Goal: Task Accomplishment & Management: Use online tool/utility

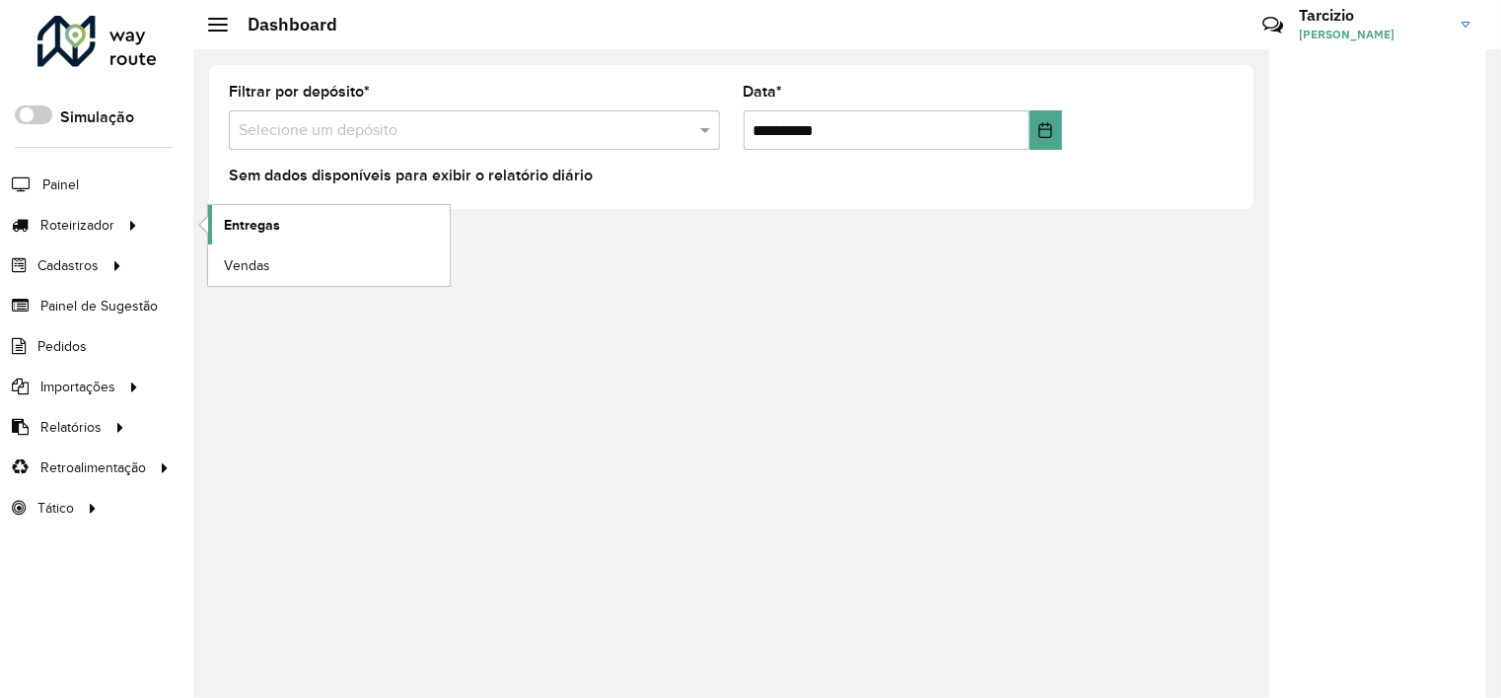
click at [297, 217] on link "Entregas" at bounding box center [329, 224] width 242 height 39
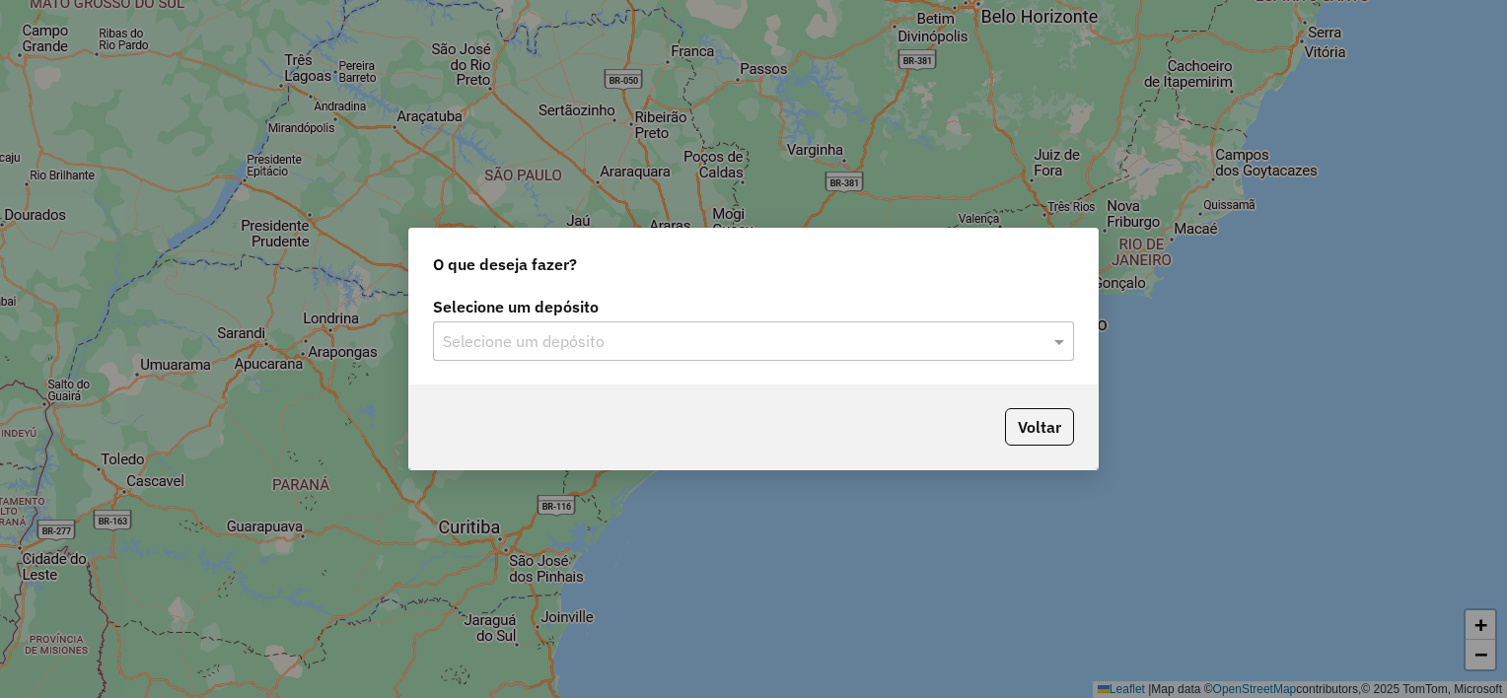
click at [492, 335] on input "text" at bounding box center [734, 342] width 582 height 24
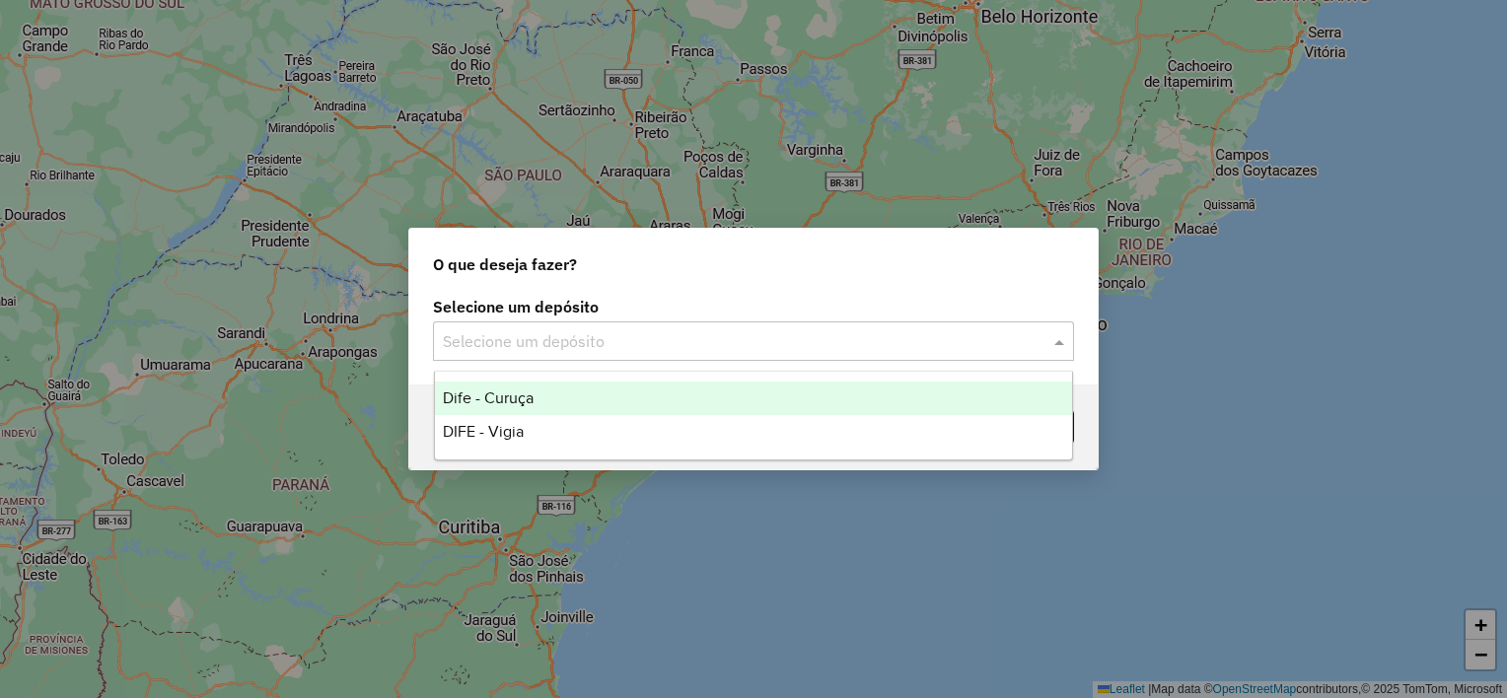
click at [505, 398] on span "Dife - Curuça" at bounding box center [488, 398] width 91 height 17
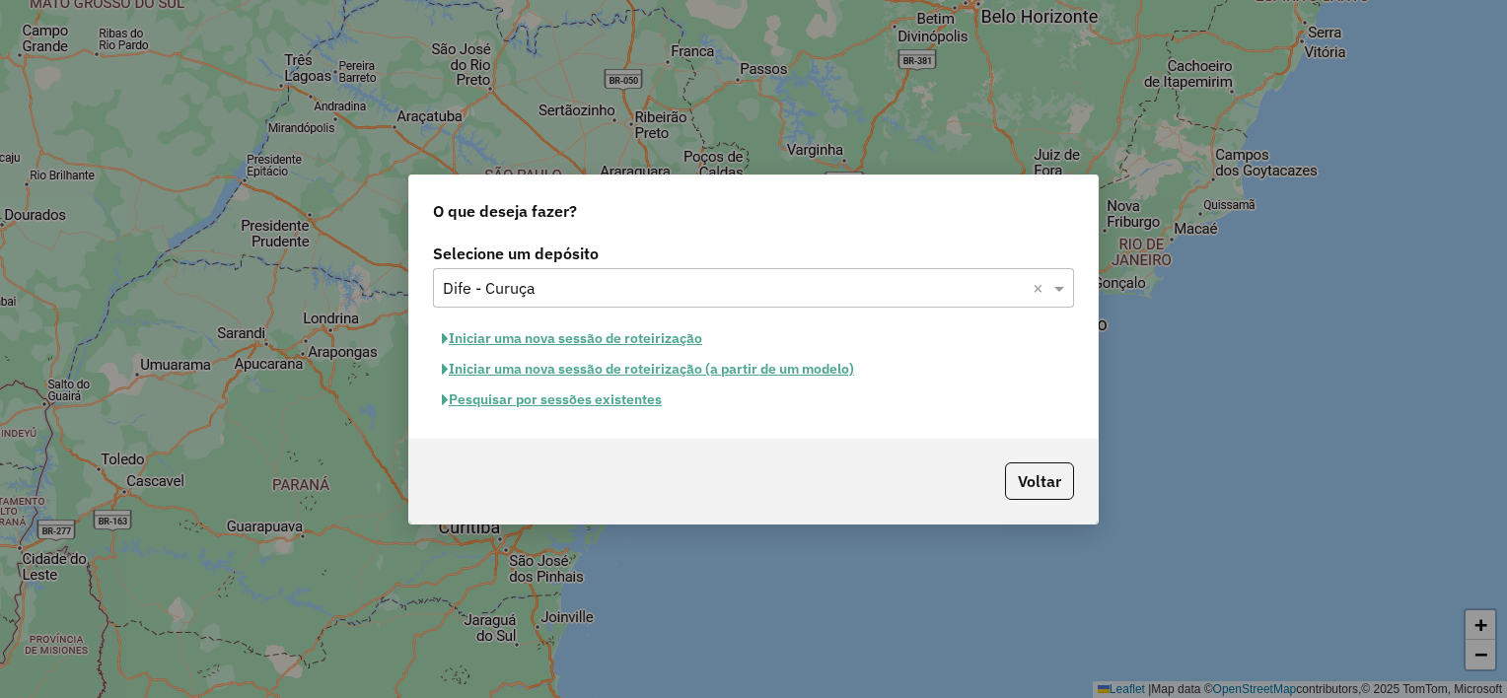
click at [551, 336] on button "Iniciar uma nova sessão de roteirização" at bounding box center [572, 339] width 278 height 31
select select "*"
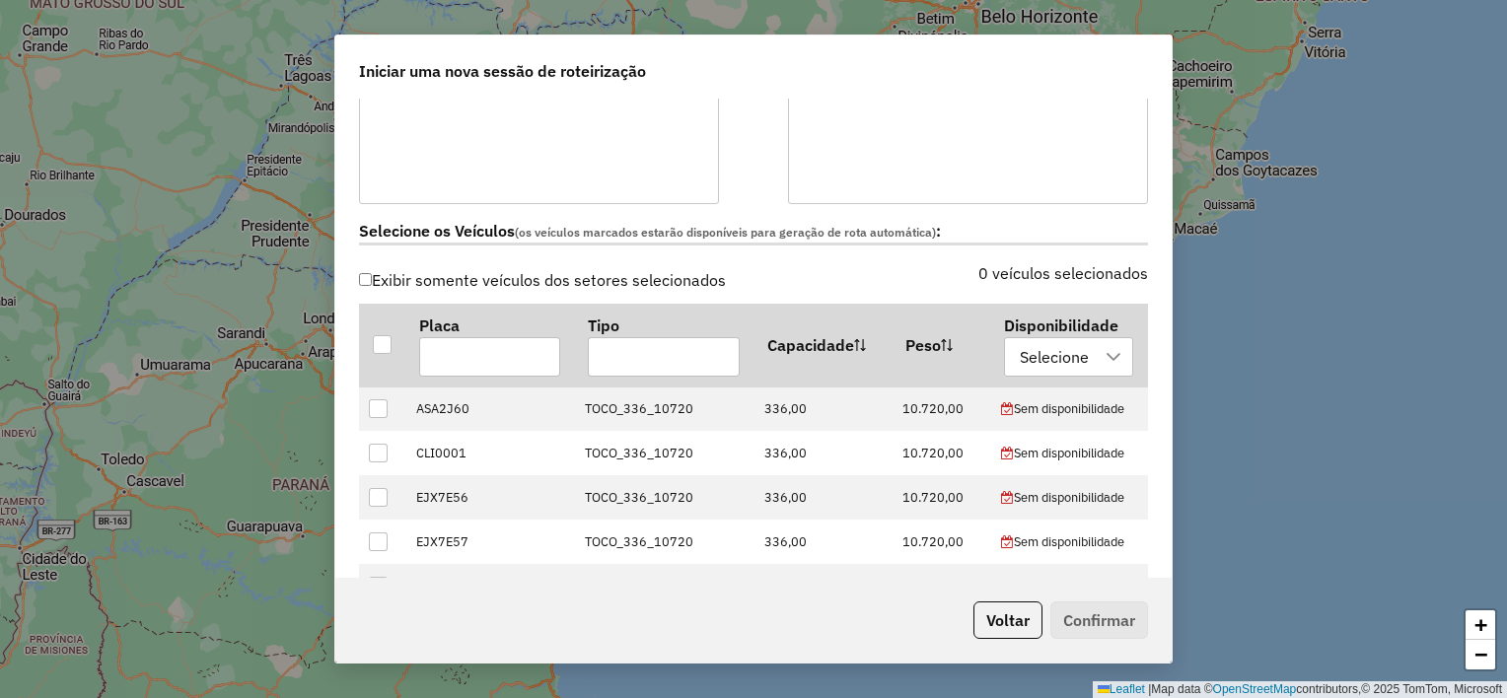
scroll to position [592, 0]
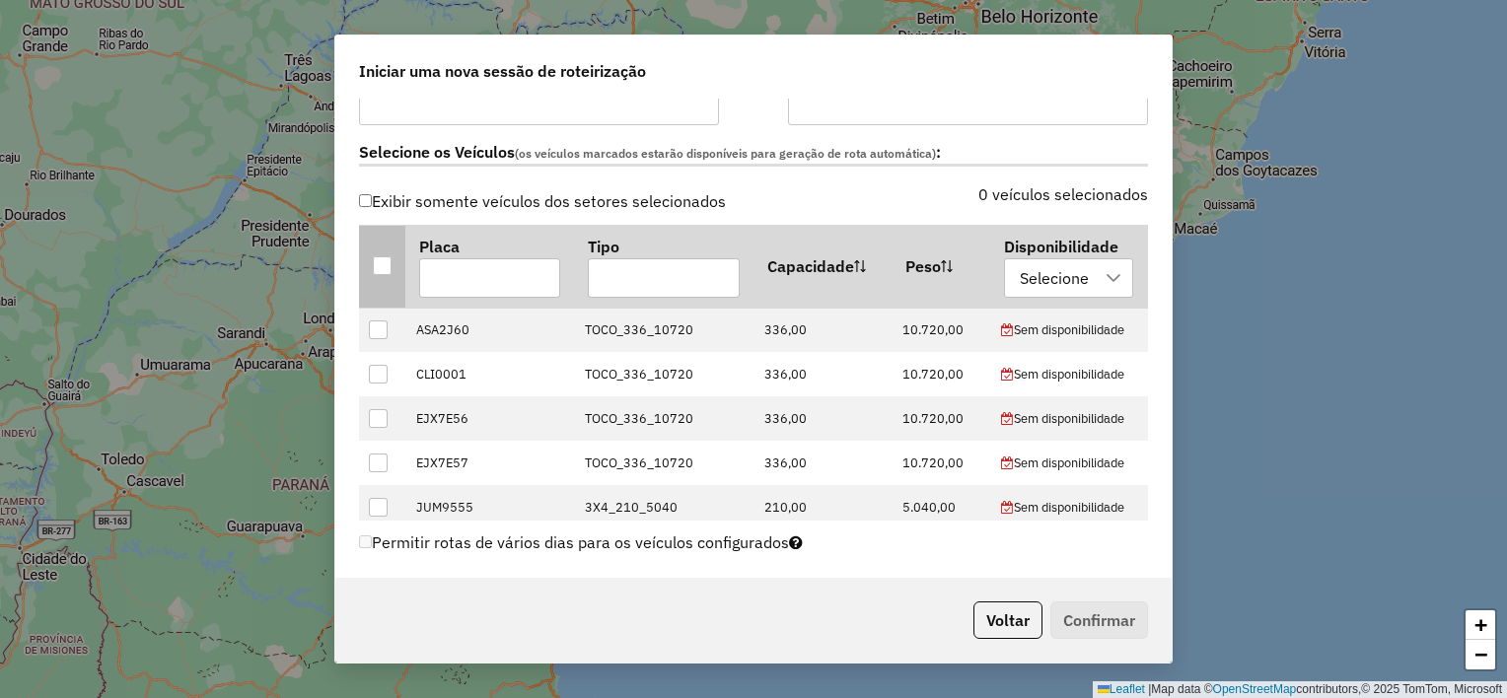
click at [388, 261] on div at bounding box center [382, 265] width 19 height 19
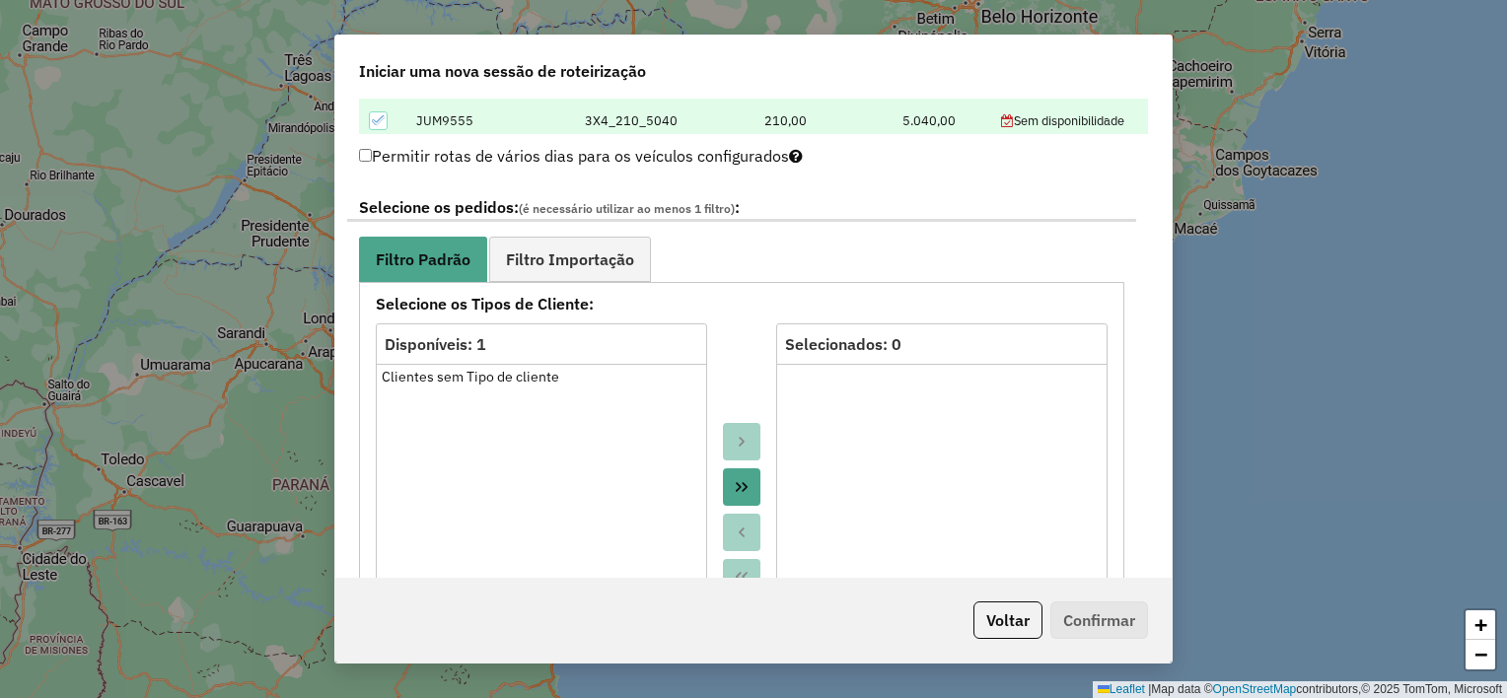
scroll to position [986, 0]
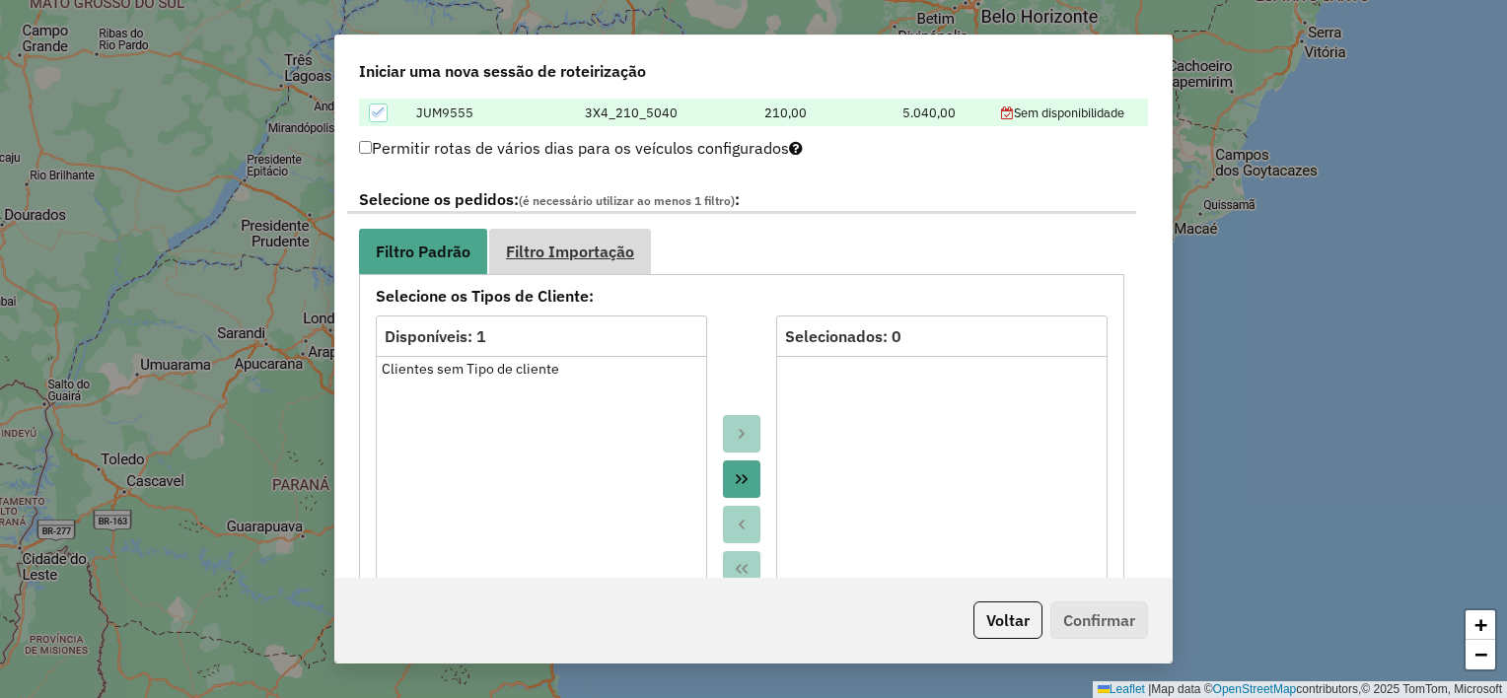
click at [579, 246] on span "Filtro Importação" at bounding box center [570, 252] width 128 height 16
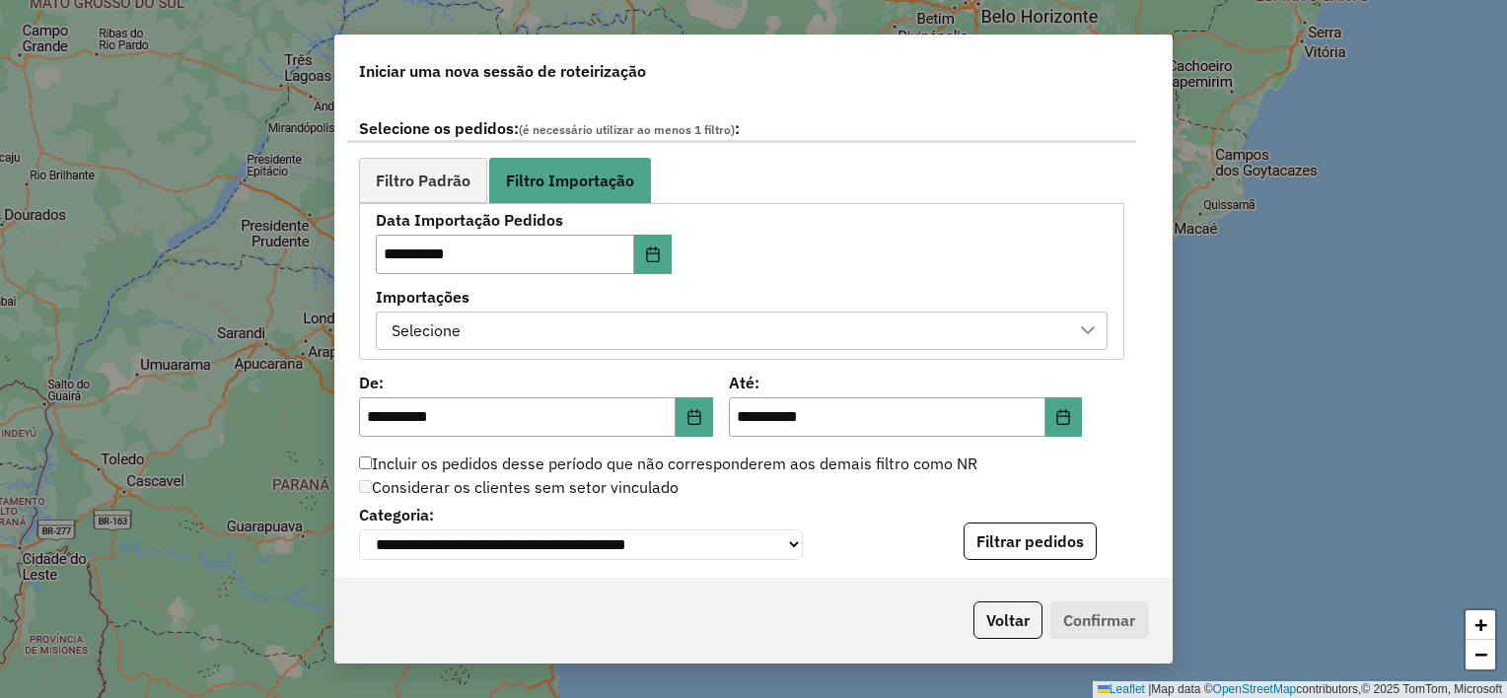
scroll to position [1184, 0]
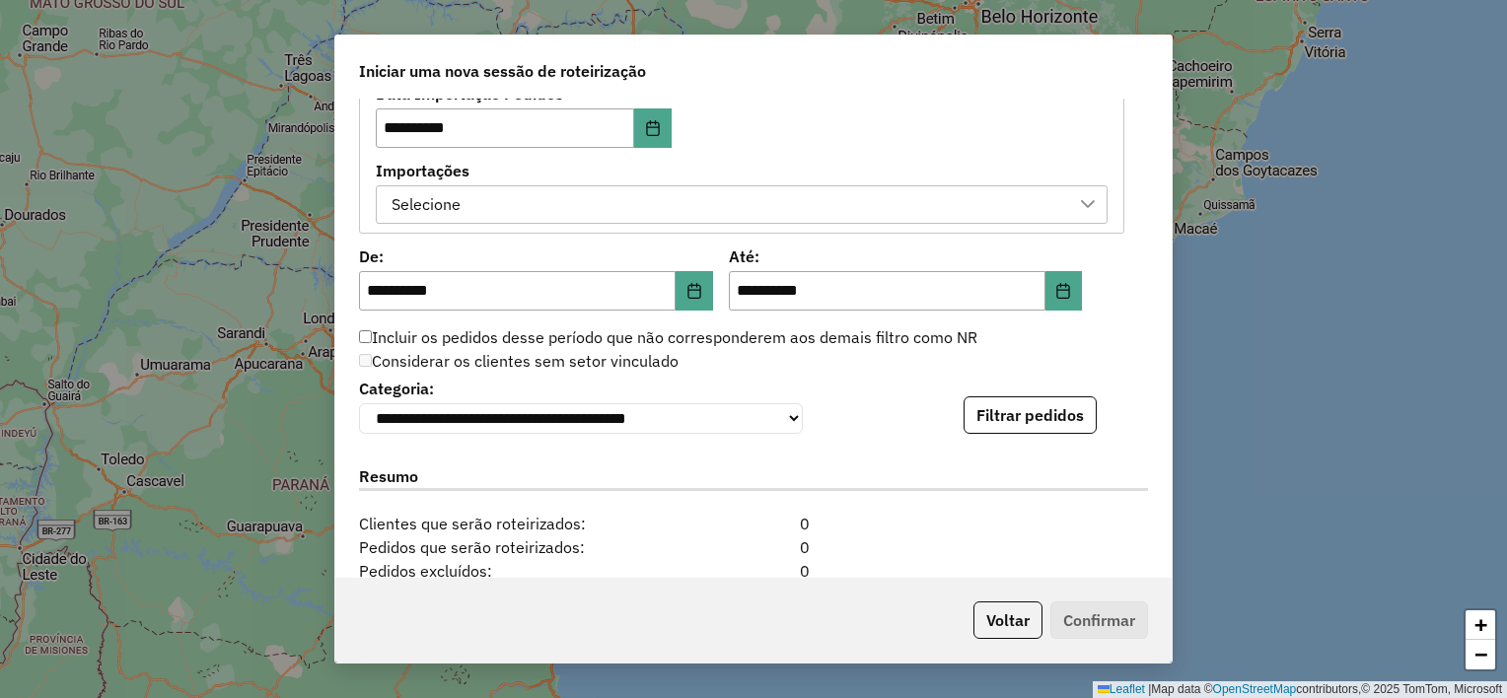
click at [589, 198] on div "Selecione" at bounding box center [727, 204] width 685 height 37
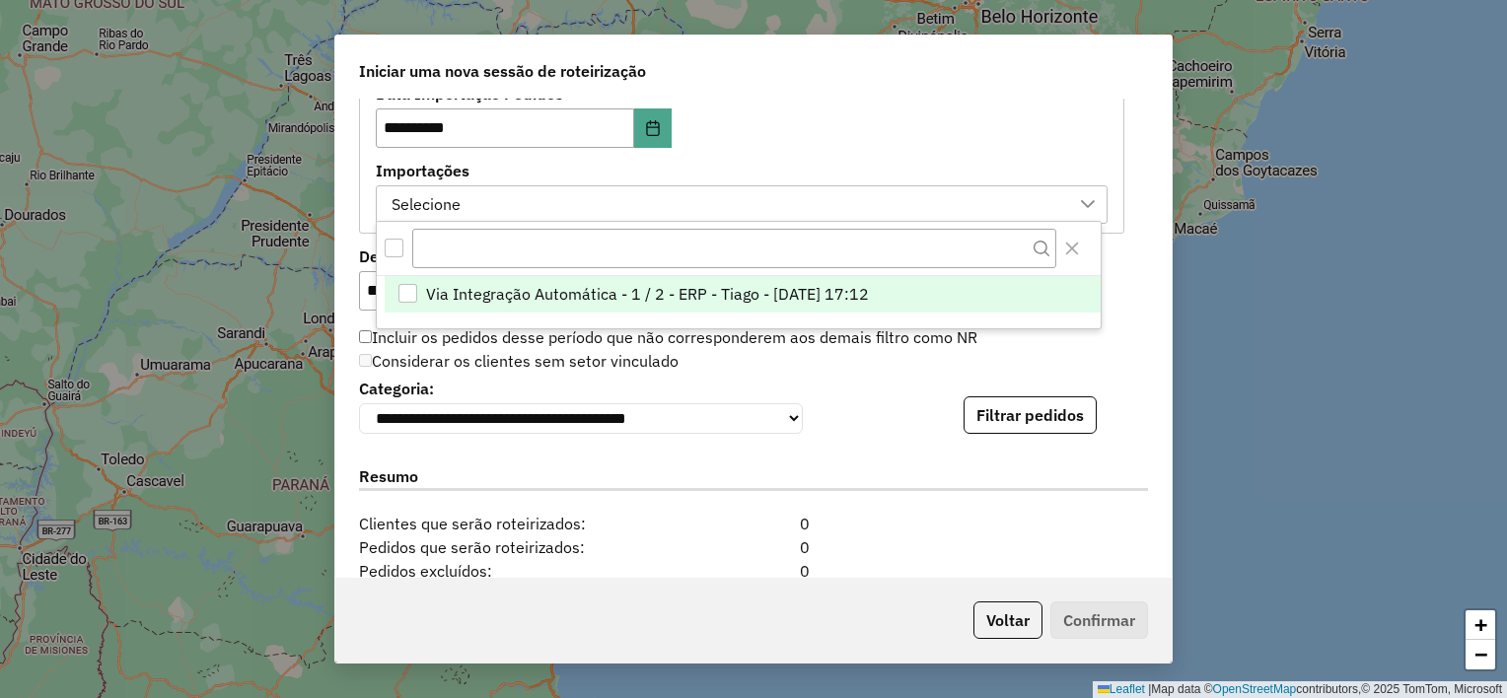
scroll to position [14, 89]
click at [727, 292] on span "Via Integração Automática - 1 / 2 - ERP - Tiago - [DATE] 17:12" at bounding box center [647, 294] width 443 height 24
click at [1040, 354] on div "Considerar os clientes sem setor vinculado" at bounding box center [741, 362] width 789 height 24
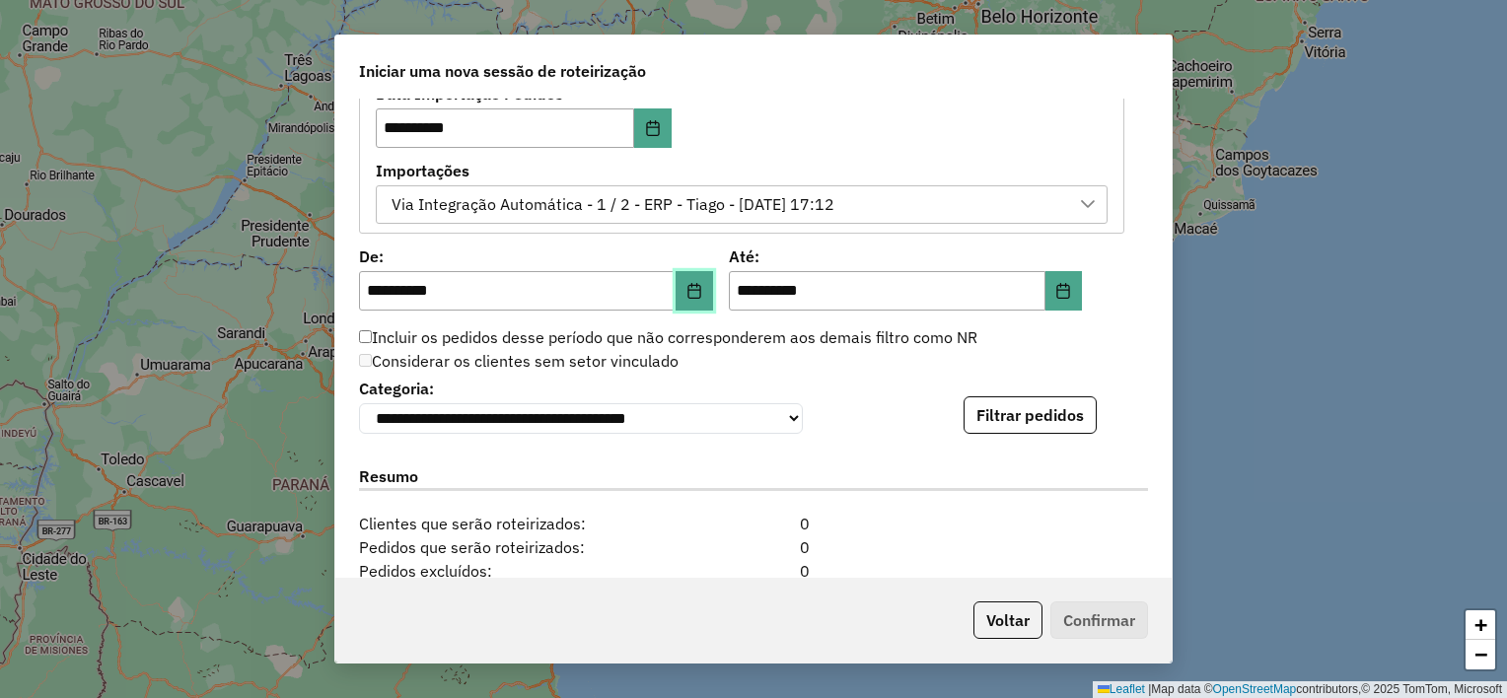
click at [688, 291] on icon "Choose Date" at bounding box center [694, 291] width 13 height 16
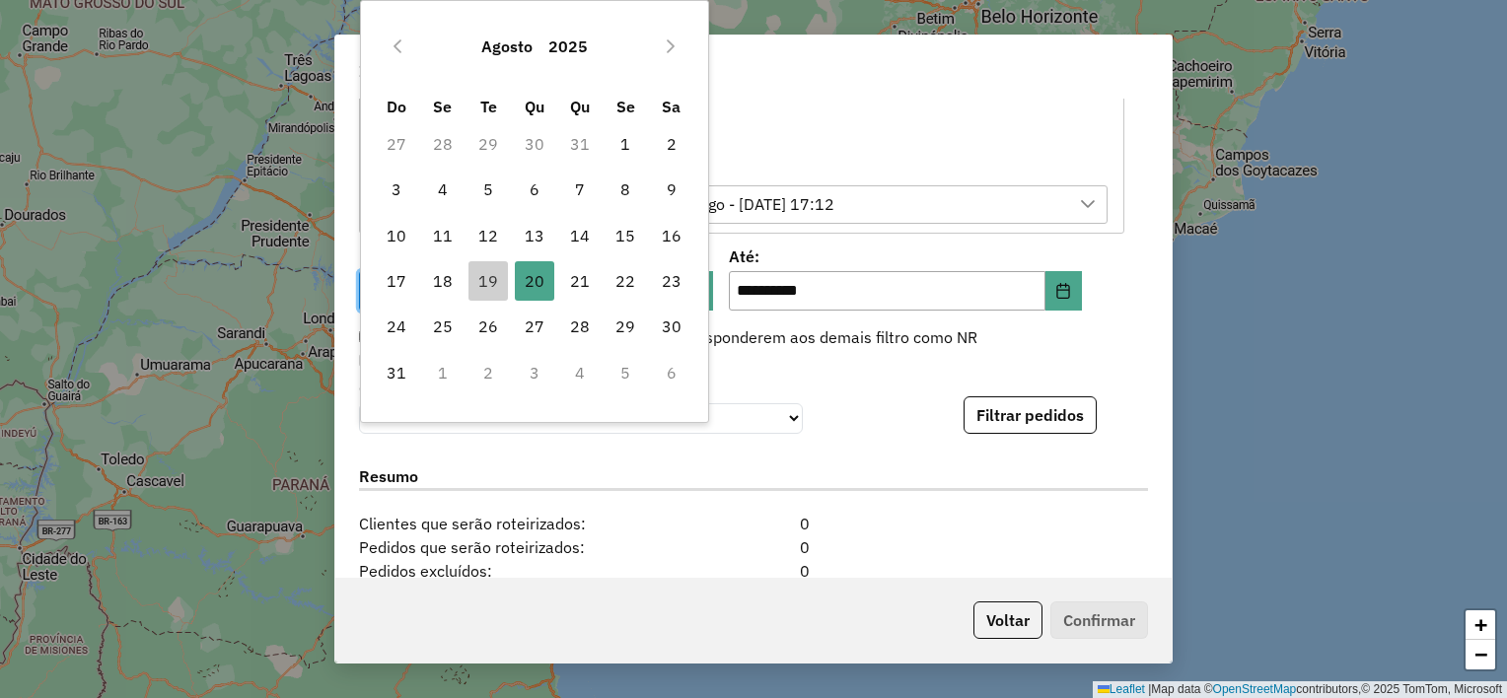
click at [464, 280] on td "18" at bounding box center [442, 280] width 45 height 45
click at [484, 278] on span "19" at bounding box center [488, 280] width 39 height 39
type input "**********"
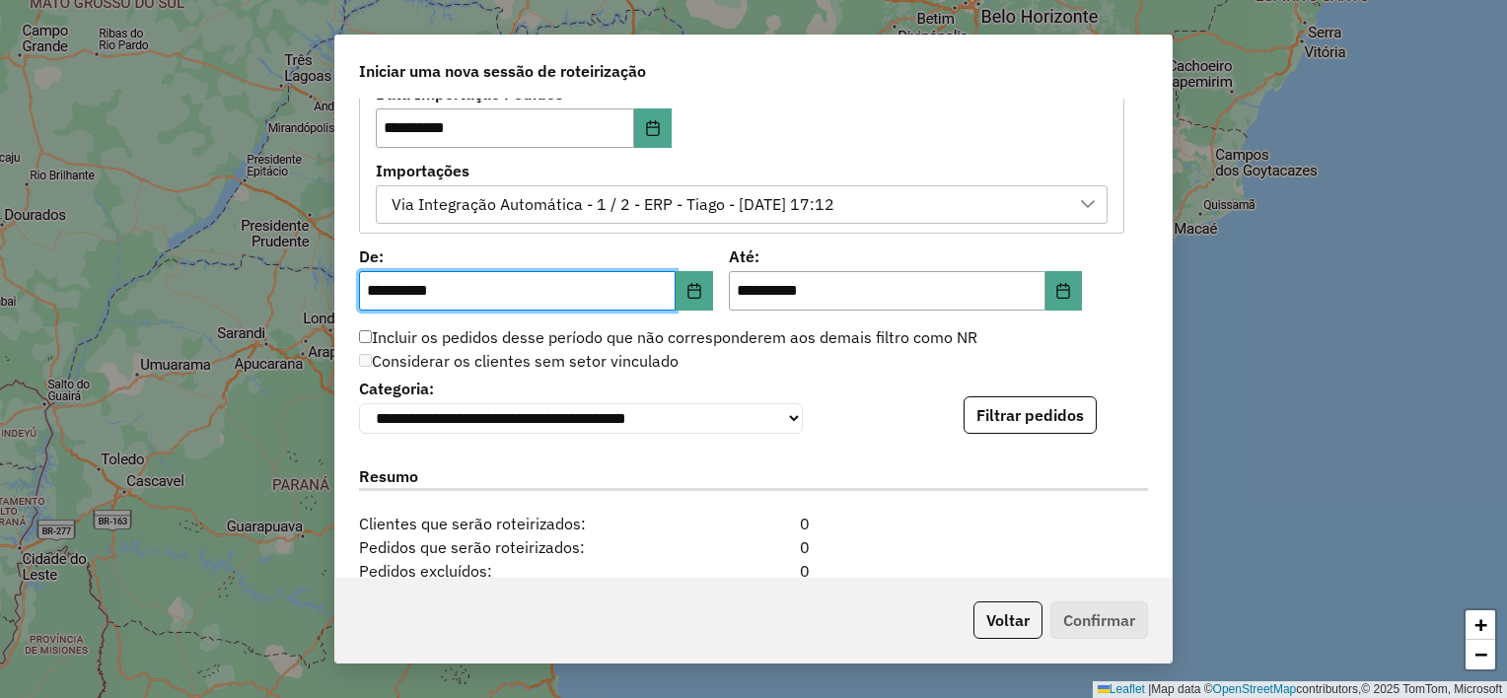
click at [939, 363] on div "Considerar os clientes sem setor vinculado" at bounding box center [741, 362] width 789 height 24
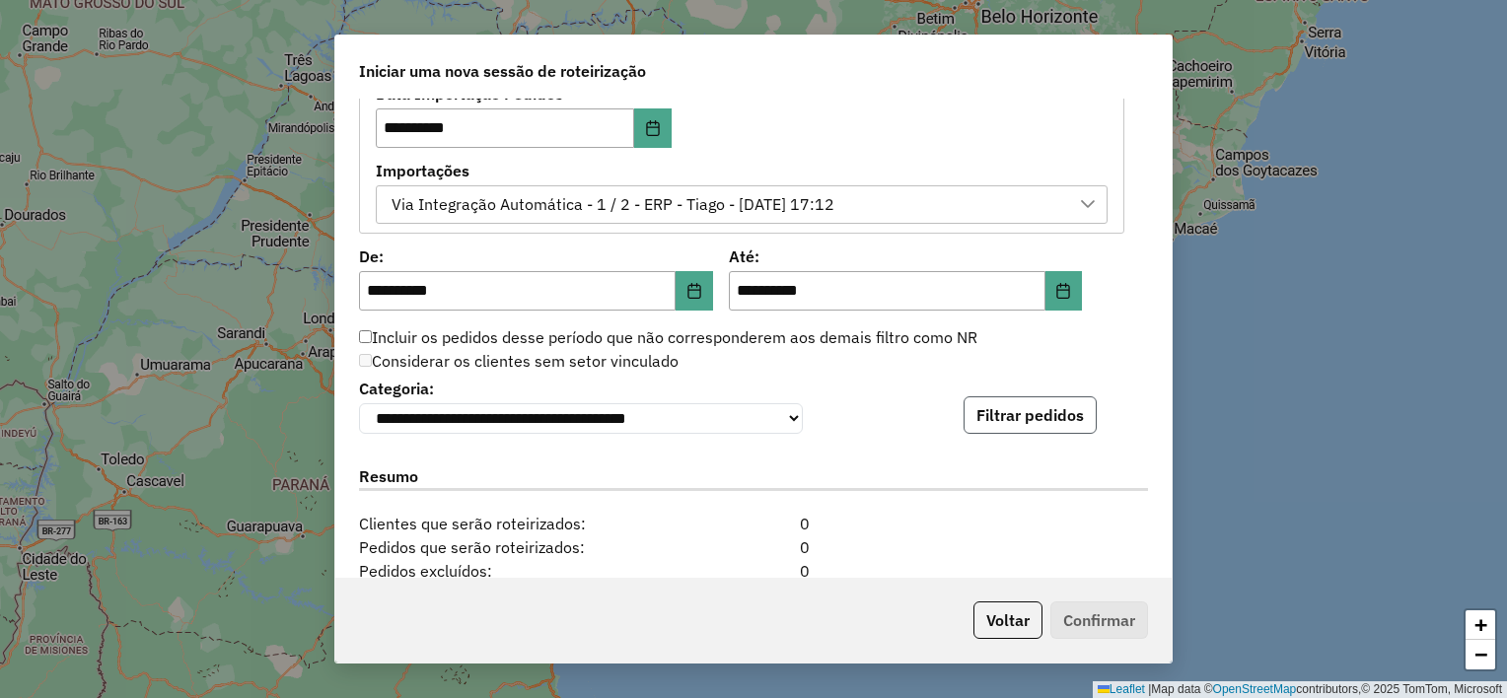
click at [1030, 422] on button "Filtrar pedidos" at bounding box center [1030, 415] width 133 height 37
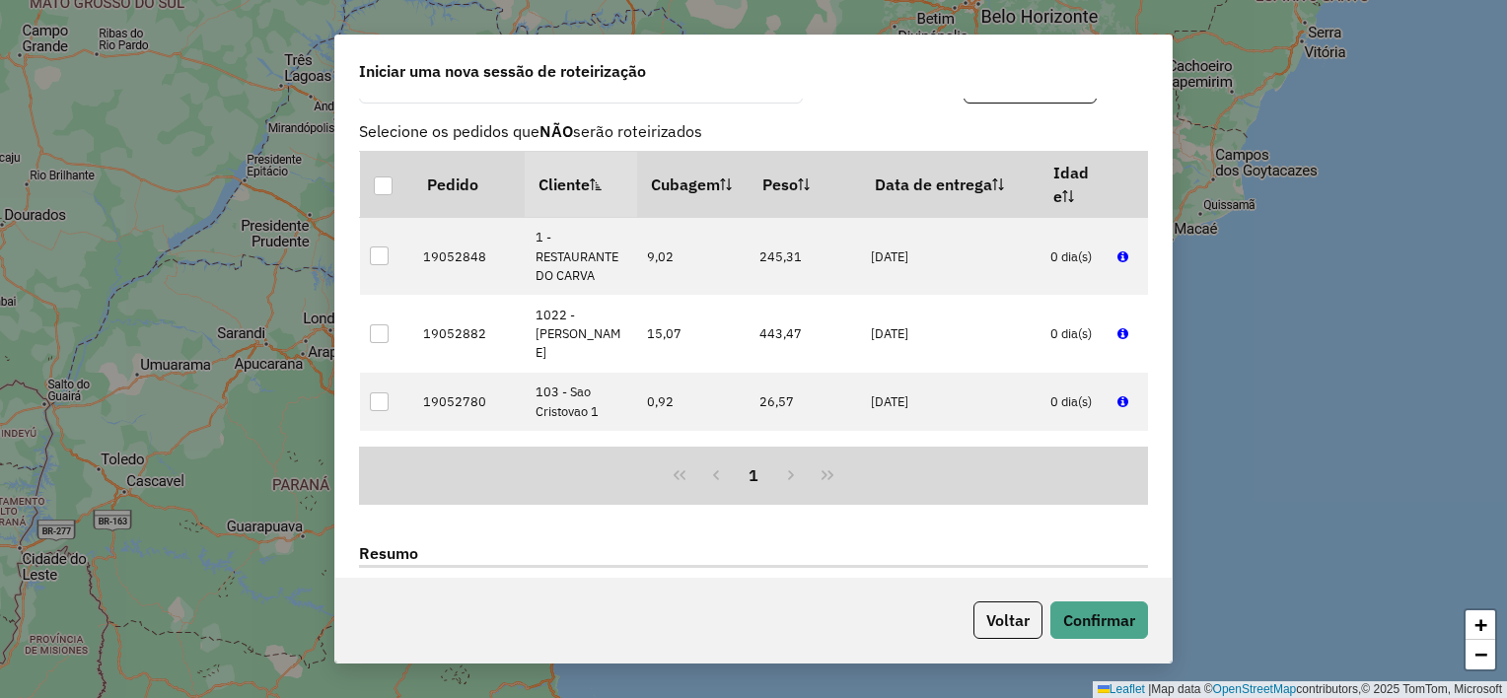
scroll to position [1852, 0]
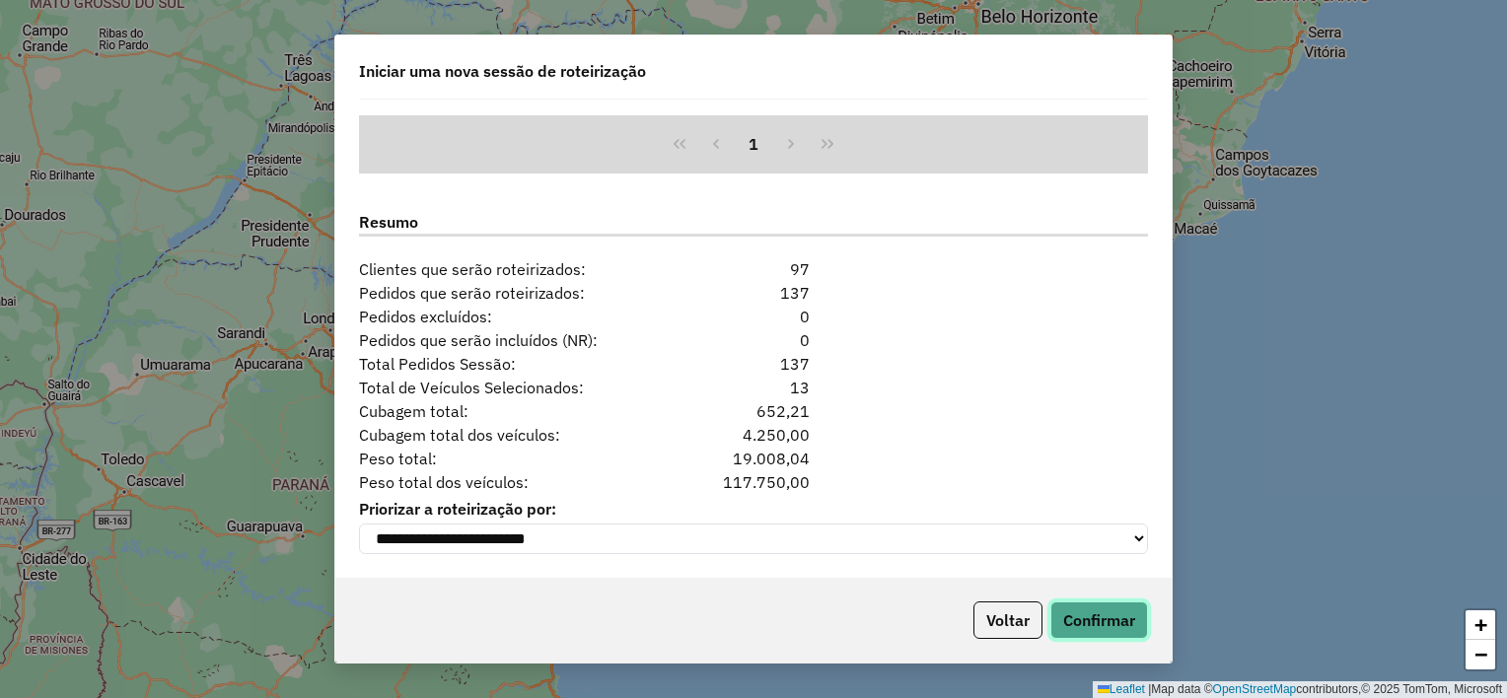
click at [1101, 612] on button "Confirmar" at bounding box center [1100, 620] width 98 height 37
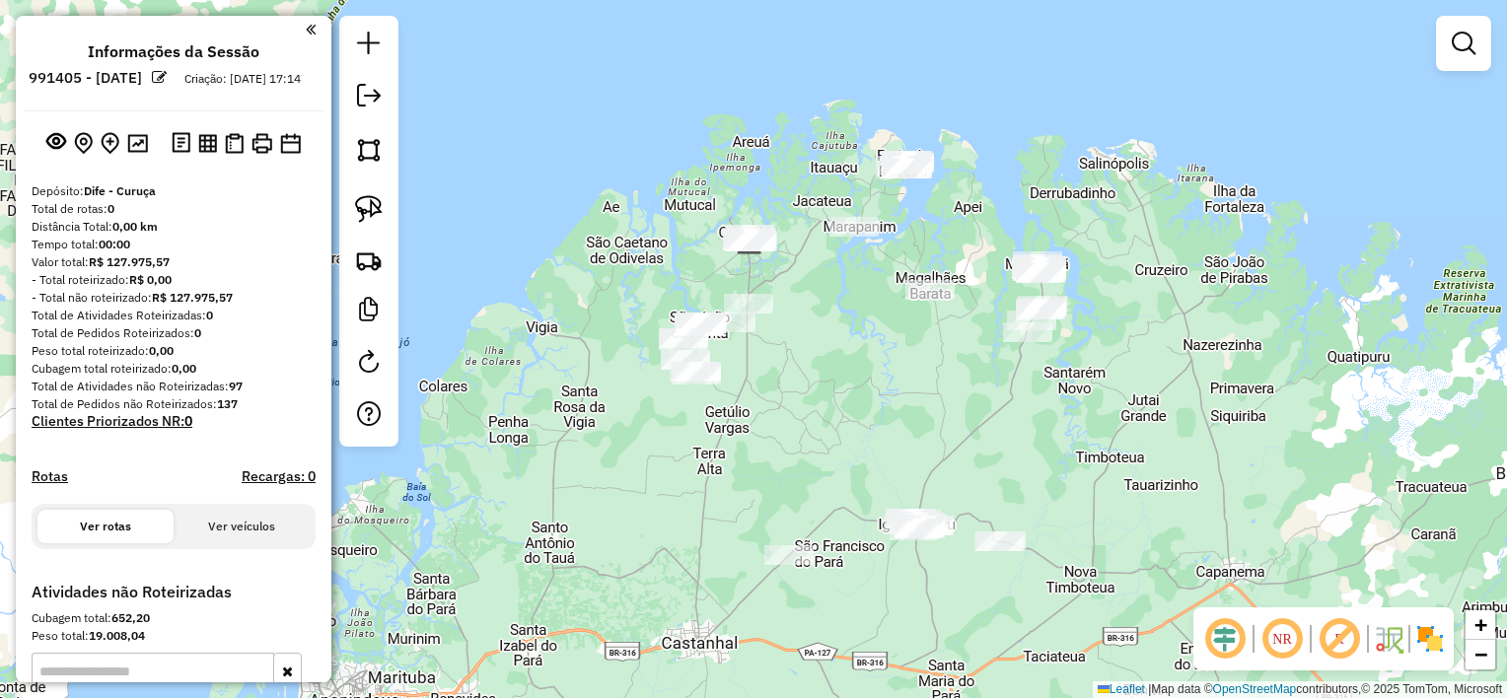
drag, startPoint x: 927, startPoint y: 548, endPoint x: 923, endPoint y: 441, distance: 107.6
click at [923, 441] on div "Janela de atendimento Grade de atendimento Capacidade Transportadoras Veículos …" at bounding box center [753, 349] width 1507 height 698
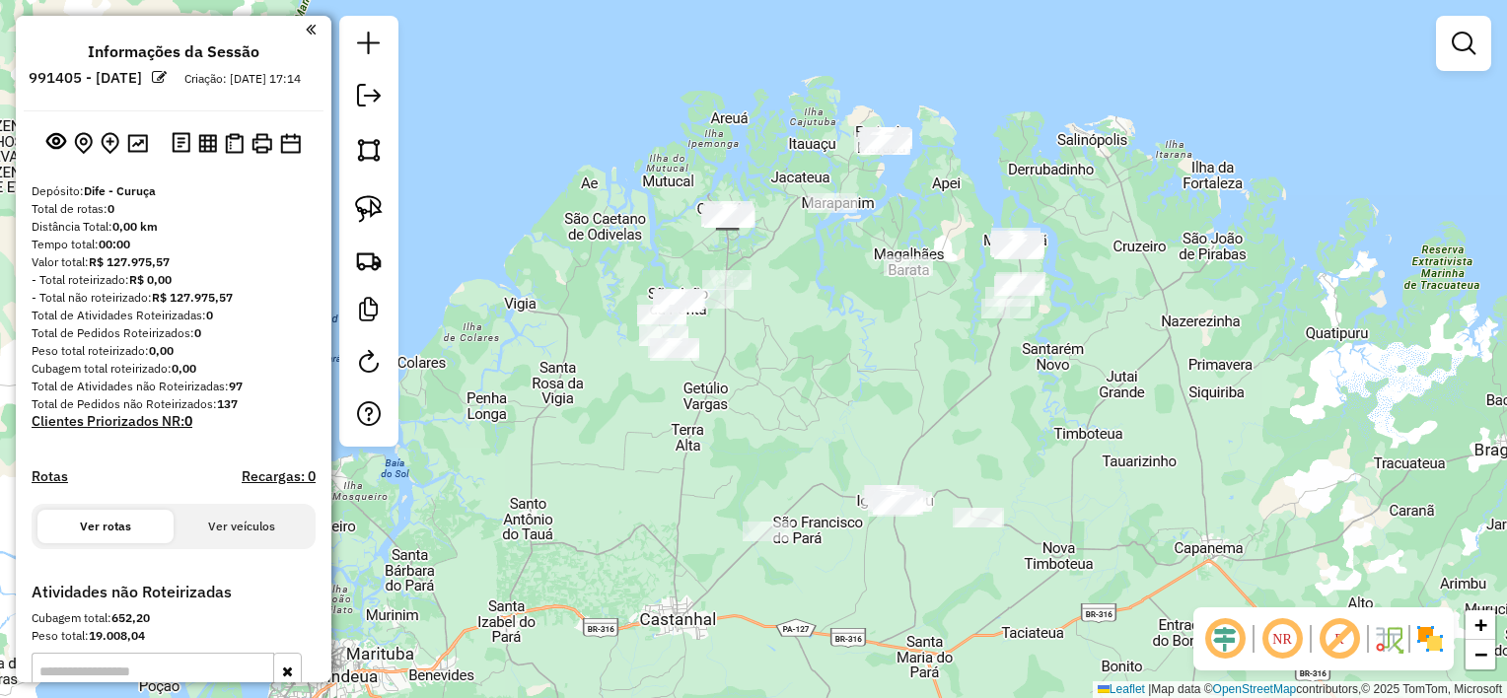
drag, startPoint x: 901, startPoint y: 440, endPoint x: 834, endPoint y: 229, distance: 221.5
click at [834, 229] on div "Janela de atendimento Grade de atendimento Capacidade Transportadoras Veículos …" at bounding box center [753, 349] width 1507 height 698
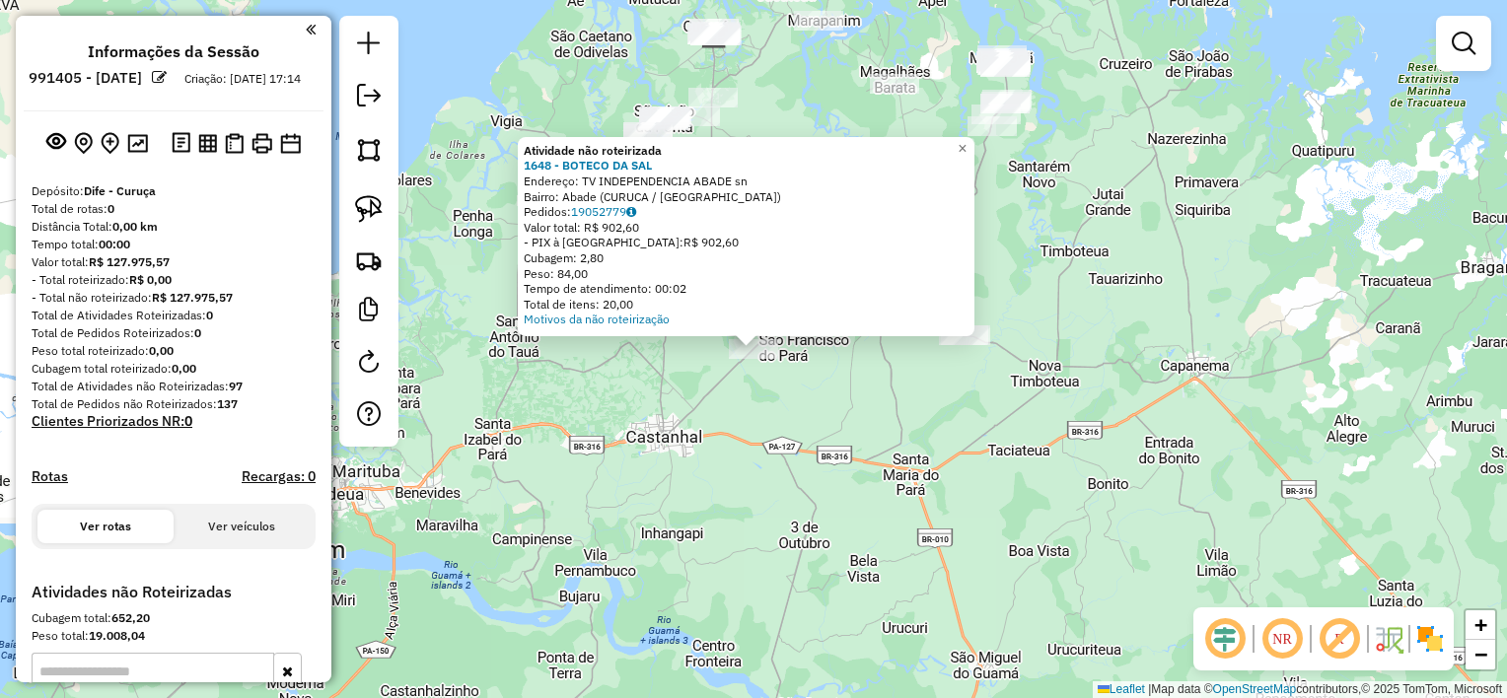
click at [818, 400] on div "Atividade não roteirizada 1648 - BOTECO DA SAL Endereço: TV INDEPENDENCIA ABADE…" at bounding box center [753, 349] width 1507 height 698
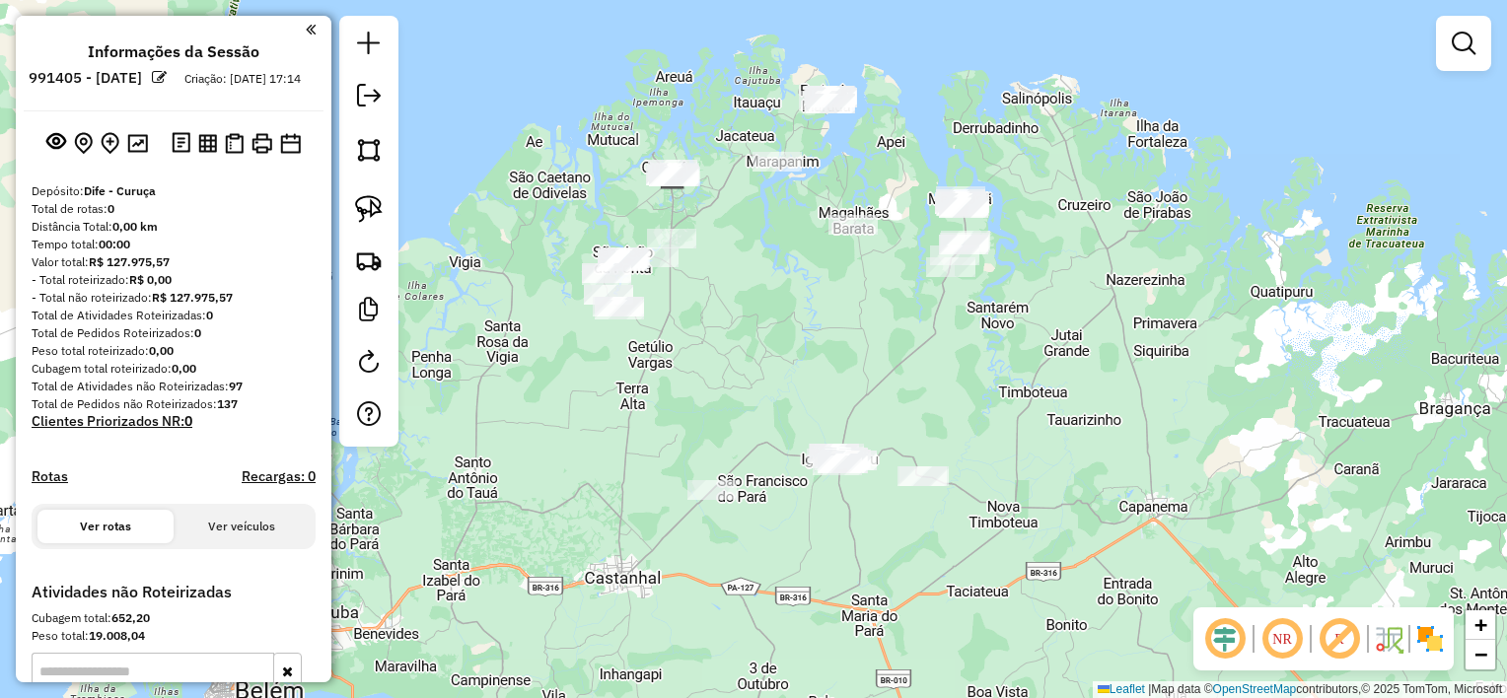
drag, startPoint x: 838, startPoint y: 188, endPoint x: 797, endPoint y: 327, distance: 145.1
click at [797, 327] on div "Janela de atendimento Grade de atendimento Capacidade Transportadoras Veículos …" at bounding box center [753, 349] width 1507 height 698
drag, startPoint x: 367, startPoint y: 202, endPoint x: 463, endPoint y: 220, distance: 97.3
click at [367, 202] on img at bounding box center [369, 209] width 28 height 28
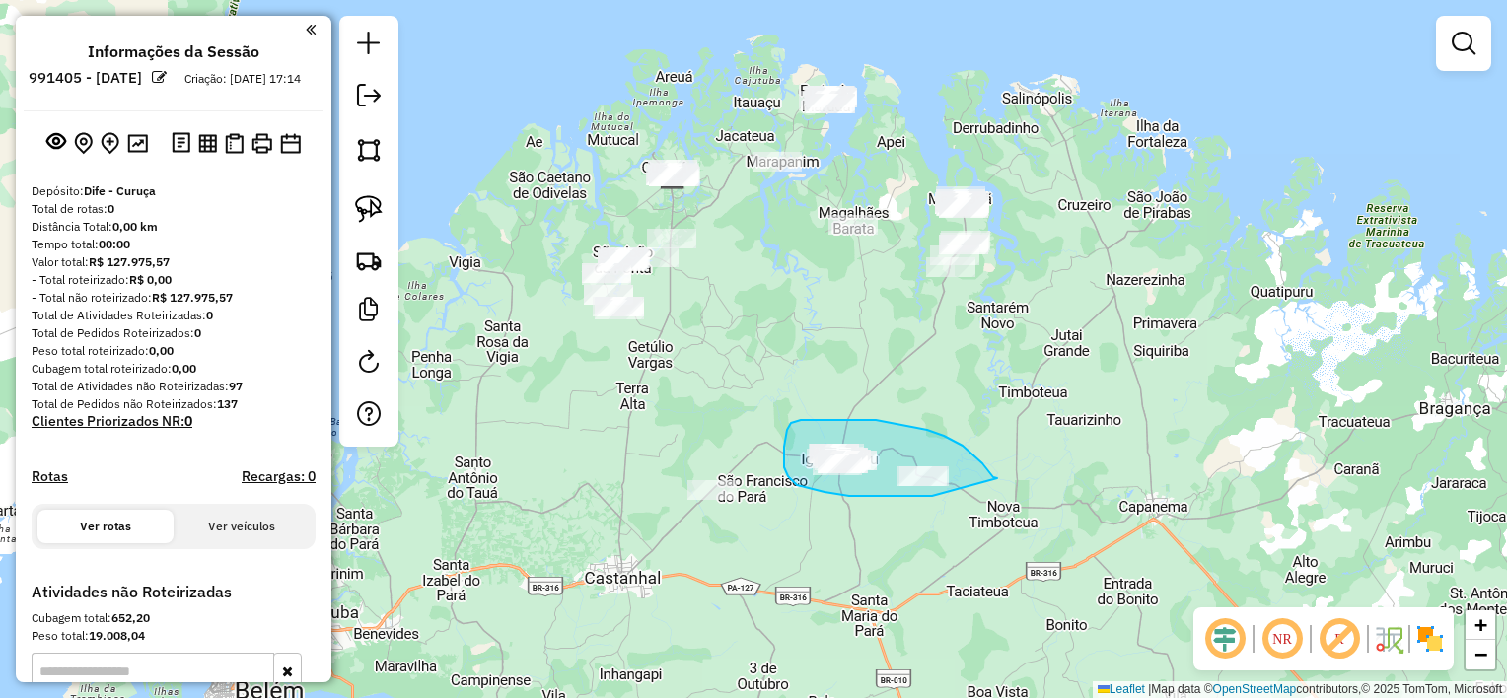
drag, startPoint x: 978, startPoint y: 459, endPoint x: 932, endPoint y: 496, distance: 58.9
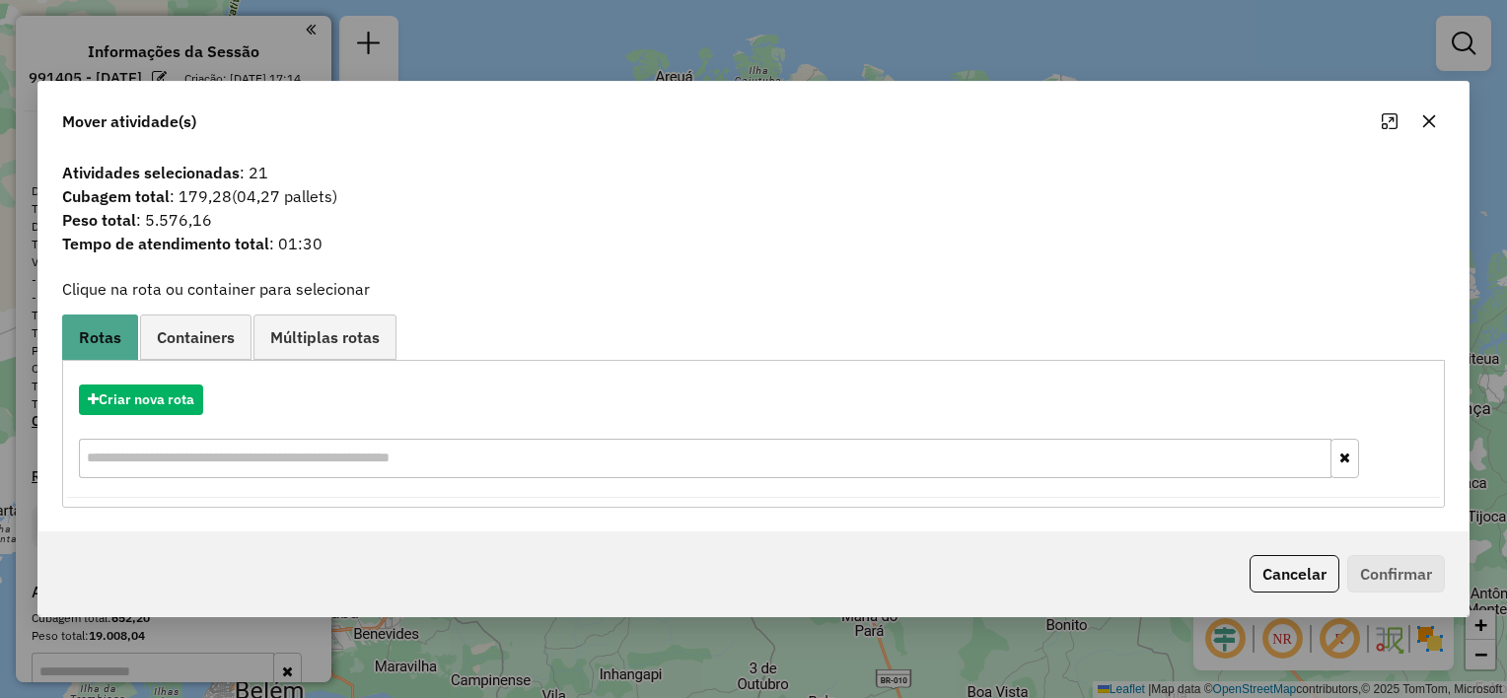
click at [1424, 124] on icon "button" at bounding box center [1429, 121] width 16 height 16
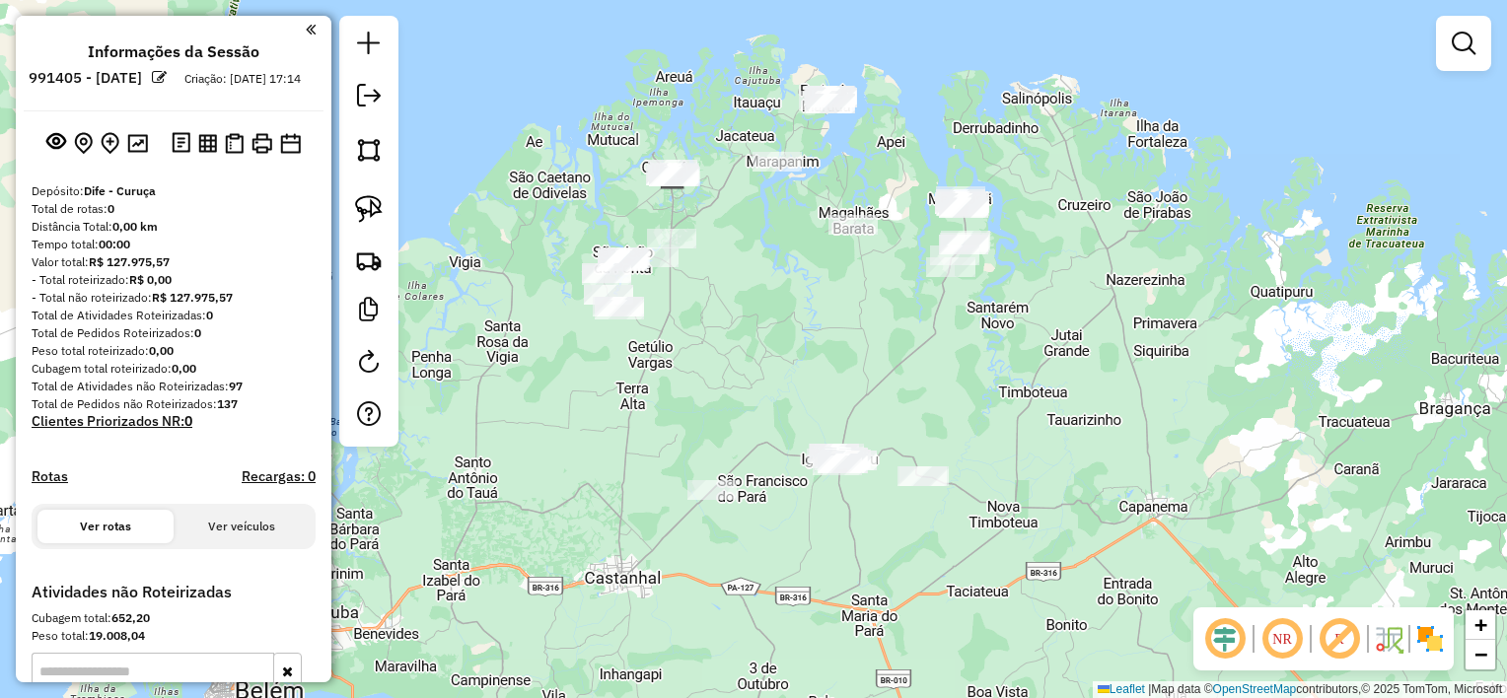
click at [1049, 351] on div "Janela de atendimento Grade de atendimento Capacidade Transportadoras Veículos …" at bounding box center [753, 349] width 1507 height 698
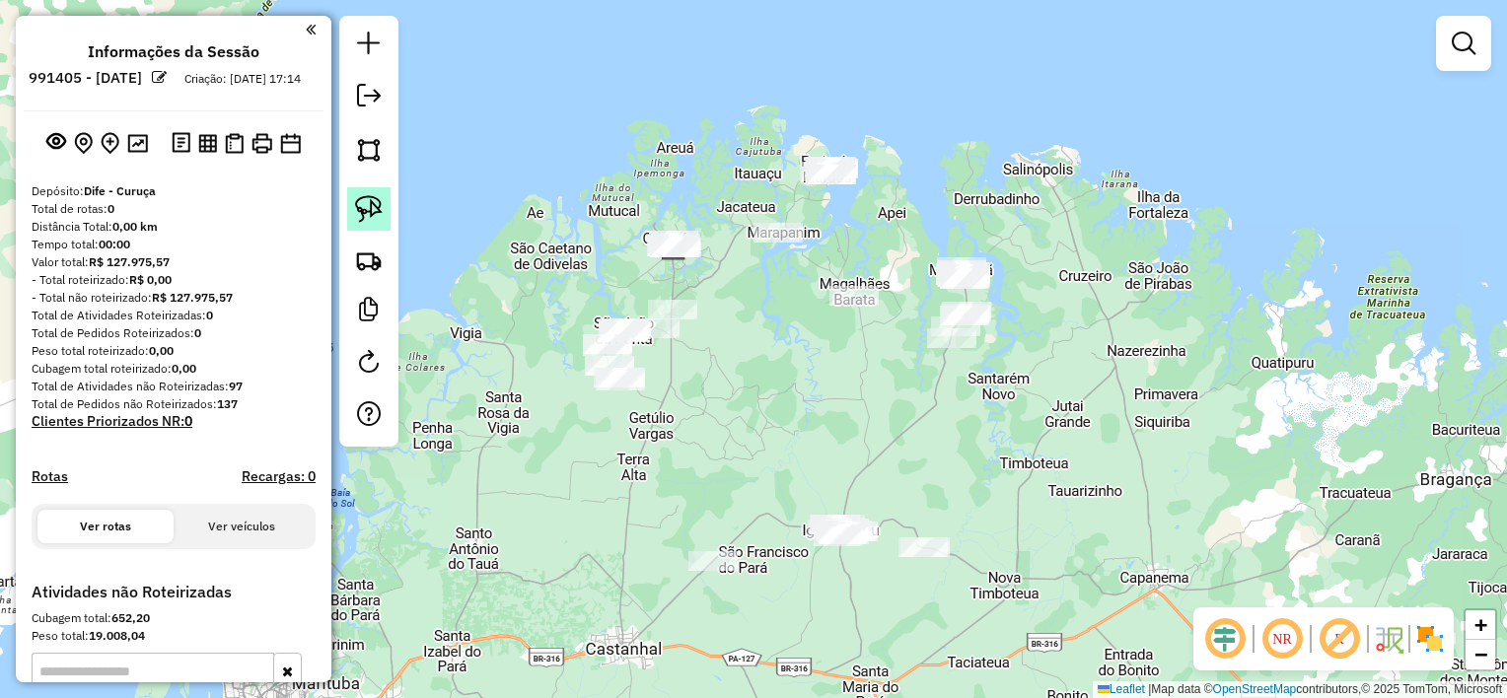
click at [364, 201] on img at bounding box center [369, 209] width 28 height 28
click at [990, 310] on div "Janela de atendimento Grade de atendimento Capacidade Transportadoras Veículos …" at bounding box center [753, 349] width 1507 height 698
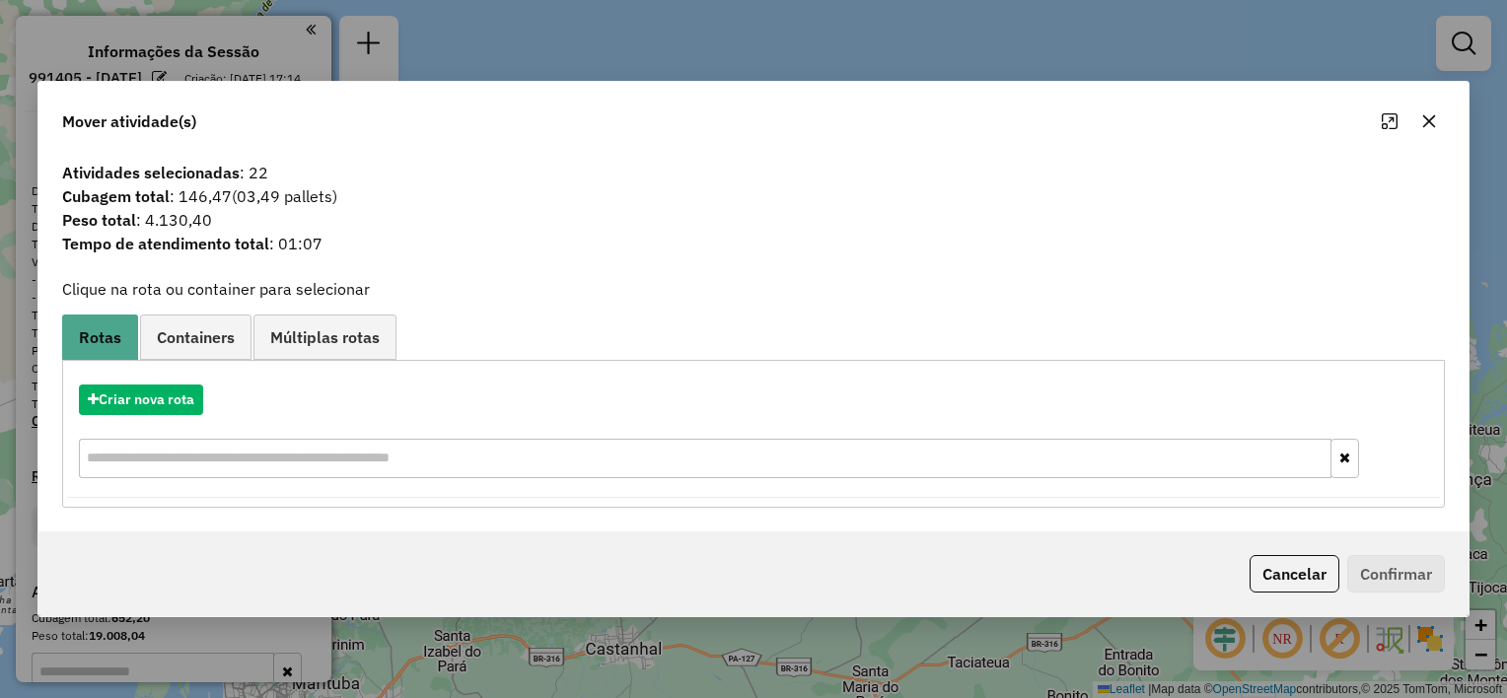
click at [1422, 119] on icon "button" at bounding box center [1429, 121] width 16 height 16
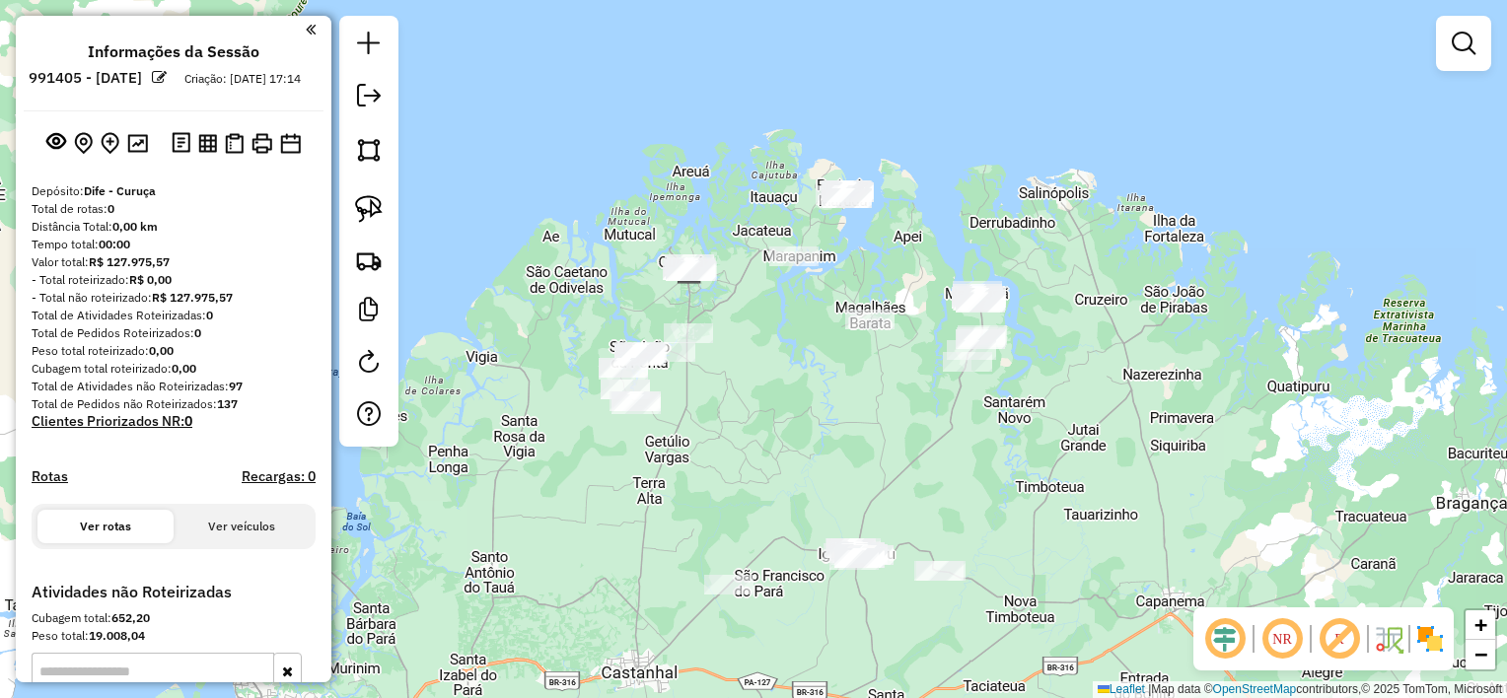
click at [757, 443] on div "Janela de atendimento Grade de atendimento Capacidade Transportadoras Veículos …" at bounding box center [753, 349] width 1507 height 698
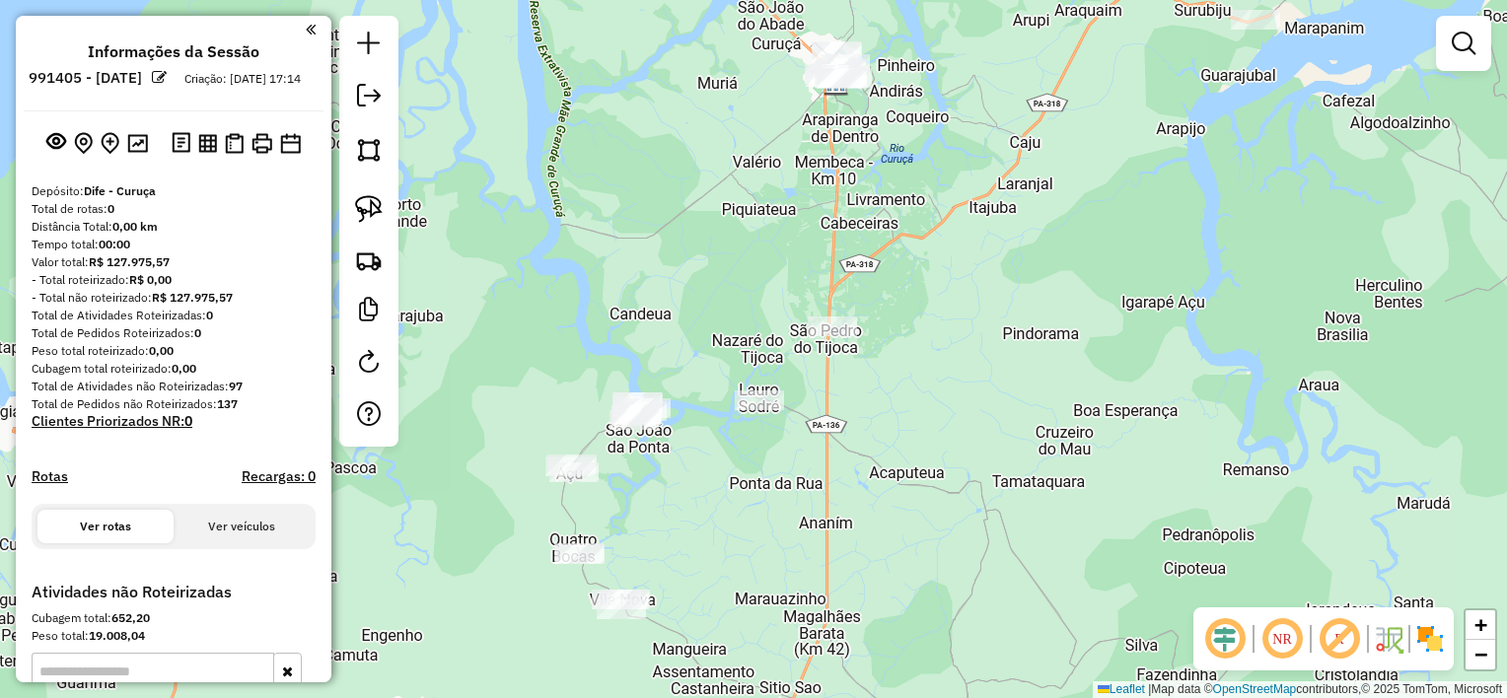
drag, startPoint x: 723, startPoint y: 454, endPoint x: 733, endPoint y: 445, distance: 13.3
click at [730, 470] on div "Janela de atendimento Grade de atendimento Capacidade Transportadoras Veículos …" at bounding box center [753, 349] width 1507 height 698
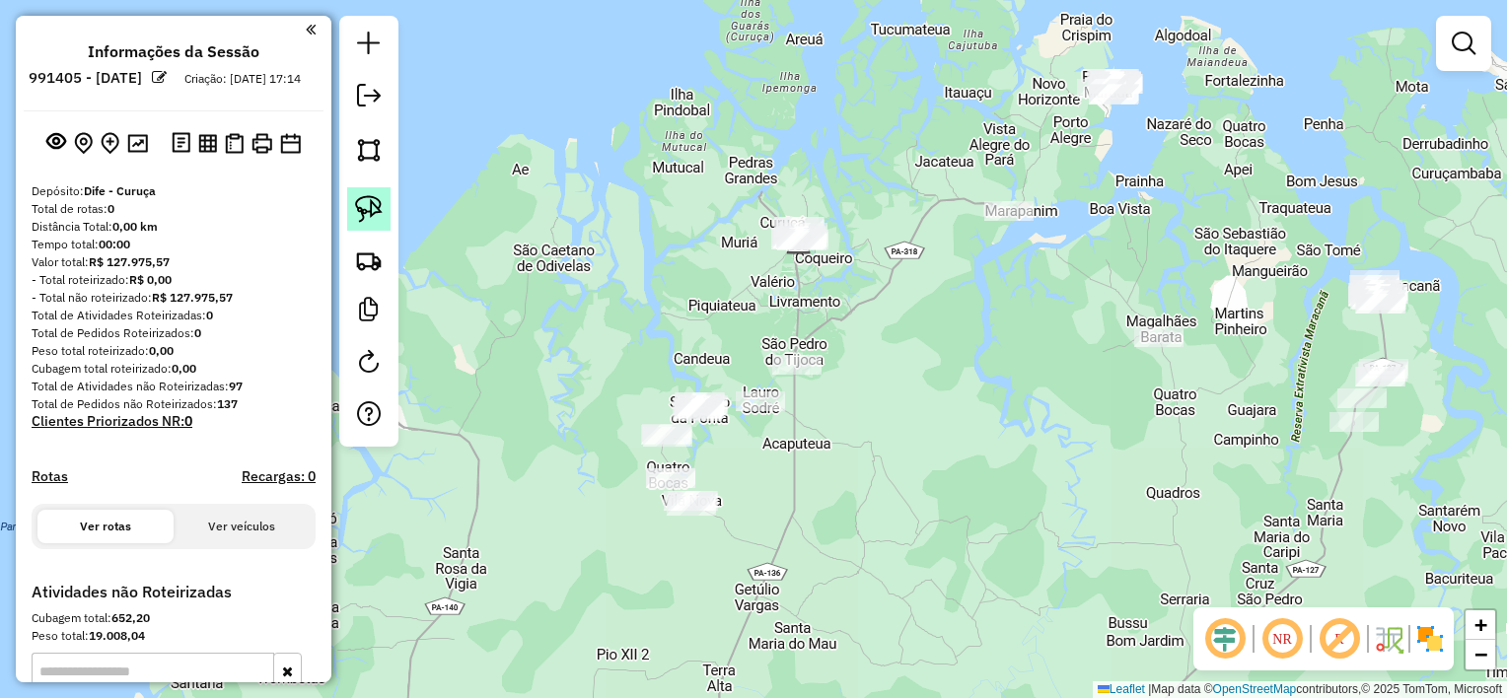
click at [367, 208] on img at bounding box center [369, 209] width 28 height 28
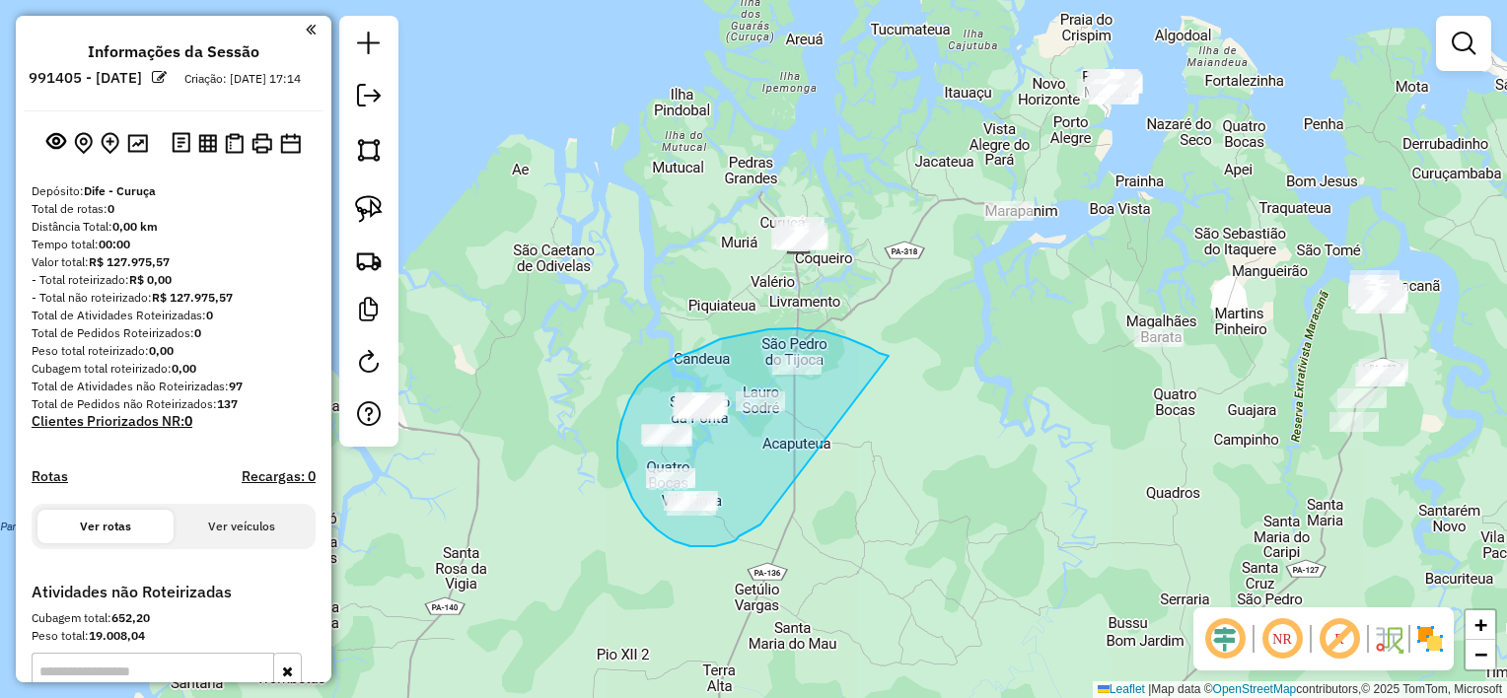
drag, startPoint x: 889, startPoint y: 356, endPoint x: 763, endPoint y: 521, distance: 207.6
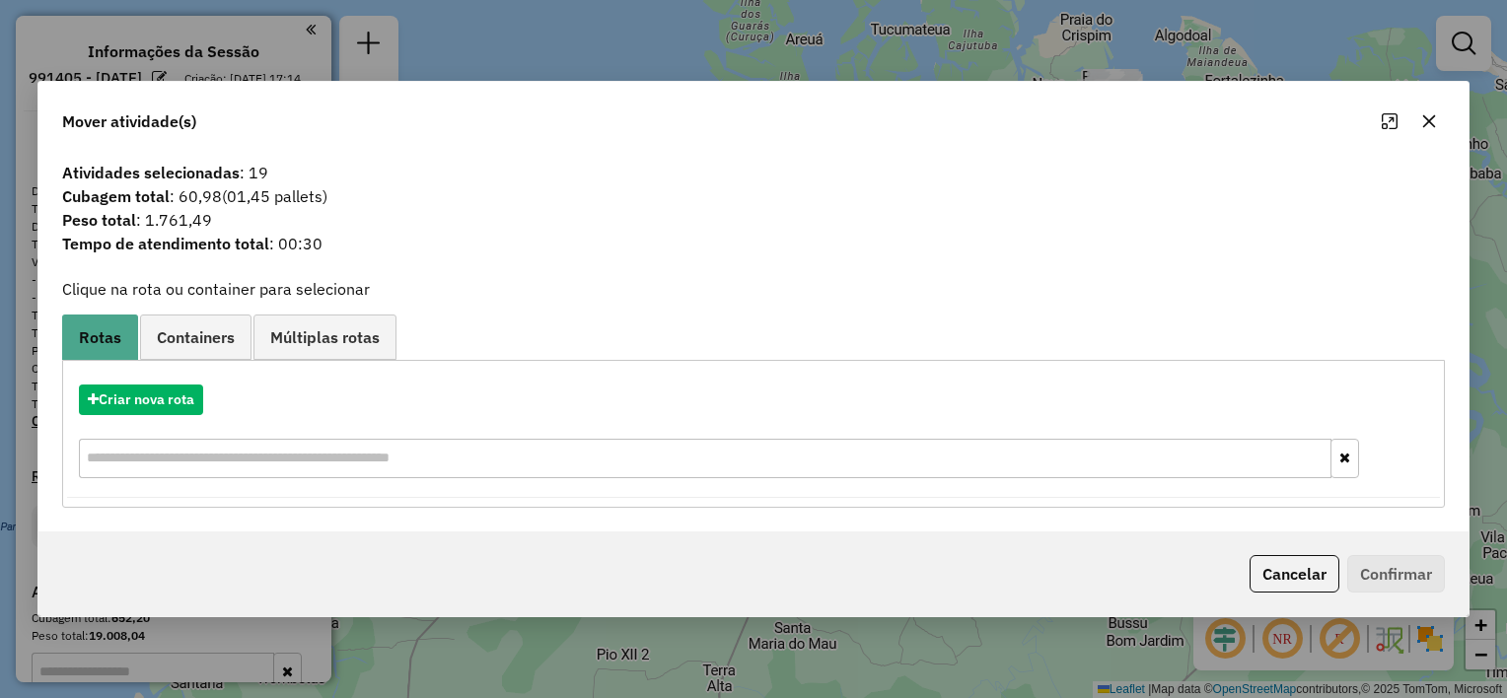
click at [1421, 128] on icon "button" at bounding box center [1429, 121] width 16 height 16
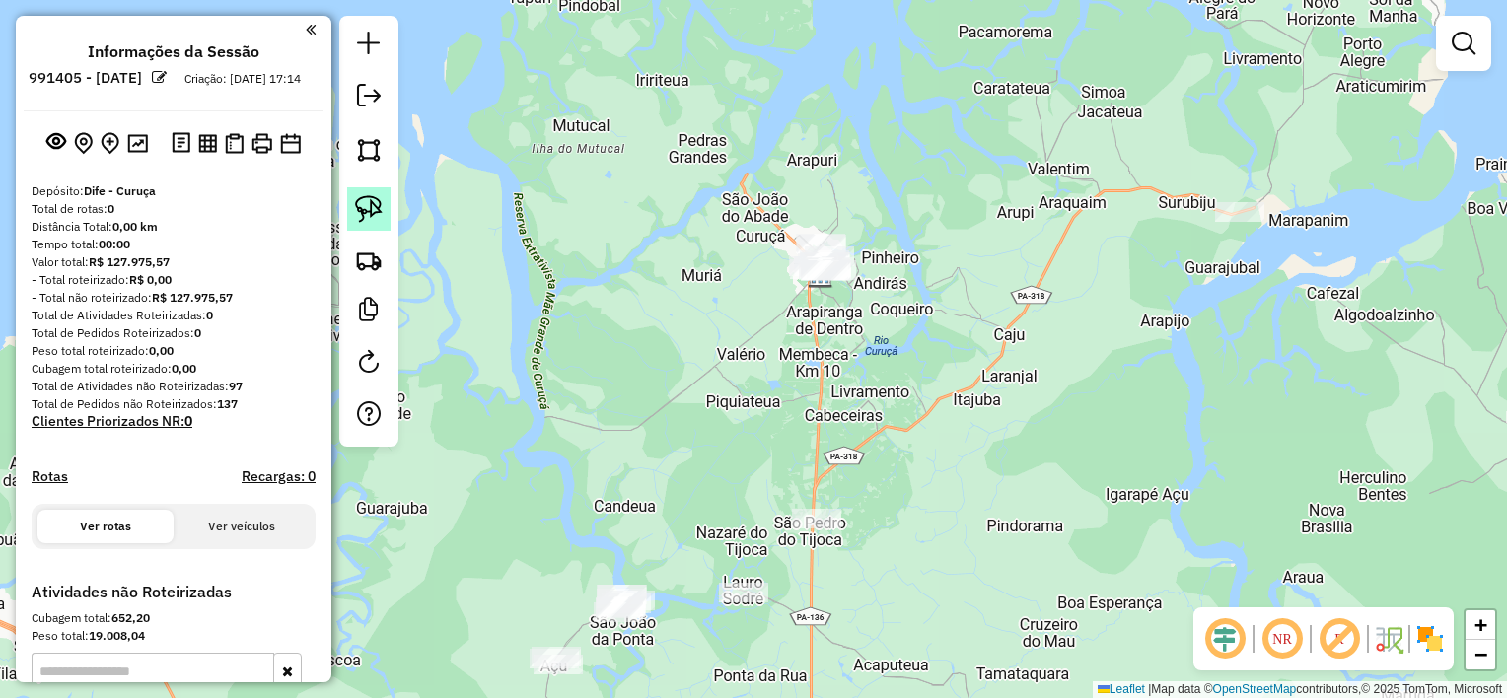
click at [375, 204] on img at bounding box center [369, 209] width 28 height 28
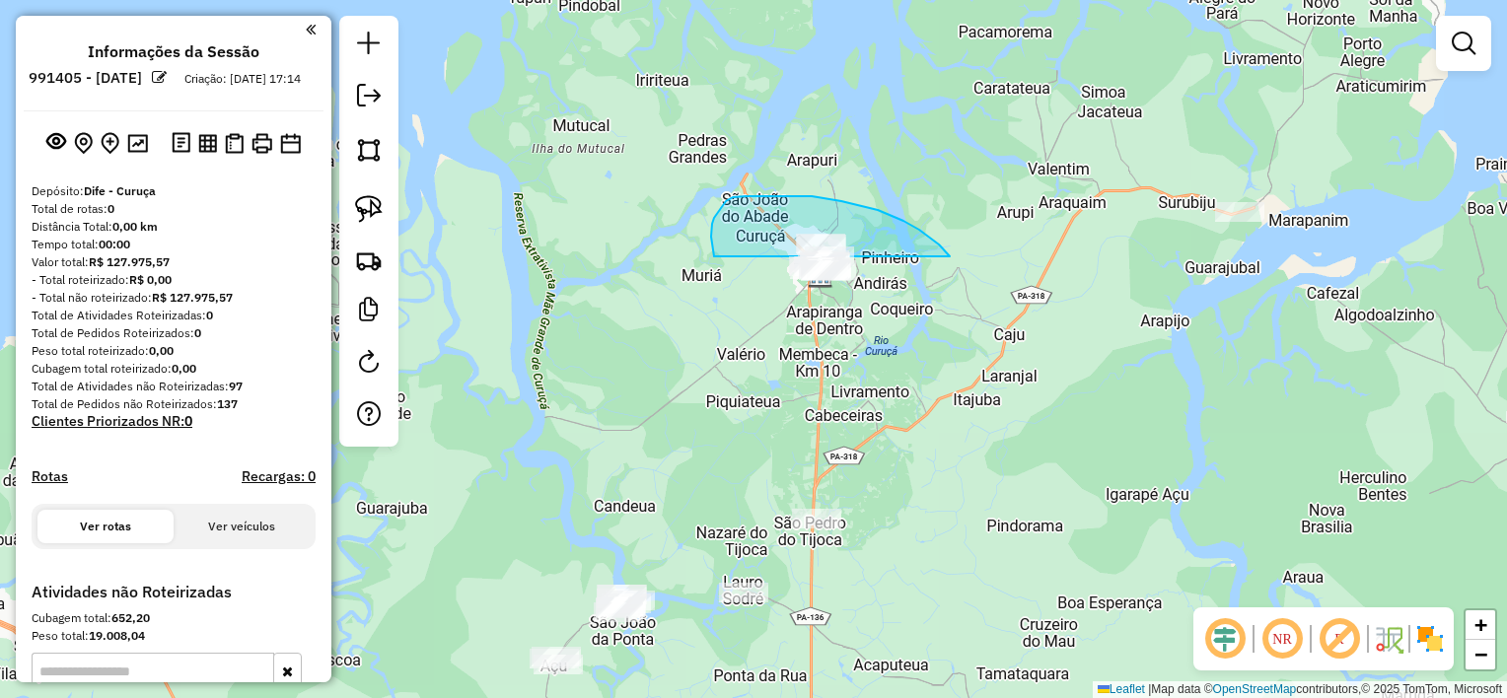
drag, startPoint x: 878, startPoint y: 210, endPoint x: 865, endPoint y: 302, distance: 92.6
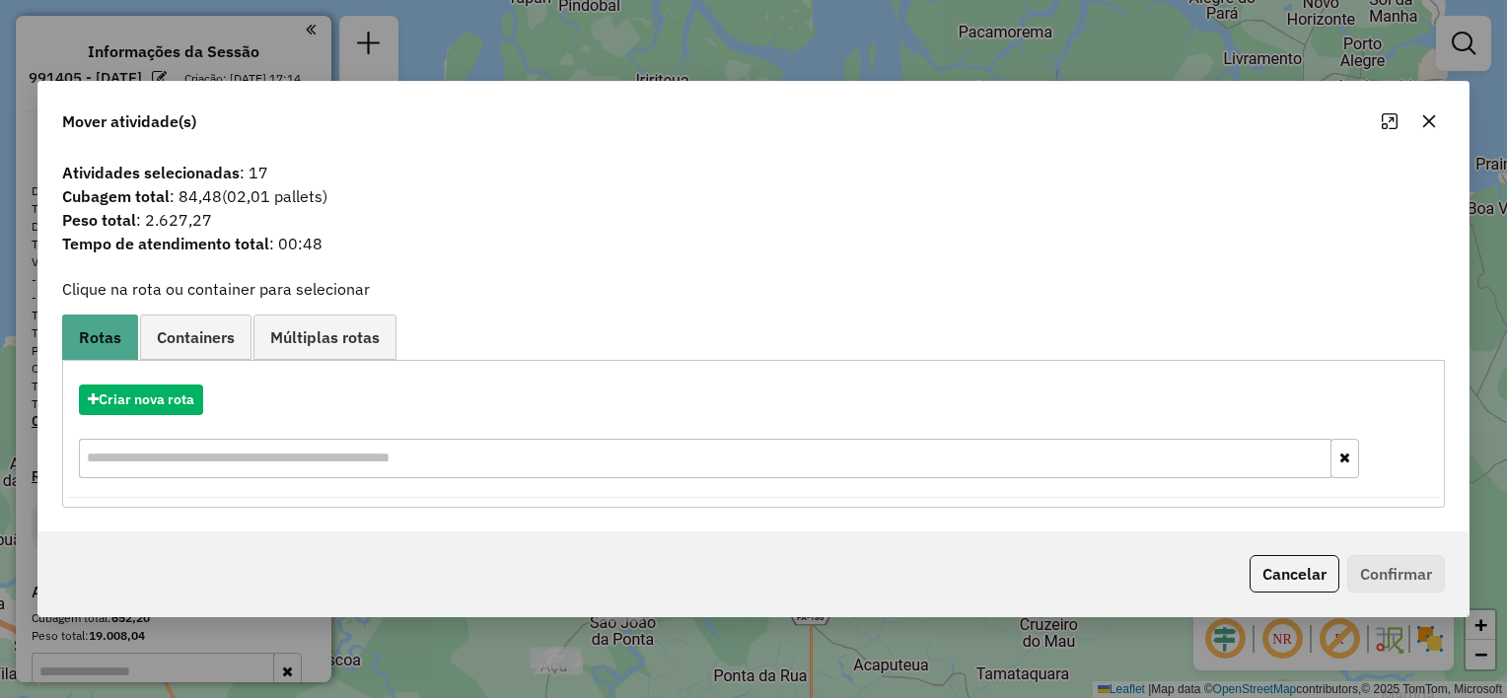
click at [1424, 121] on icon "button" at bounding box center [1429, 121] width 16 height 16
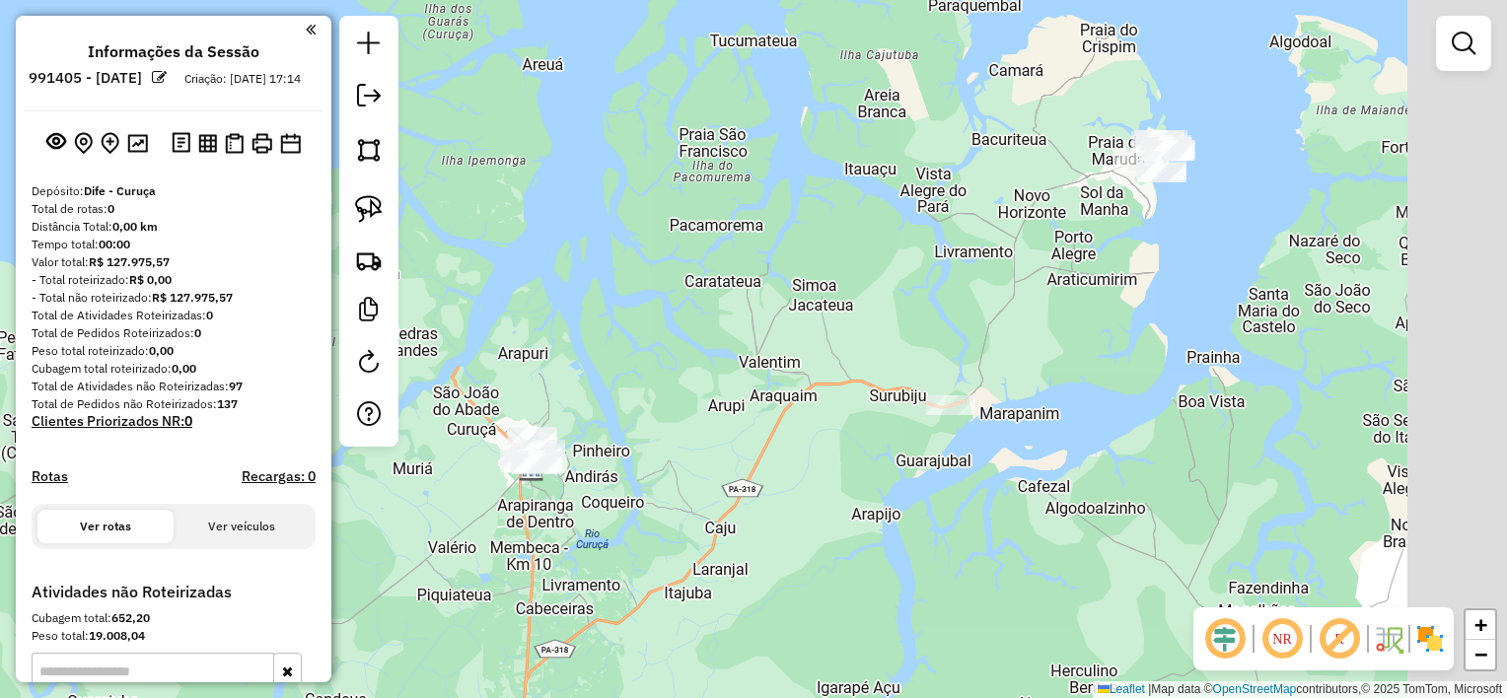
drag, startPoint x: 1030, startPoint y: 364, endPoint x: 880, endPoint y: 351, distance: 150.5
click at [934, 364] on div "Janela de atendimento Grade de atendimento Capacidade Transportadoras Veículos …" at bounding box center [753, 349] width 1507 height 698
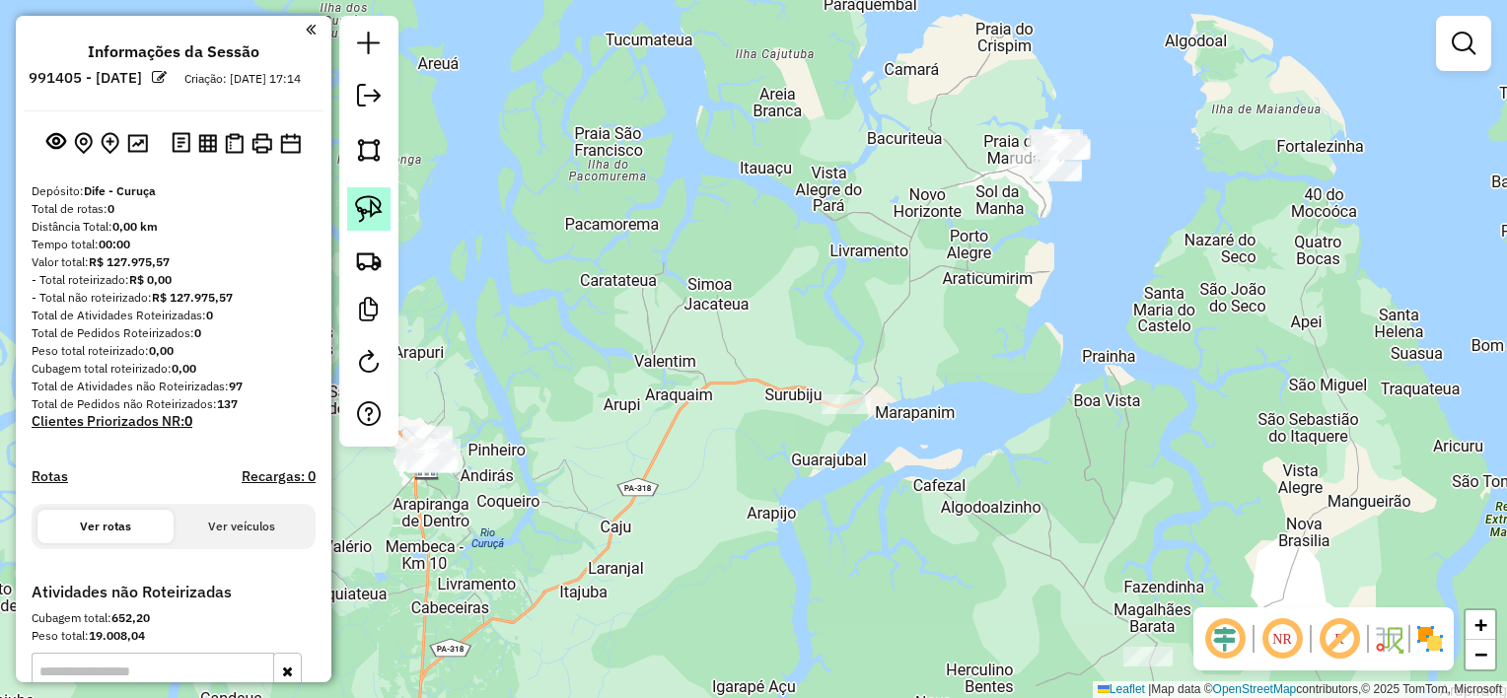
click at [375, 209] on img at bounding box center [369, 209] width 28 height 28
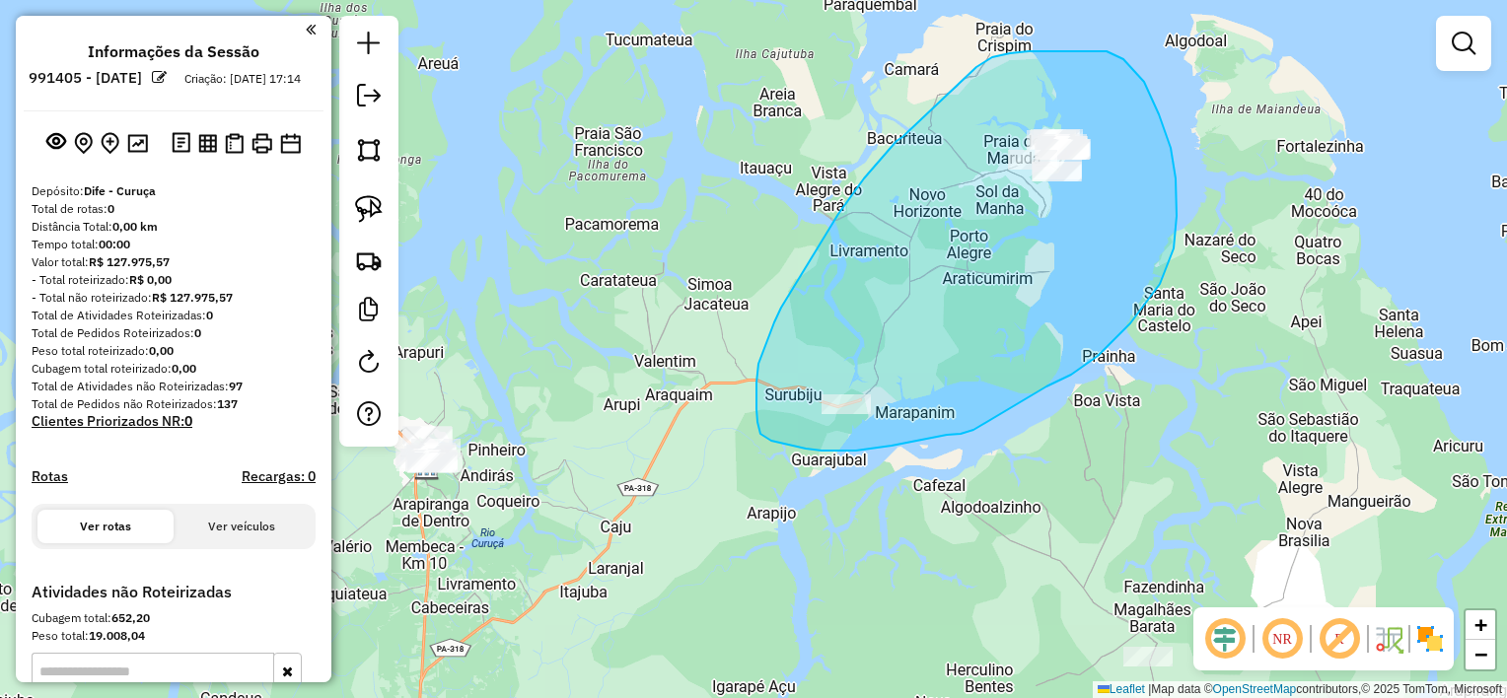
drag, startPoint x: 903, startPoint y: 137, endPoint x: 965, endPoint y: 79, distance: 85.1
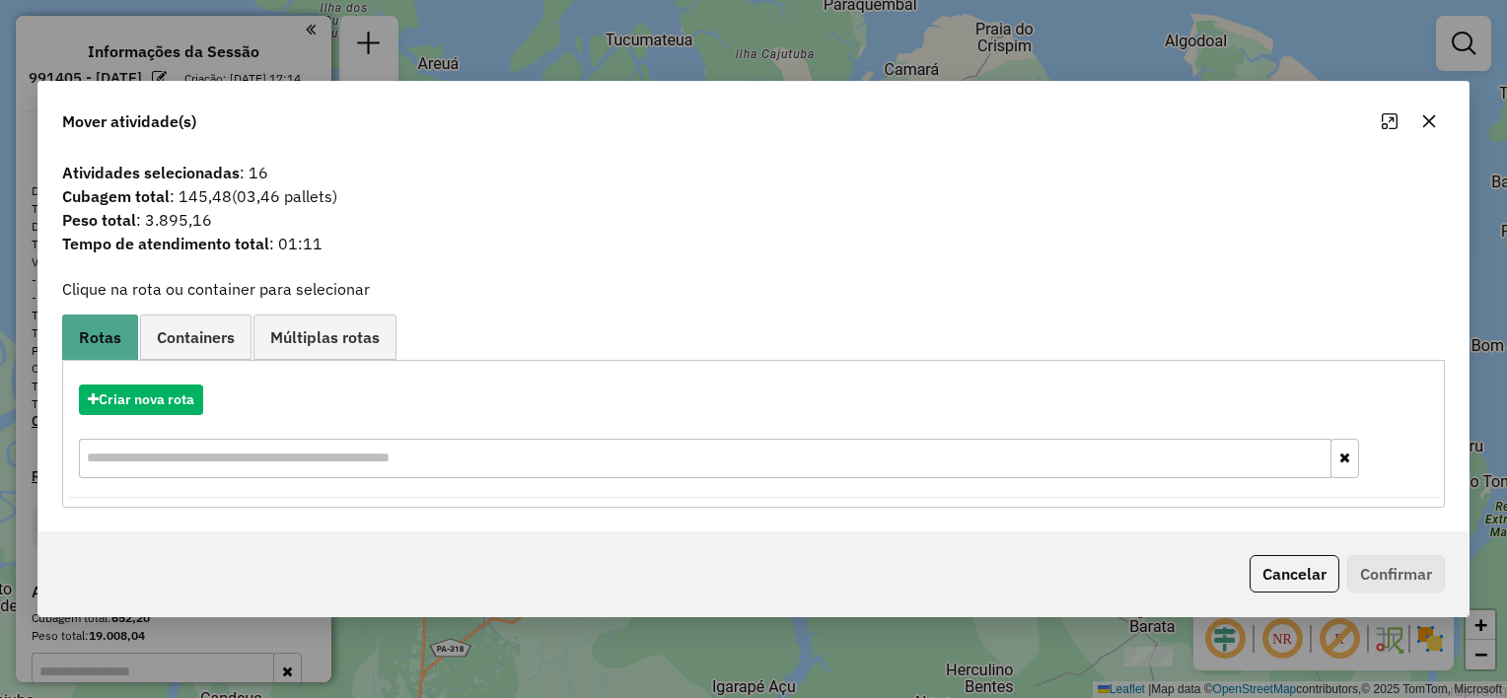
click at [1435, 119] on icon "button" at bounding box center [1429, 121] width 16 height 16
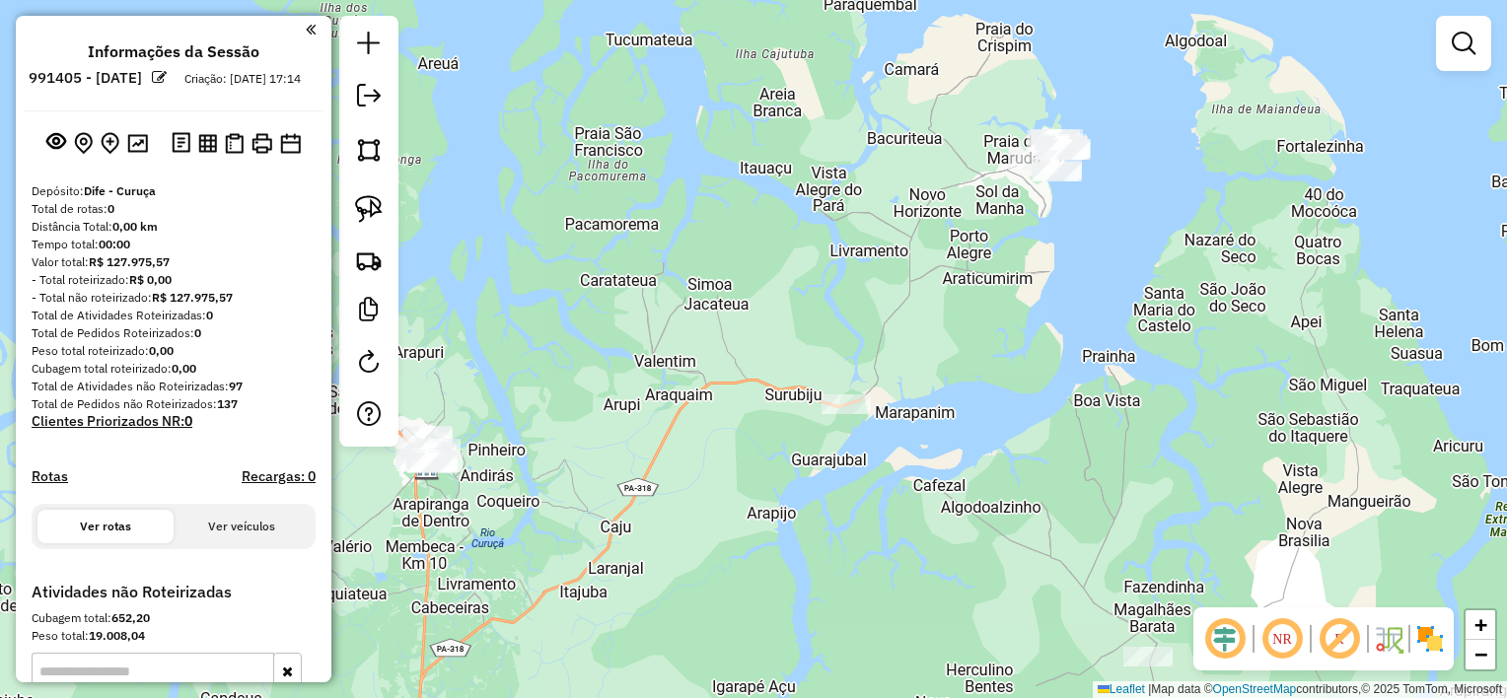
drag, startPoint x: 1053, startPoint y: 473, endPoint x: 966, endPoint y: 222, distance: 266.1
click at [967, 245] on div "Janela de atendimento Grade de atendimento Capacidade Transportadoras Veículos …" at bounding box center [753, 349] width 1507 height 698
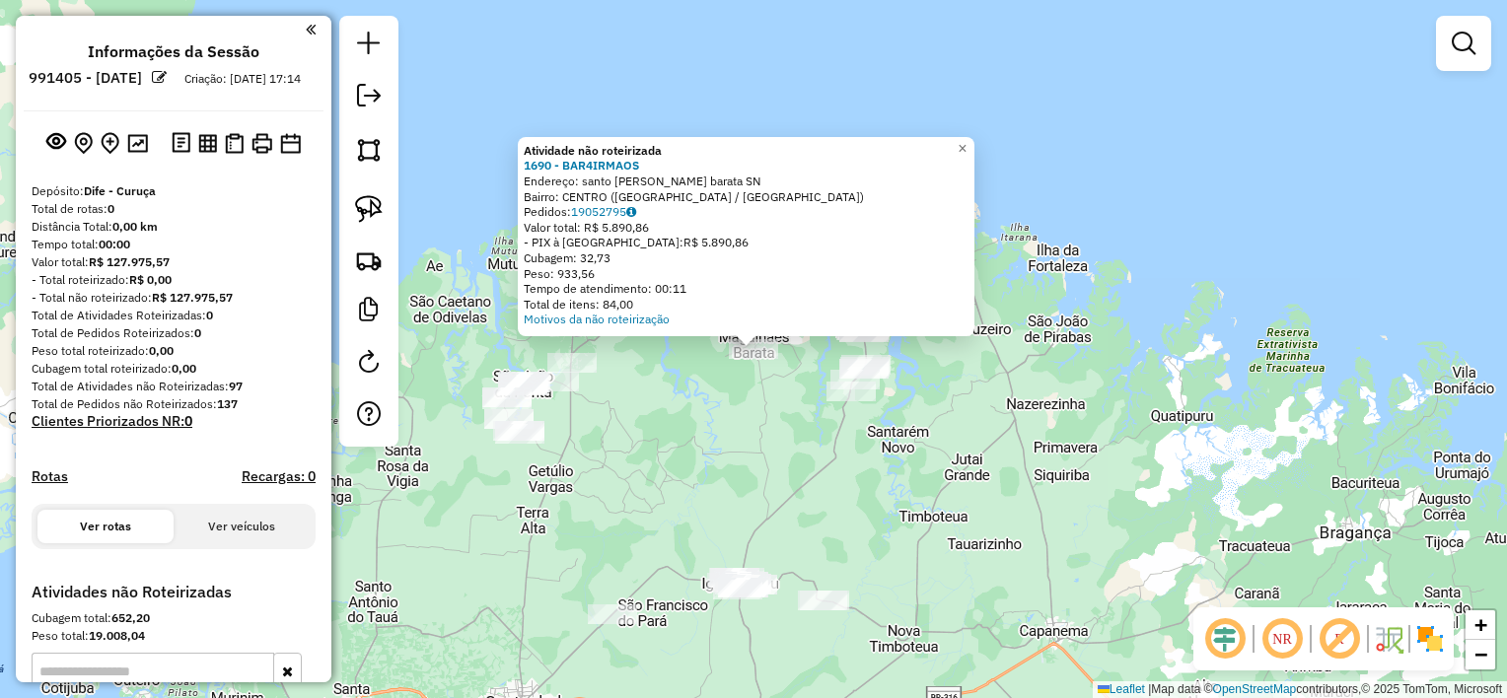
click at [718, 415] on div "Atividade não roteirizada 1690 - BAR4IRMAOS Endereço: santo [PERSON_NAME] barat…" at bounding box center [753, 349] width 1507 height 698
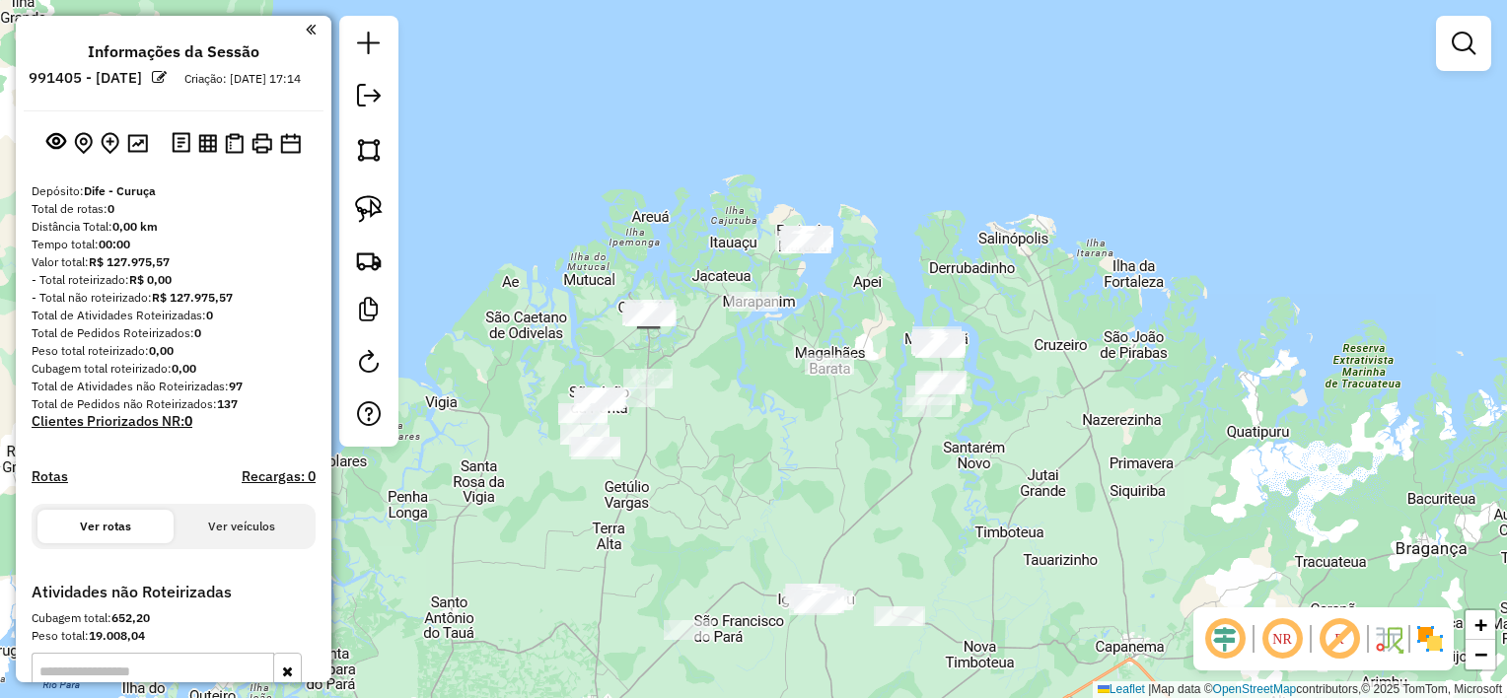
drag, startPoint x: 705, startPoint y: 421, endPoint x: 782, endPoint y: 437, distance: 78.5
click at [782, 437] on div "Janela de atendimento Grade de atendimento Capacidade Transportadoras Veículos …" at bounding box center [753, 349] width 1507 height 698
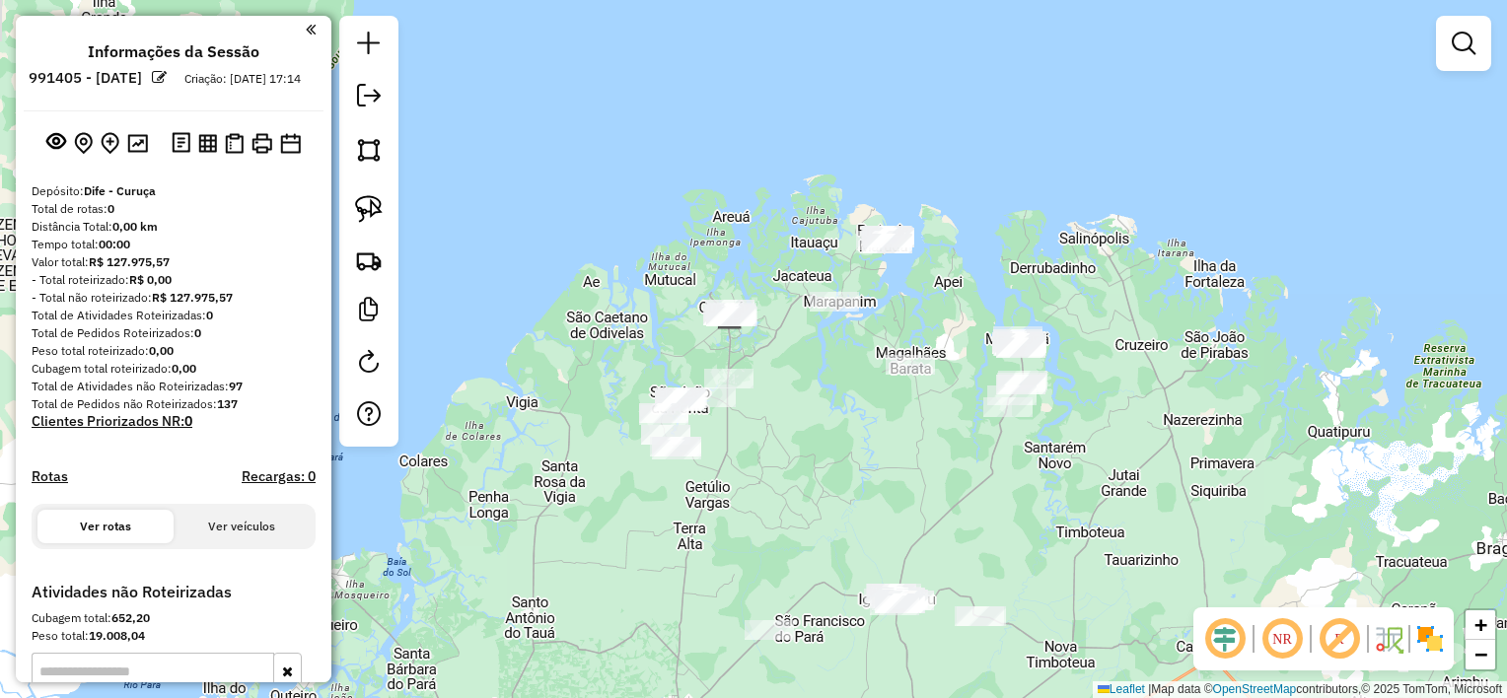
drag, startPoint x: 821, startPoint y: 445, endPoint x: 858, endPoint y: 446, distance: 37.5
click at [858, 446] on div "Janela de atendimento Grade de atendimento Capacidade Transportadoras Veículos …" at bounding box center [753, 349] width 1507 height 698
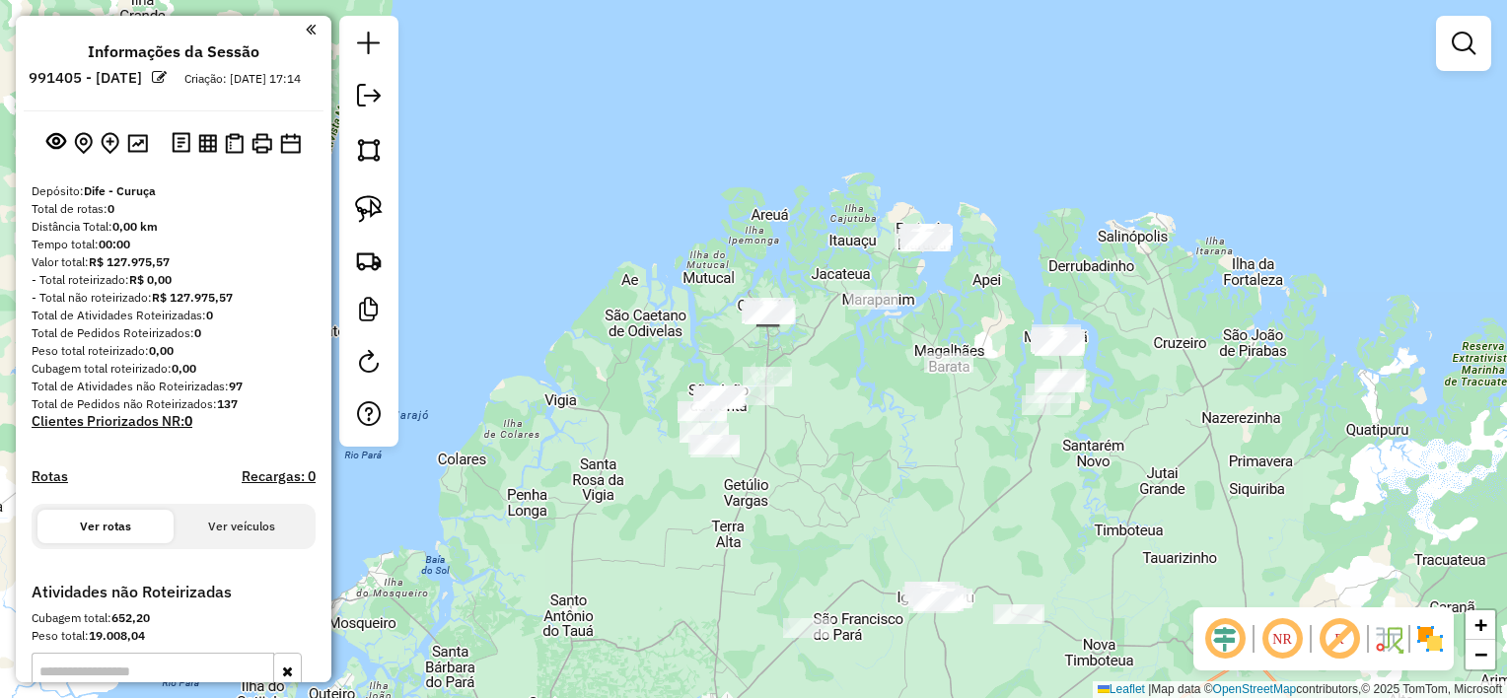
drag, startPoint x: 561, startPoint y: 353, endPoint x: 548, endPoint y: 231, distance: 123.0
click at [548, 231] on div "Janela de atendimento Grade de atendimento Capacidade Transportadoras Veículos …" at bounding box center [753, 349] width 1507 height 698
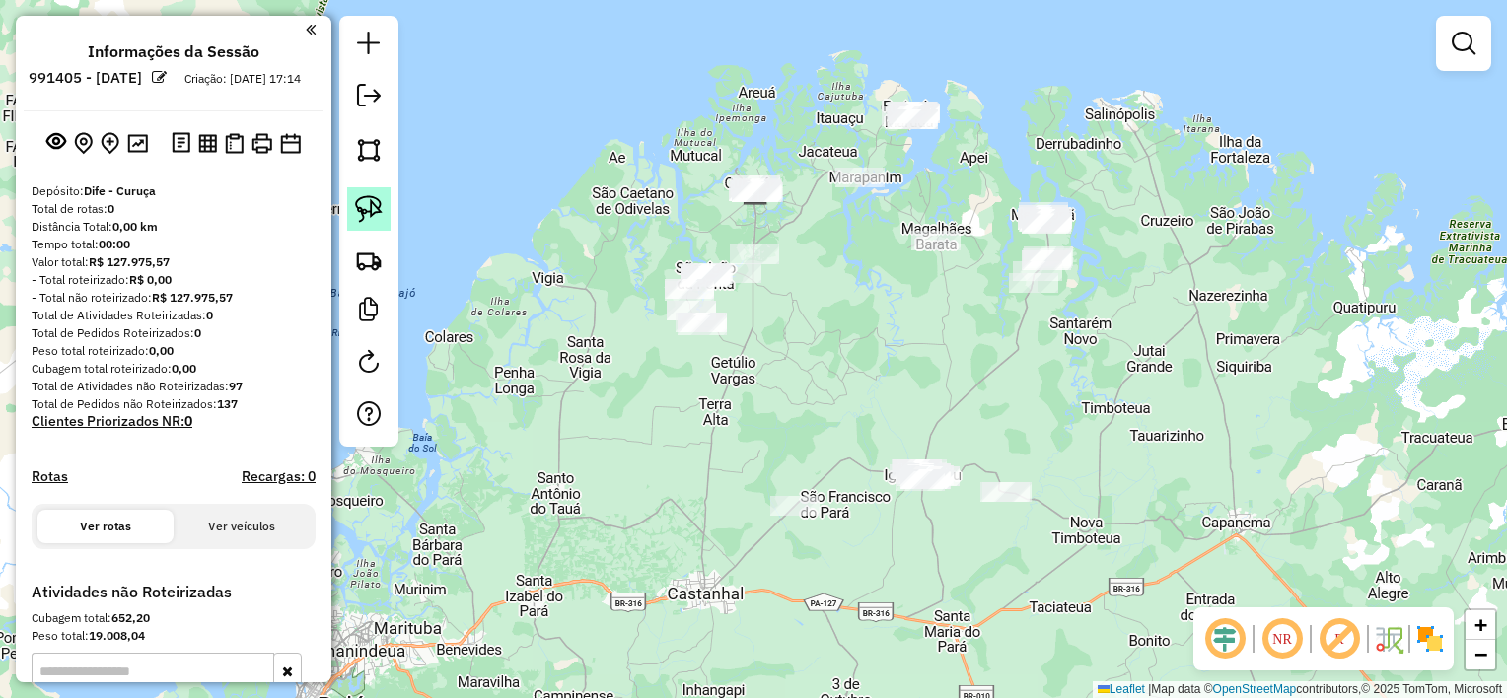
drag, startPoint x: 360, startPoint y: 201, endPoint x: 517, endPoint y: 192, distance: 157.1
click at [360, 201] on img at bounding box center [369, 209] width 28 height 28
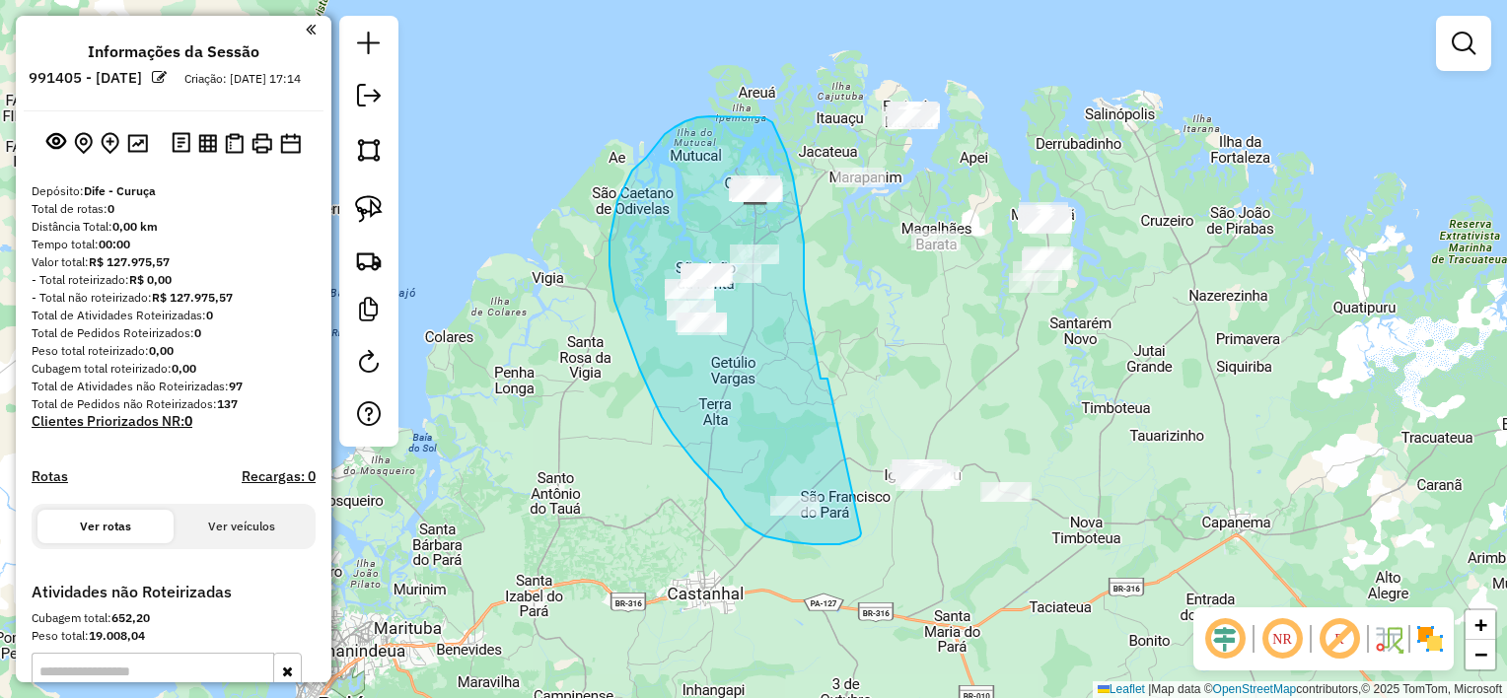
drag, startPoint x: 827, startPoint y: 380, endPoint x: 865, endPoint y: 521, distance: 146.2
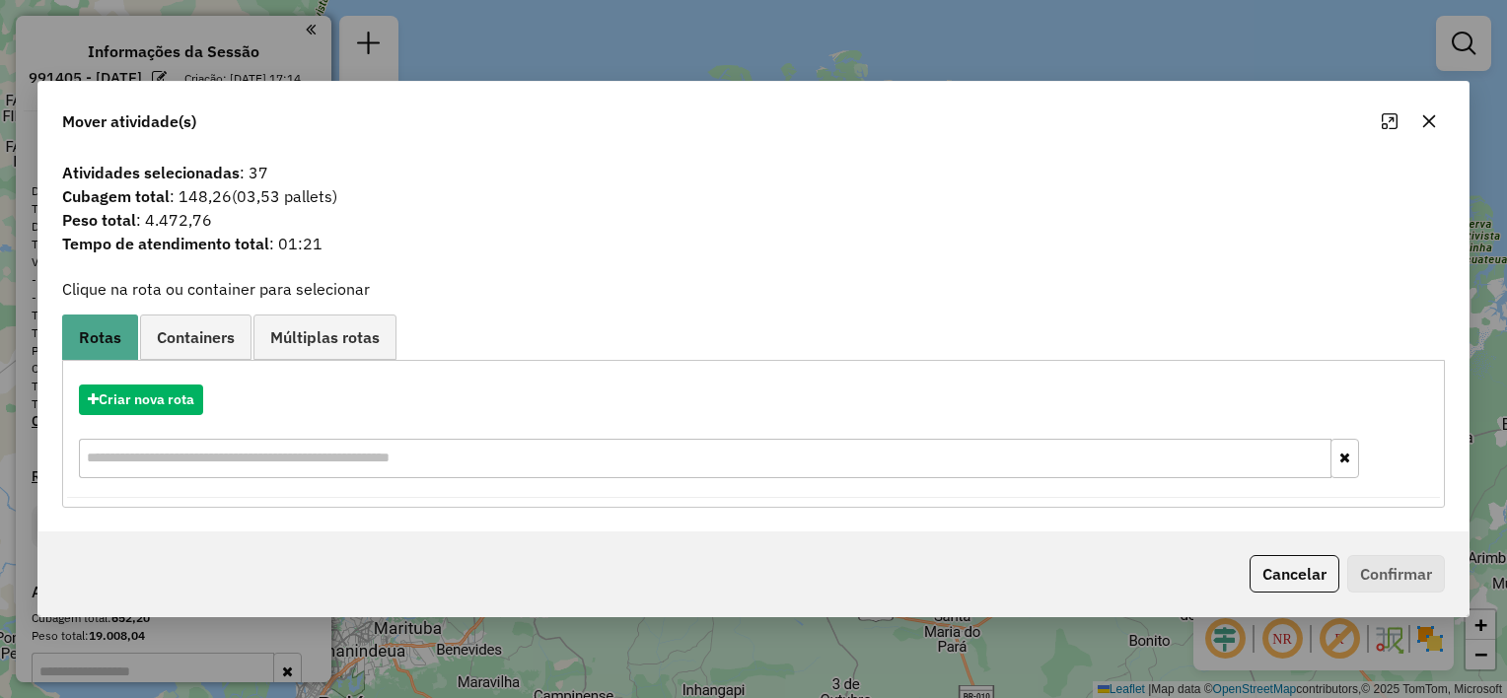
click at [1422, 115] on icon "button" at bounding box center [1429, 121] width 16 height 16
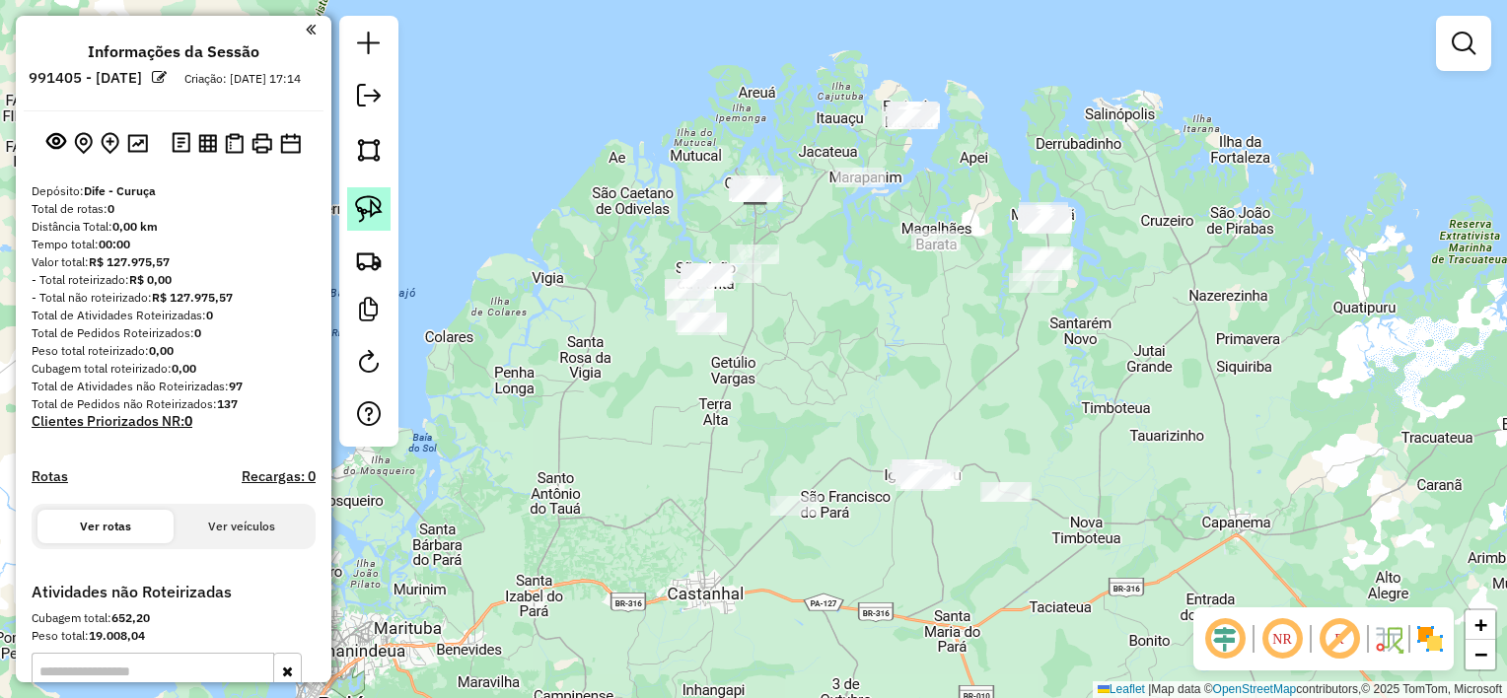
drag, startPoint x: 379, startPoint y: 205, endPoint x: 726, endPoint y: 137, distance: 353.8
click at [380, 203] on img at bounding box center [369, 209] width 28 height 28
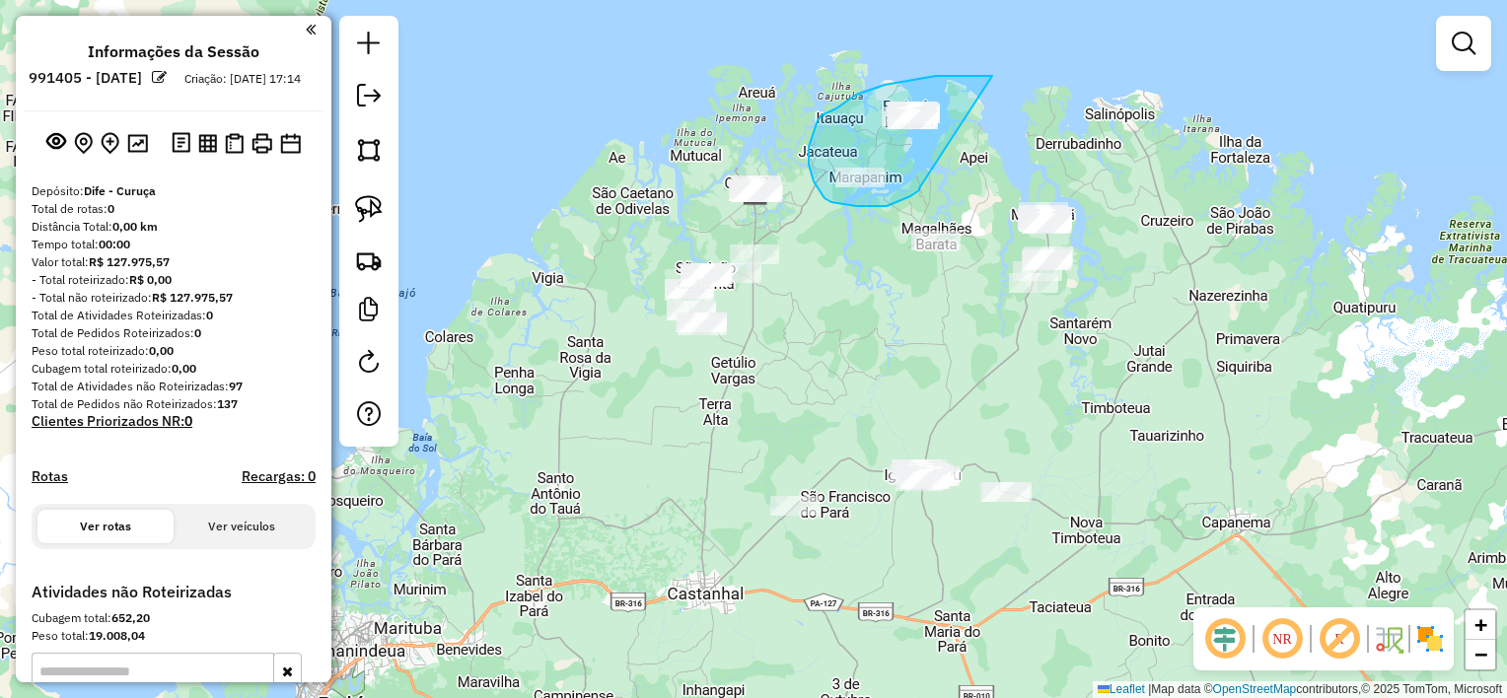
drag, startPoint x: 977, startPoint y: 76, endPoint x: 920, endPoint y: 186, distance: 124.0
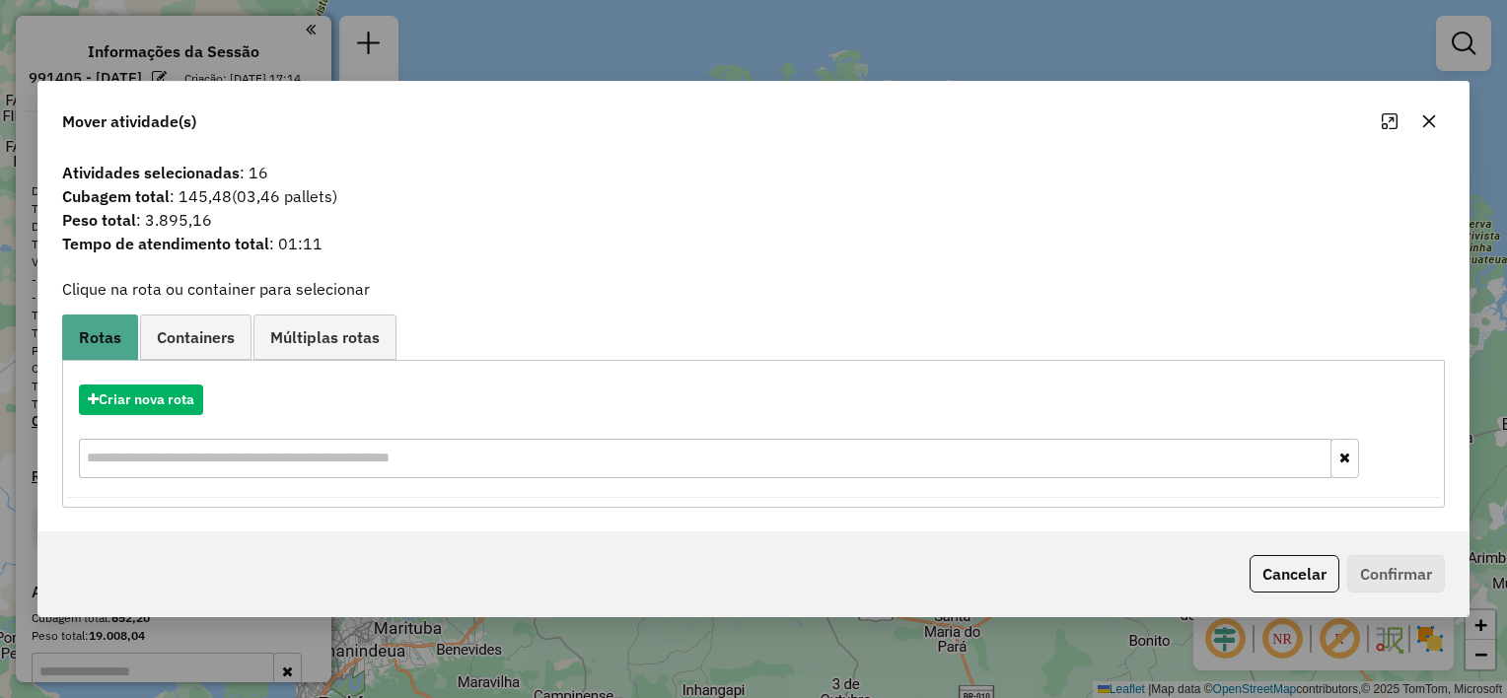
click at [1428, 121] on icon "button" at bounding box center [1429, 121] width 13 height 13
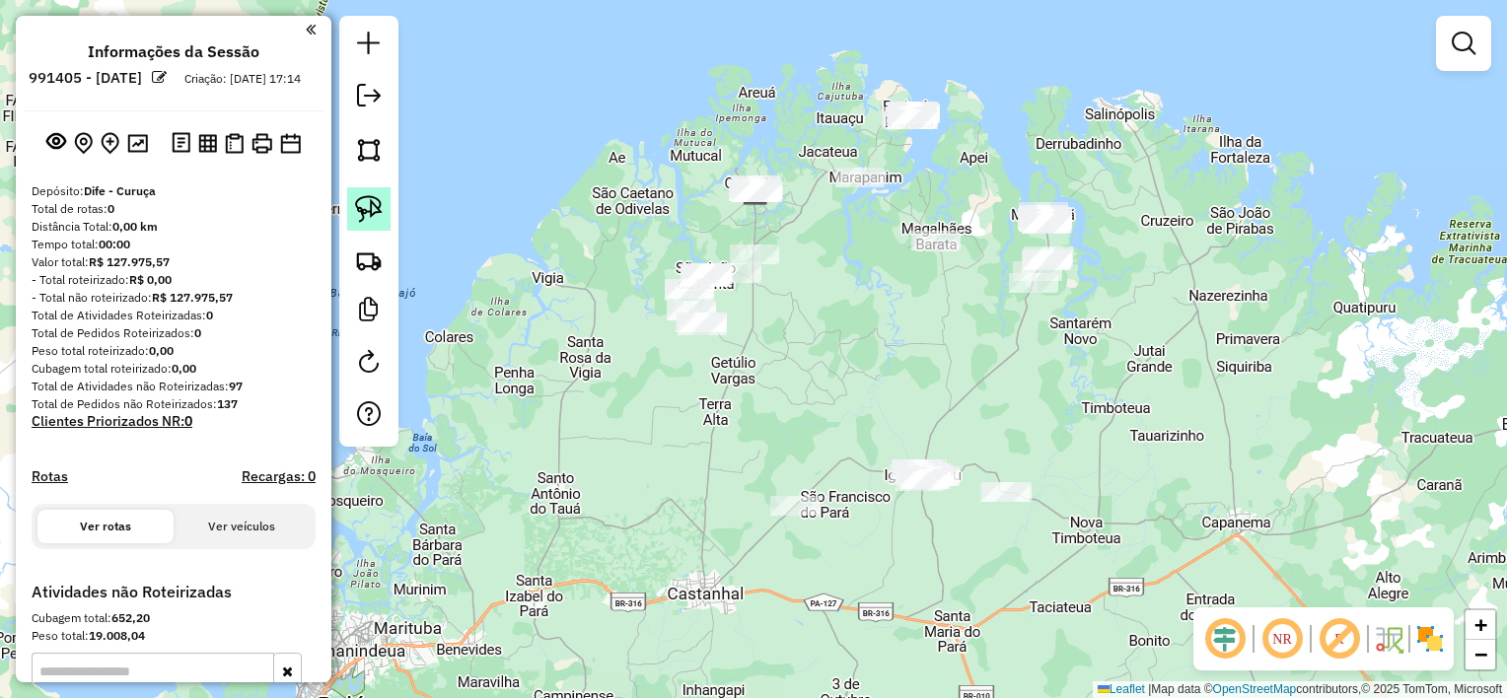
click at [363, 209] on img at bounding box center [369, 209] width 28 height 28
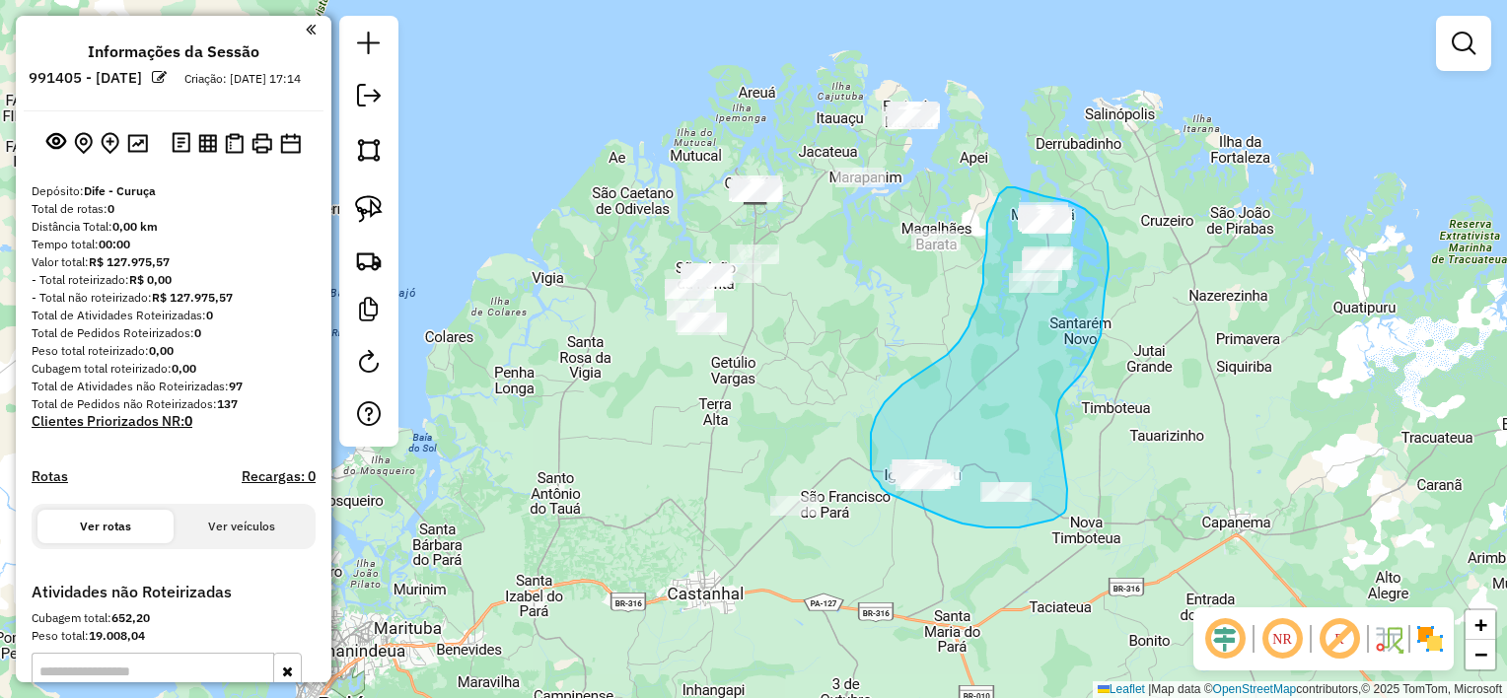
drag, startPoint x: 1098, startPoint y: 343, endPoint x: 1067, endPoint y: 423, distance: 85.6
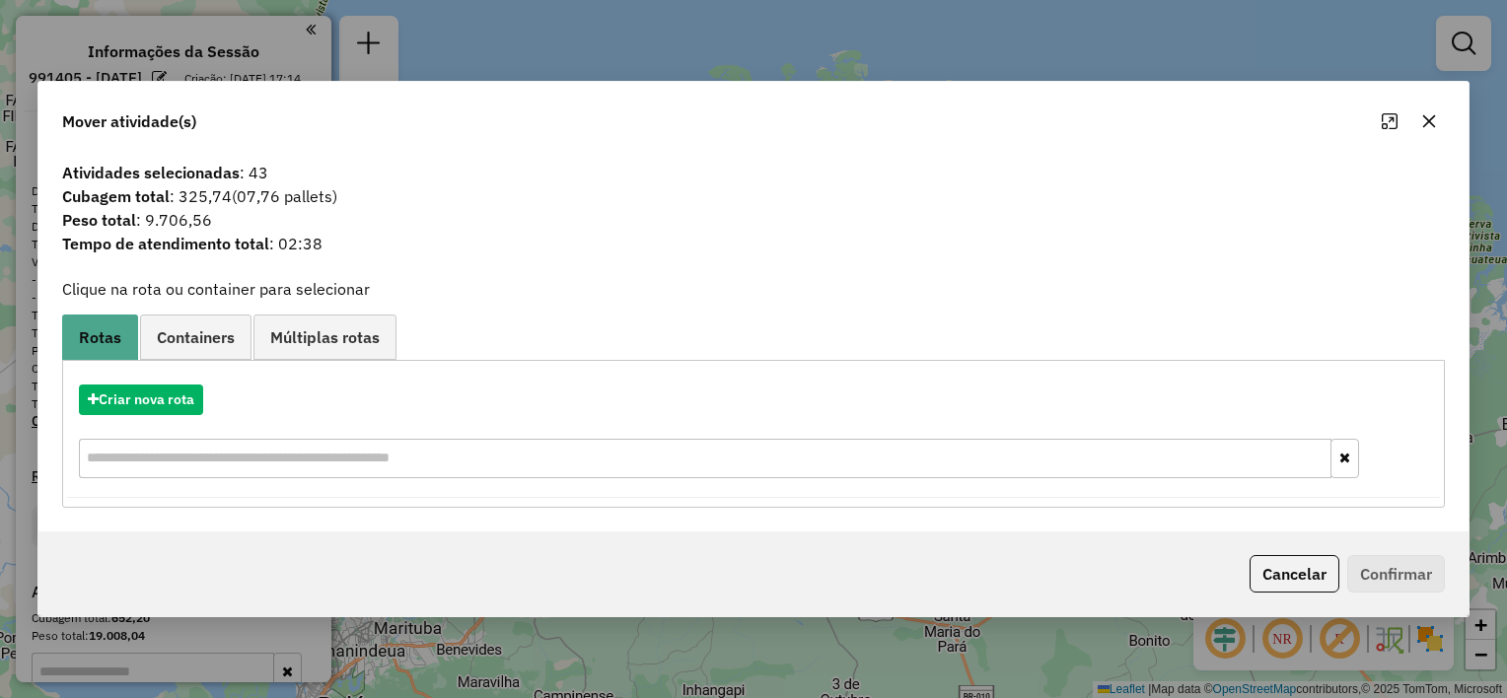
click at [1432, 122] on icon "button" at bounding box center [1429, 121] width 16 height 16
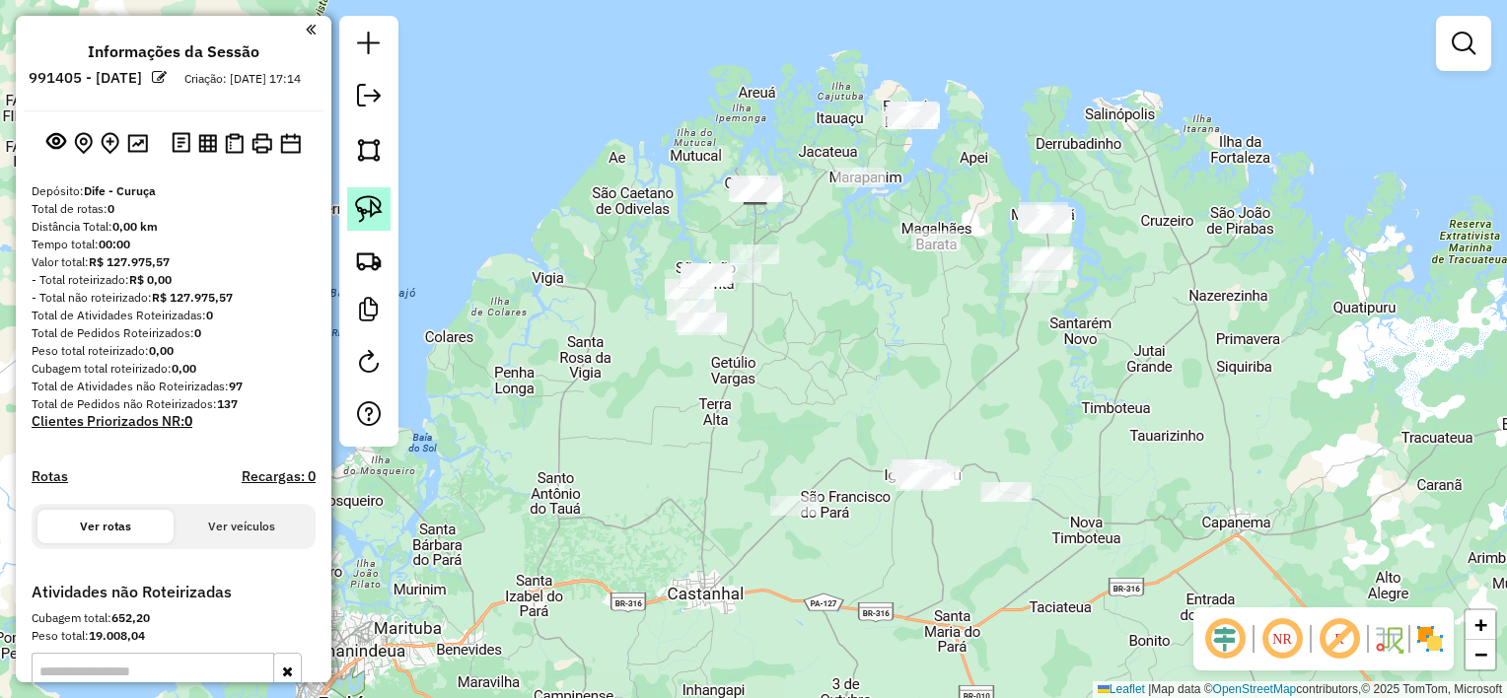
drag, startPoint x: 362, startPoint y: 204, endPoint x: 387, endPoint y: 190, distance: 28.3
click at [364, 201] on img at bounding box center [369, 209] width 28 height 28
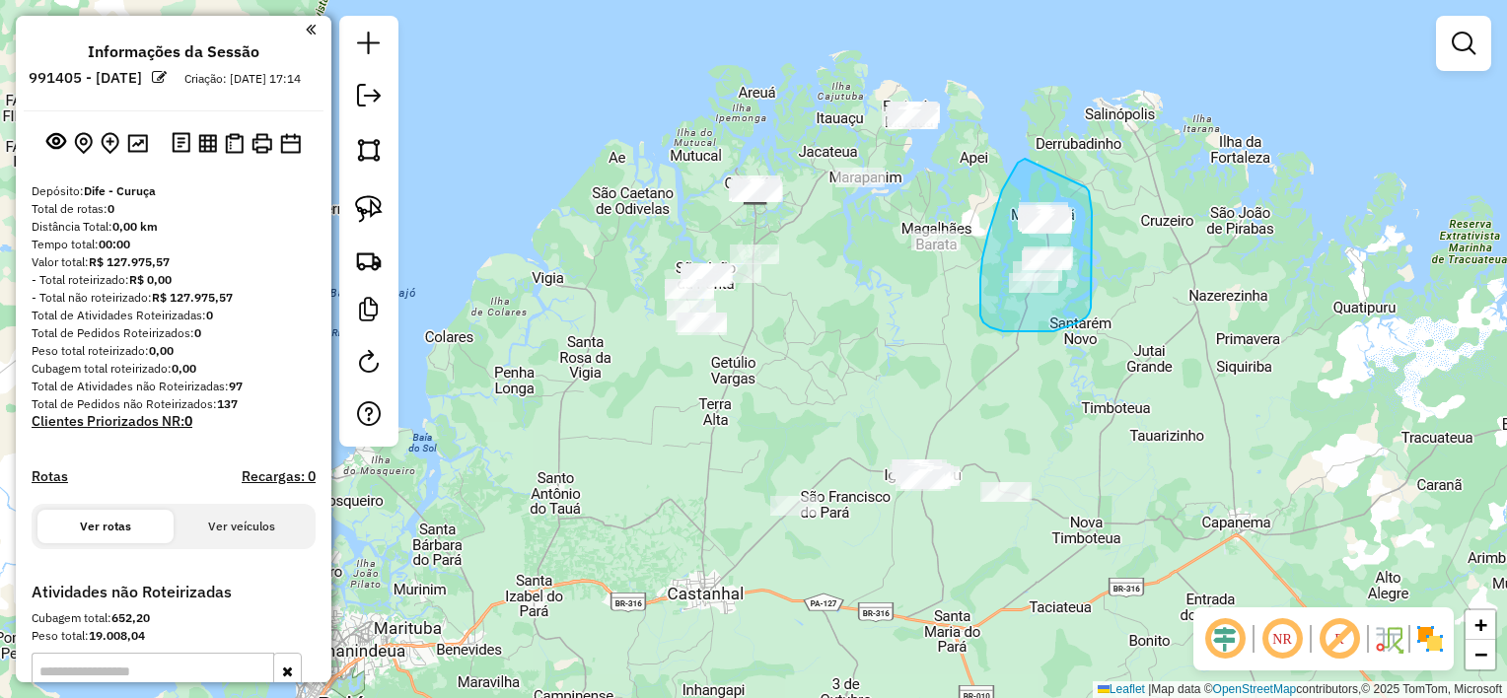
drag, startPoint x: 1024, startPoint y: 160, endPoint x: 1086, endPoint y: 187, distance: 68.0
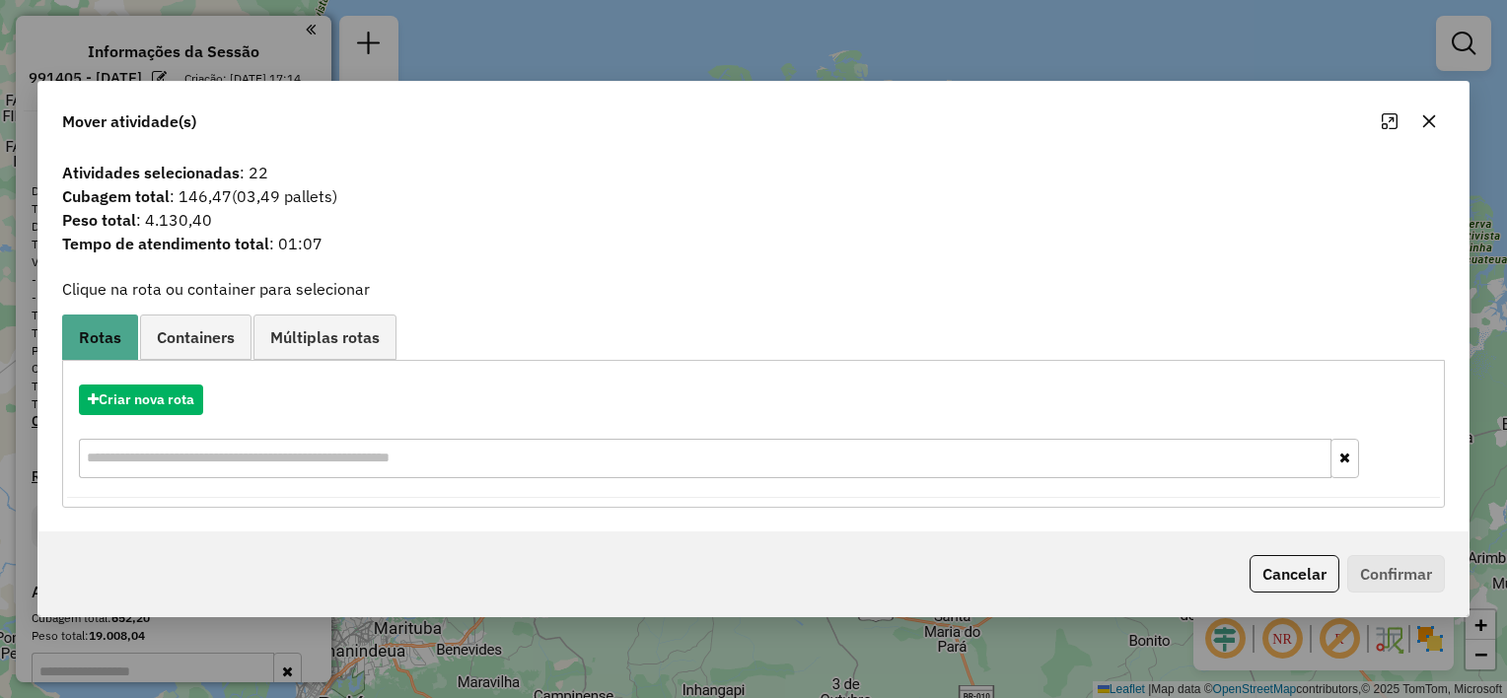
click at [1417, 121] on button "button" at bounding box center [1430, 122] width 32 height 32
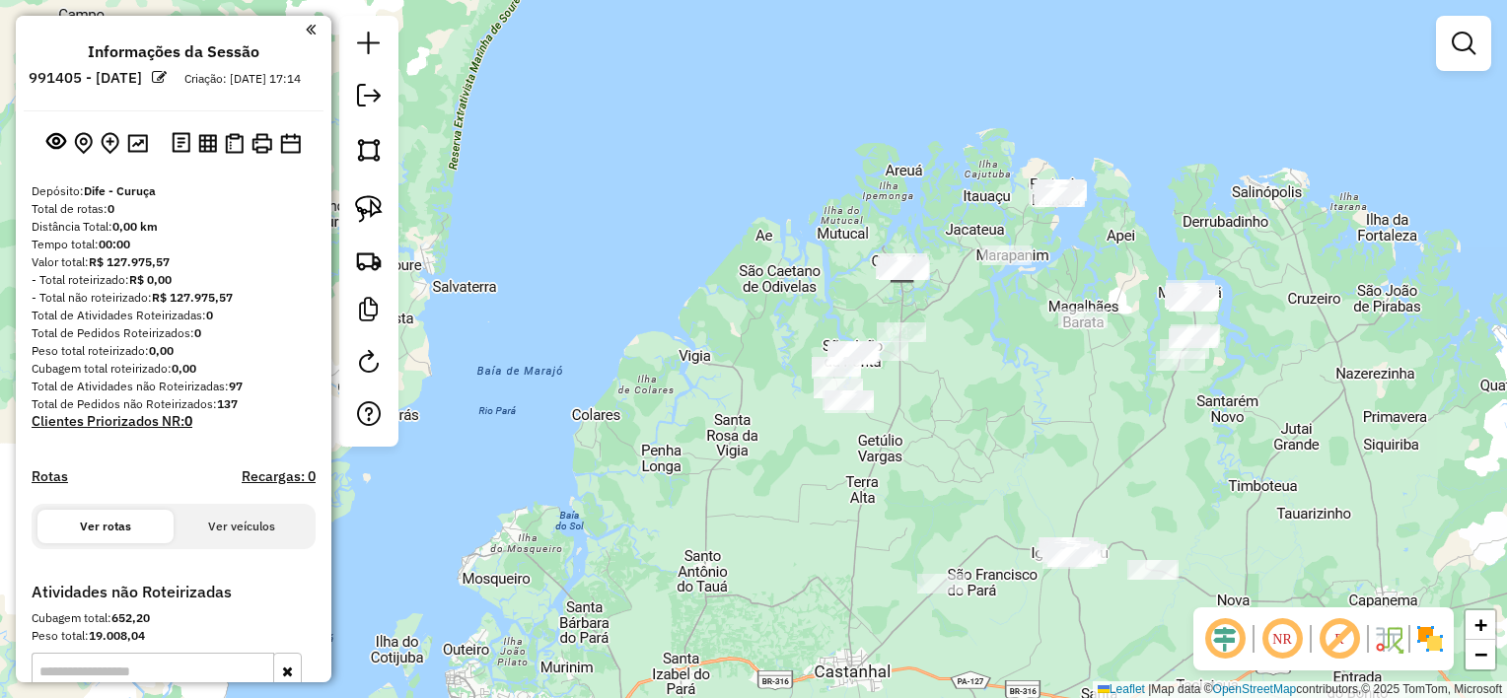
drag, startPoint x: 1154, startPoint y: 169, endPoint x: 1267, endPoint y: 229, distance: 127.5
click at [1267, 229] on div "Janela de atendimento Grade de atendimento Capacidade Transportadoras Veículos …" at bounding box center [753, 349] width 1507 height 698
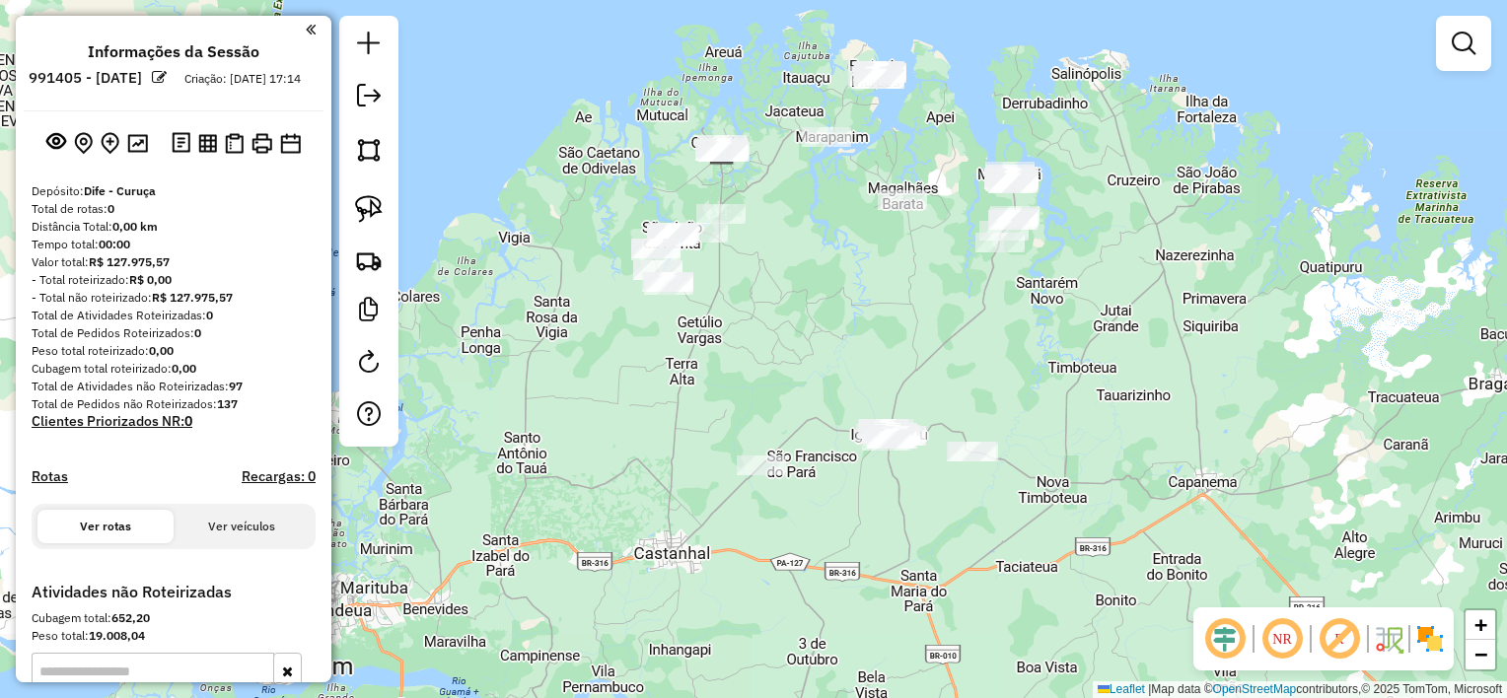
drag, startPoint x: 1247, startPoint y: 466, endPoint x: 1077, endPoint y: 391, distance: 185.5
click at [1070, 347] on div "Janela de atendimento Grade de atendimento Capacidade Transportadoras Veículos …" at bounding box center [753, 349] width 1507 height 698
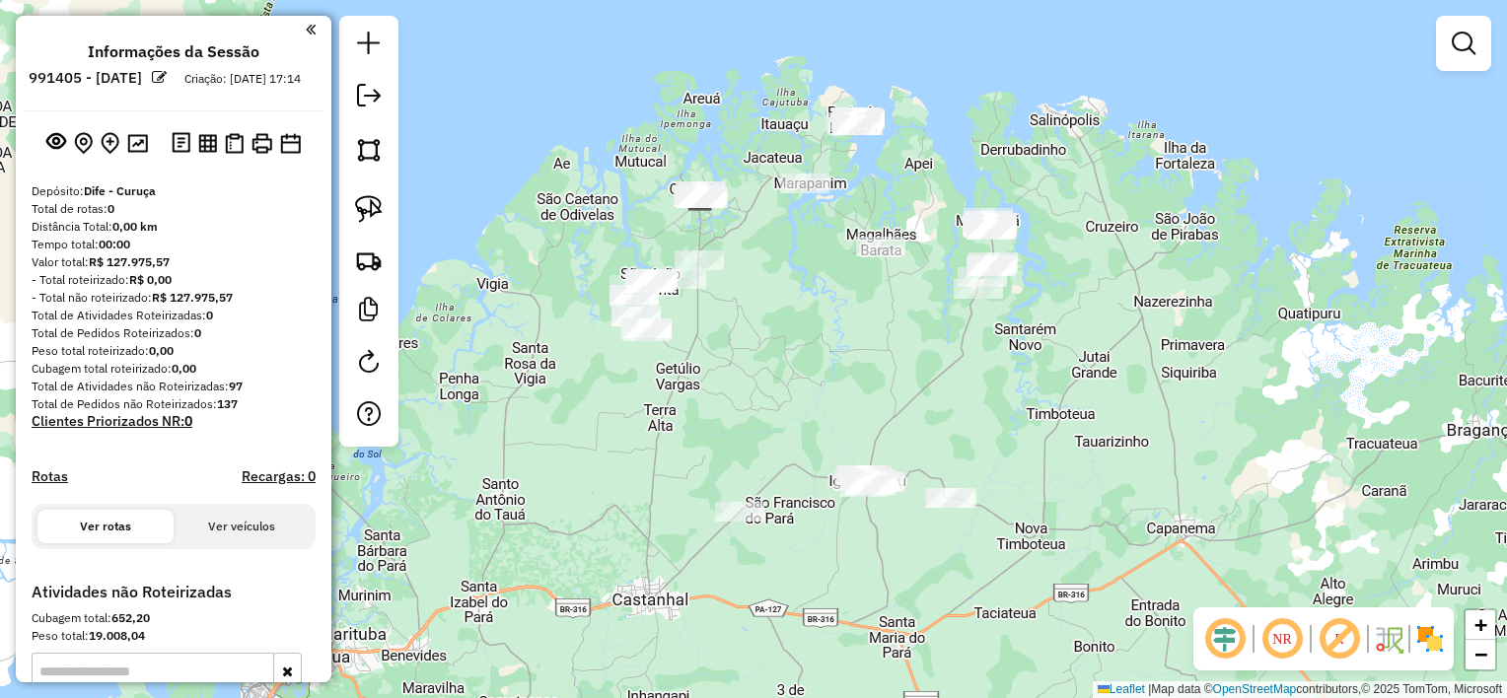
drag, startPoint x: 1041, startPoint y: 382, endPoint x: 1011, endPoint y: 430, distance: 56.7
click at [1011, 430] on div "Janela de atendimento Grade de atendimento Capacidade Transportadoras Veículos …" at bounding box center [753, 349] width 1507 height 698
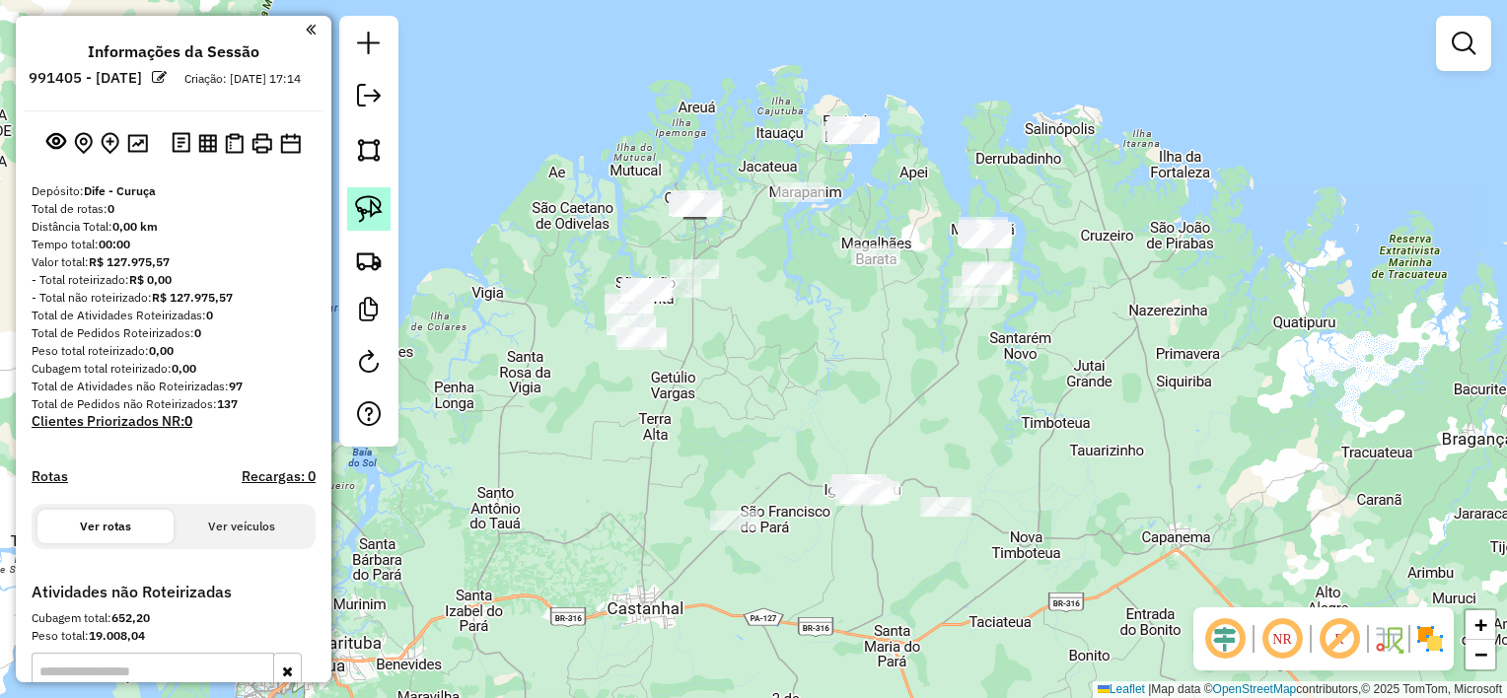
click at [359, 203] on img at bounding box center [369, 209] width 28 height 28
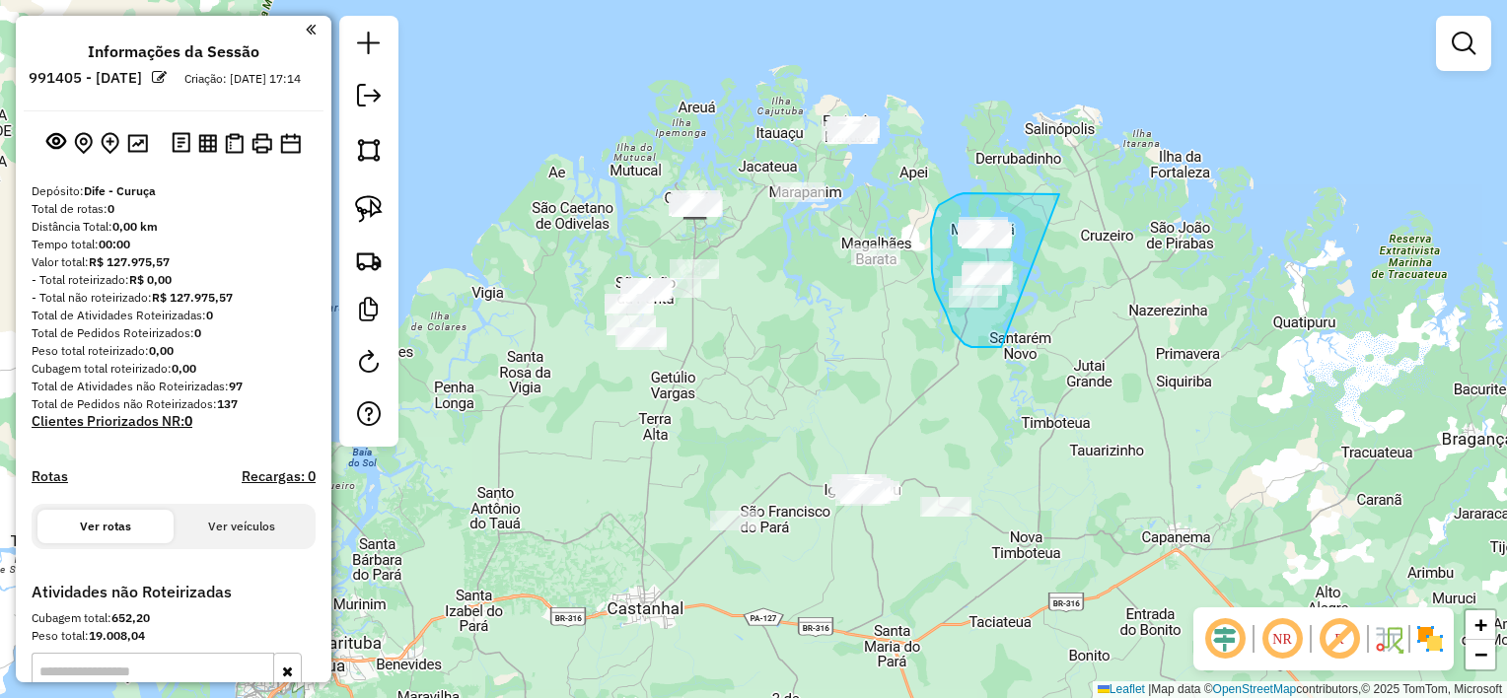
drag, startPoint x: 1059, startPoint y: 194, endPoint x: 1004, endPoint y: 347, distance: 162.6
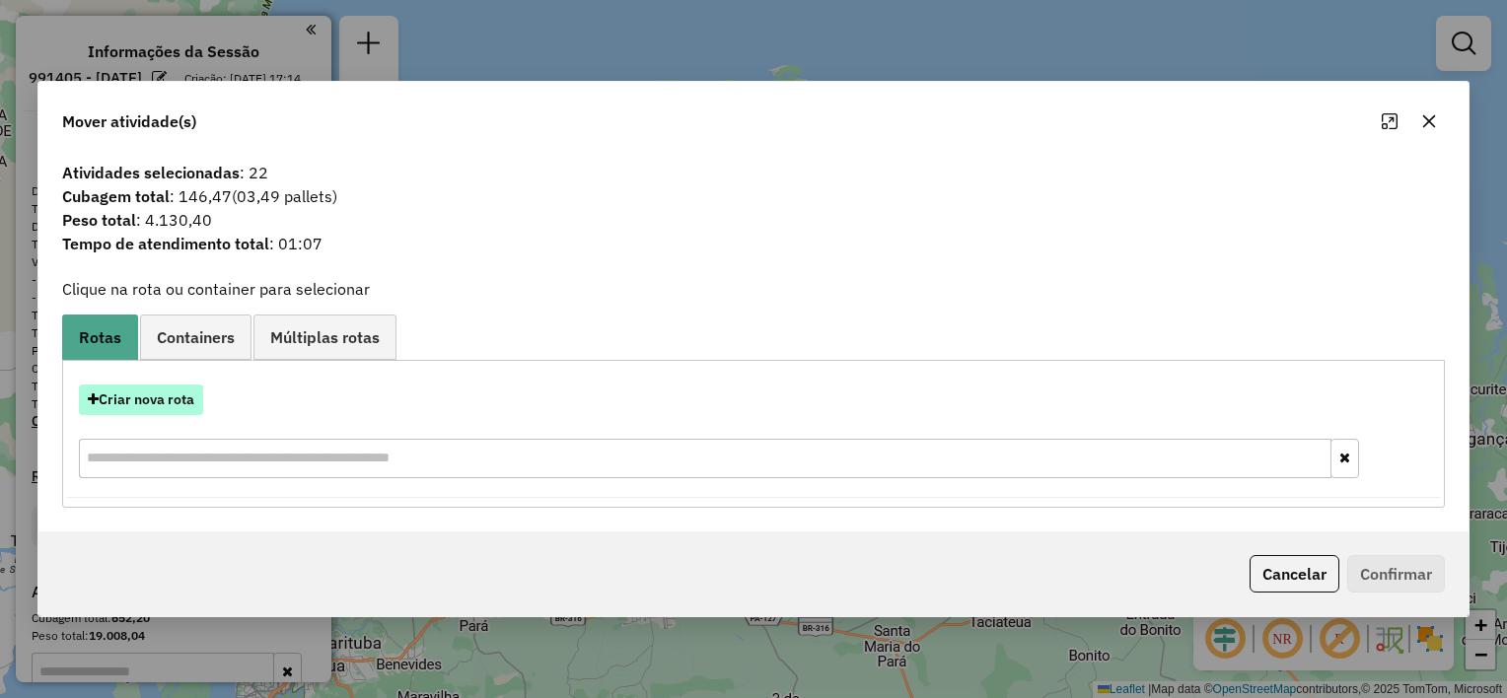
click at [147, 400] on button "Criar nova rota" at bounding box center [141, 400] width 124 height 31
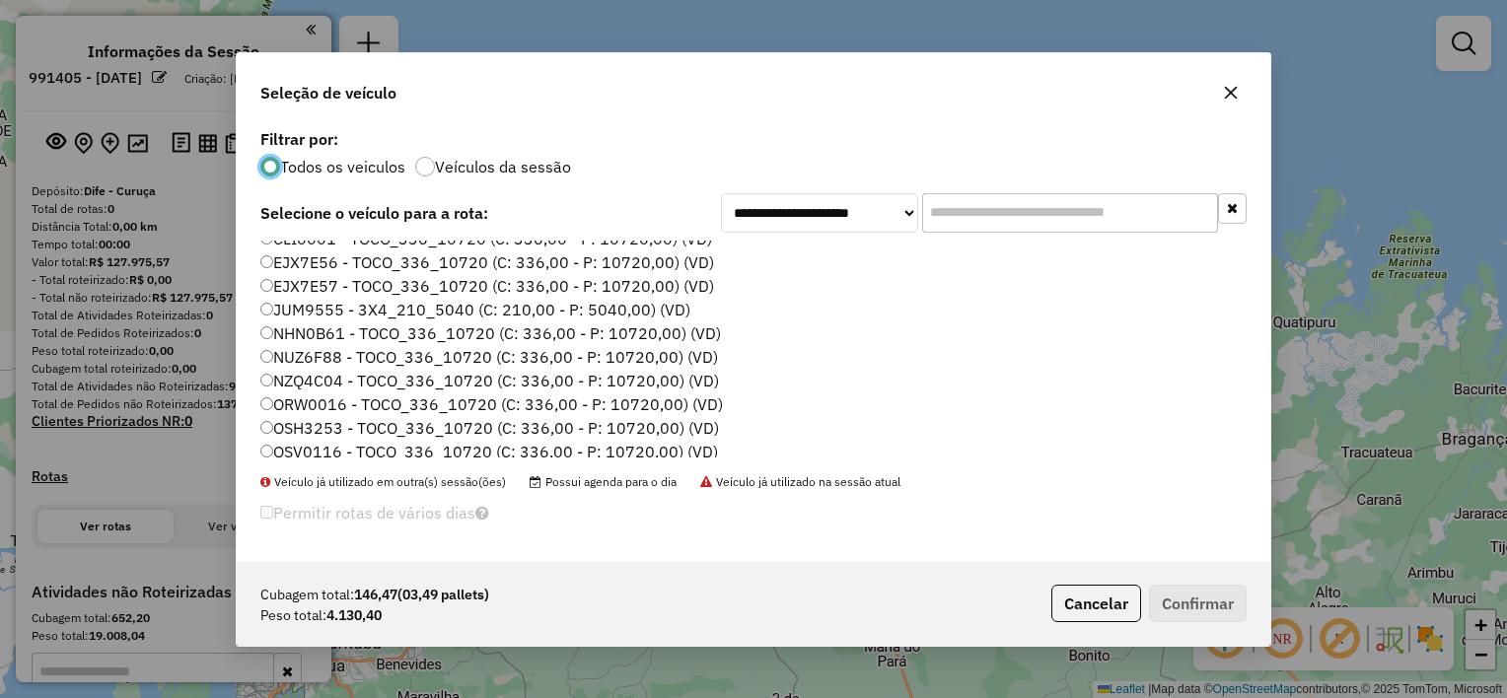
scroll to position [91, 0]
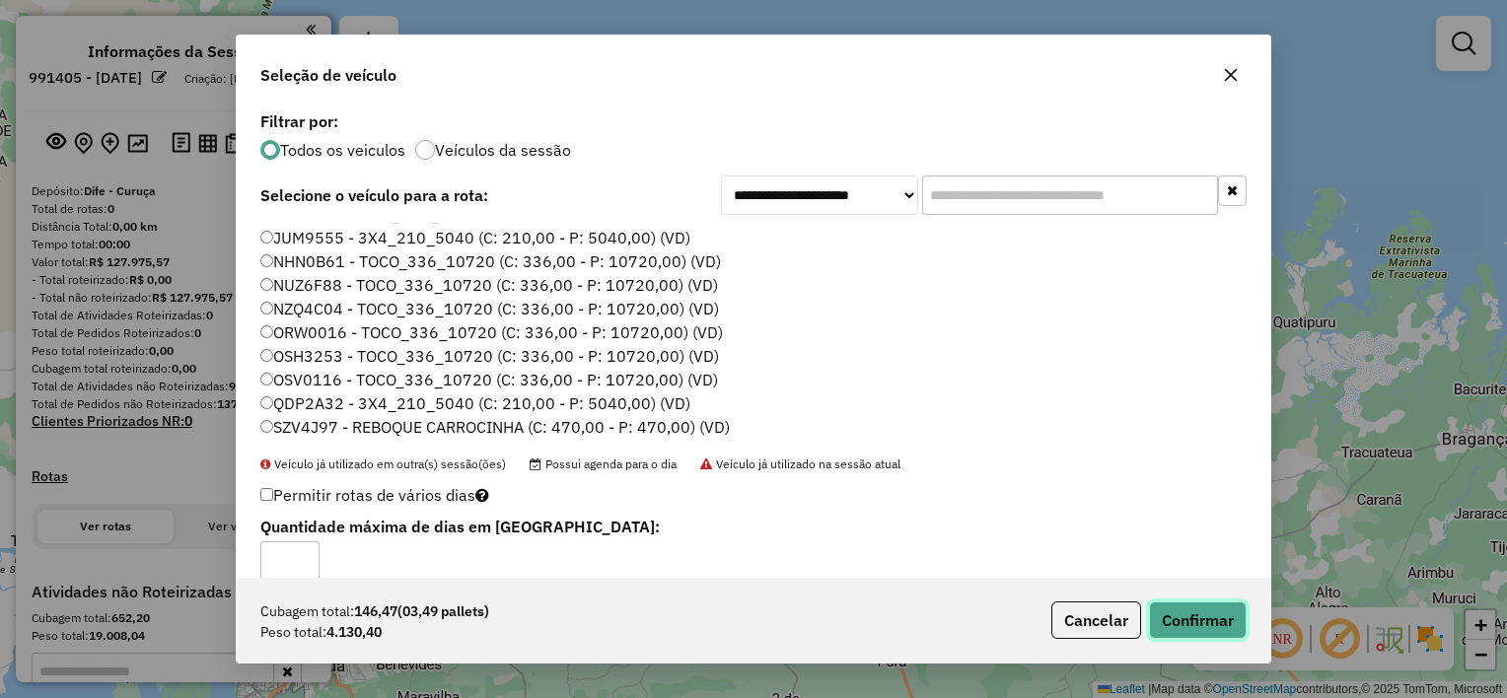
click at [1202, 624] on button "Confirmar" at bounding box center [1198, 620] width 98 height 37
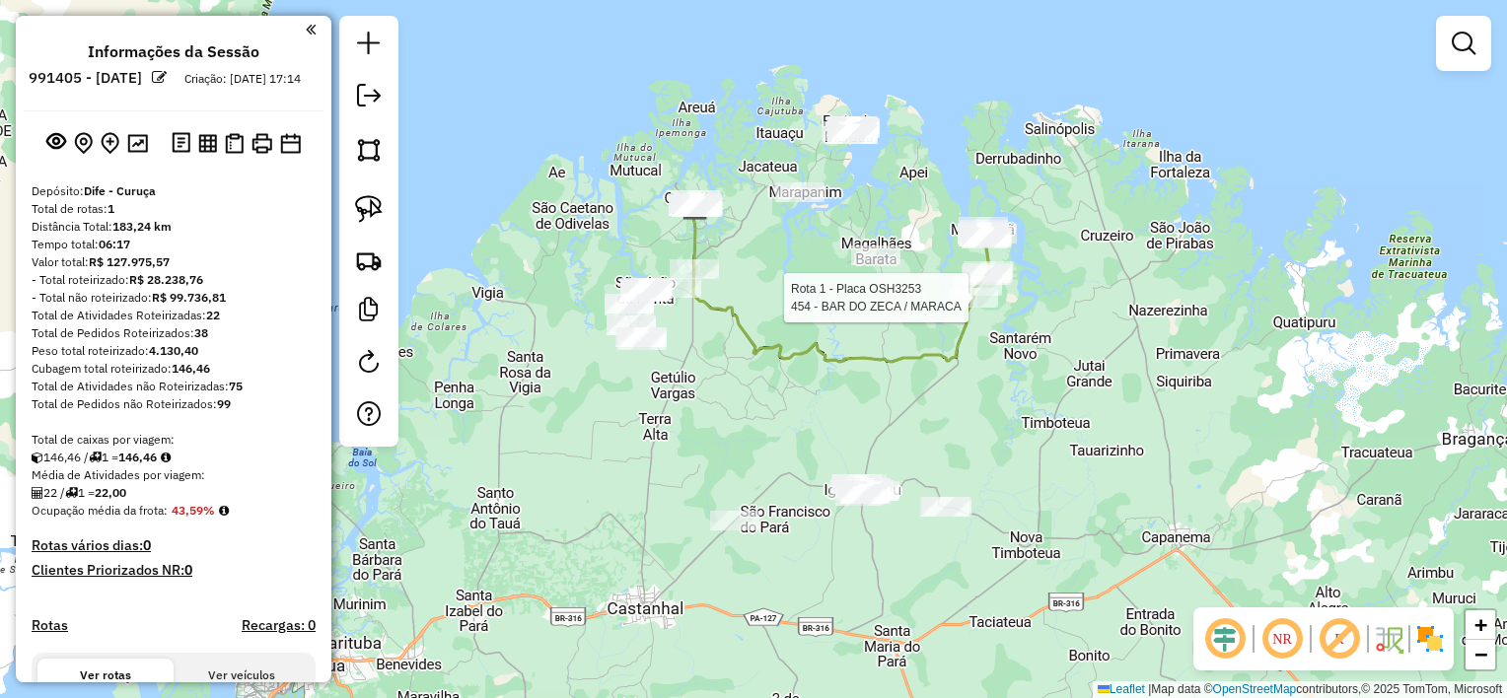
select select "**********"
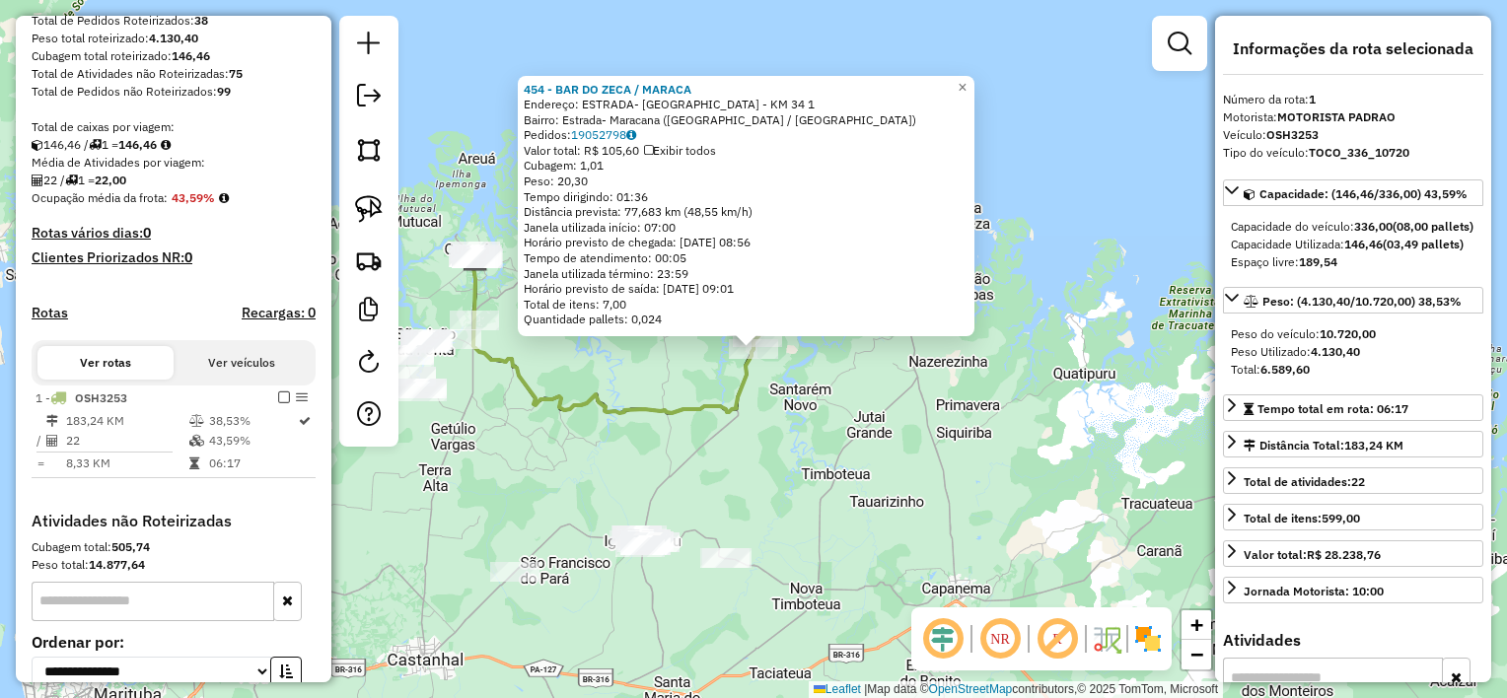
scroll to position [512, 0]
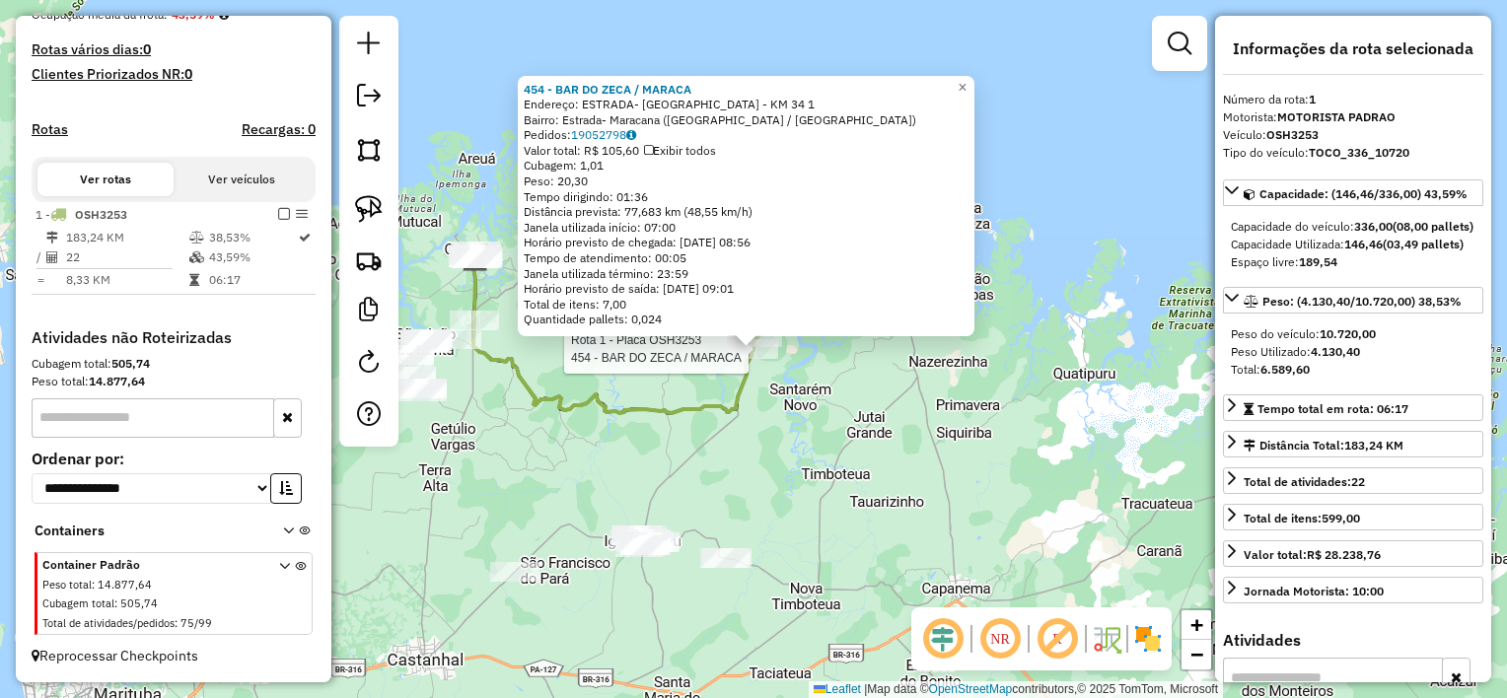
drag, startPoint x: 820, startPoint y: 434, endPoint x: 801, endPoint y: 421, distance: 22.7
click at [819, 436] on div "Rota 1 - Placa OSH3253 454 - [GEOGRAPHIC_DATA] / MARACA 454 - [GEOGRAPHIC_DATA]…" at bounding box center [753, 349] width 1507 height 698
click at [785, 394] on div "Rota 1 - Placa OSH3253 454 - [GEOGRAPHIC_DATA] / MARACA 454 - [GEOGRAPHIC_DATA]…" at bounding box center [753, 349] width 1507 height 698
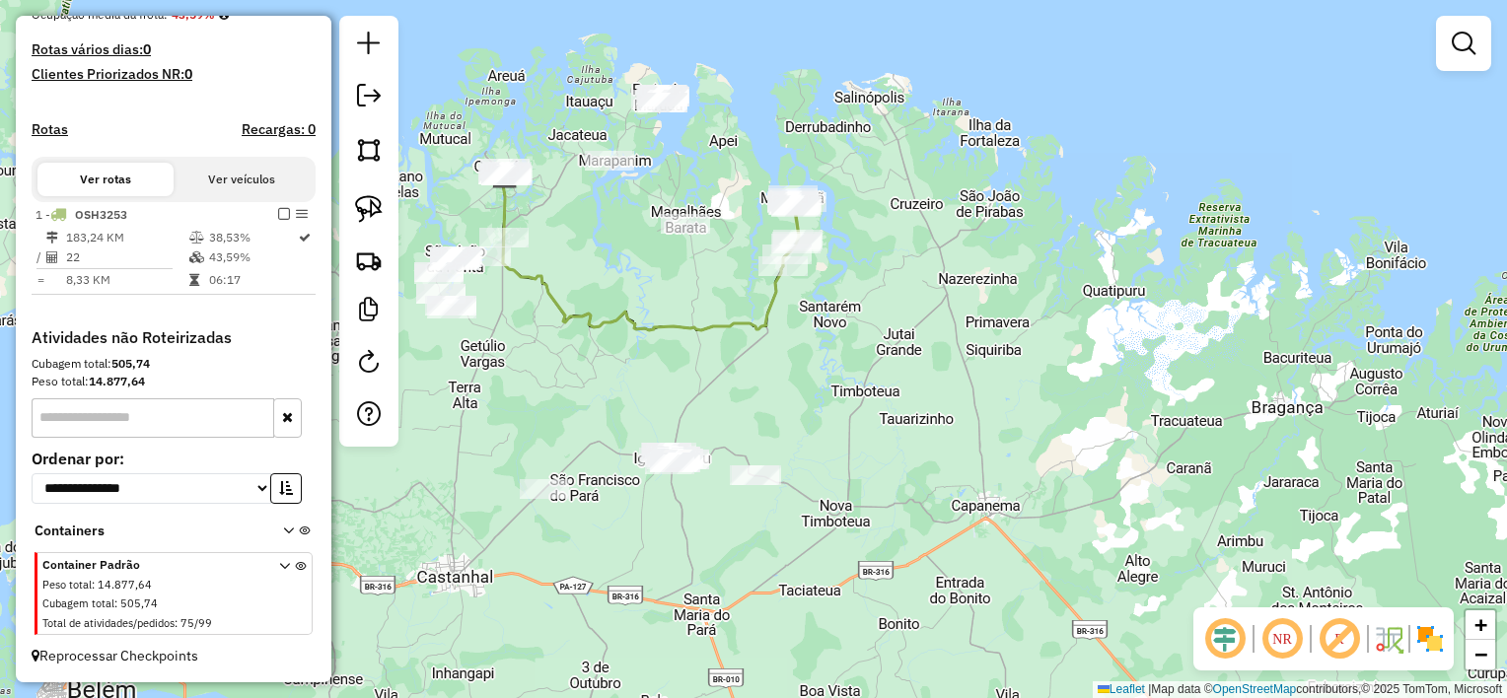
drag, startPoint x: 819, startPoint y: 419, endPoint x: 848, endPoint y: 310, distance: 113.4
click at [848, 310] on div "Janela de atendimento Grade de atendimento Capacidade Transportadoras Veículos …" at bounding box center [753, 349] width 1507 height 698
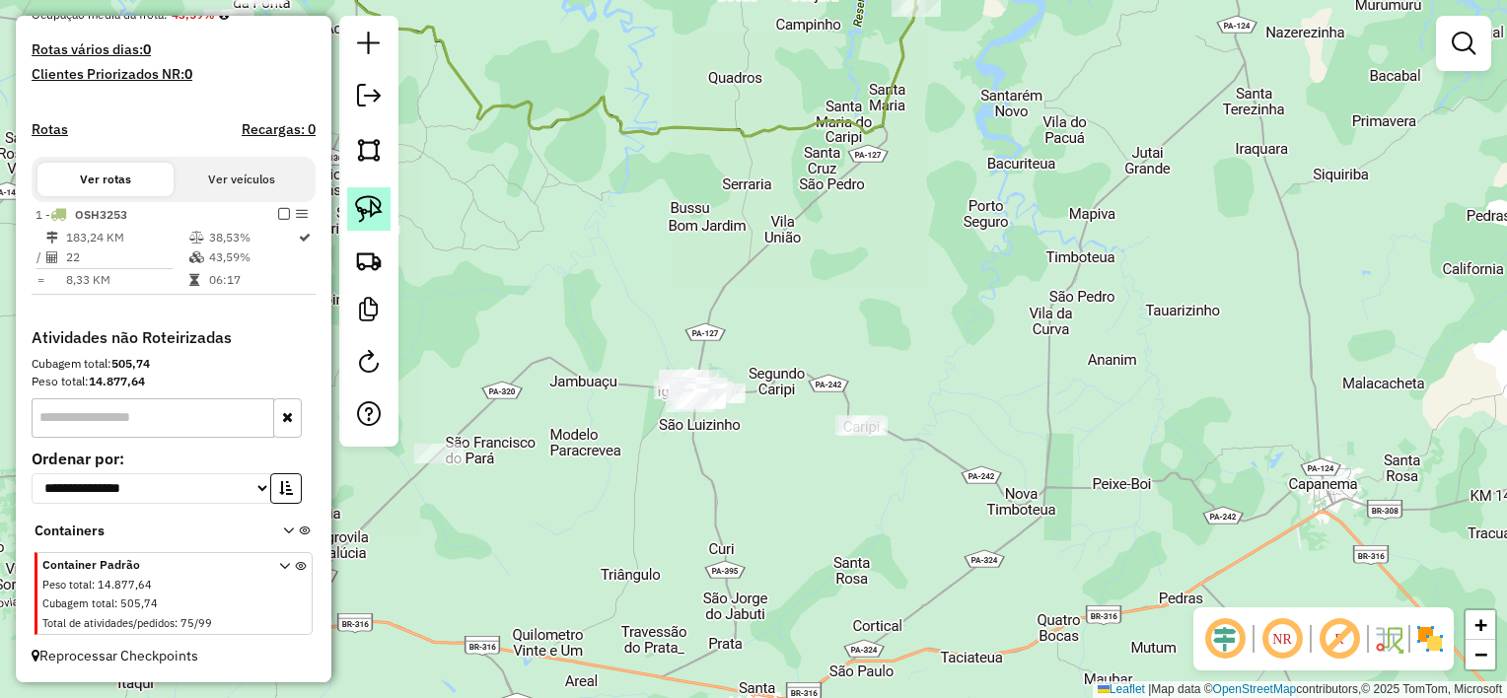
click at [369, 203] on img at bounding box center [369, 209] width 28 height 28
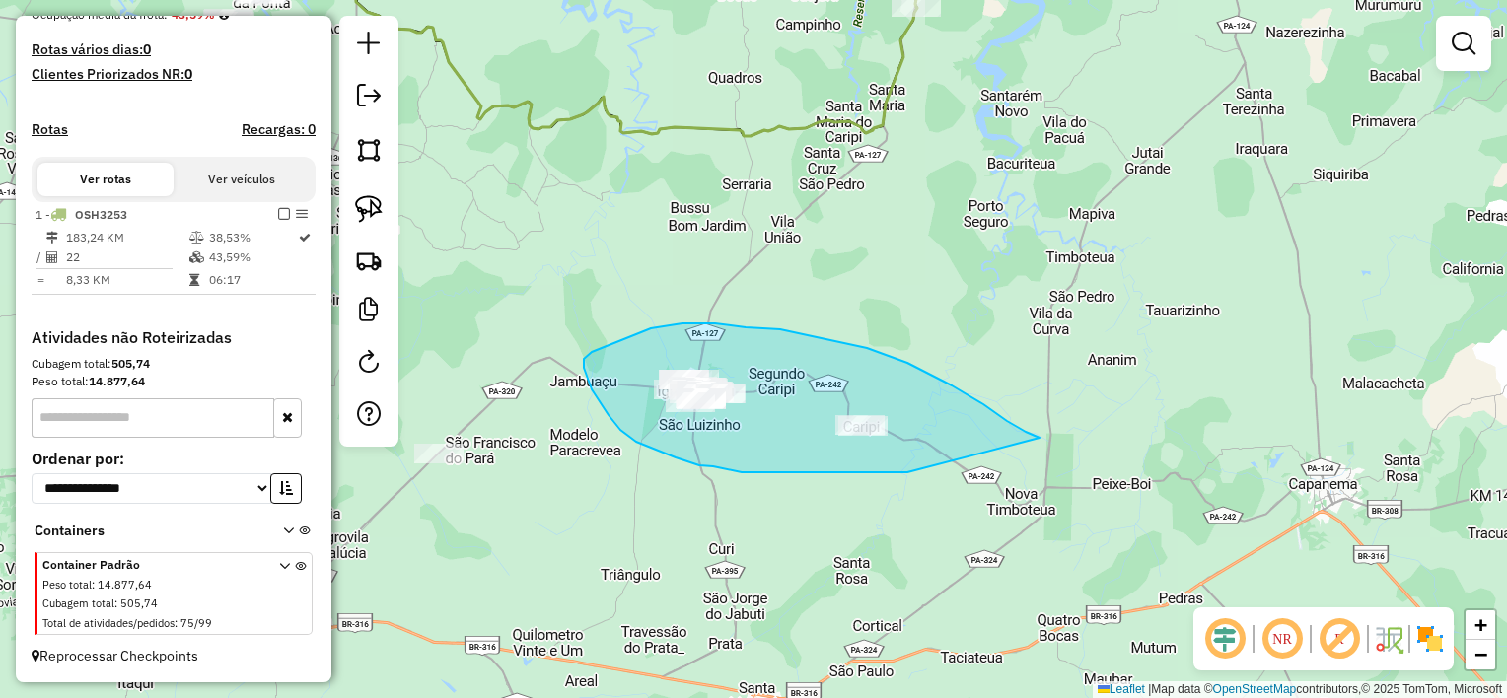
drag, startPoint x: 952, startPoint y: 386, endPoint x: 908, endPoint y: 472, distance: 97.5
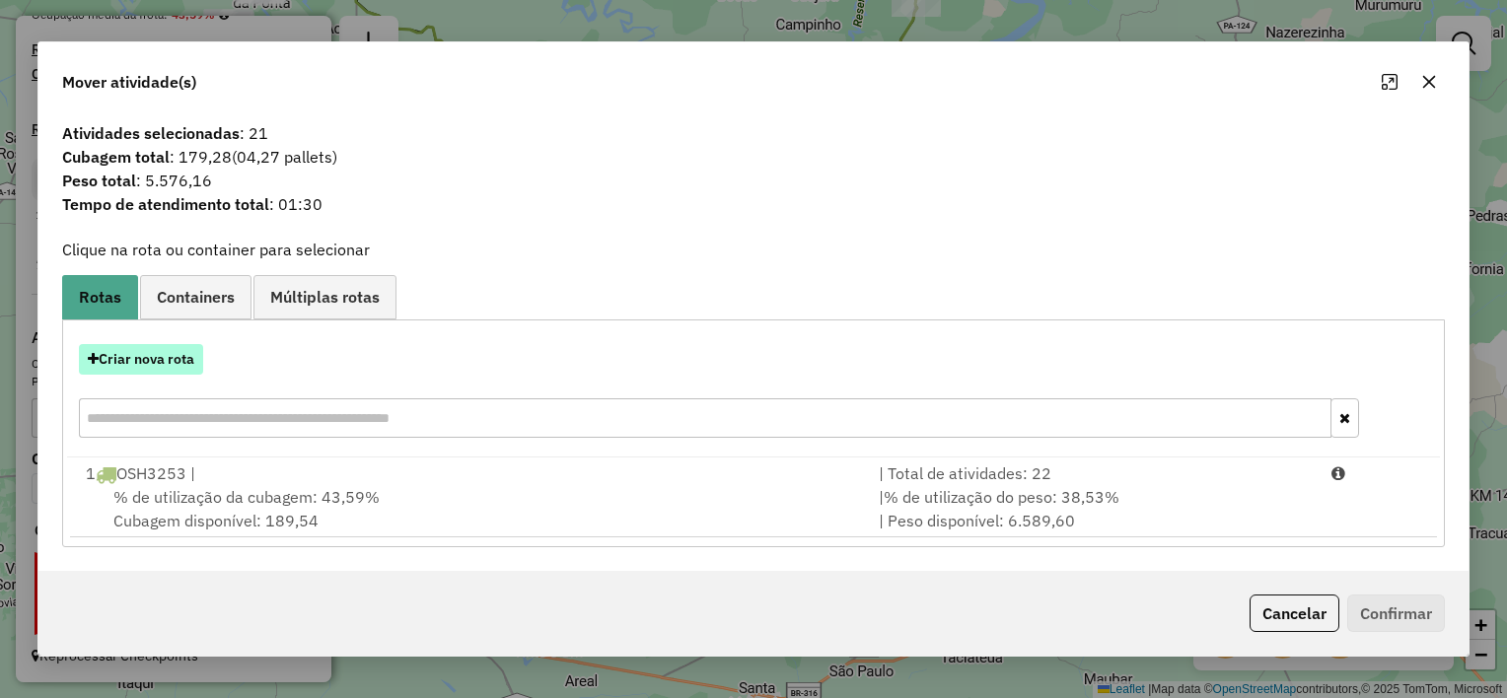
click at [158, 361] on button "Criar nova rota" at bounding box center [141, 359] width 124 height 31
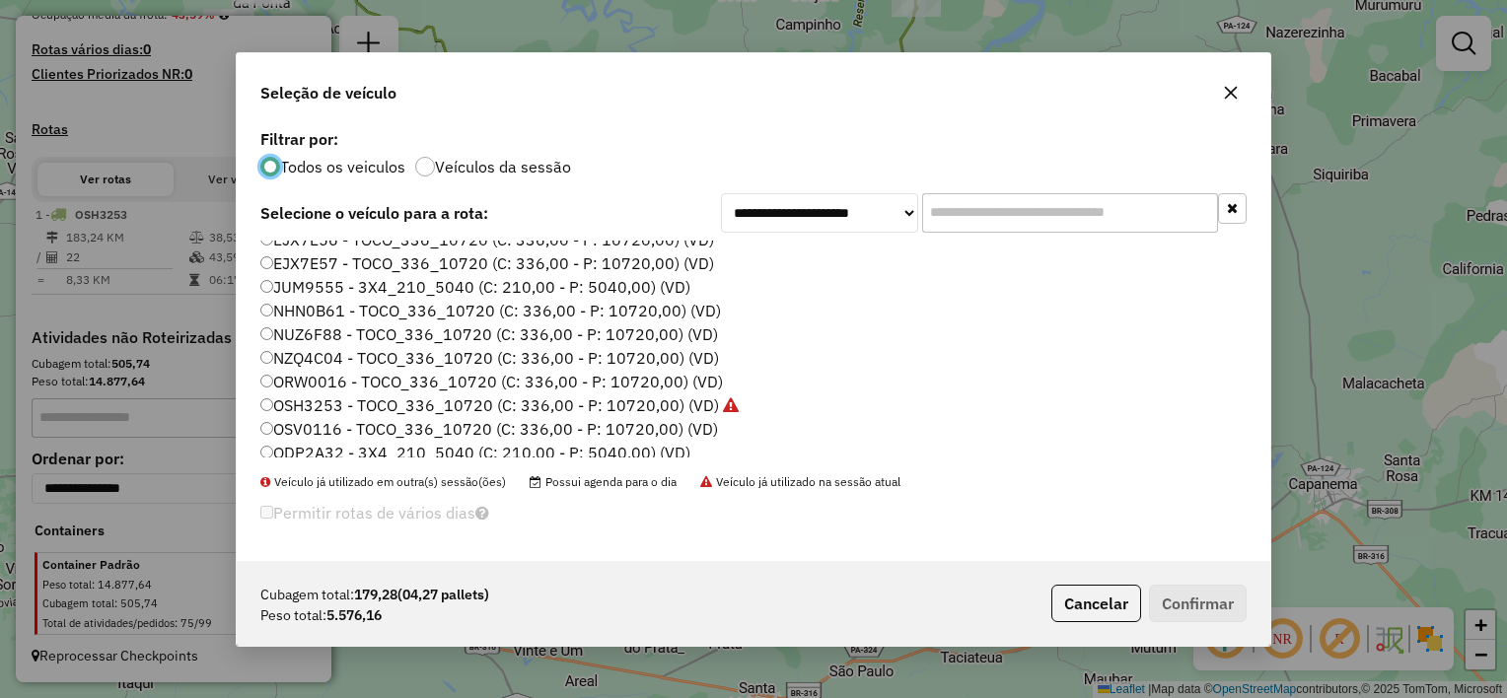
scroll to position [91, 0]
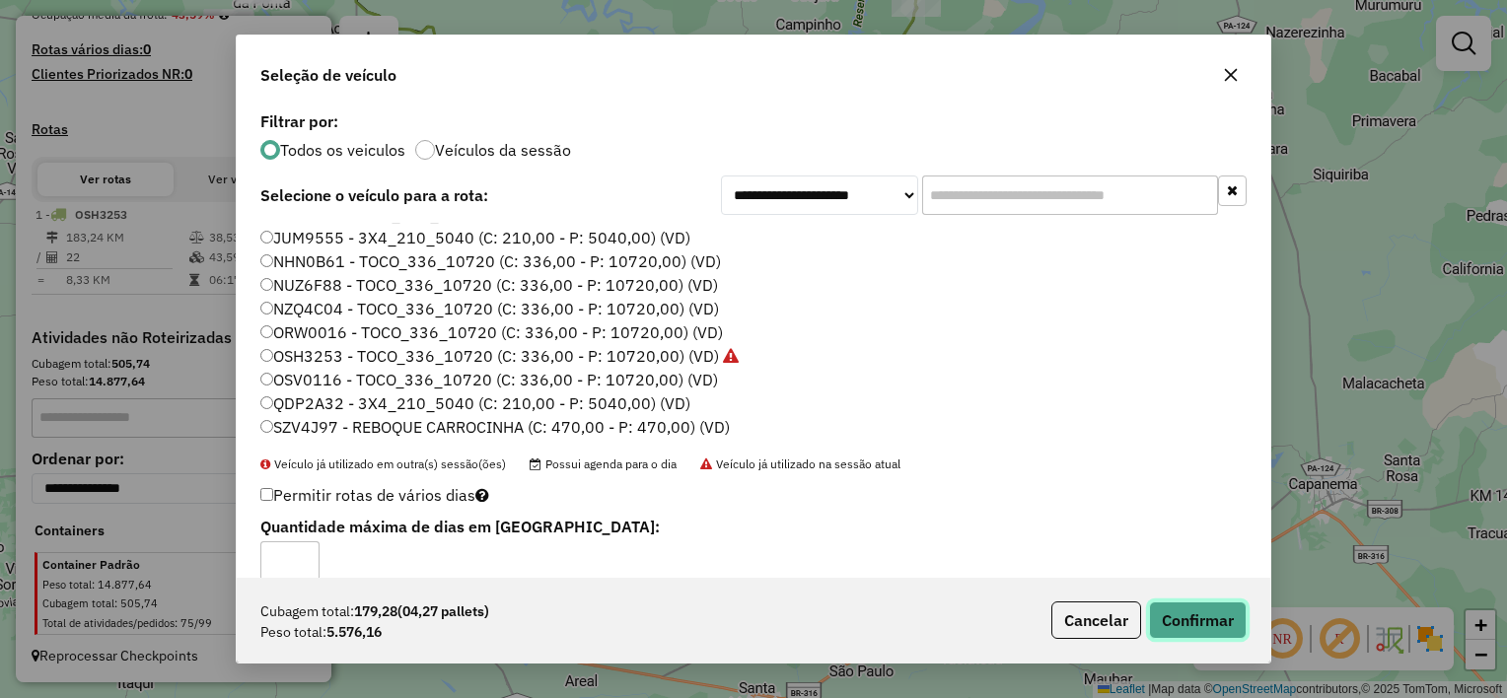
click at [1193, 617] on button "Confirmar" at bounding box center [1198, 620] width 98 height 37
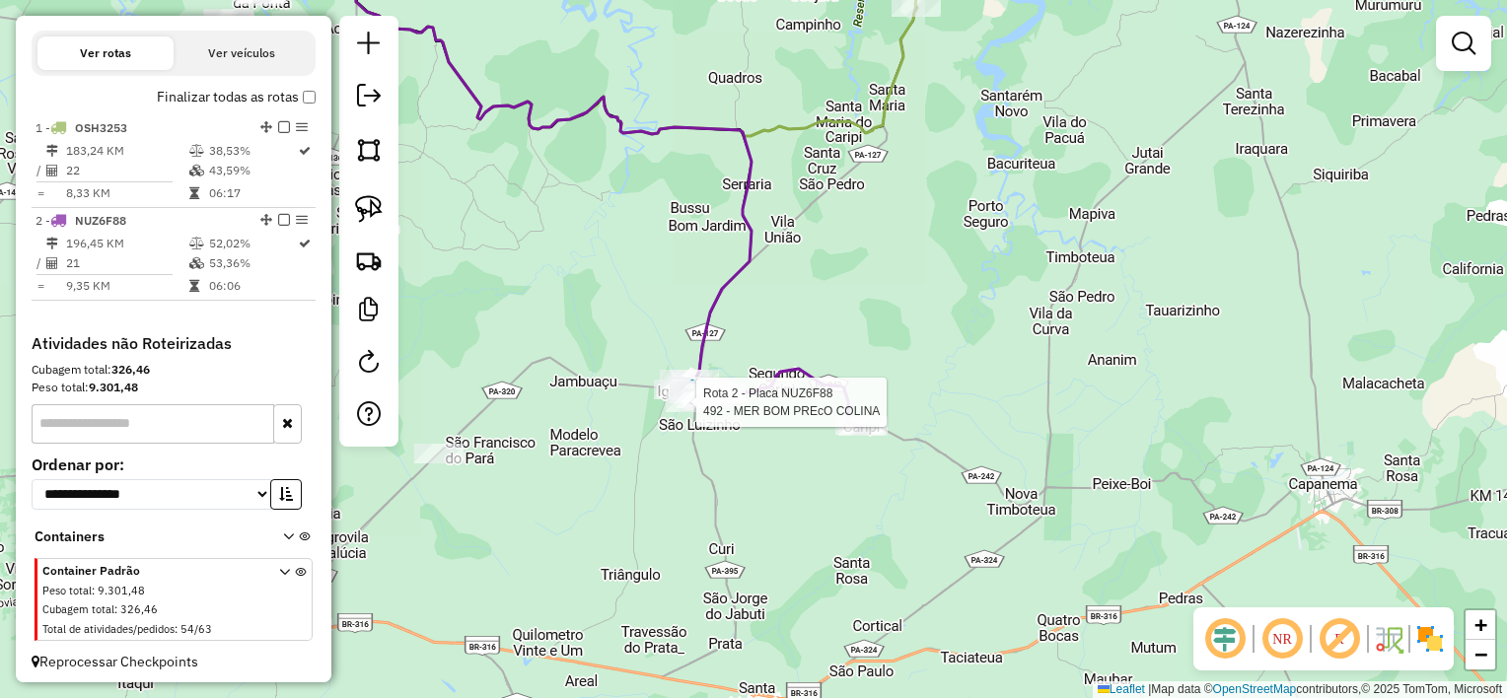
select select "**********"
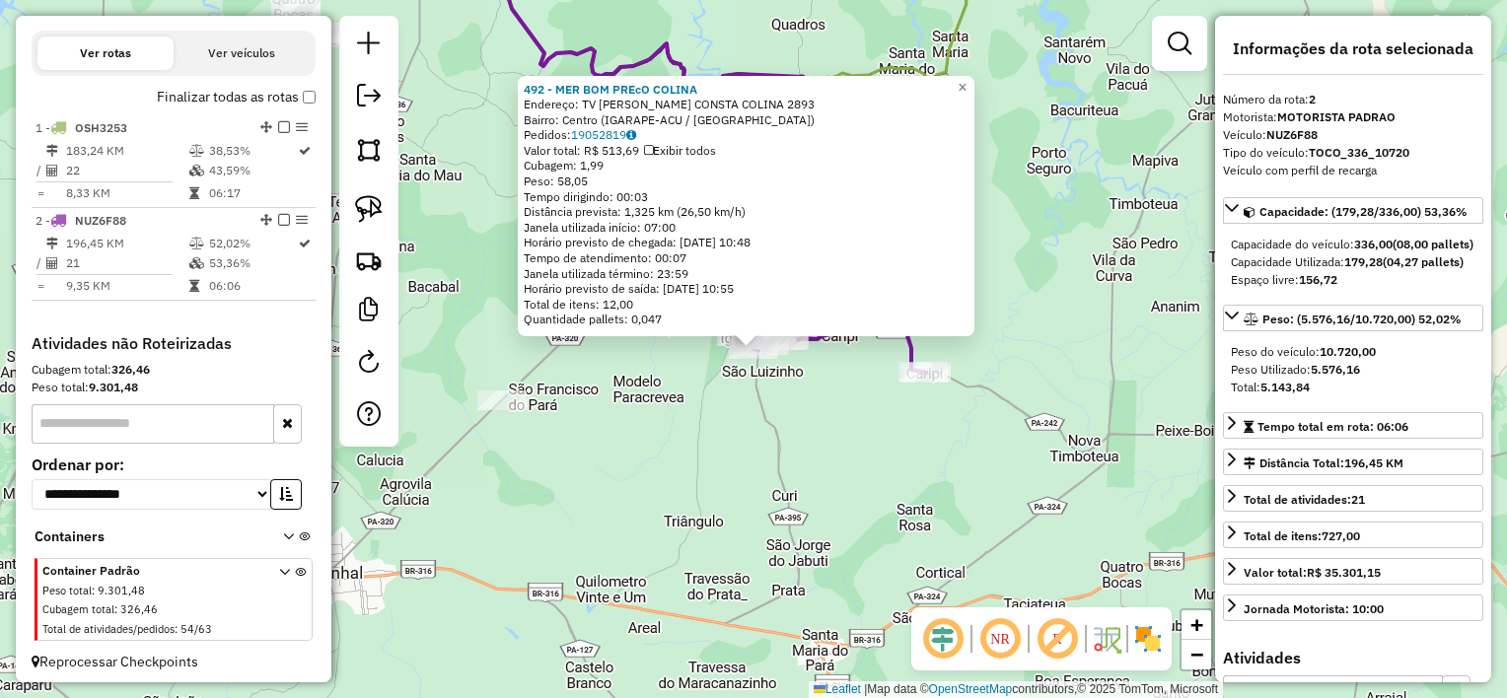
scroll to position [643, 0]
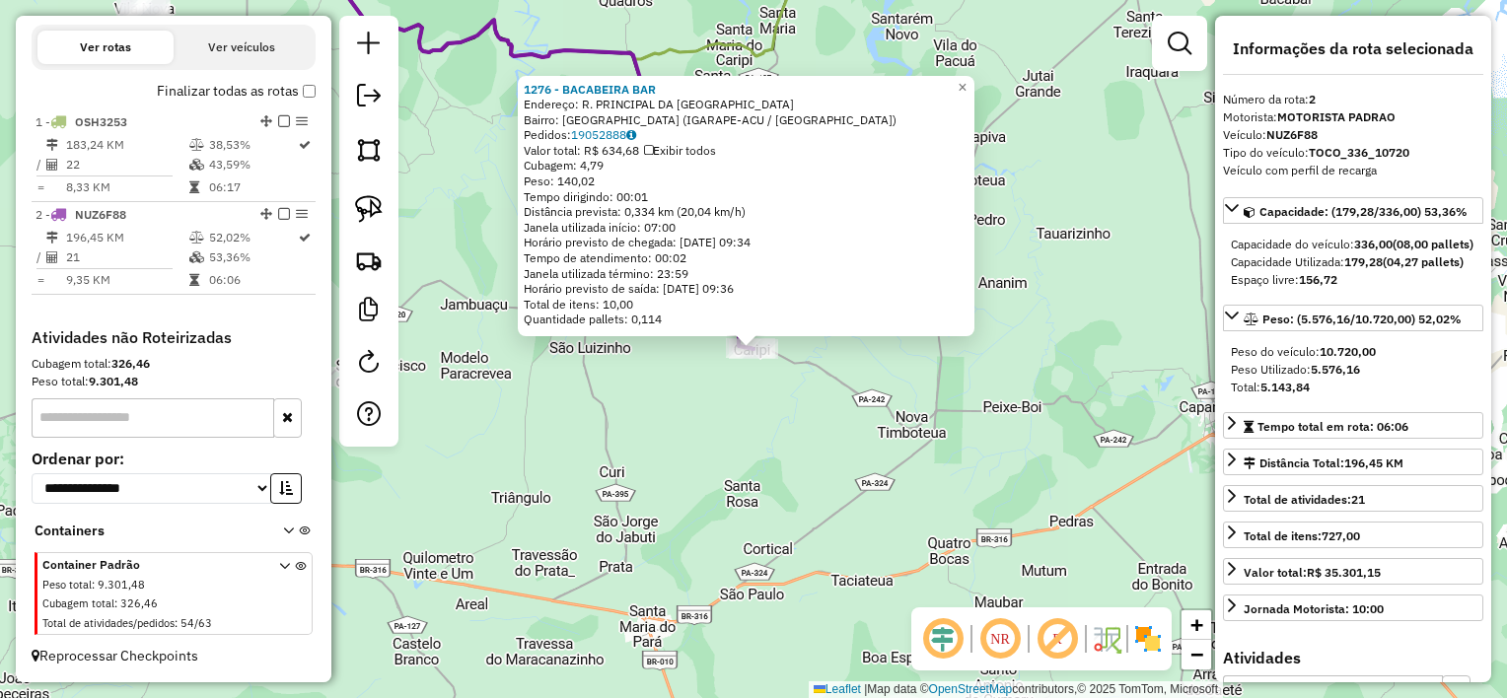
click at [802, 399] on div "Rota 2 - Placa NUZ6F88 1276 - BACABEIRA BAR 1276 - BACABEIRA BAR Endereço: R. P…" at bounding box center [753, 349] width 1507 height 698
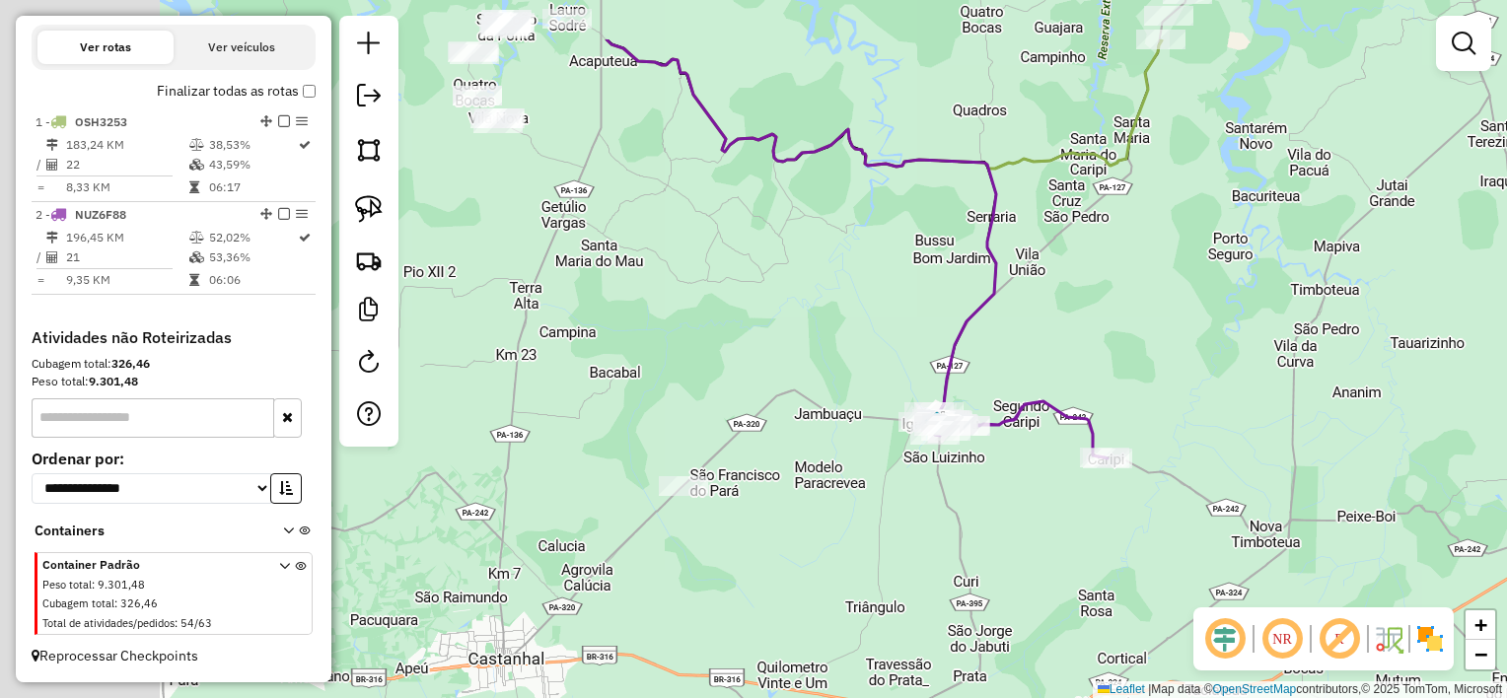
drag, startPoint x: 800, startPoint y: 422, endPoint x: 1117, endPoint y: 537, distance: 336.7
click at [1160, 540] on div "Janela de atendimento Grade de atendimento Capacidade Transportadoras Veículos …" at bounding box center [753, 349] width 1507 height 698
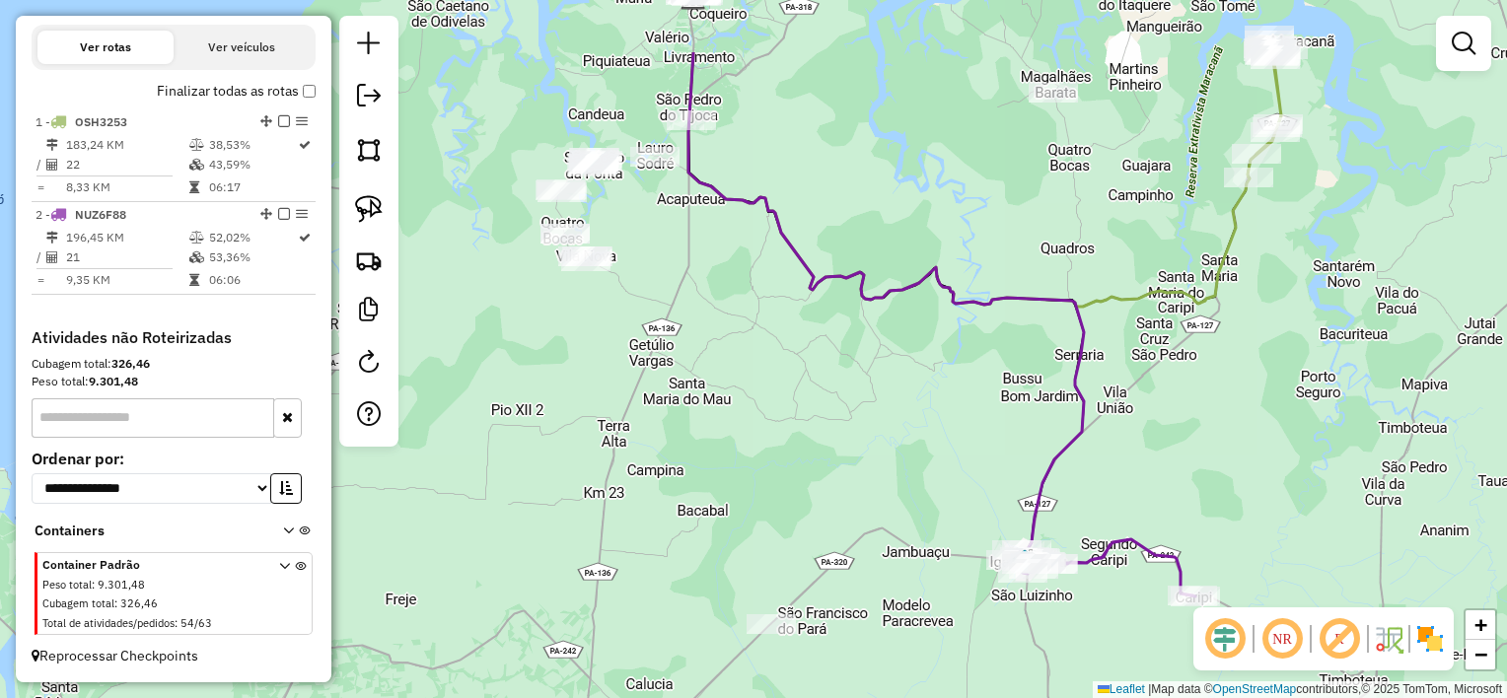
drag, startPoint x: 820, startPoint y: 399, endPoint x: 825, endPoint y: 411, distance: 12.8
click at [825, 411] on div "Janela de atendimento Grade de atendimento Capacidade Transportadoras Veículos …" at bounding box center [753, 349] width 1507 height 698
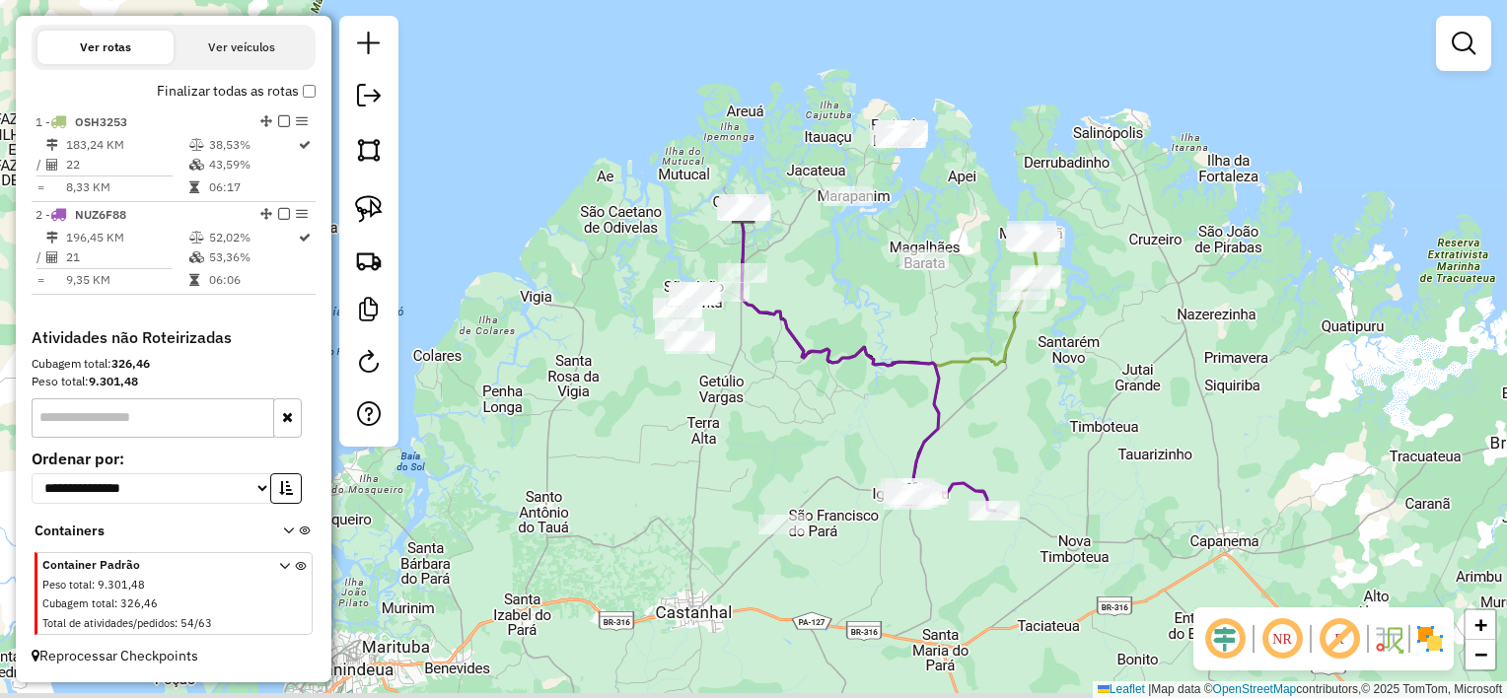
drag, startPoint x: 802, startPoint y: 466, endPoint x: 793, endPoint y: 452, distance: 16.4
click at [793, 452] on div "Janela de atendimento Grade de atendimento Capacidade Transportadoras Veículos …" at bounding box center [753, 349] width 1507 height 698
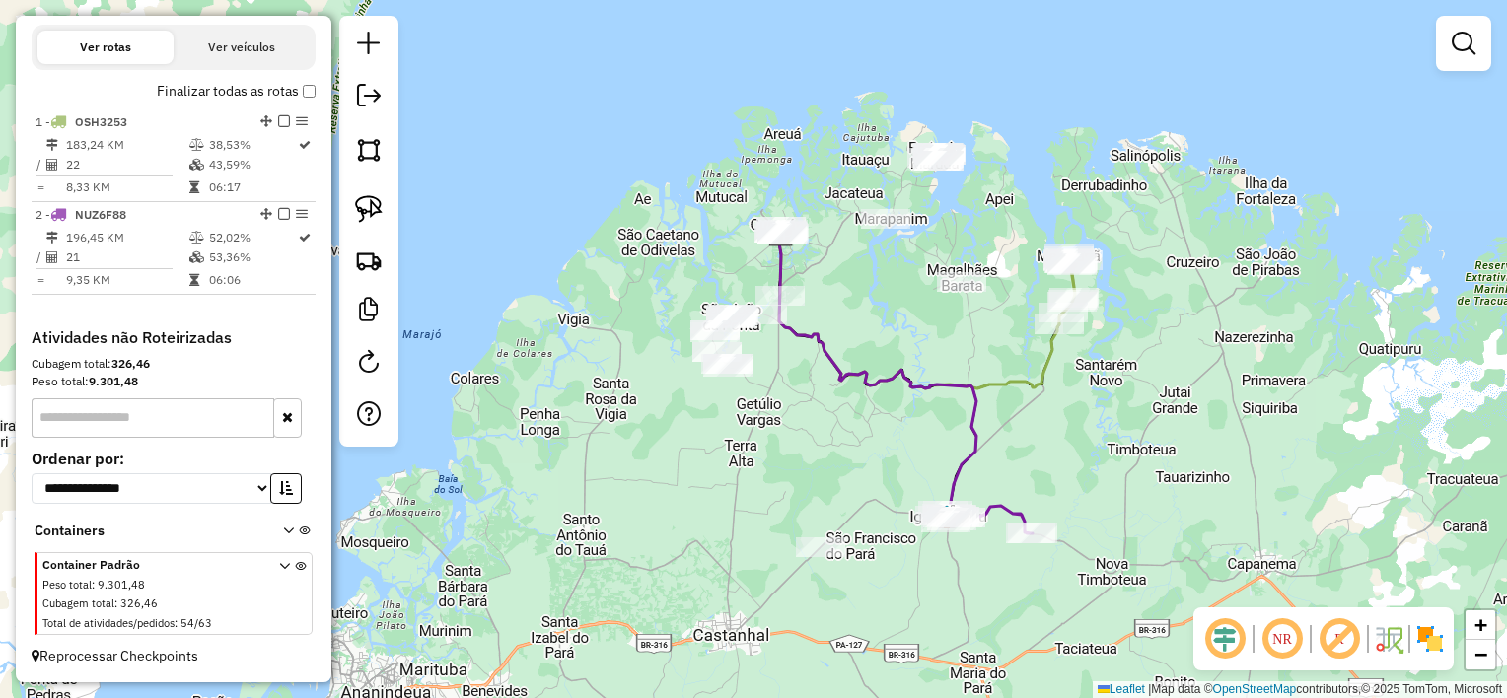
drag, startPoint x: 797, startPoint y: 272, endPoint x: 812, endPoint y: 289, distance: 22.4
click at [812, 289] on div "Janela de atendimento Grade de atendimento Capacidade Transportadoras Veículos …" at bounding box center [753, 349] width 1507 height 698
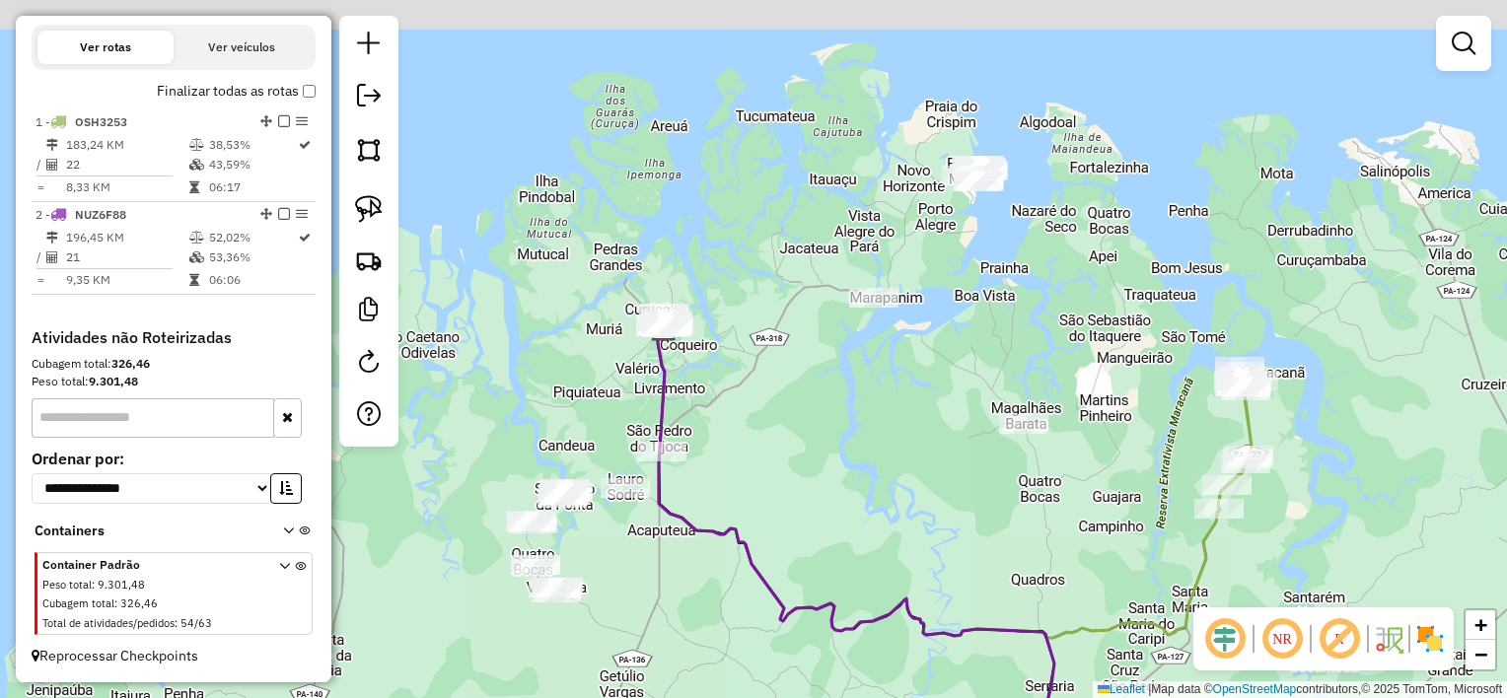
drag, startPoint x: 962, startPoint y: 211, endPoint x: 955, endPoint y: 296, distance: 85.1
click at [955, 296] on div "Janela de atendimento Grade de atendimento Capacidade Transportadoras Veículos …" at bounding box center [753, 349] width 1507 height 698
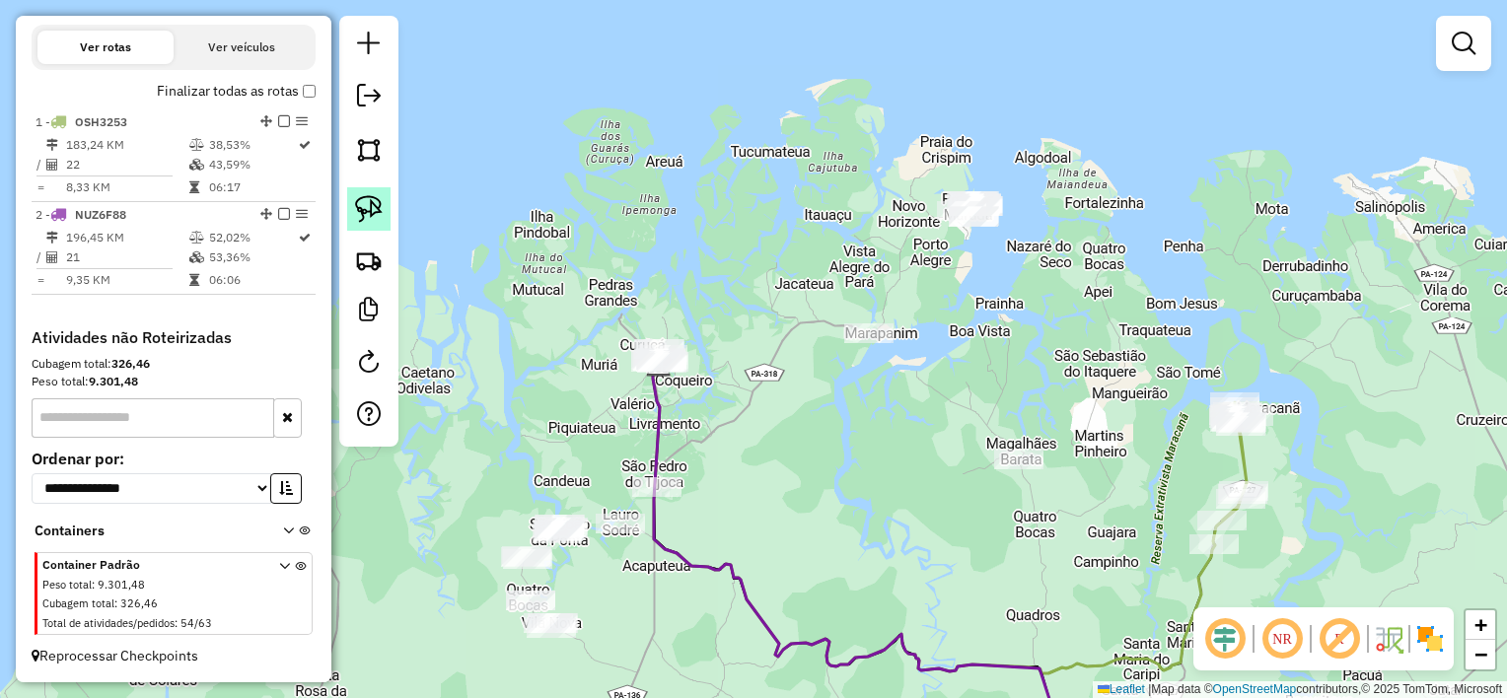
click at [360, 209] on img at bounding box center [369, 209] width 28 height 28
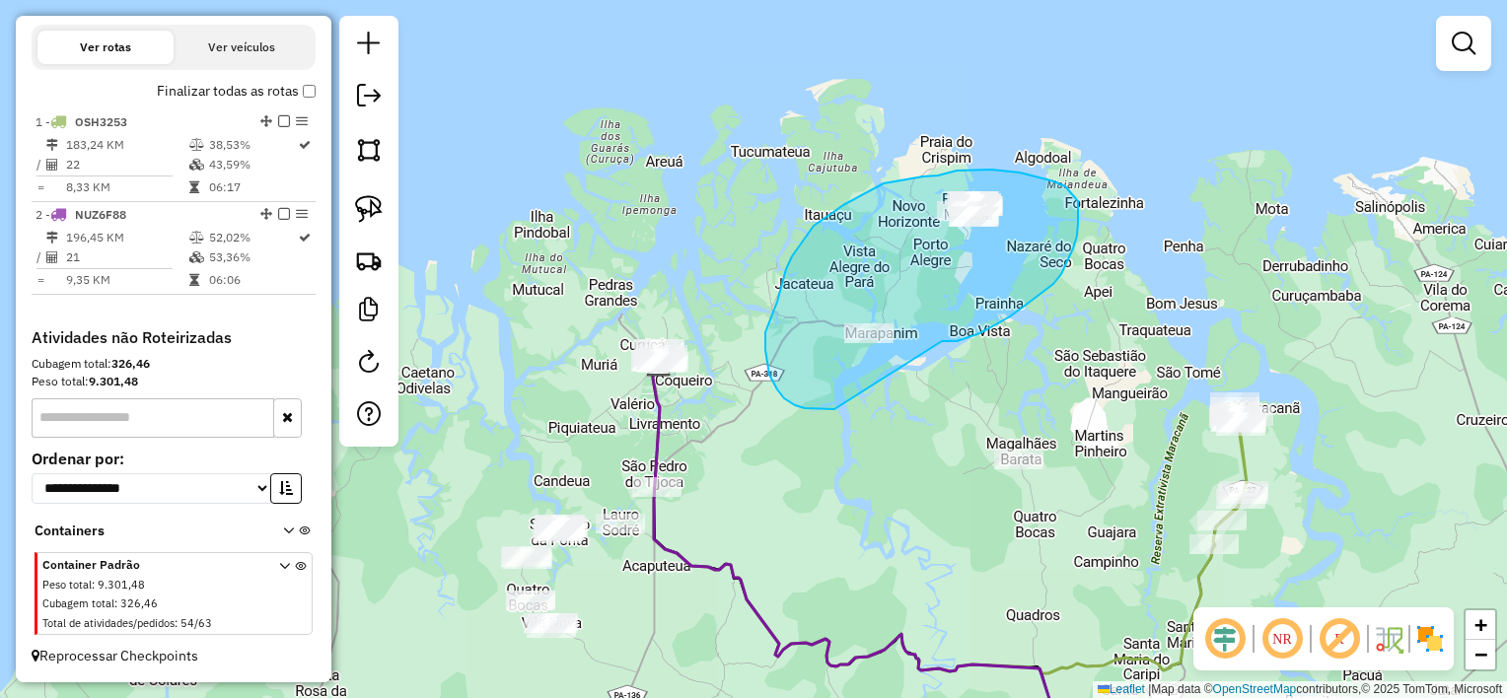
drag, startPoint x: 967, startPoint y: 337, endPoint x: 835, endPoint y: 409, distance: 150.5
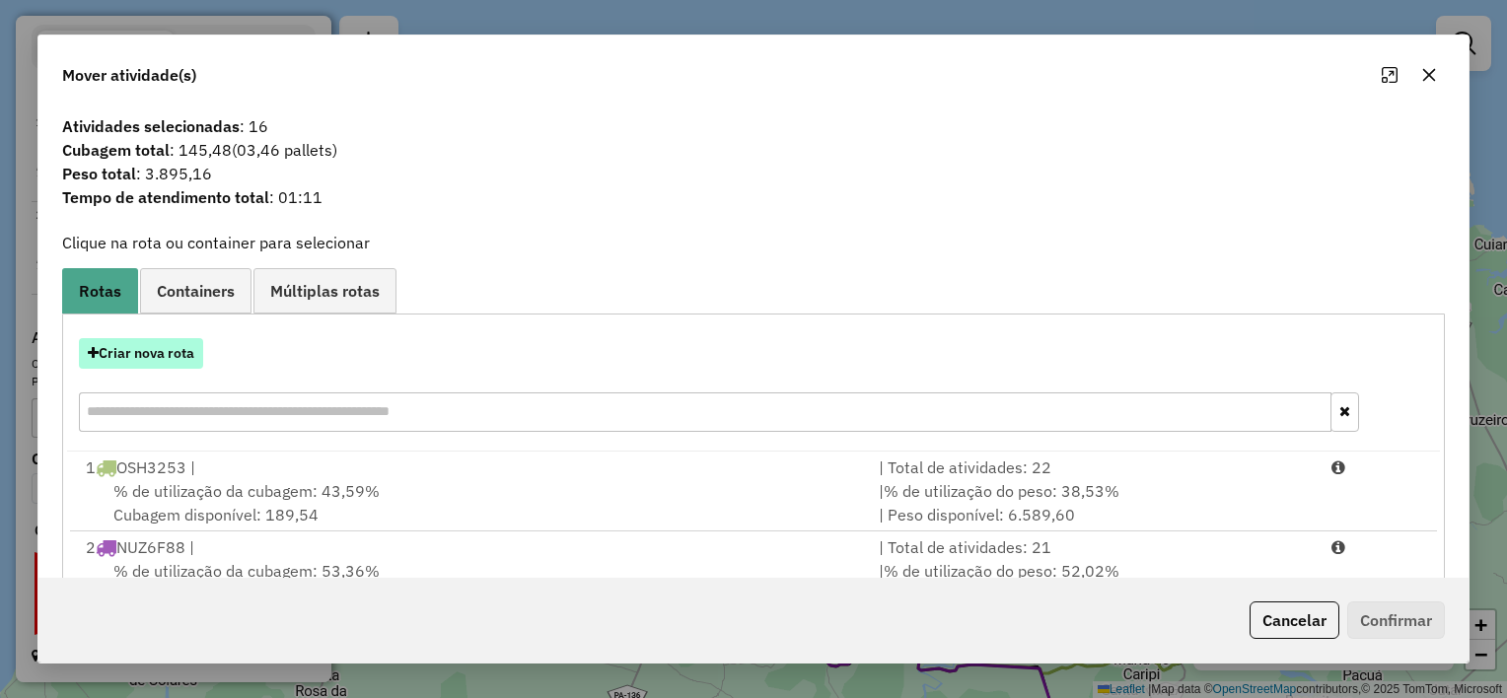
drag, startPoint x: 144, startPoint y: 370, endPoint x: 138, endPoint y: 360, distance: 11.5
click at [140, 363] on div "Criar nova rota" at bounding box center [753, 388] width 1373 height 128
click at [138, 360] on button "Criar nova rota" at bounding box center [141, 353] width 124 height 31
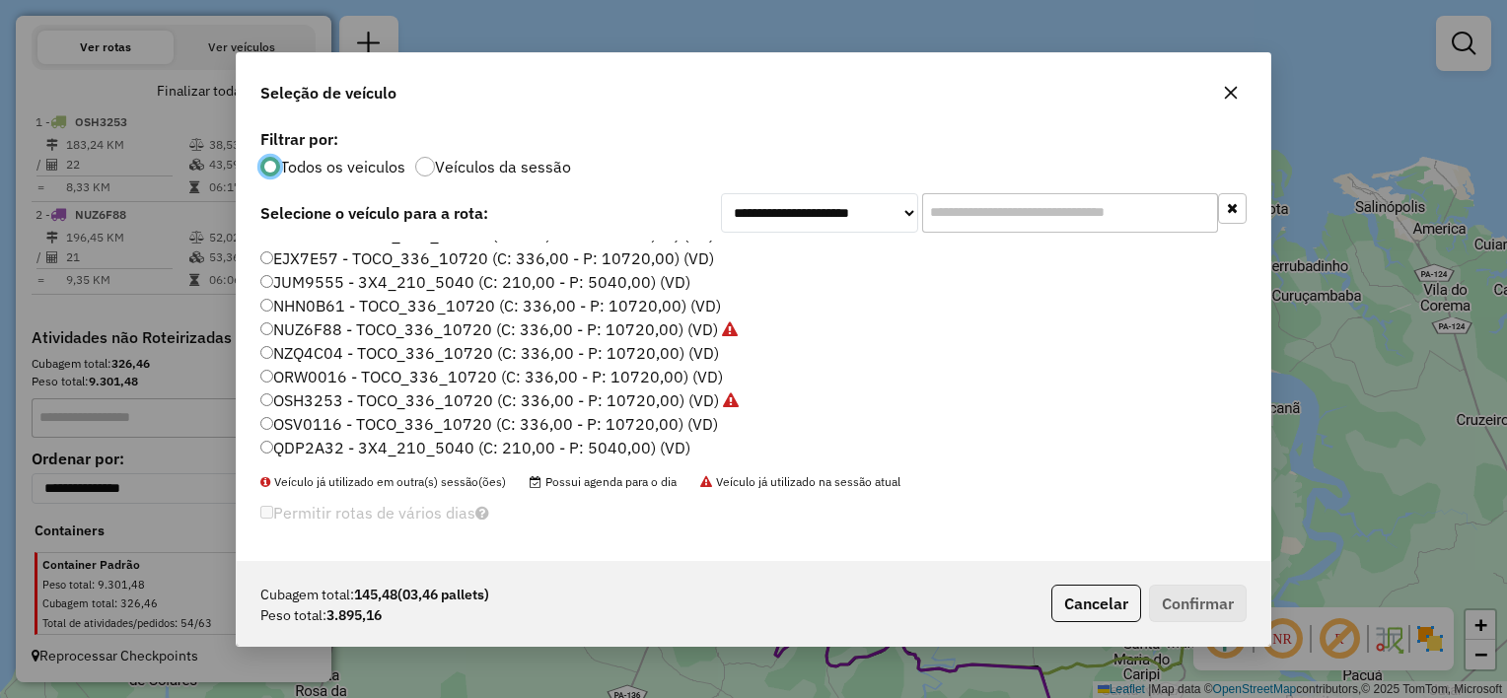
scroll to position [91, 0]
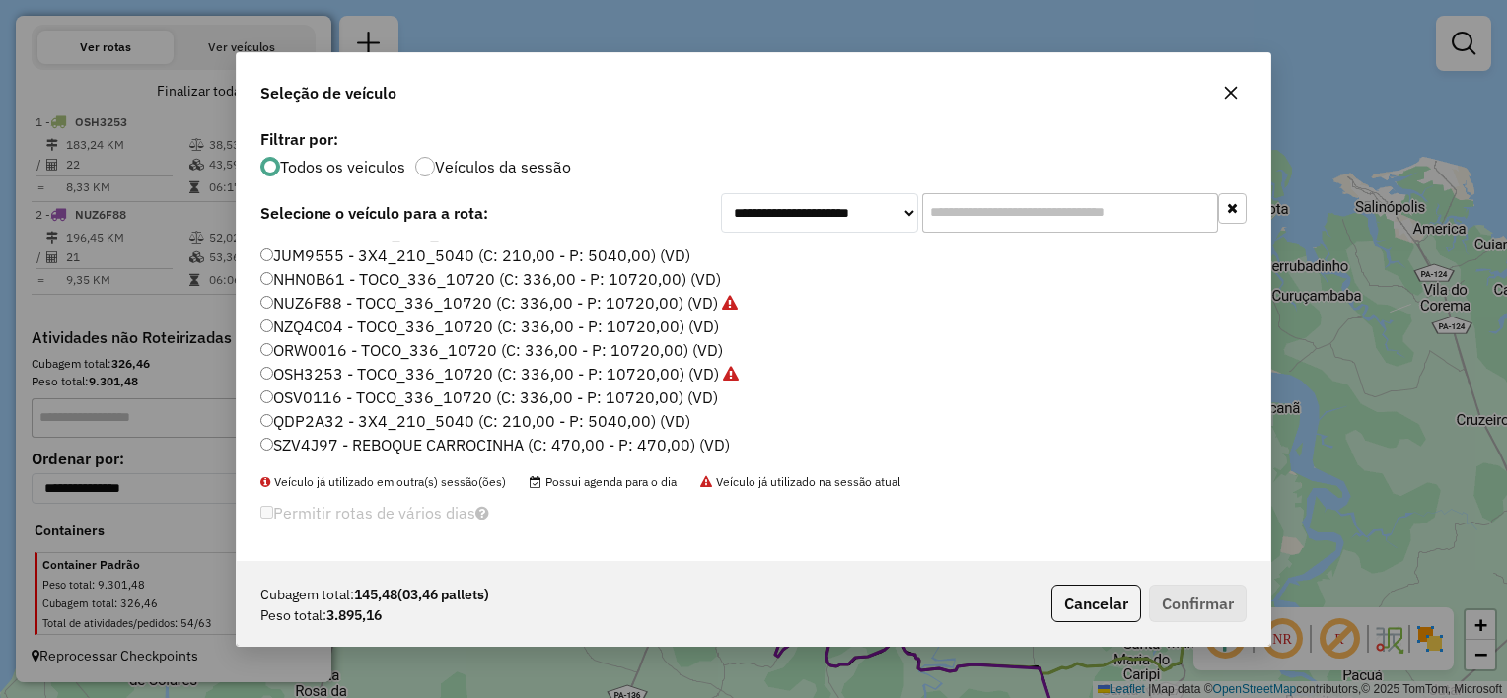
click at [1235, 82] on button "button" at bounding box center [1231, 93] width 32 height 32
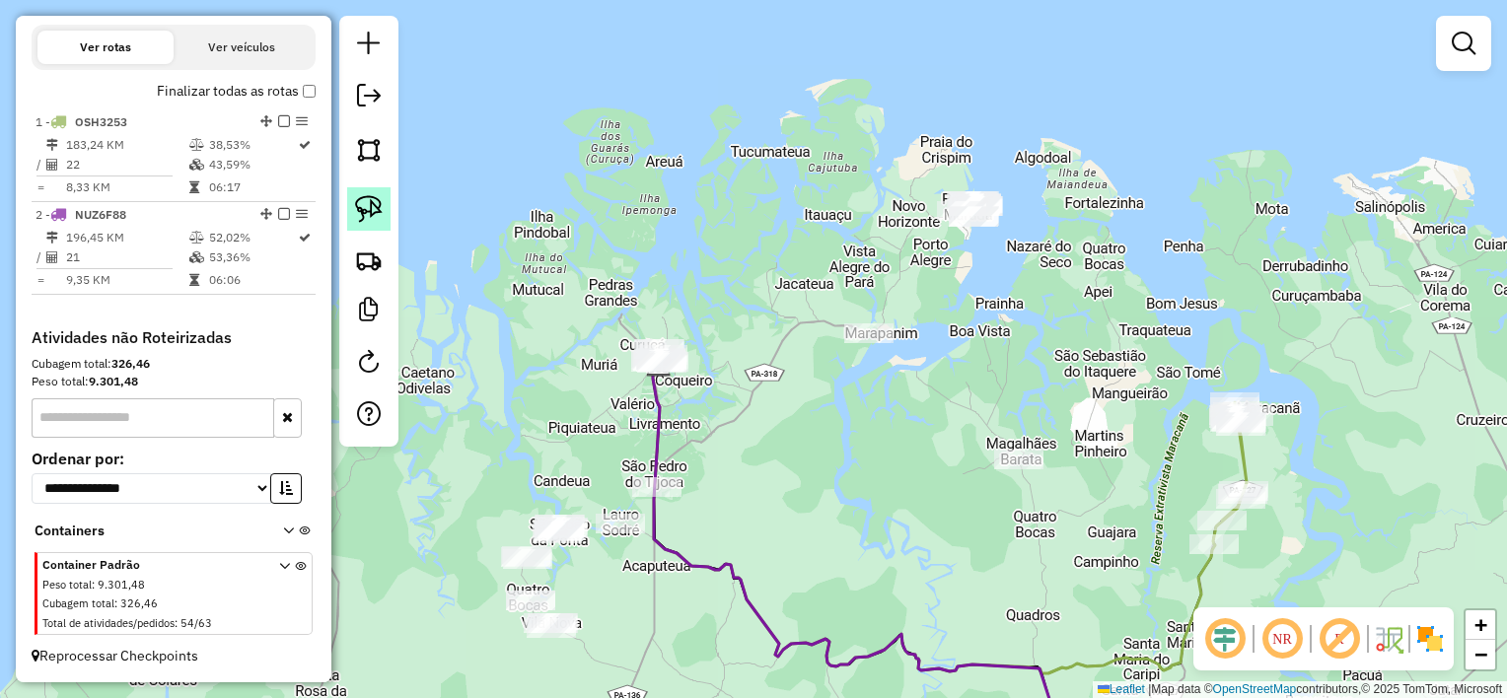
click at [361, 201] on img at bounding box center [369, 209] width 28 height 28
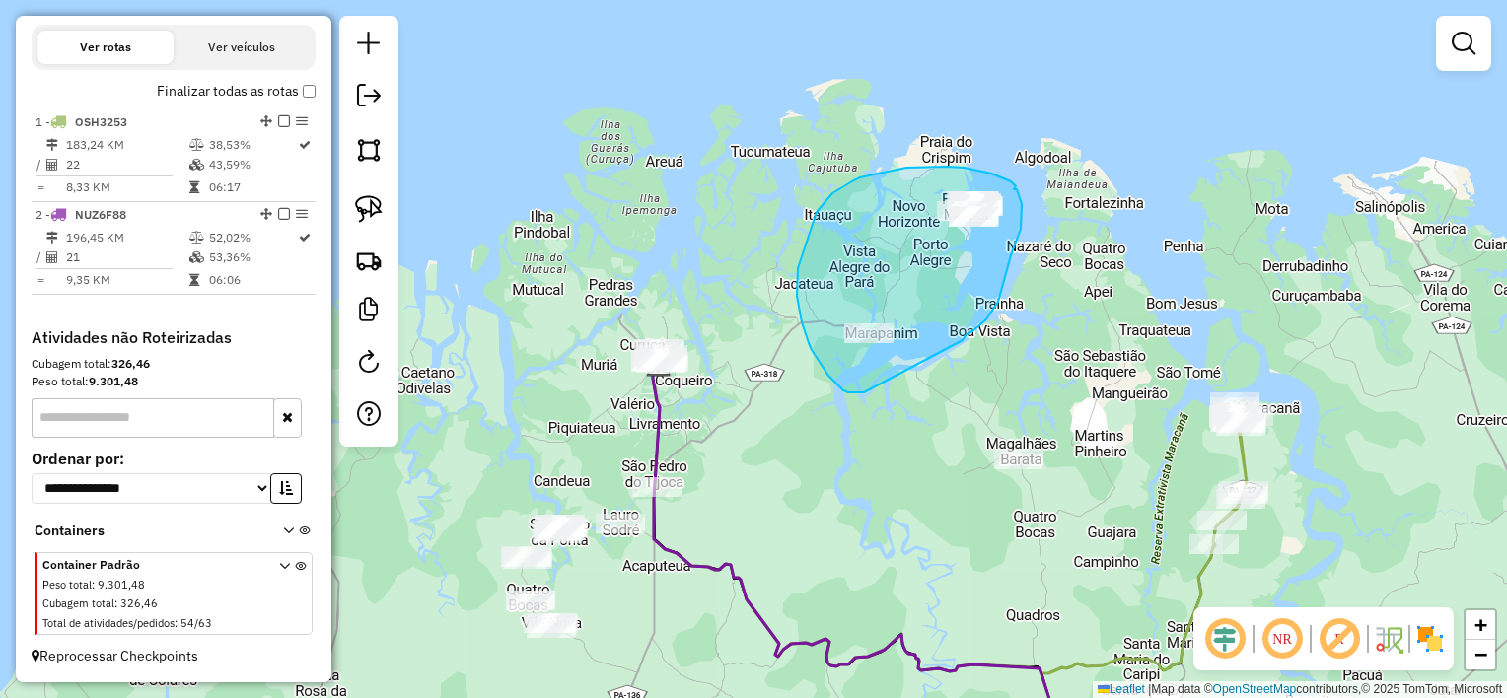
drag, startPoint x: 963, startPoint y: 340, endPoint x: 869, endPoint y: 393, distance: 107.3
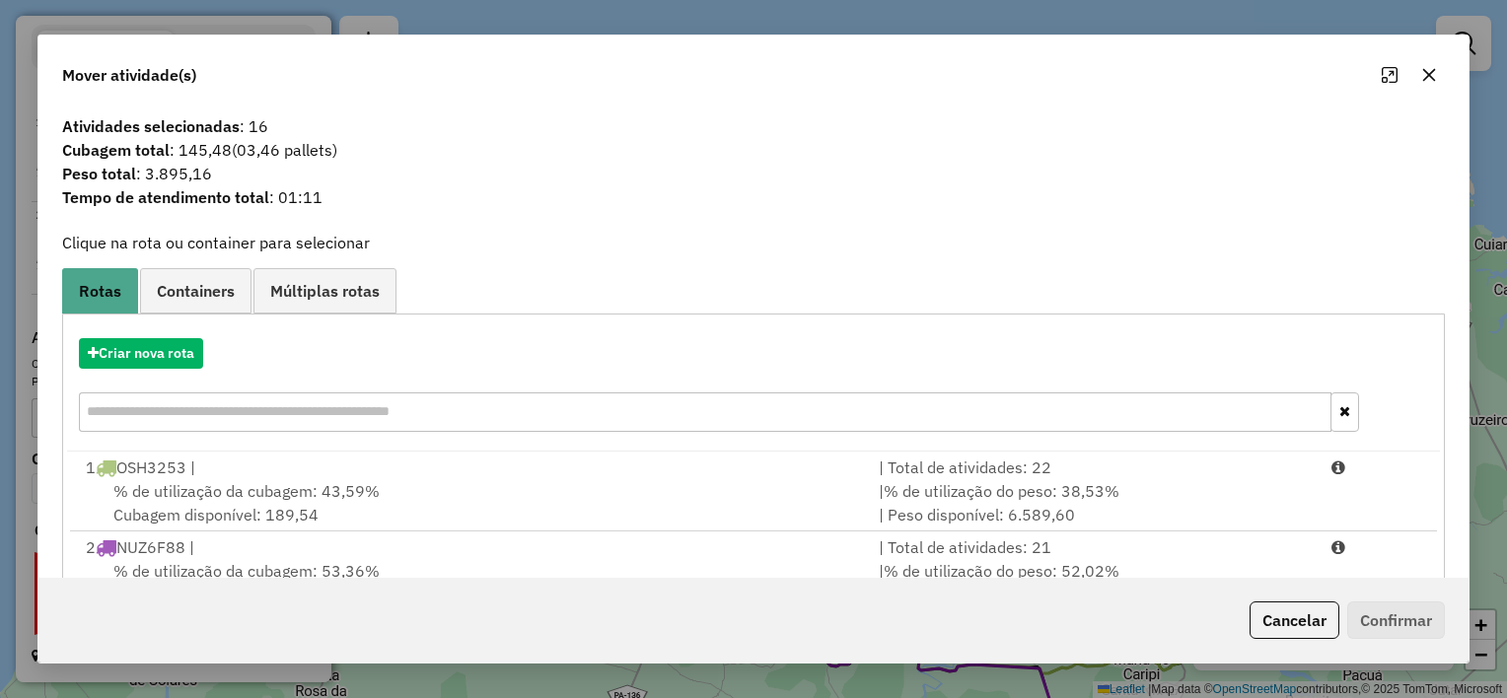
click at [1432, 83] on icon "button" at bounding box center [1429, 75] width 16 height 16
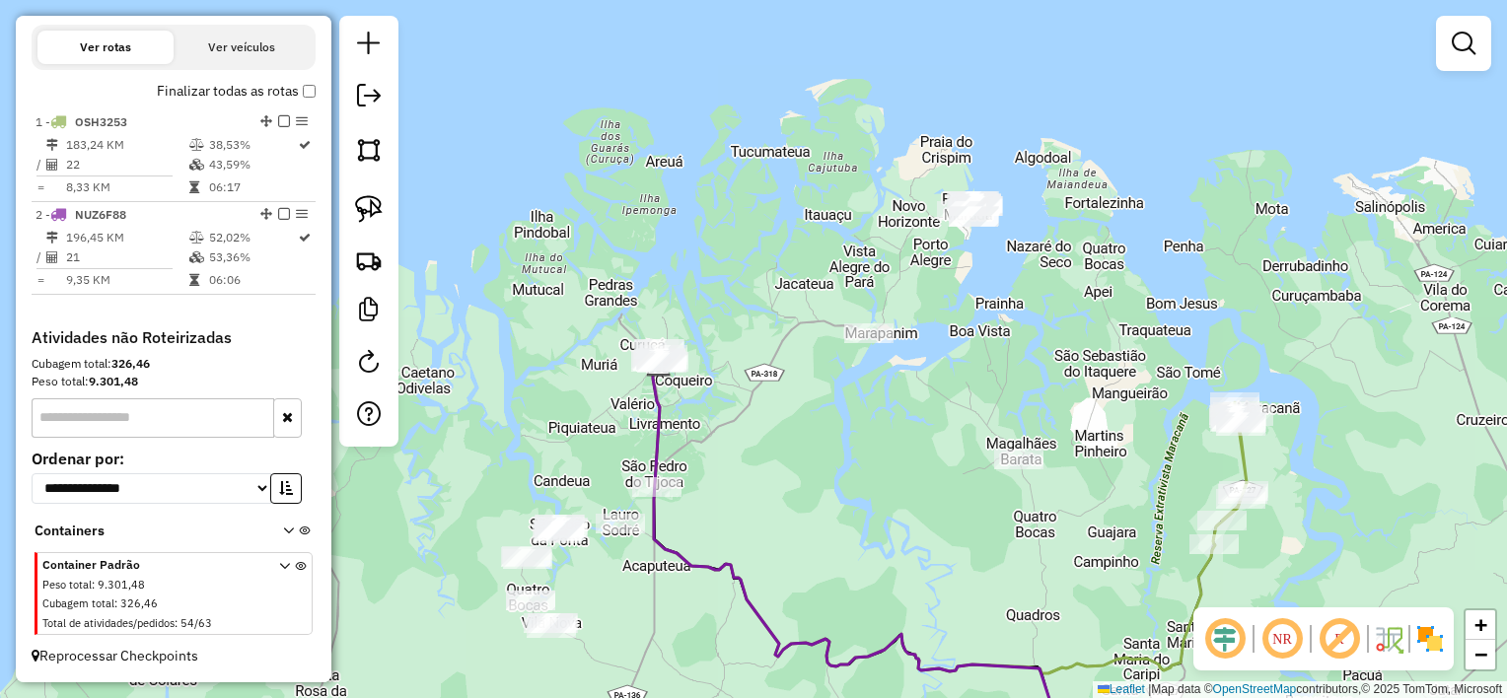
drag, startPoint x: 367, startPoint y: 199, endPoint x: 391, endPoint y: 191, distance: 25.0
click at [367, 198] on img at bounding box center [369, 209] width 28 height 28
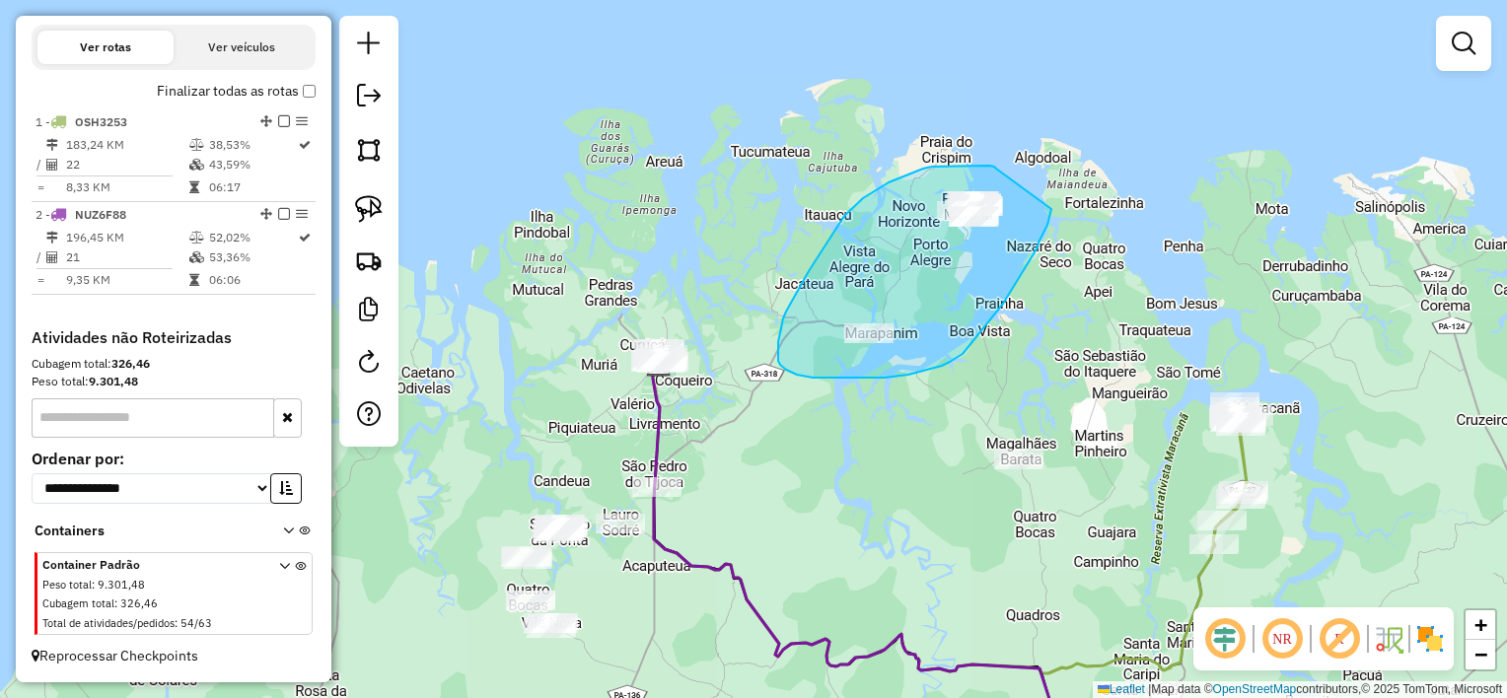
drag, startPoint x: 996, startPoint y: 169, endPoint x: 1052, endPoint y: 209, distance: 68.5
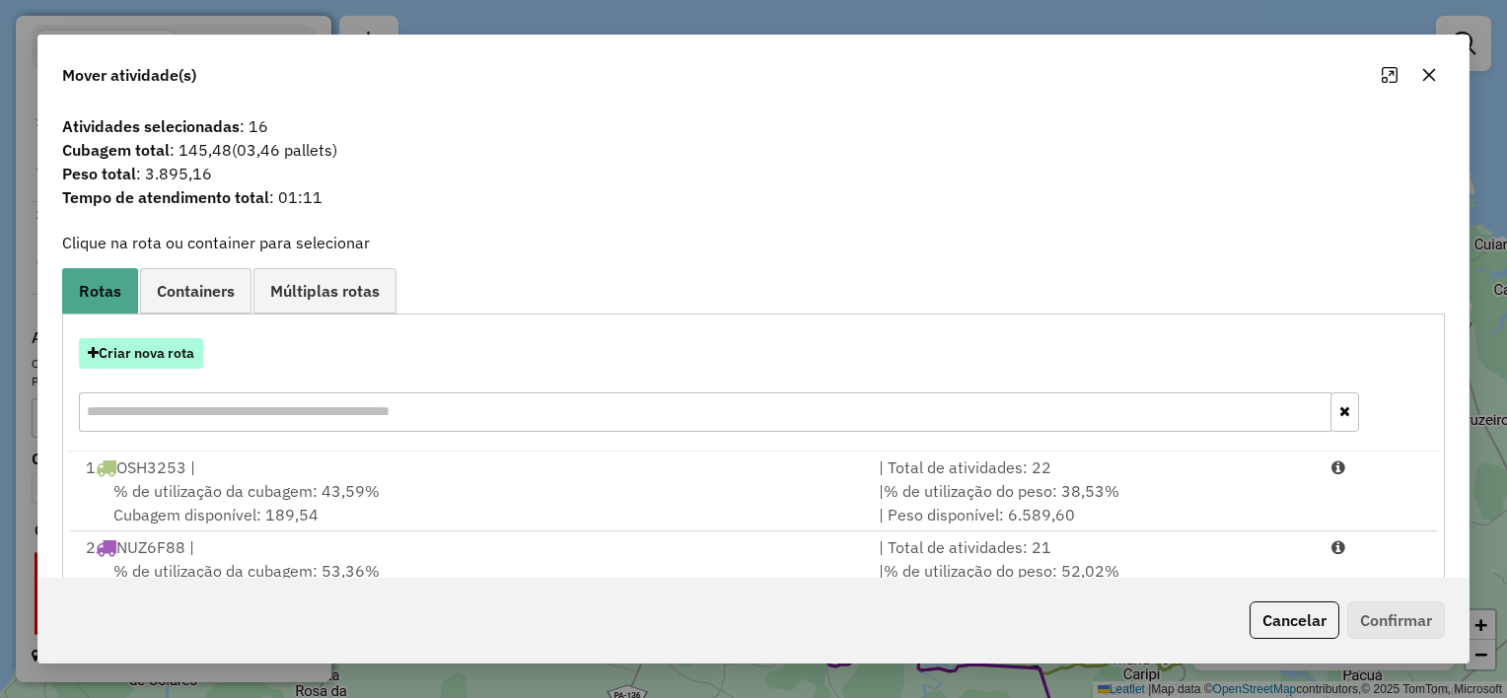
click at [160, 354] on button "Criar nova rota" at bounding box center [141, 353] width 124 height 31
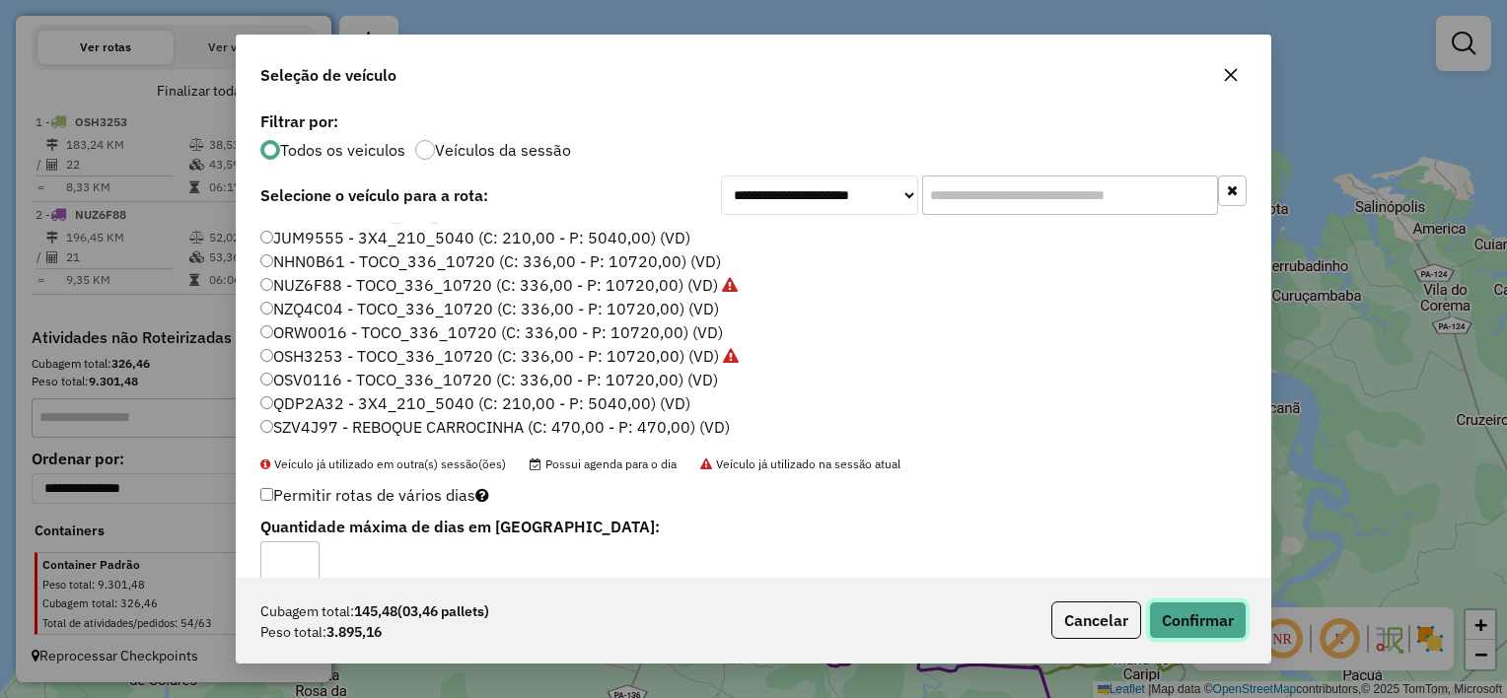
click at [1227, 612] on button "Confirmar" at bounding box center [1198, 620] width 98 height 37
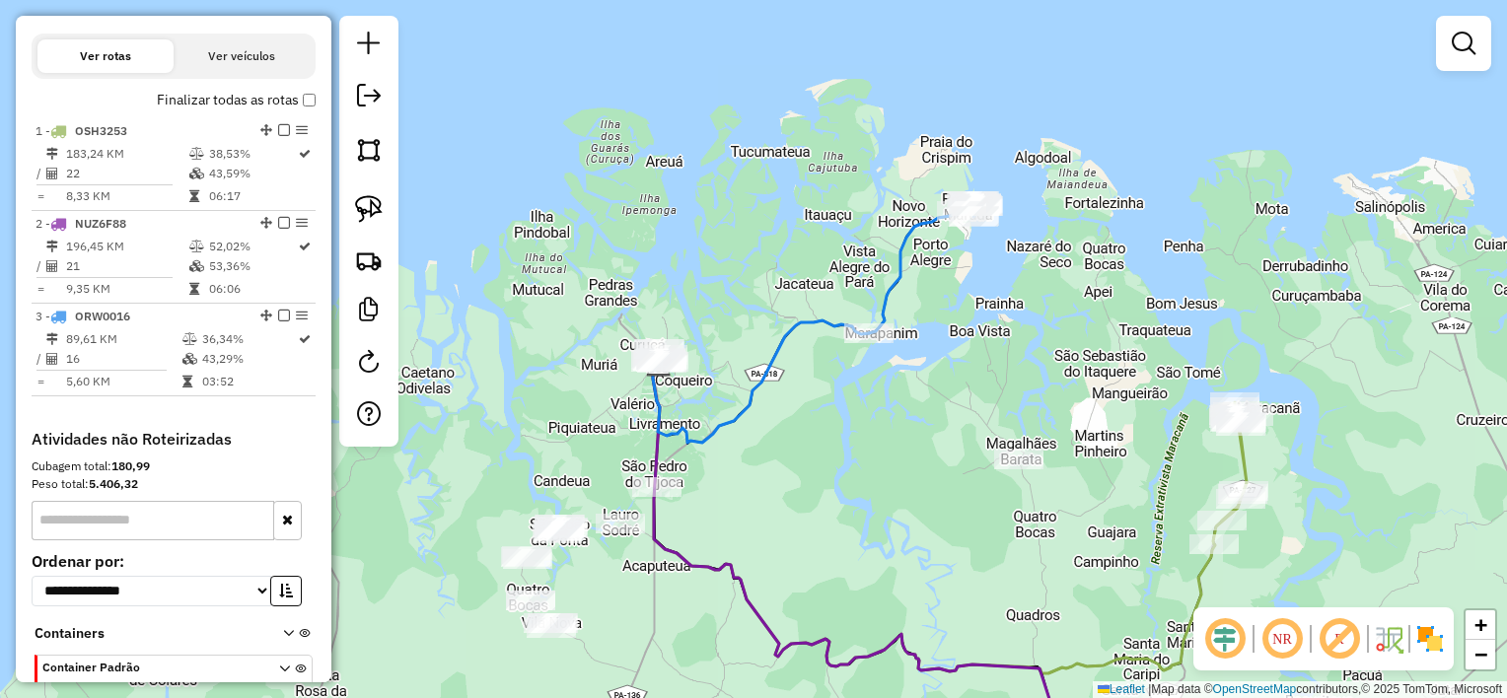
scroll to position [668, 0]
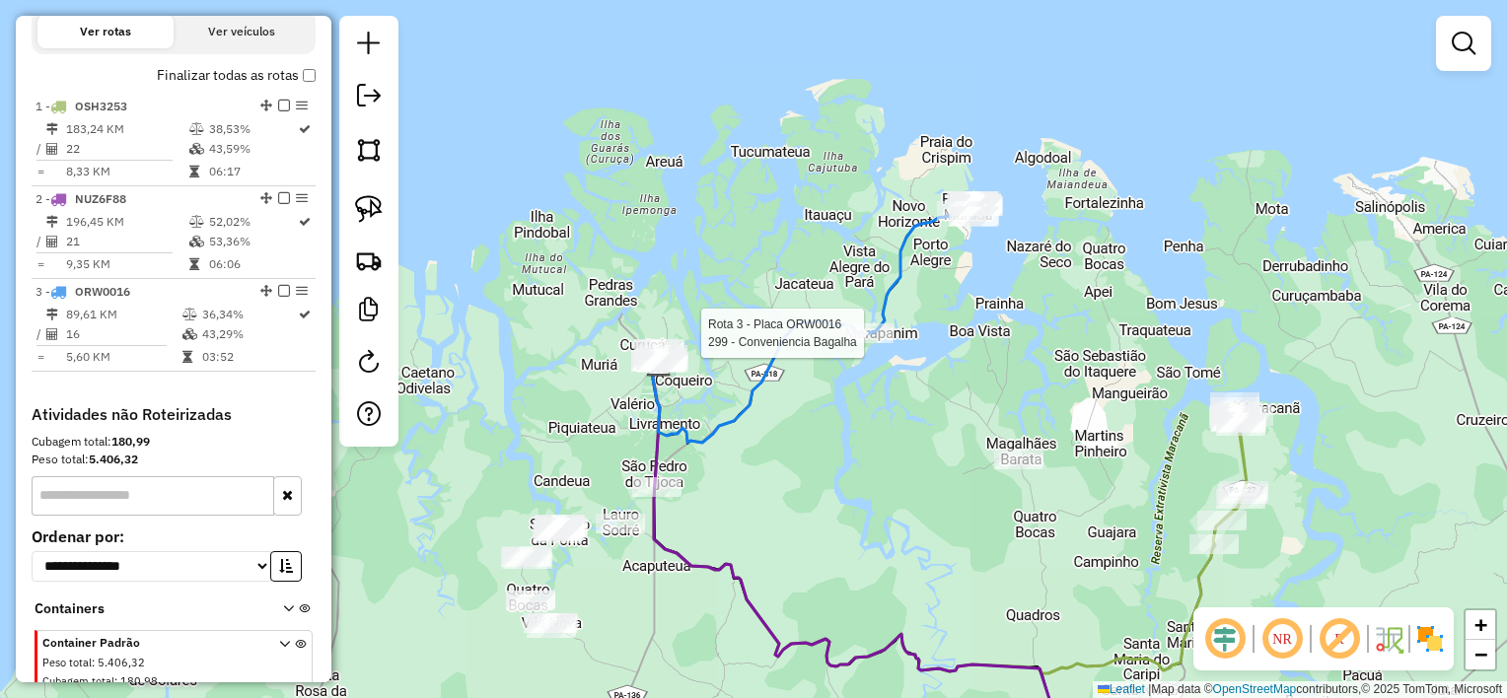
select select "**********"
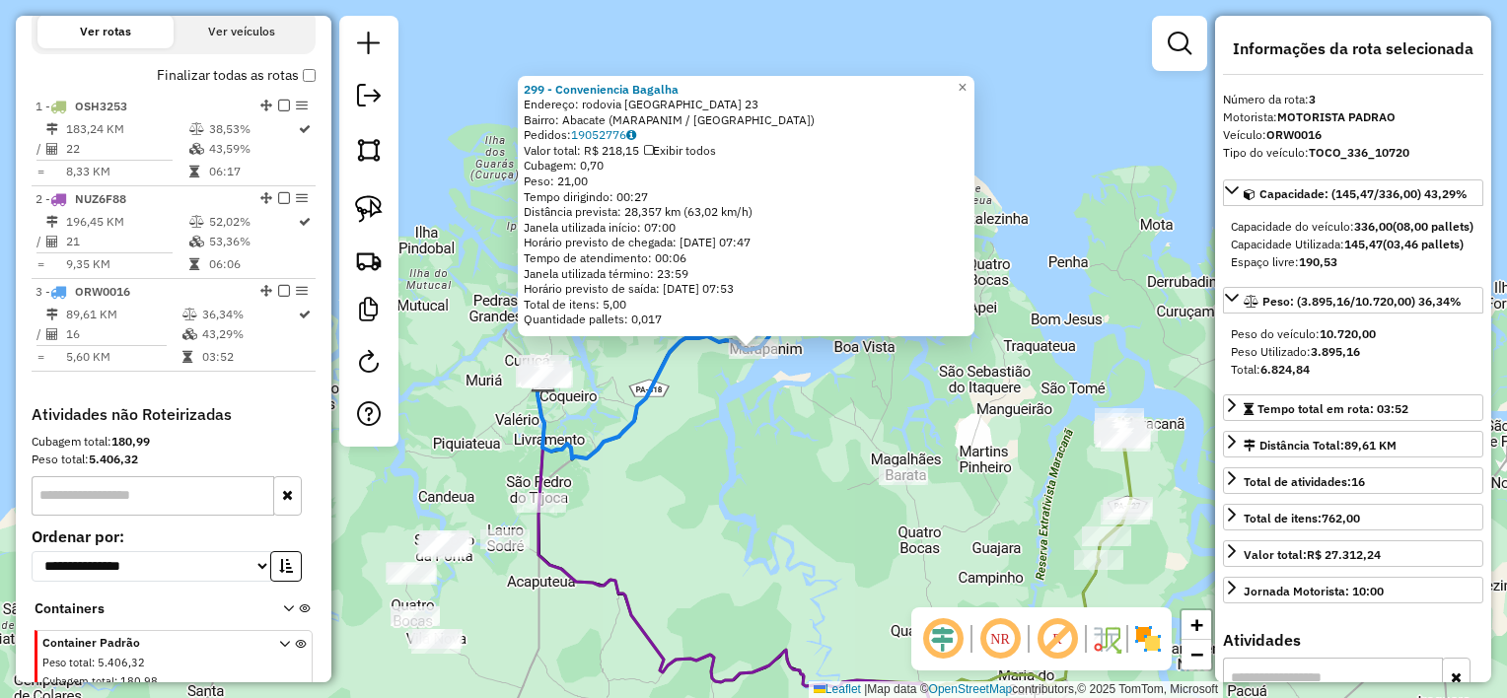
scroll to position [762, 0]
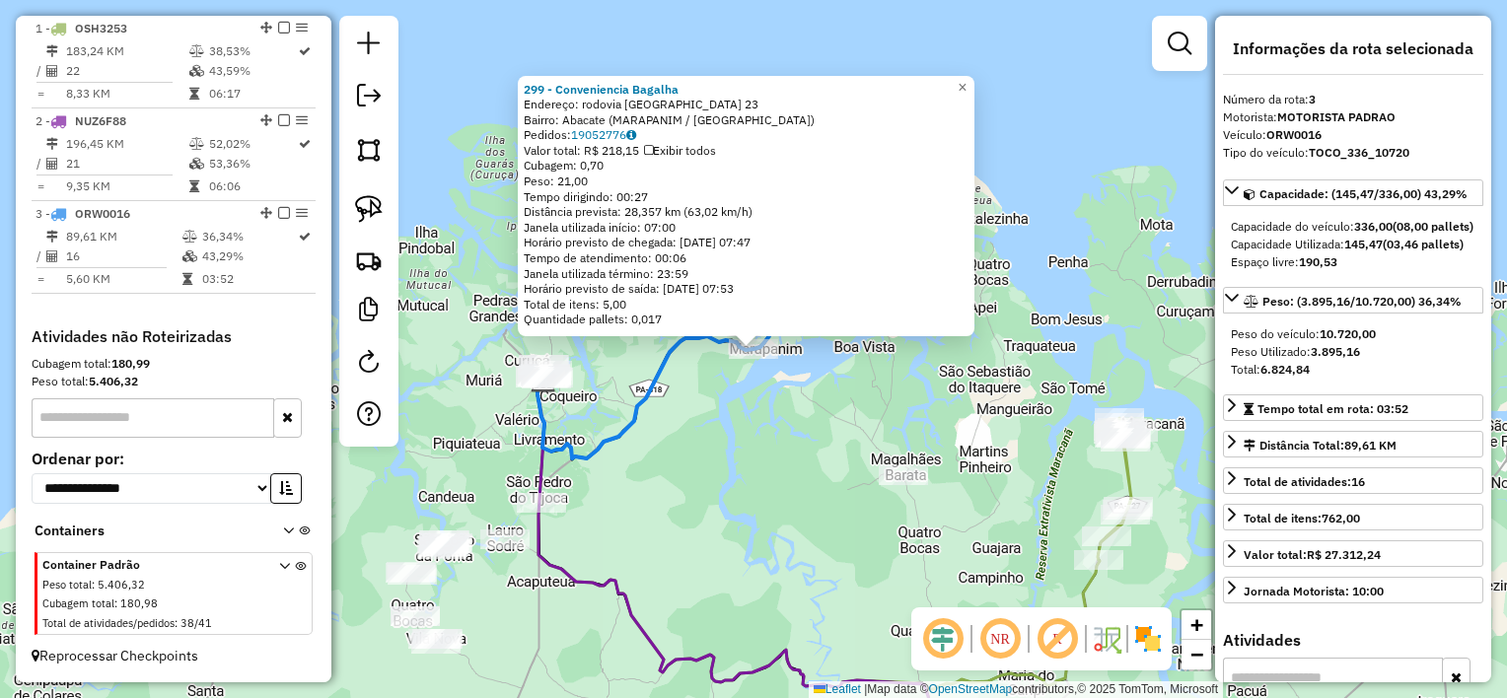
click at [672, 448] on div "Rota 3 - Placa ORW0016 299 - Conveniencia Bagalha 299 - [GEOGRAPHIC_DATA] [GEOG…" at bounding box center [753, 349] width 1507 height 698
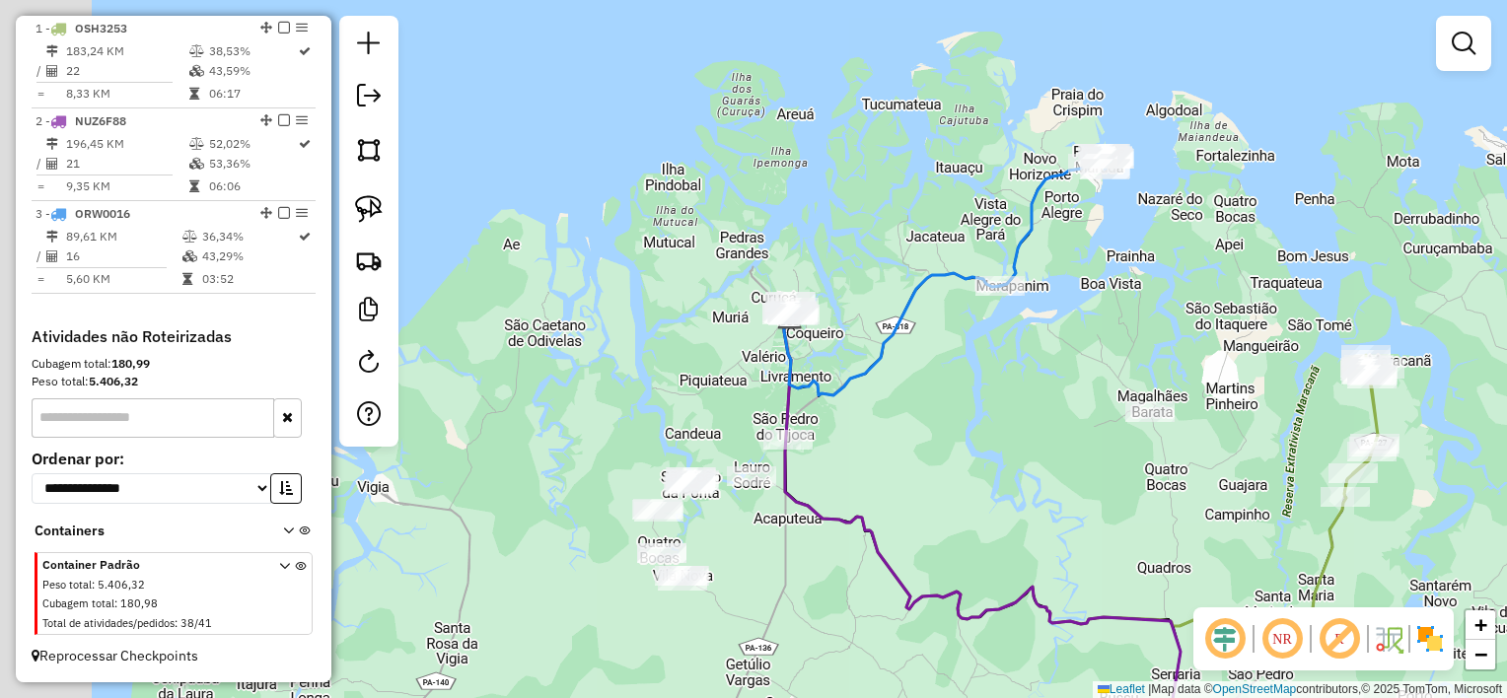
drag, startPoint x: 762, startPoint y: 493, endPoint x: 965, endPoint y: 423, distance: 214.9
click at [979, 432] on div "Janela de atendimento Grade de atendimento Capacidade Transportadoras Veículos …" at bounding box center [753, 349] width 1507 height 698
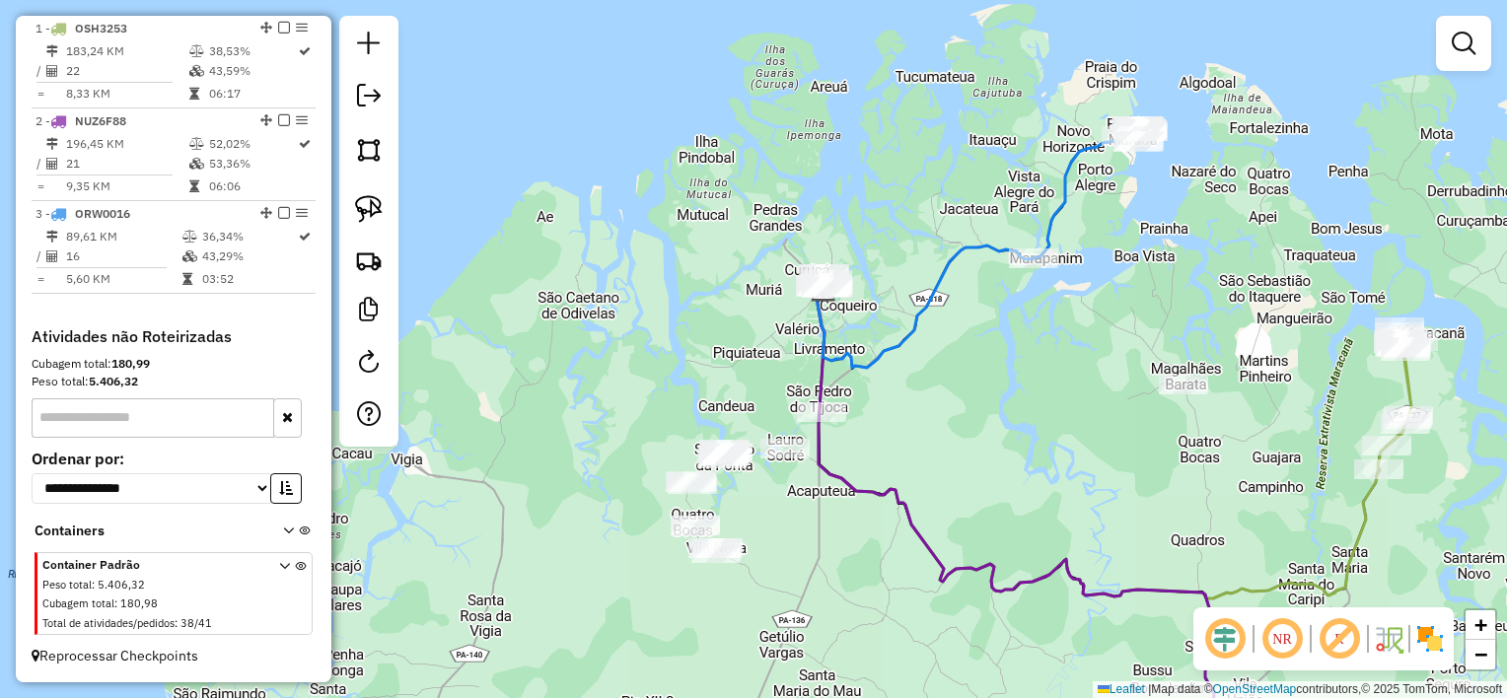
drag, startPoint x: 371, startPoint y: 200, endPoint x: 422, endPoint y: 219, distance: 54.6
click at [371, 200] on img at bounding box center [369, 209] width 28 height 28
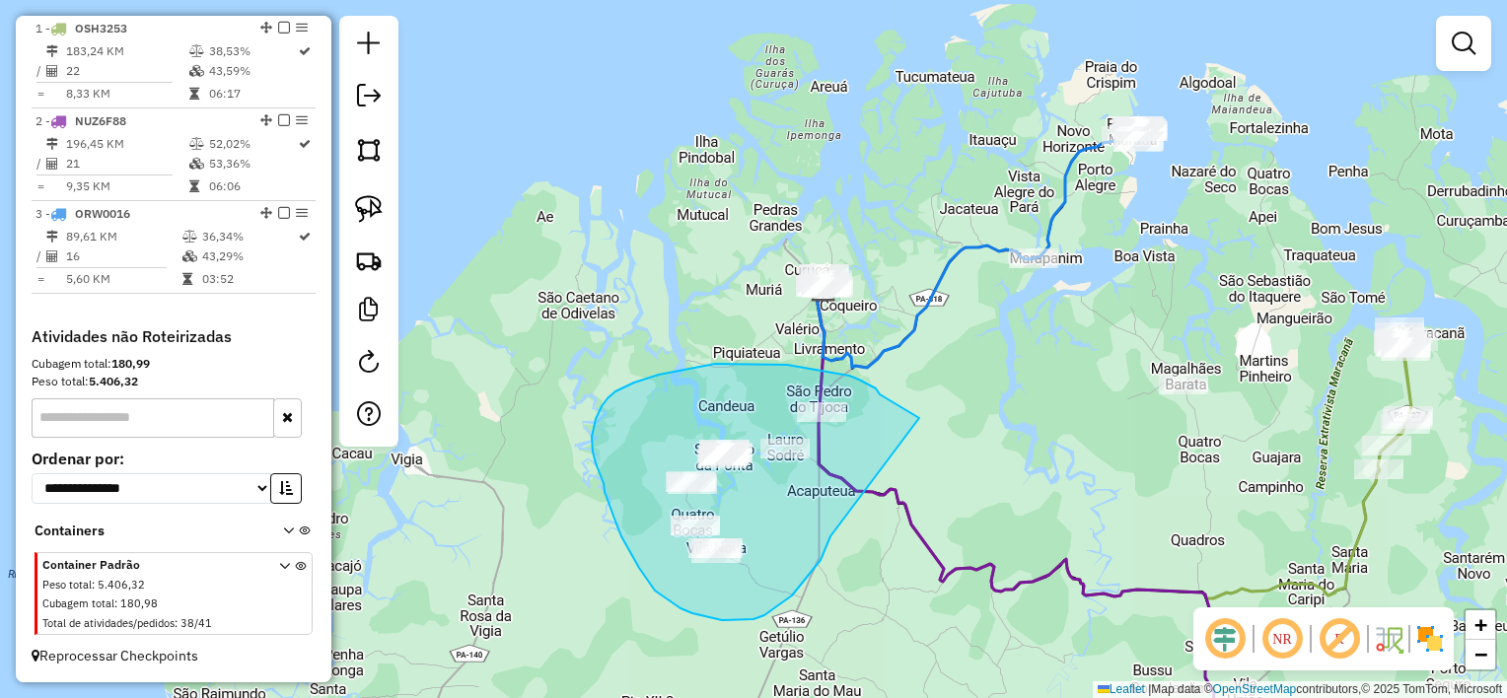
drag, startPoint x: 880, startPoint y: 395, endPoint x: 834, endPoint y: 530, distance: 142.9
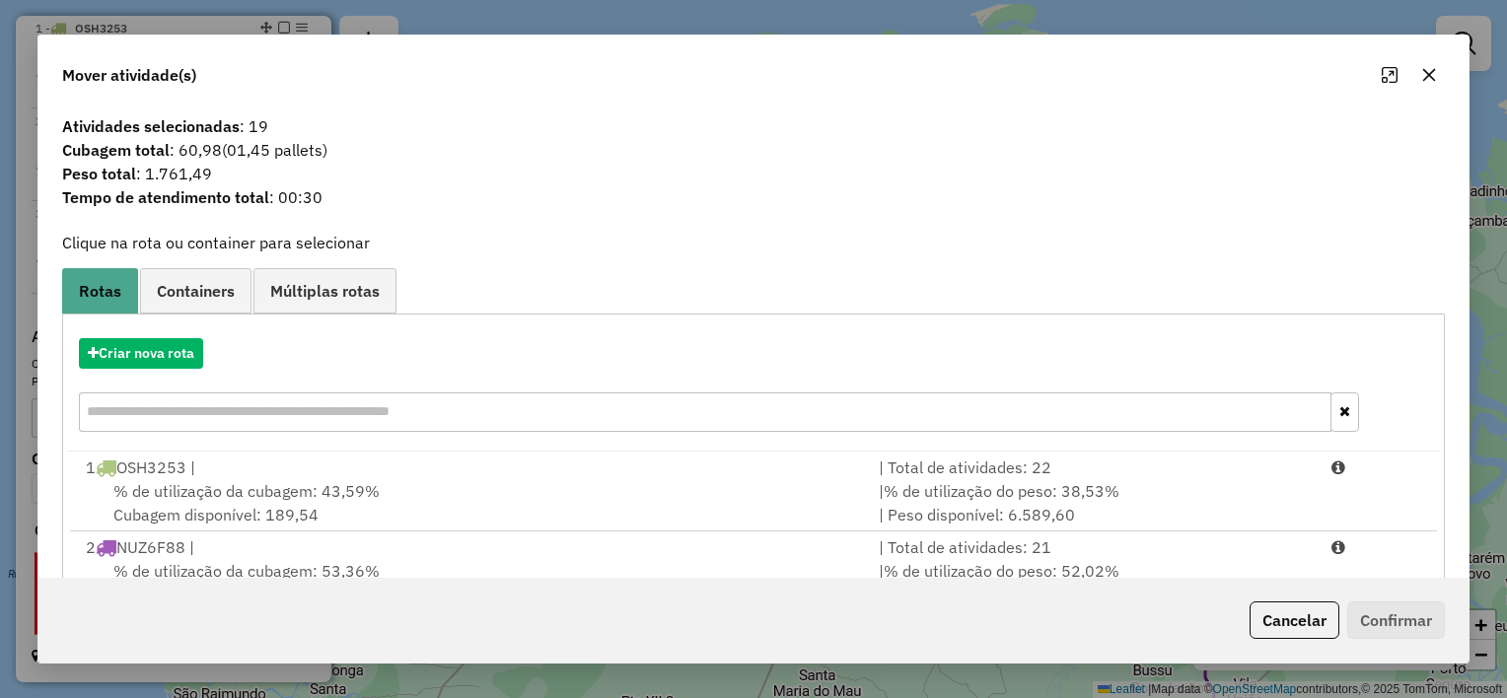
click at [1425, 79] on icon "button" at bounding box center [1429, 75] width 16 height 16
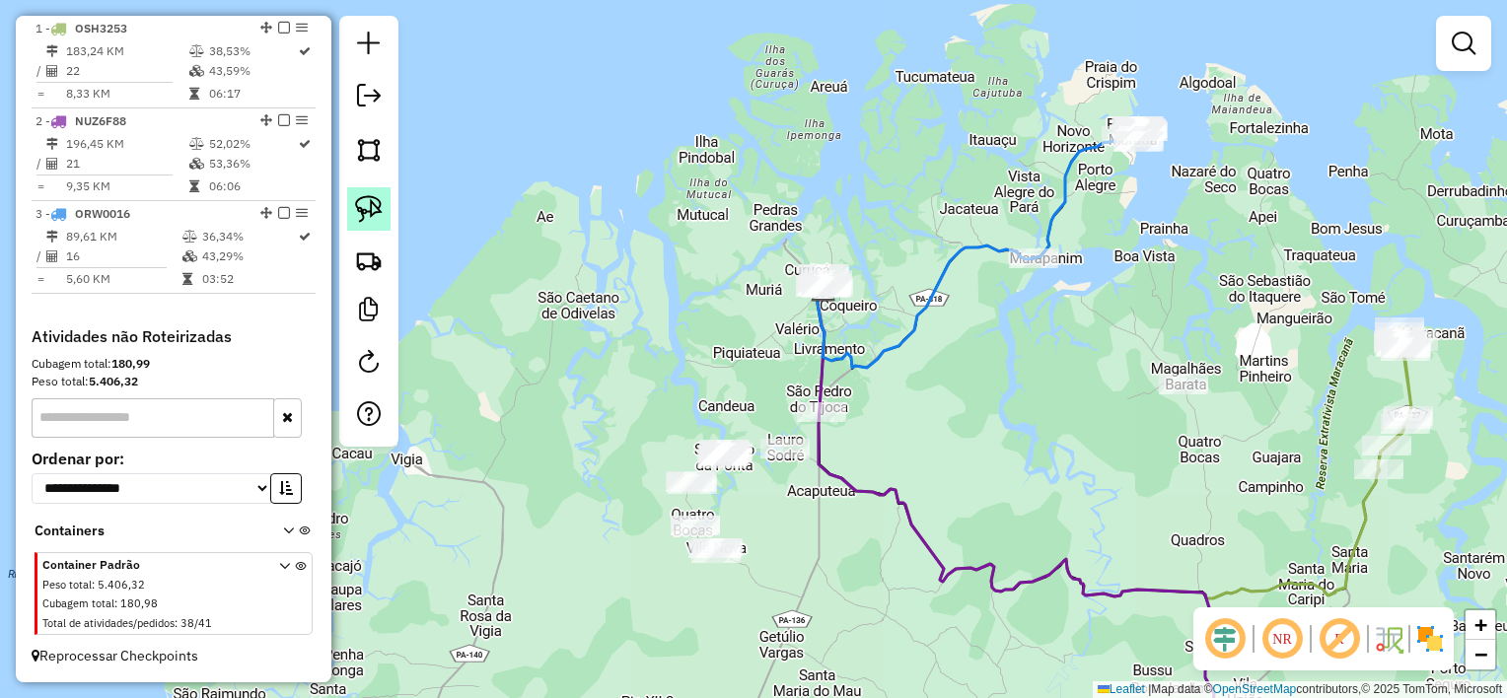
click at [378, 207] on img at bounding box center [369, 209] width 28 height 28
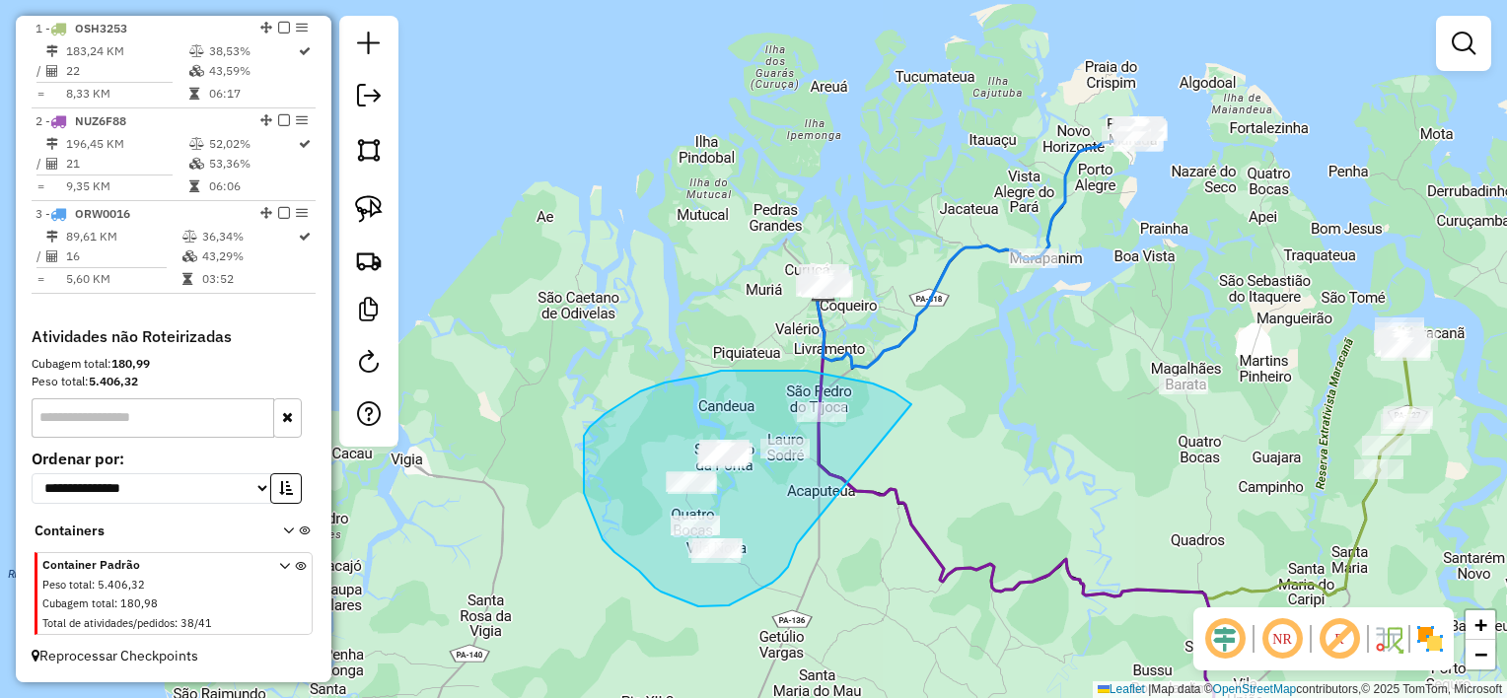
drag, startPoint x: 908, startPoint y: 400, endPoint x: 805, endPoint y: 529, distance: 164.2
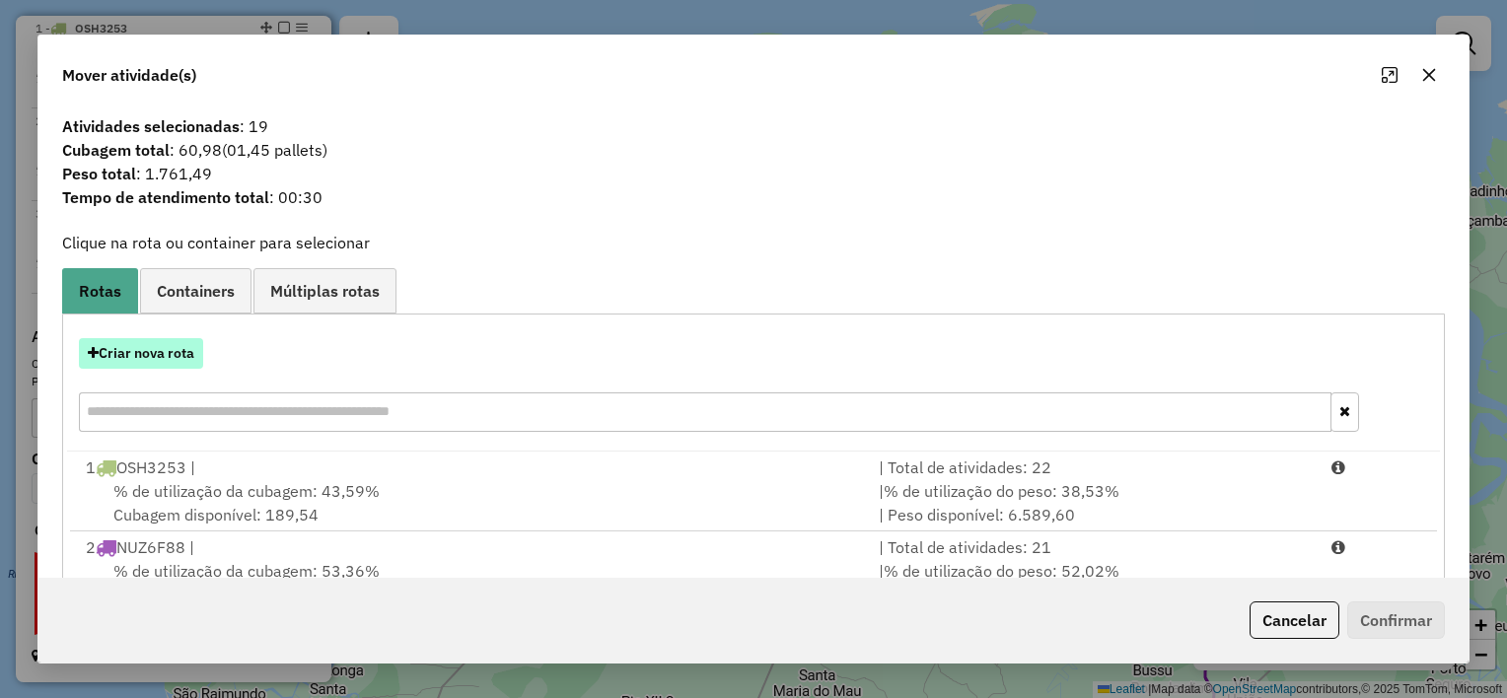
click at [162, 356] on button "Criar nova rota" at bounding box center [141, 353] width 124 height 31
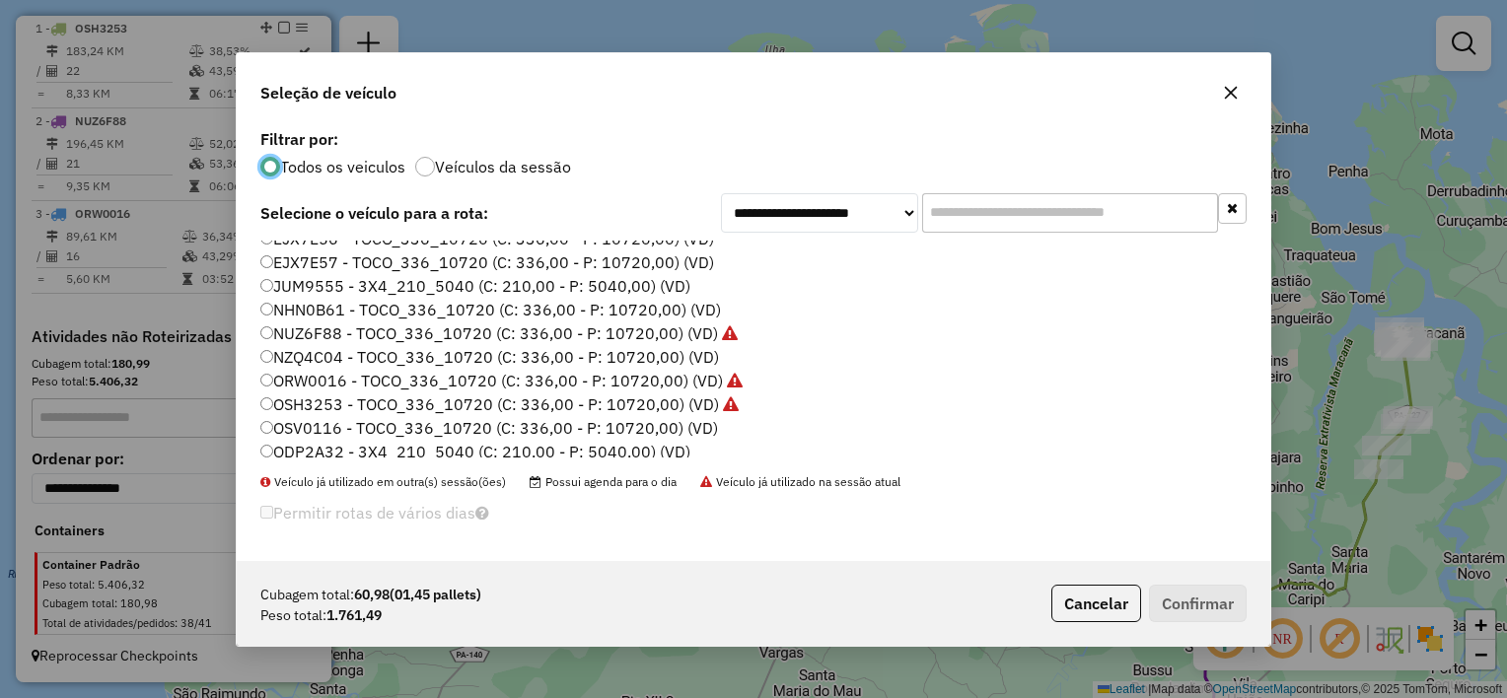
scroll to position [91, 0]
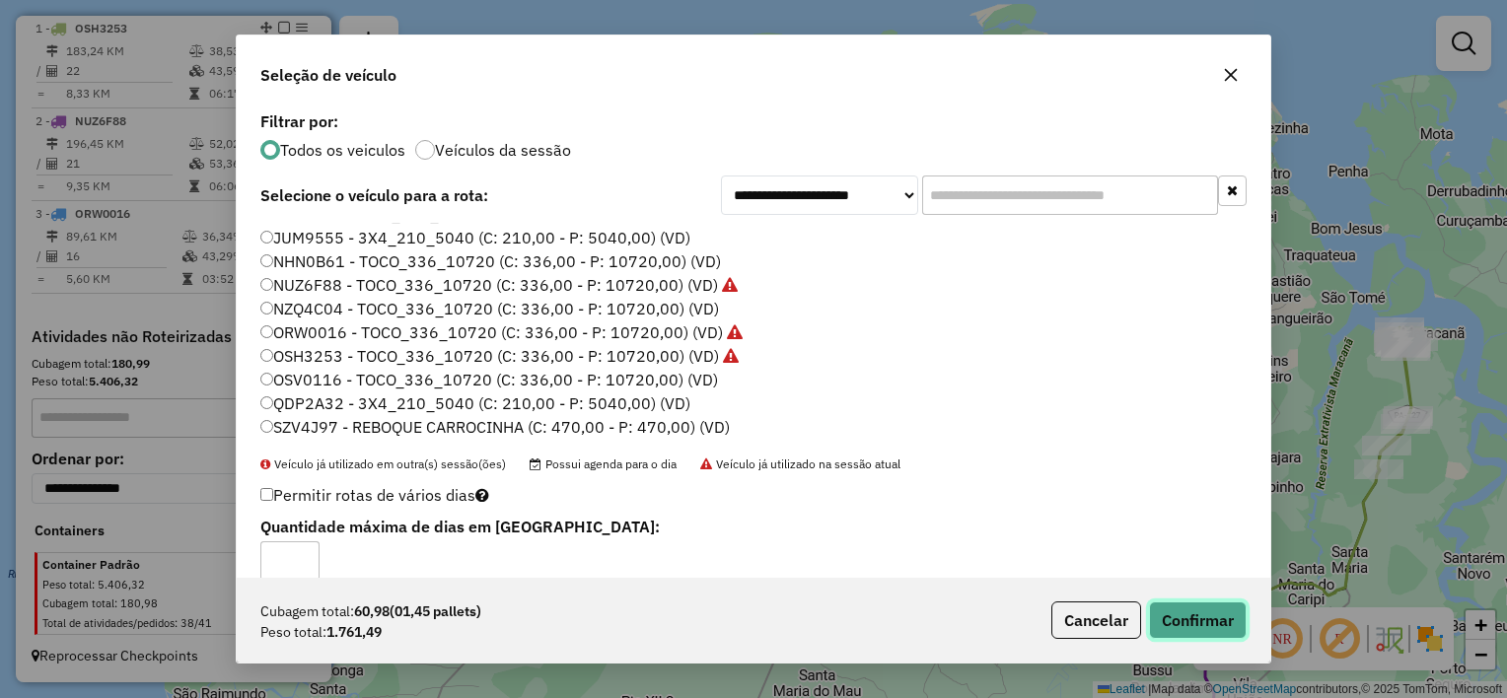
click at [1207, 616] on button "Confirmar" at bounding box center [1198, 620] width 98 height 37
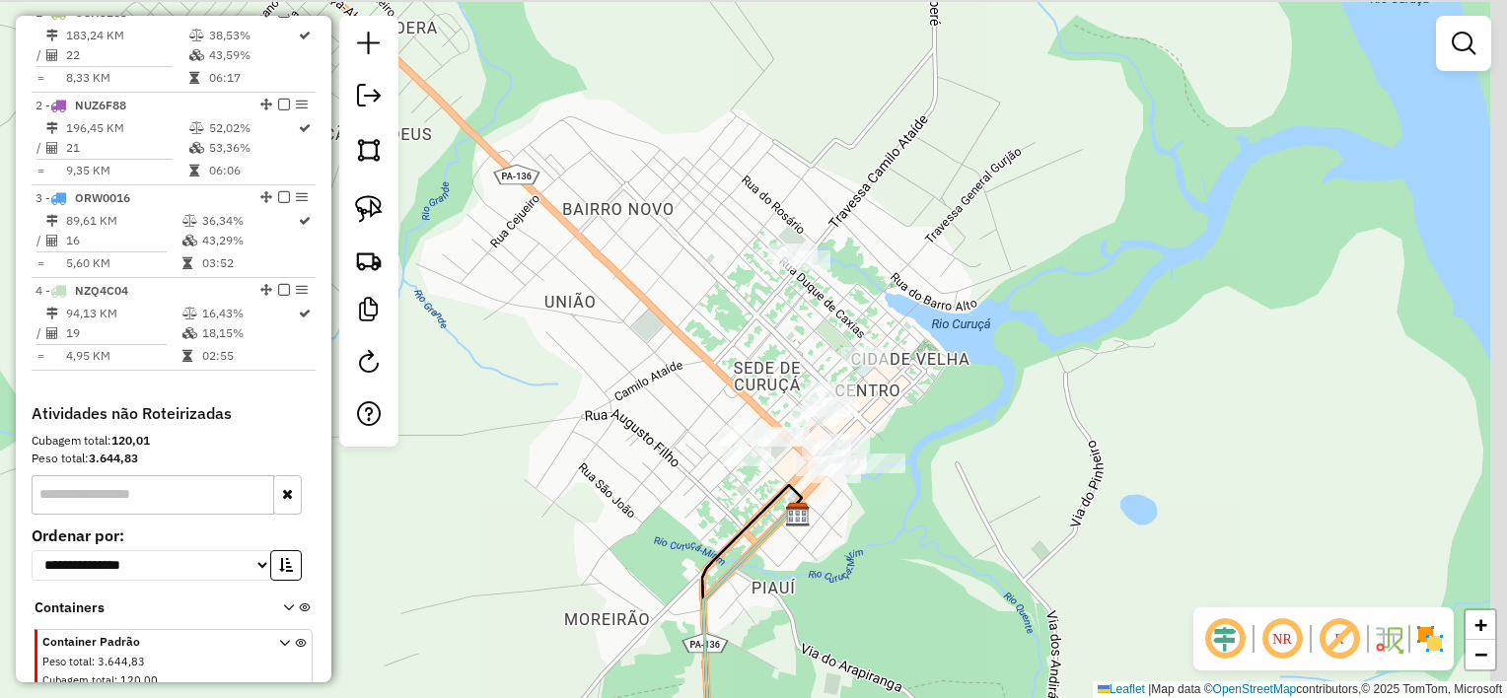
drag, startPoint x: 1052, startPoint y: 322, endPoint x: 1030, endPoint y: 444, distance: 124.2
click at [1033, 443] on div "Janela de atendimento Grade de atendimento Capacidade Transportadoras Veículos …" at bounding box center [753, 349] width 1507 height 698
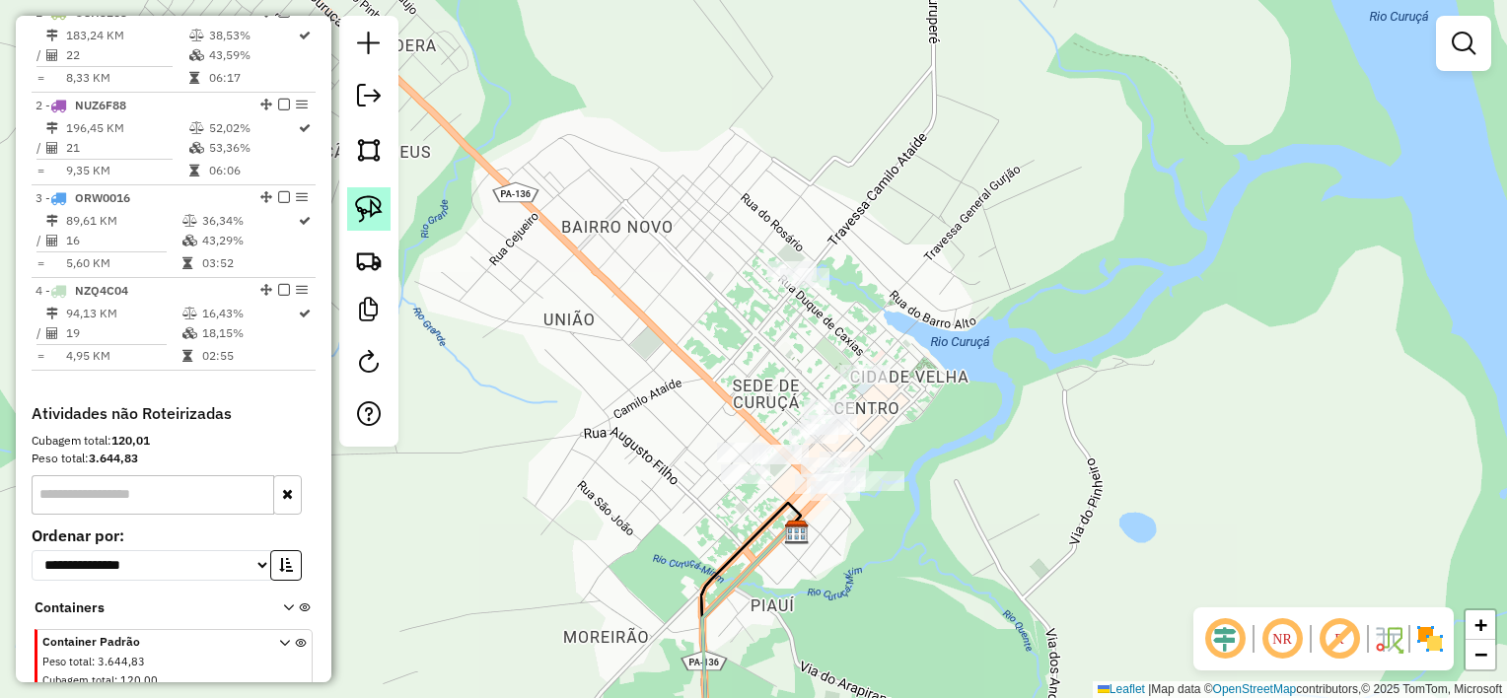
click at [359, 202] on img at bounding box center [369, 209] width 28 height 28
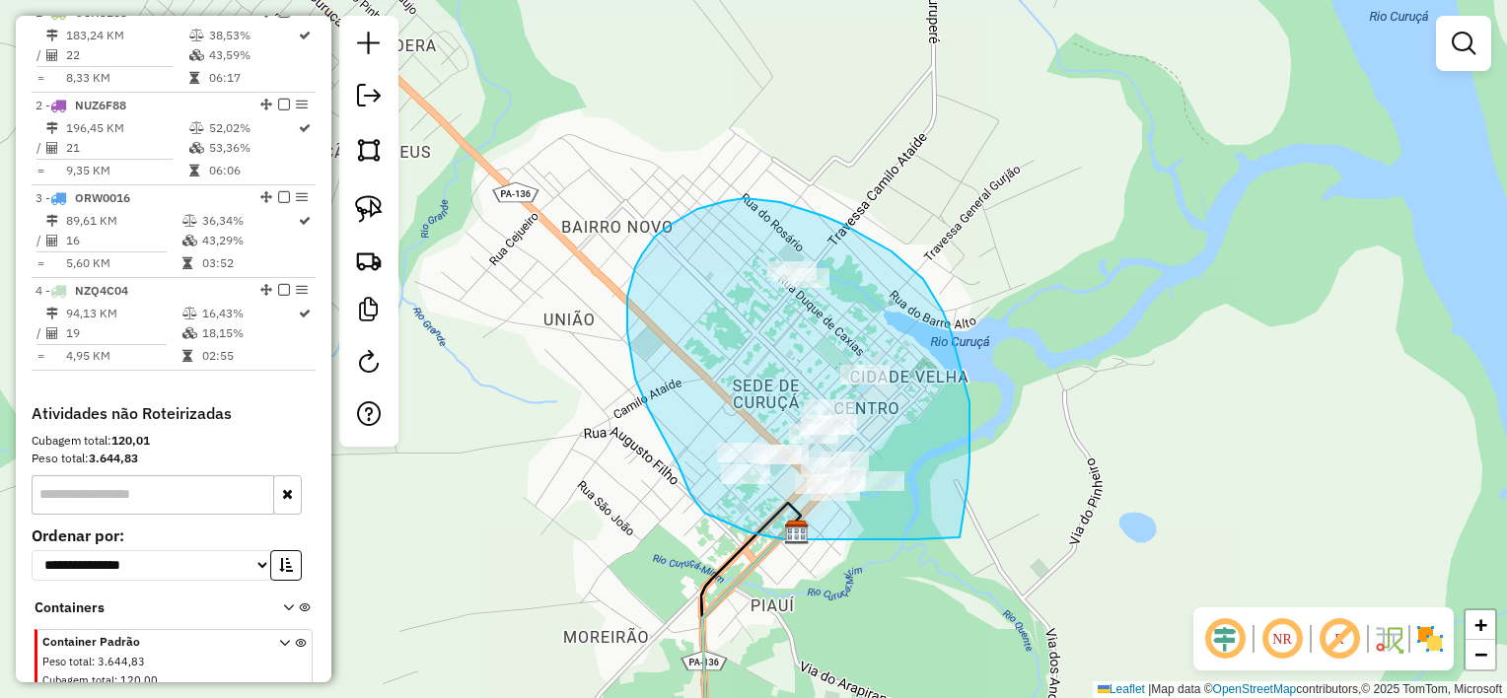
drag, startPoint x: 968, startPoint y: 487, endPoint x: 960, endPoint y: 534, distance: 47.0
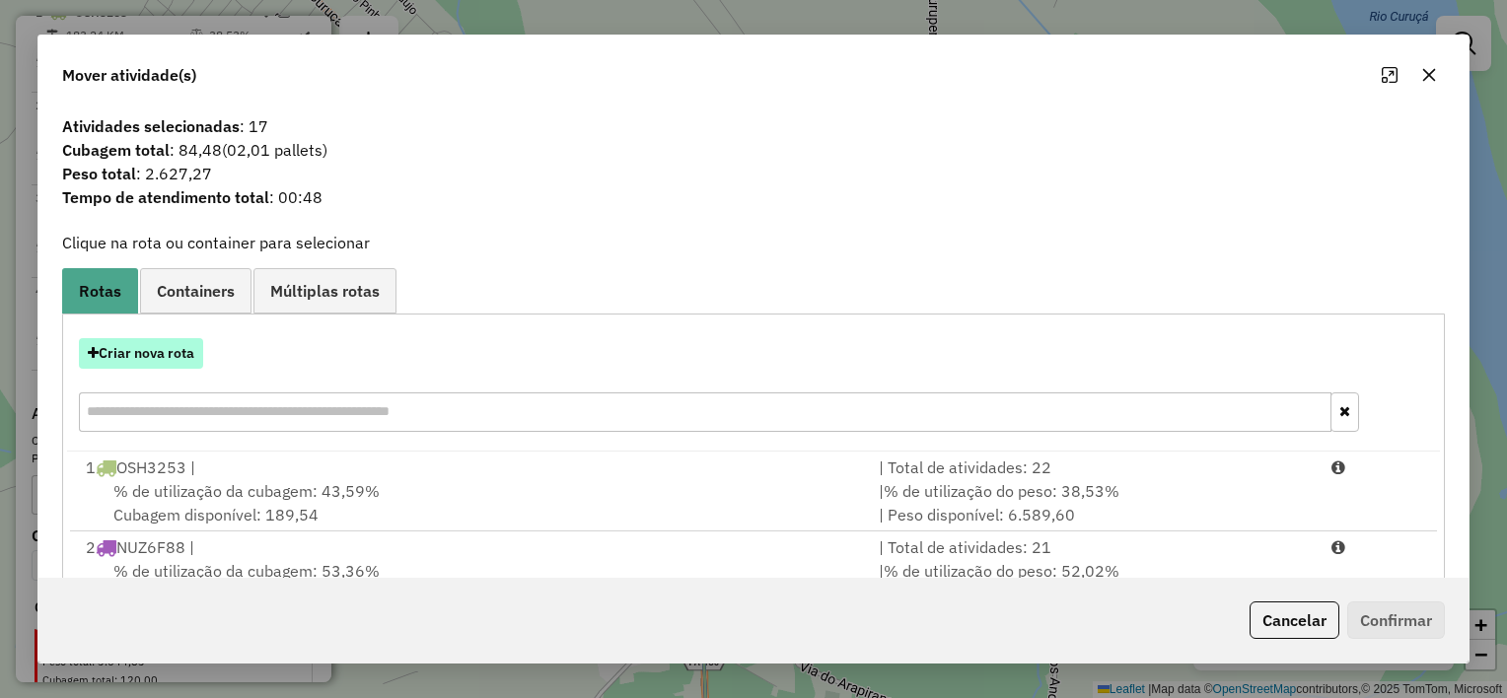
click at [167, 359] on button "Criar nova rota" at bounding box center [141, 353] width 124 height 31
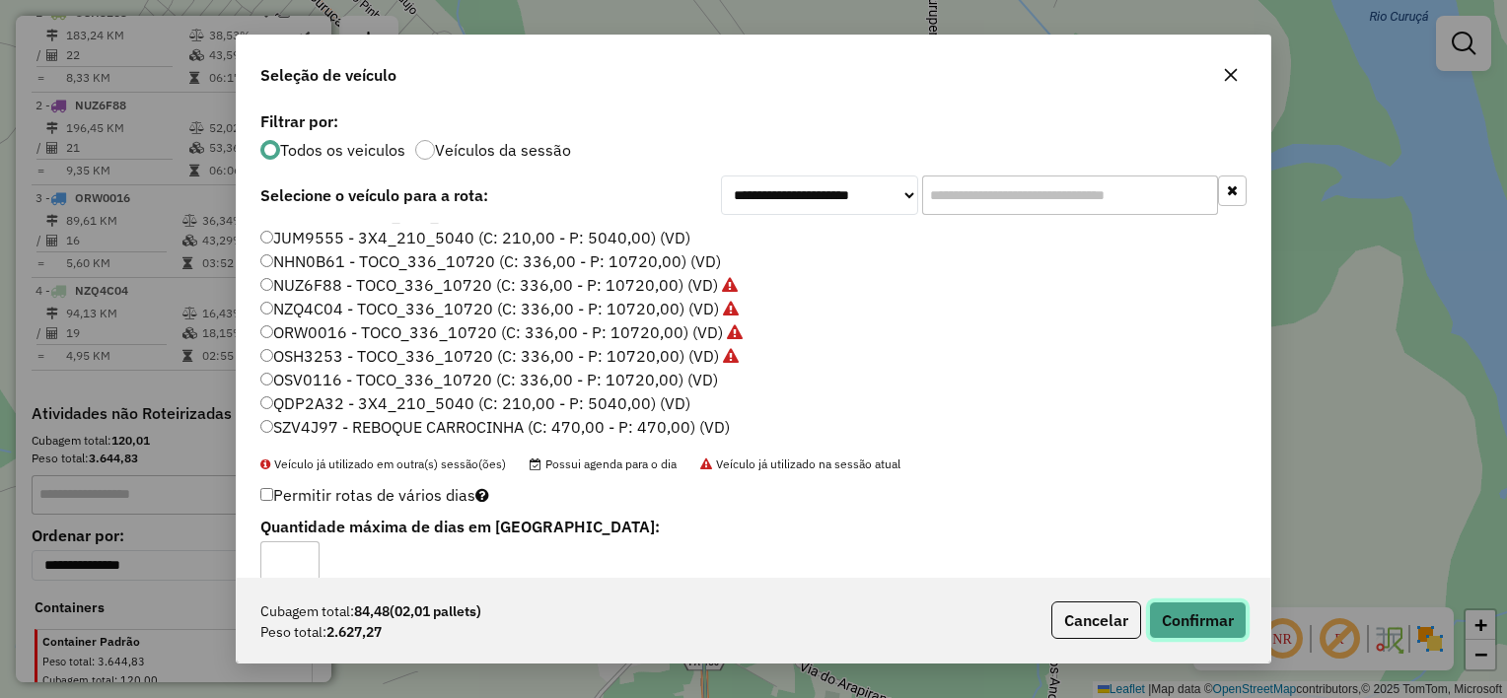
click at [1172, 619] on button "Confirmar" at bounding box center [1198, 620] width 98 height 37
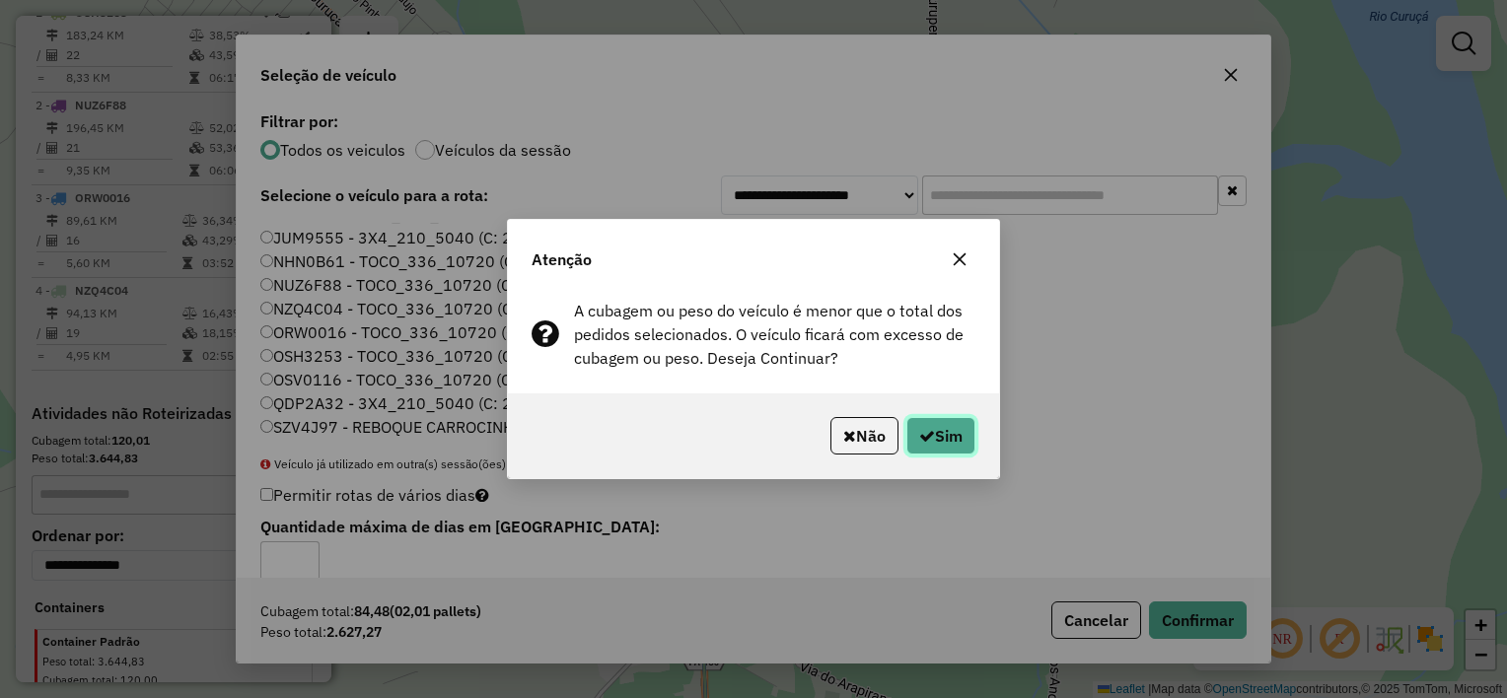
click at [958, 442] on button "Sim" at bounding box center [941, 435] width 69 height 37
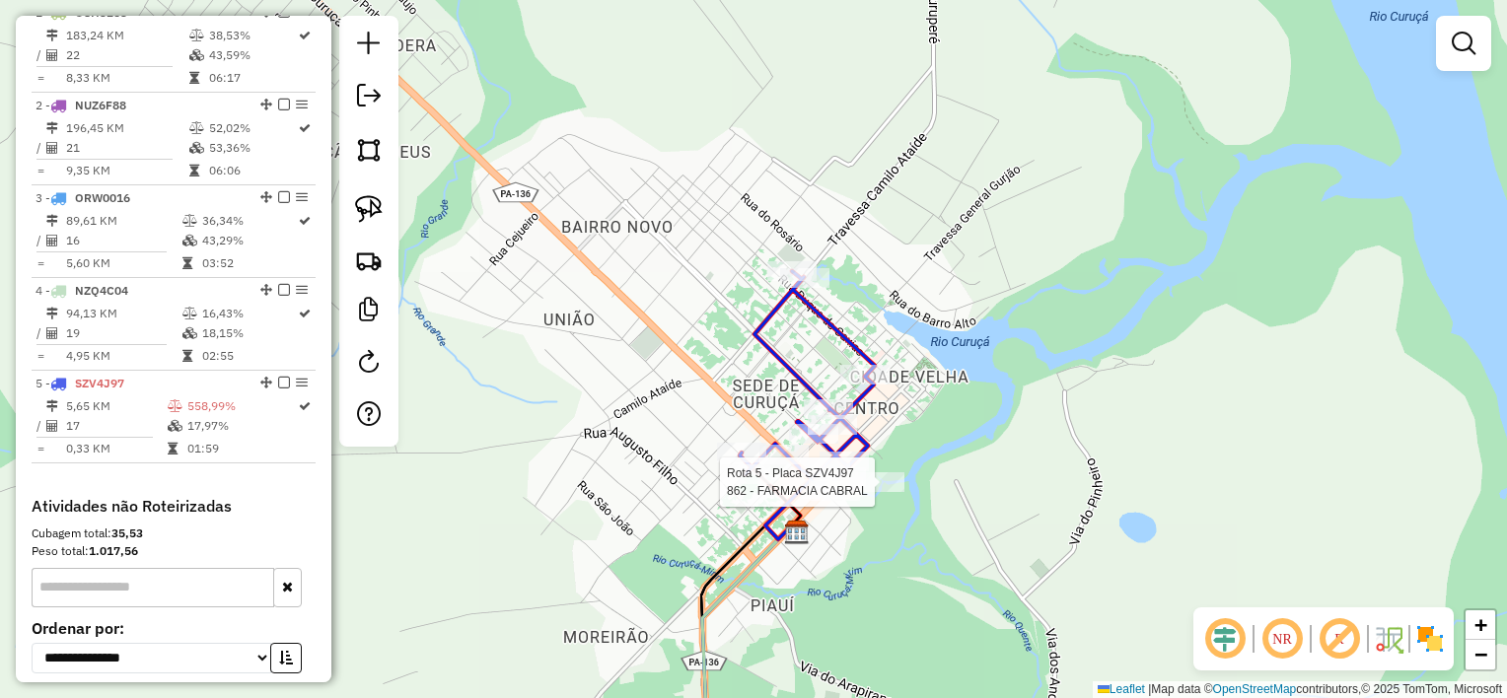
select select "**********"
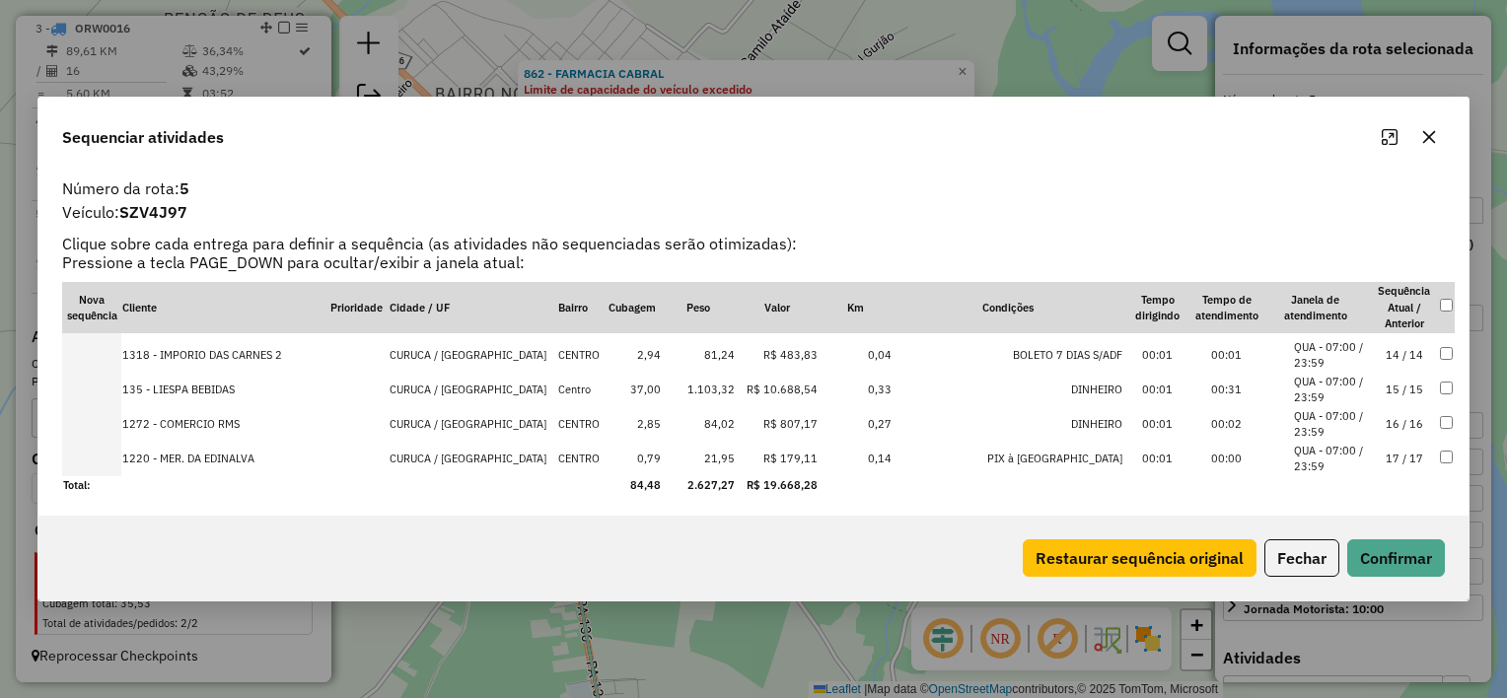
scroll to position [445, 0]
drag, startPoint x: 1336, startPoint y: 383, endPoint x: 1393, endPoint y: 371, distance: 58.4
click at [1376, 380] on tr "135 - LIESPA BEBIDAS CURUCA / PA Centro 37,00 1.103,32 R$ 10.688,54 0,33 DINHEI…" at bounding box center [758, 389] width 1393 height 35
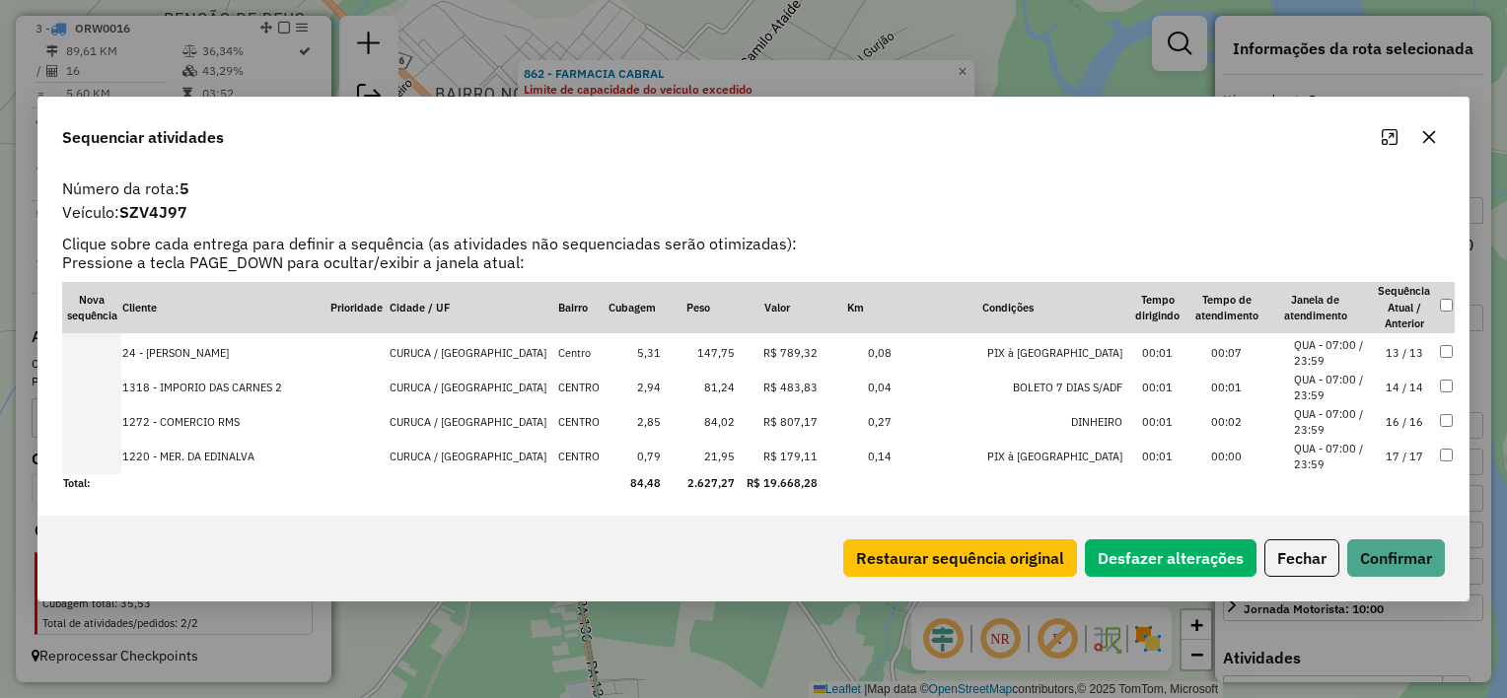
click at [1424, 134] on icon "button" at bounding box center [1429, 137] width 13 height 13
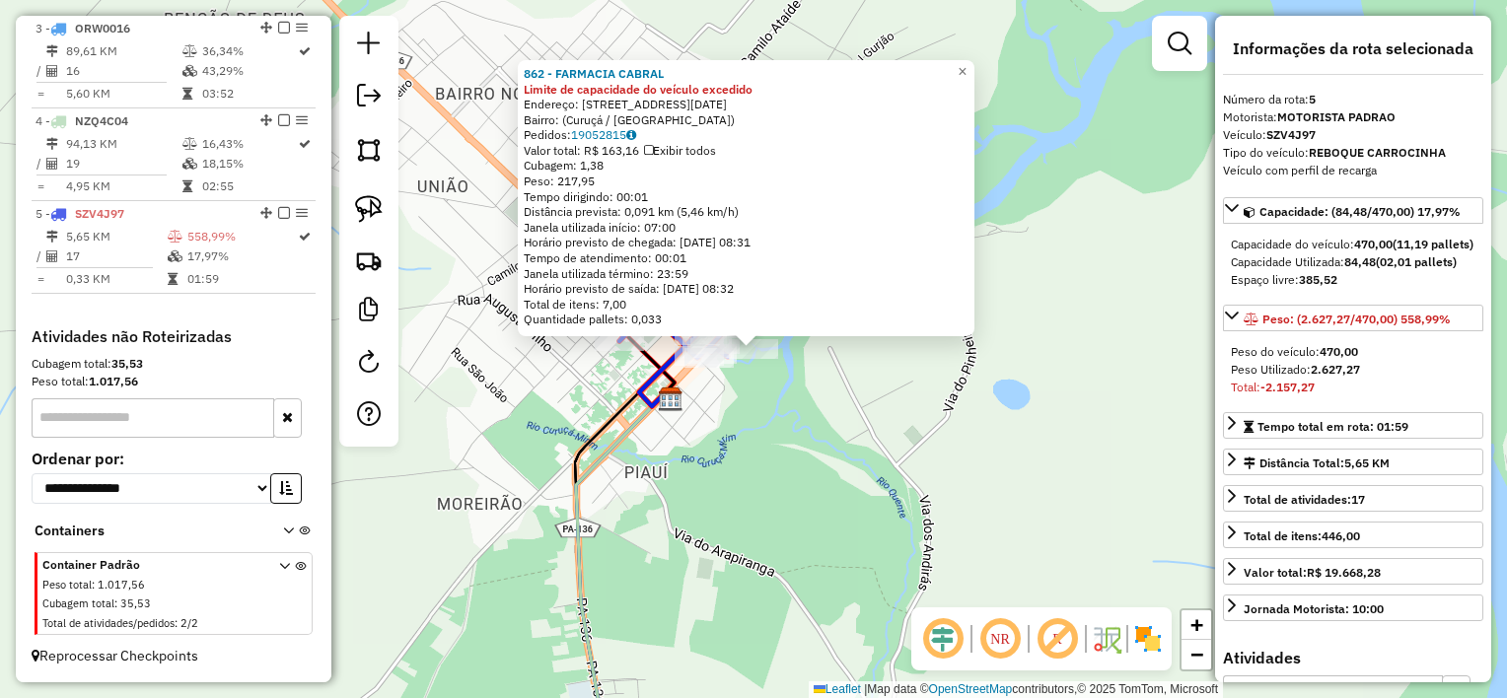
click at [699, 499] on div "862 - FARMACIA CABRAL Limite de capacidade do veículo excedido Endereço: [STREE…" at bounding box center [753, 349] width 1507 height 698
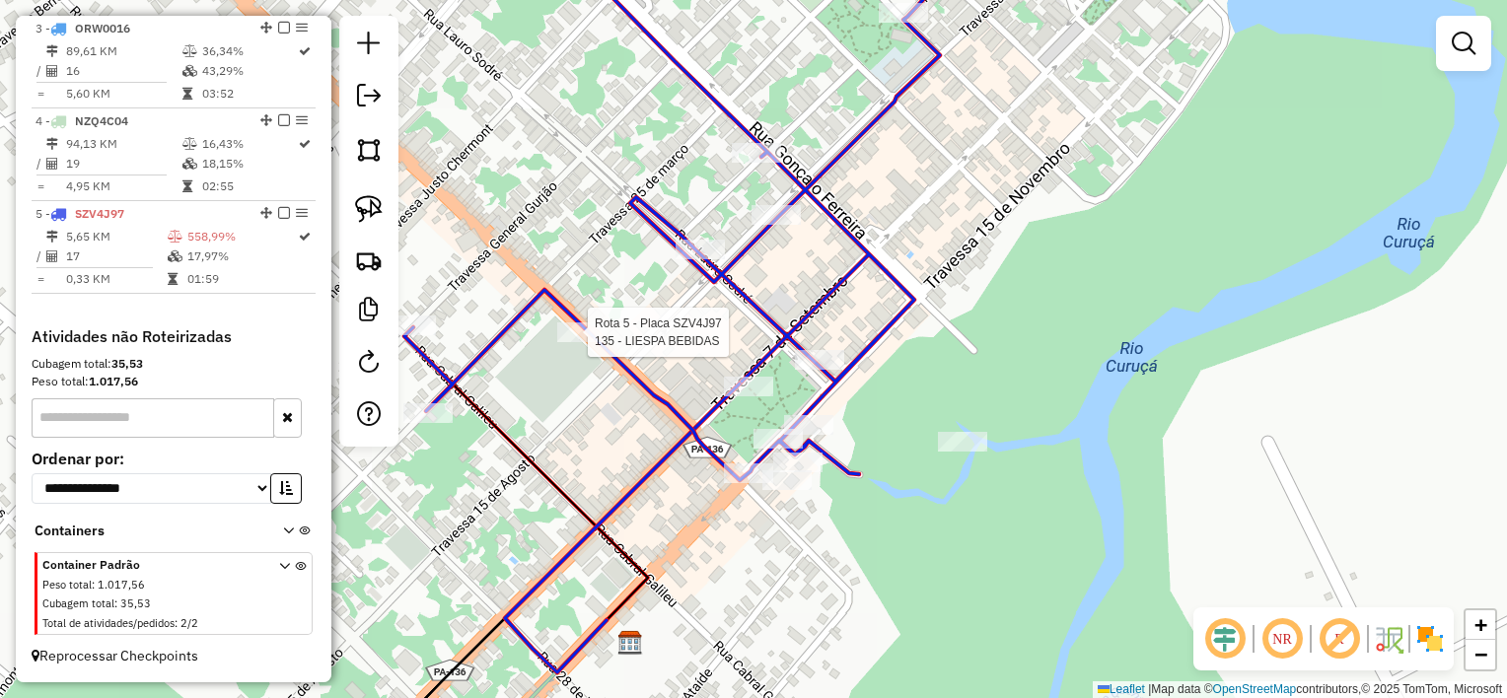
select select "**********"
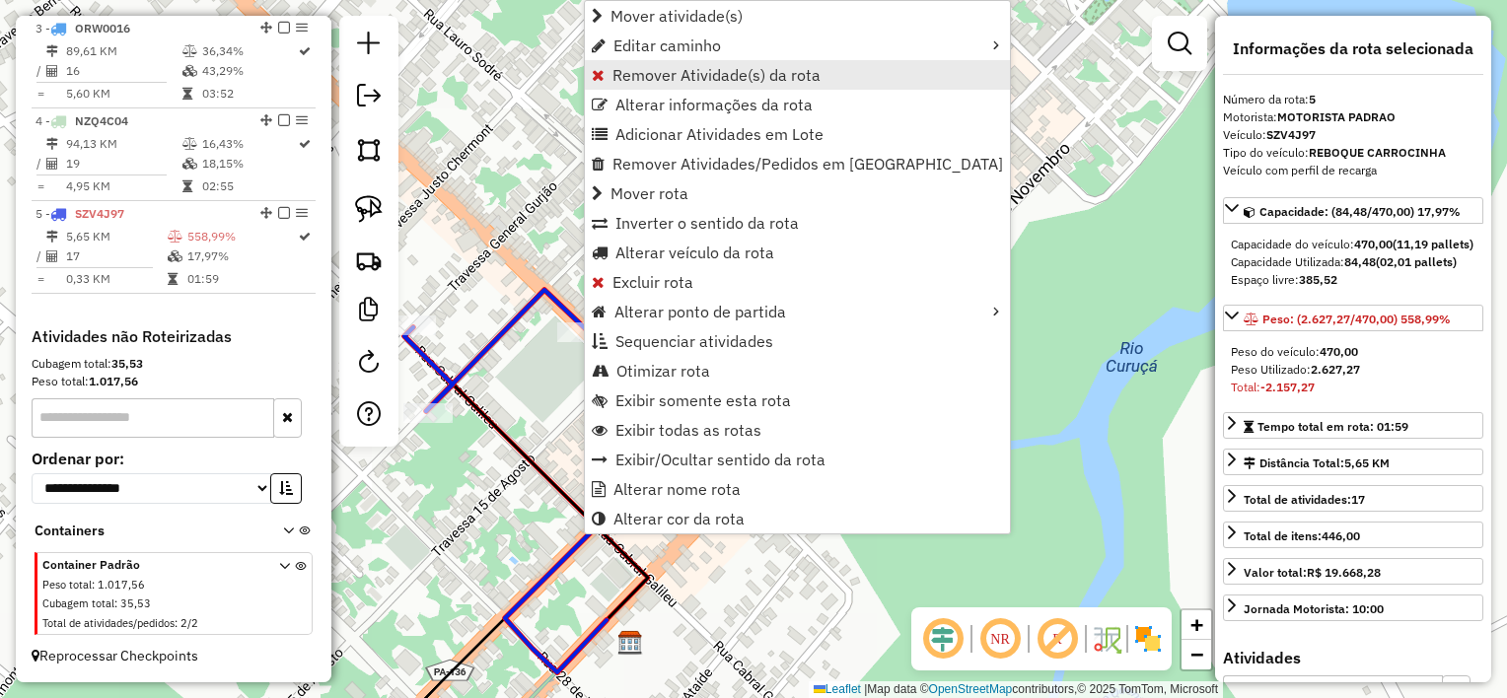
click at [695, 74] on span "Remover Atividade(s) da rota" at bounding box center [717, 75] width 208 height 16
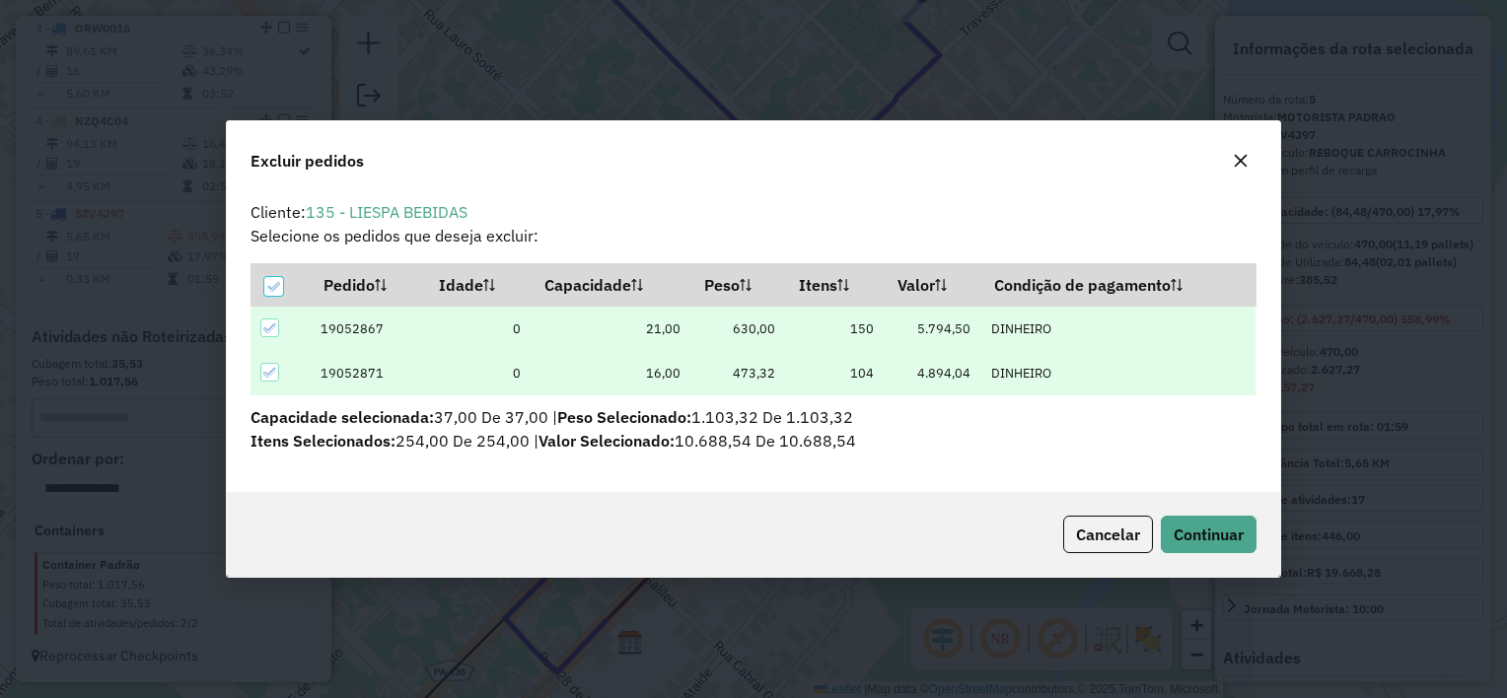
scroll to position [0, 0]
click at [1186, 528] on span "Continuar" at bounding box center [1209, 535] width 70 height 20
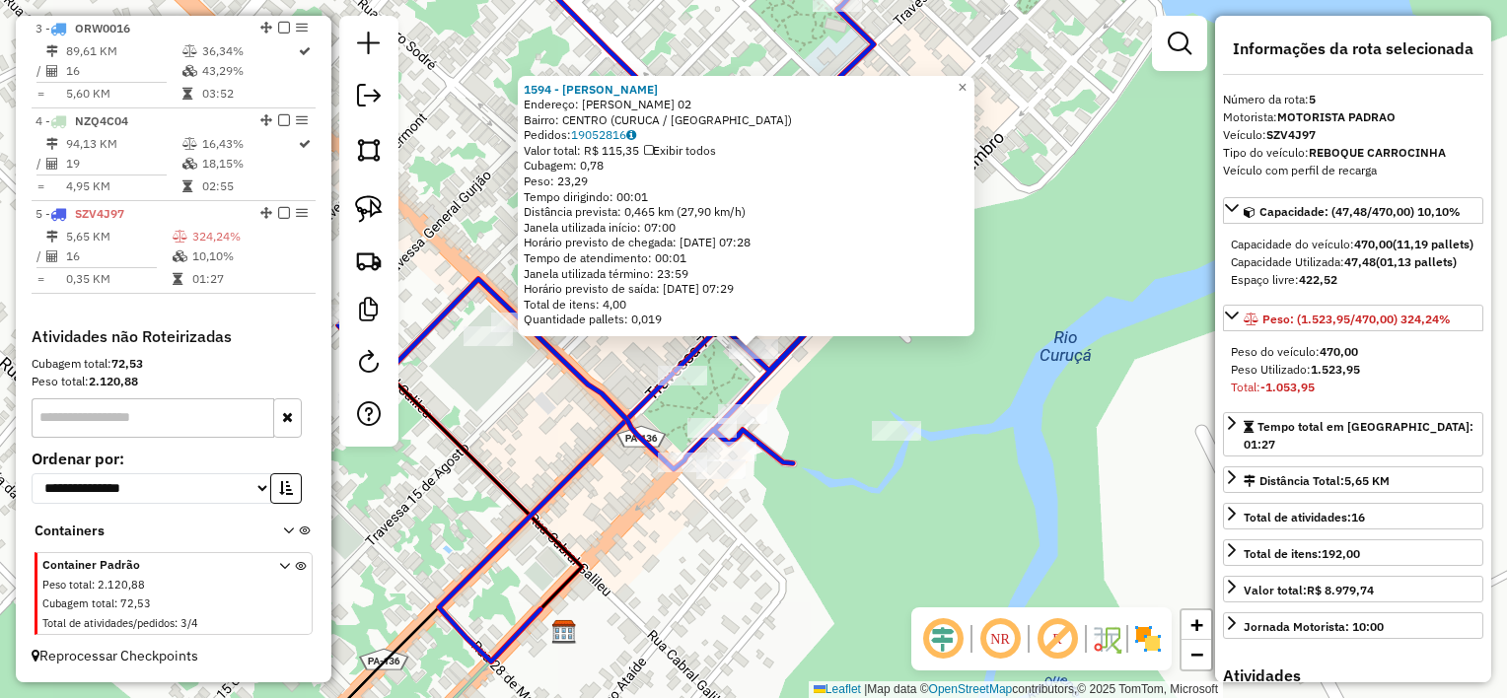
click at [799, 446] on div "1594 - [PERSON_NAME]: LAURO SODRE 02 Bairro: [GEOGRAPHIC_DATA] ([GEOGRAPHIC_DAT…" at bounding box center [753, 349] width 1507 height 698
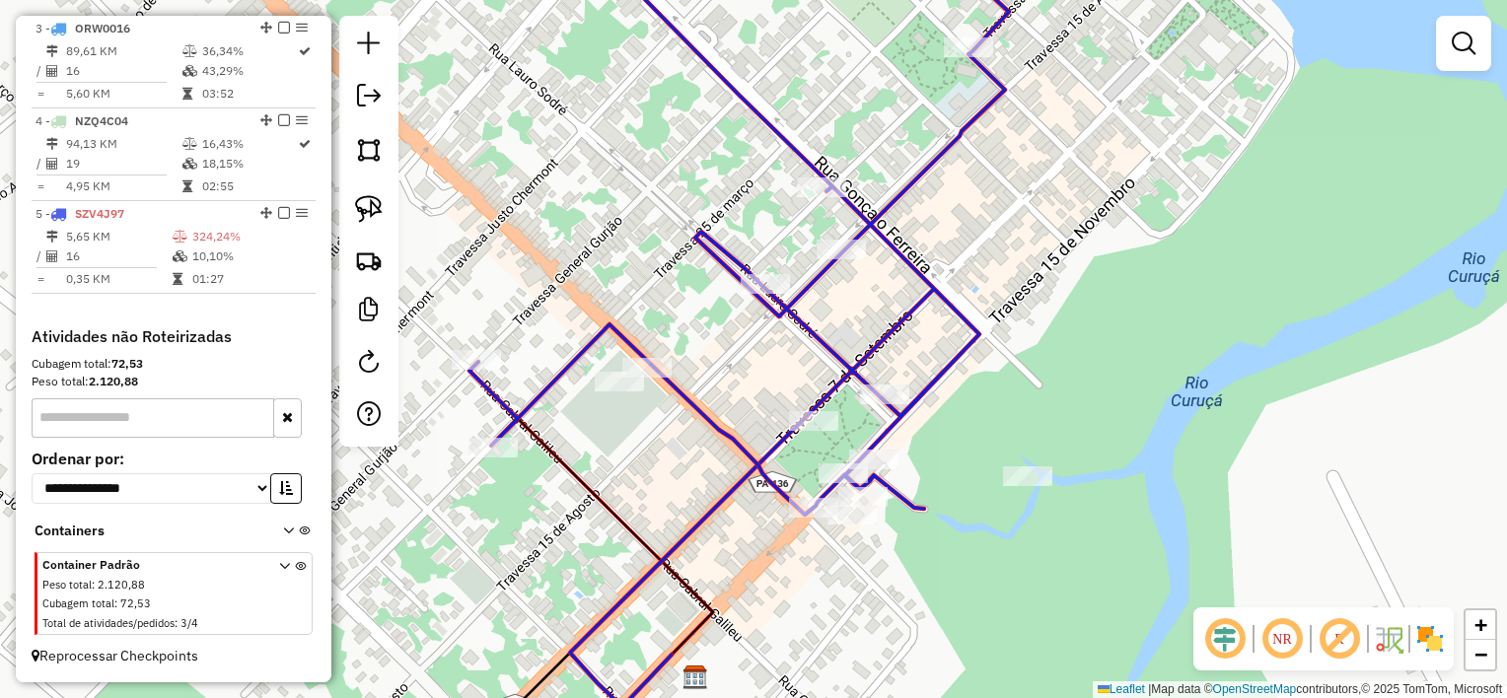
drag, startPoint x: 630, startPoint y: 470, endPoint x: 683, endPoint y: 490, distance: 56.2
click at [683, 492] on div "Janela de atendimento Grade de atendimento Capacidade Transportadoras Veículos …" at bounding box center [753, 349] width 1507 height 698
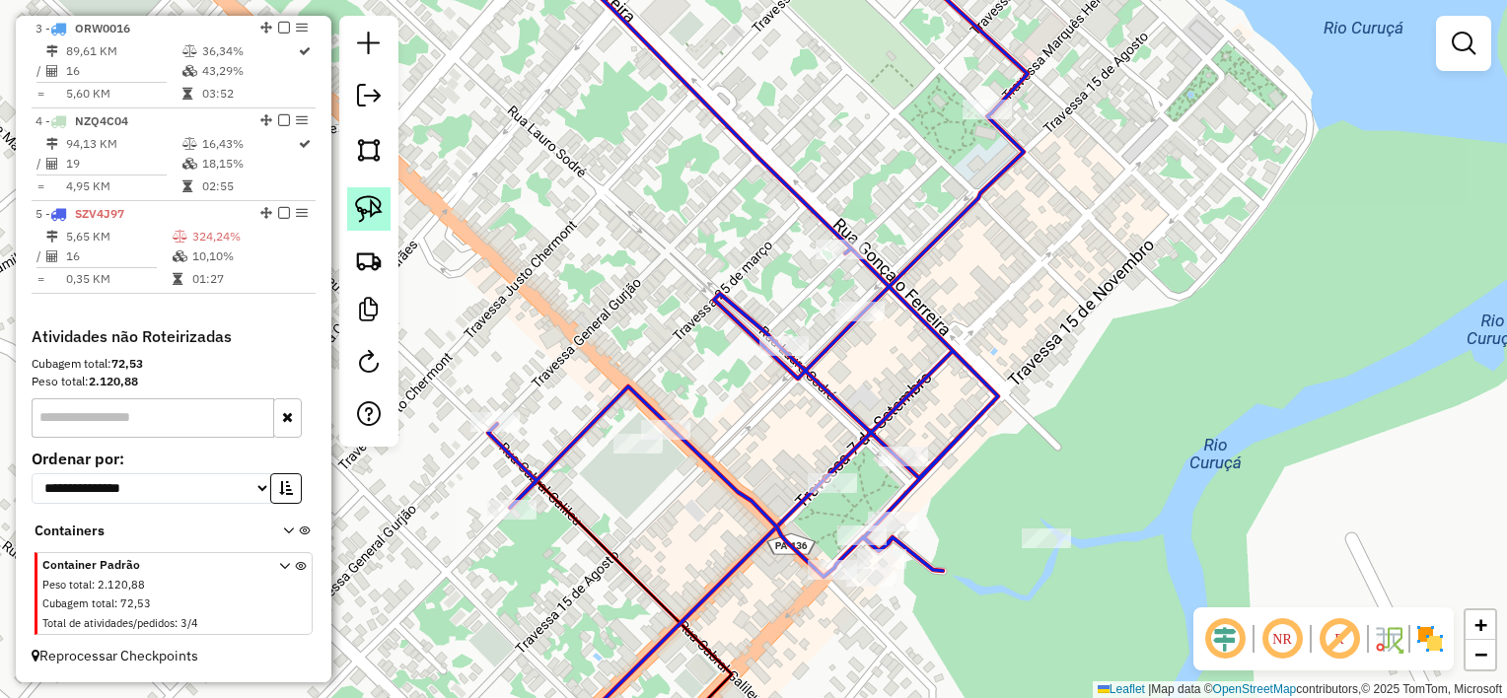
click at [371, 207] on img at bounding box center [369, 209] width 28 height 28
drag, startPoint x: 734, startPoint y: 428, endPoint x: 649, endPoint y: 480, distance: 99.6
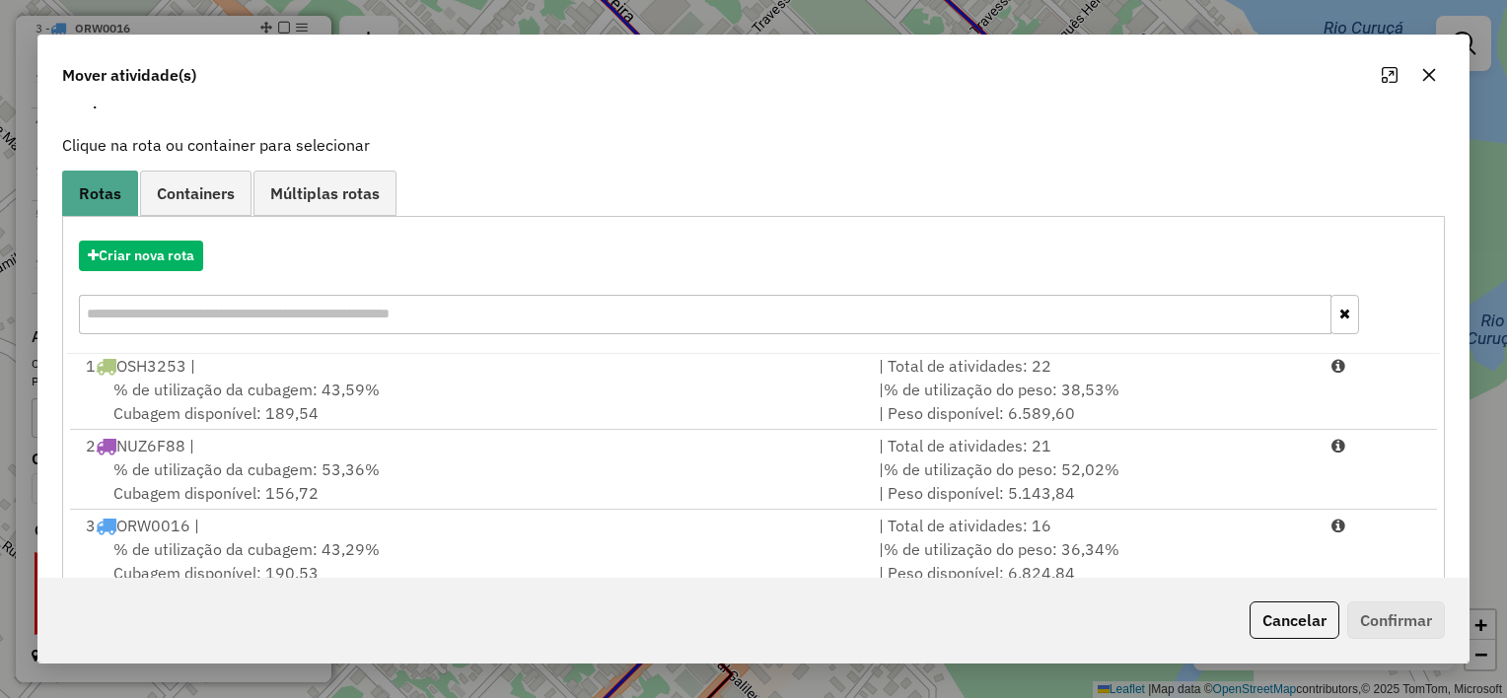
scroll to position [301, 0]
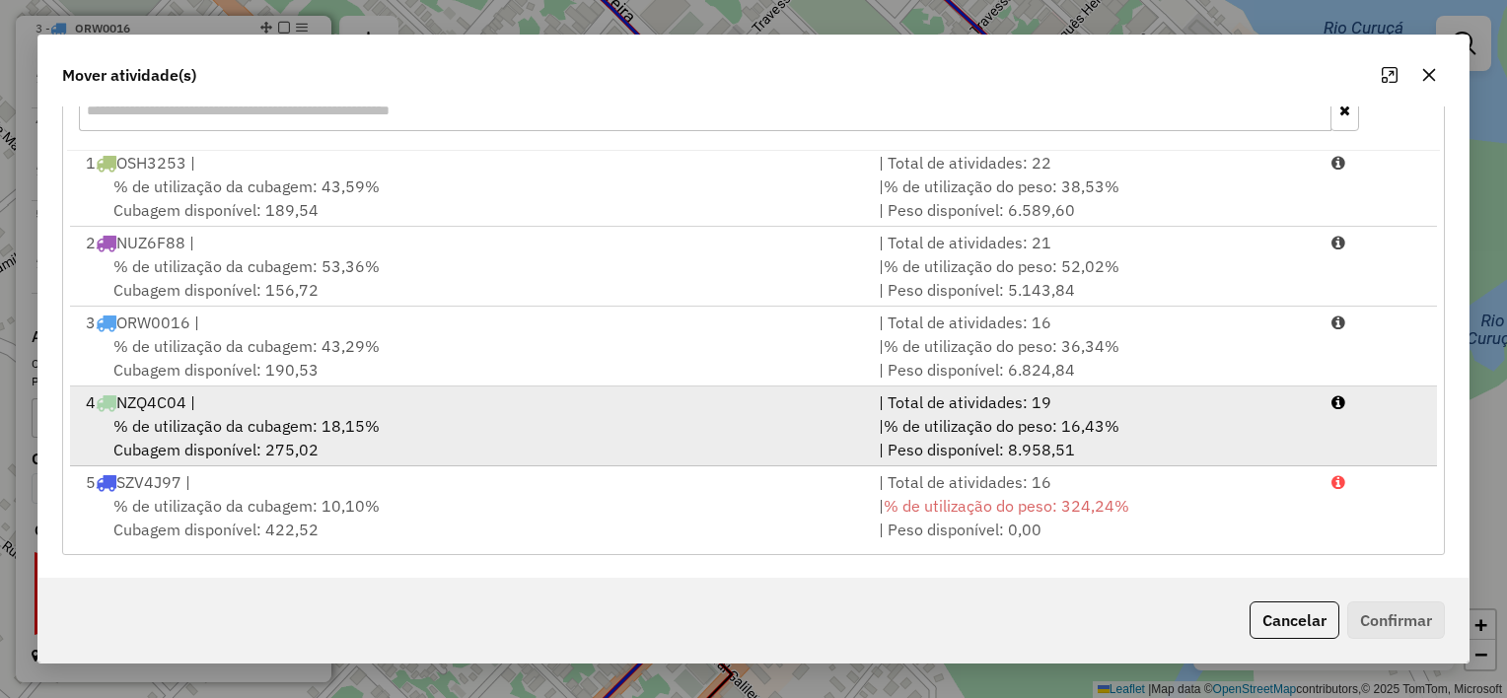
click at [533, 438] on div "% de utilização da cubagem: 18,15% Cubagem disponível: 275,02" at bounding box center [470, 437] width 793 height 47
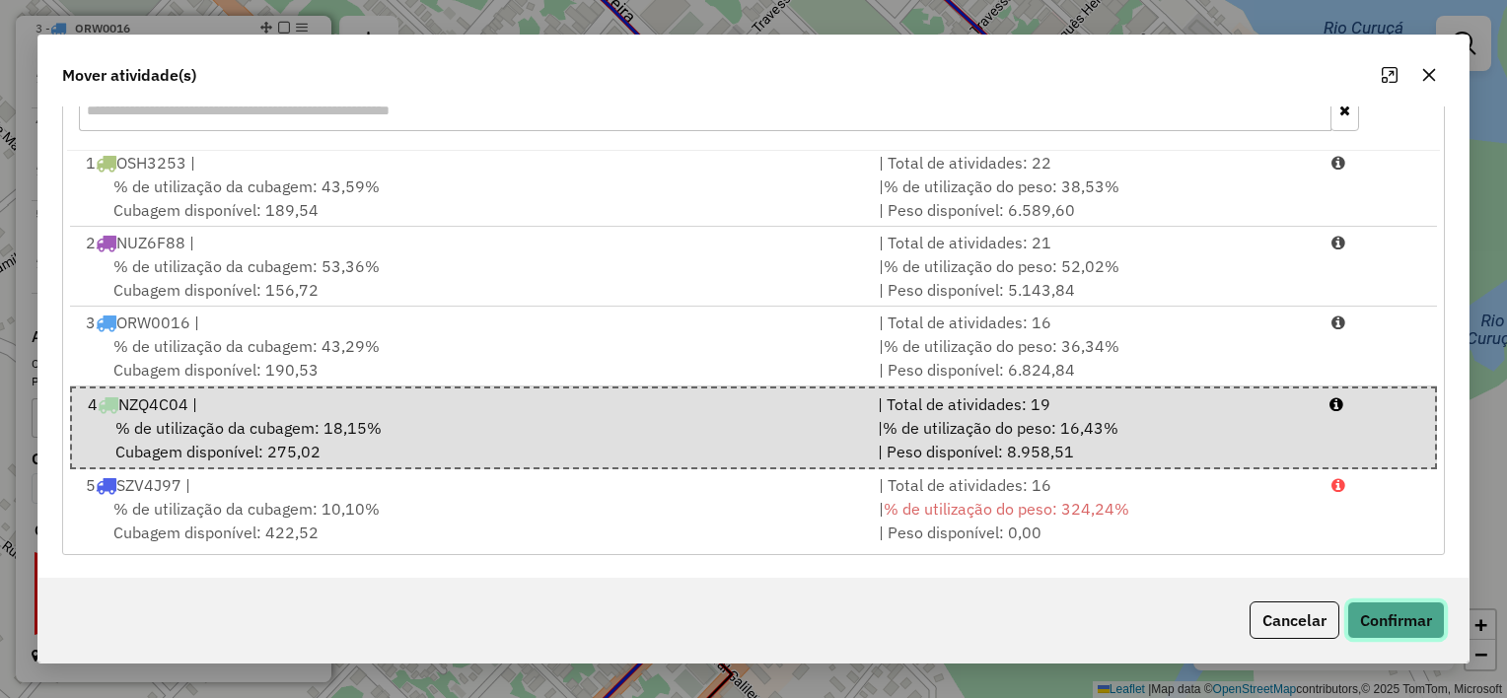
click at [1387, 627] on button "Confirmar" at bounding box center [1396, 620] width 98 height 37
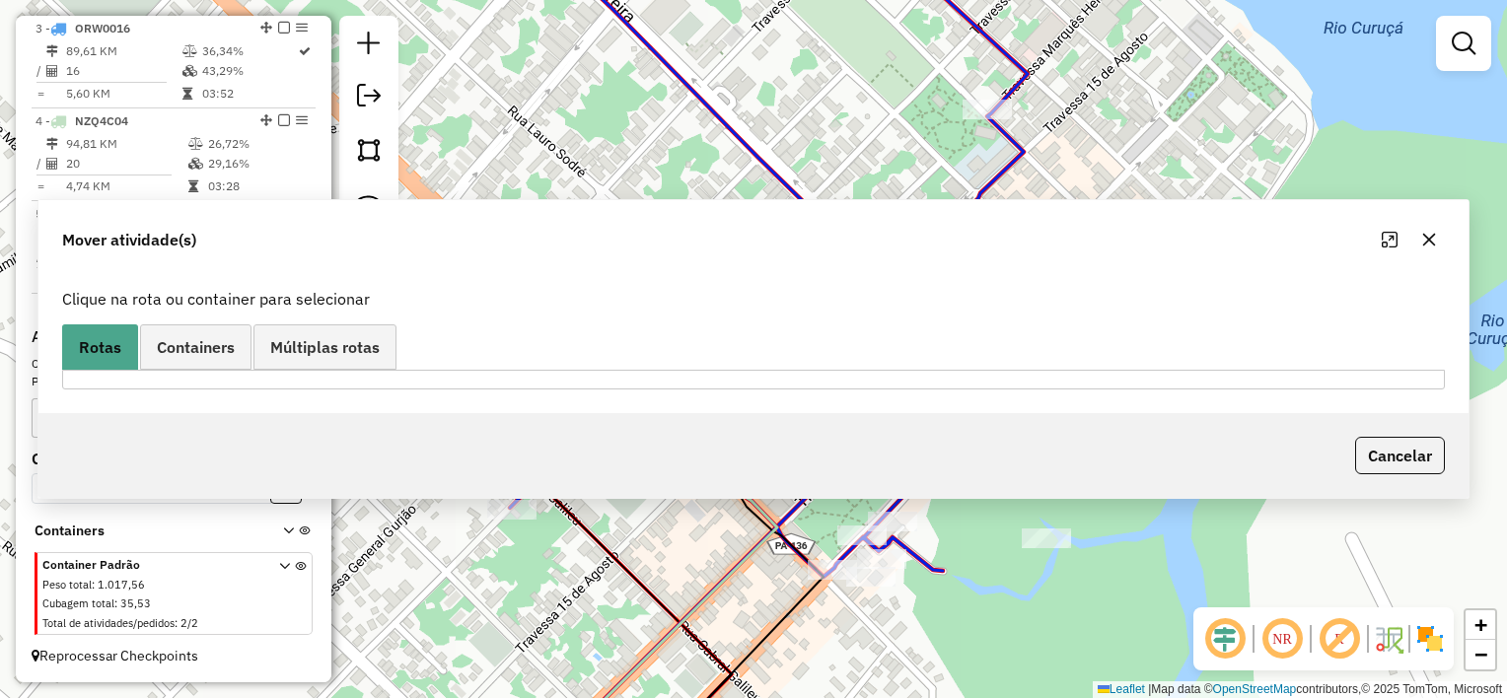
scroll to position [0, 0]
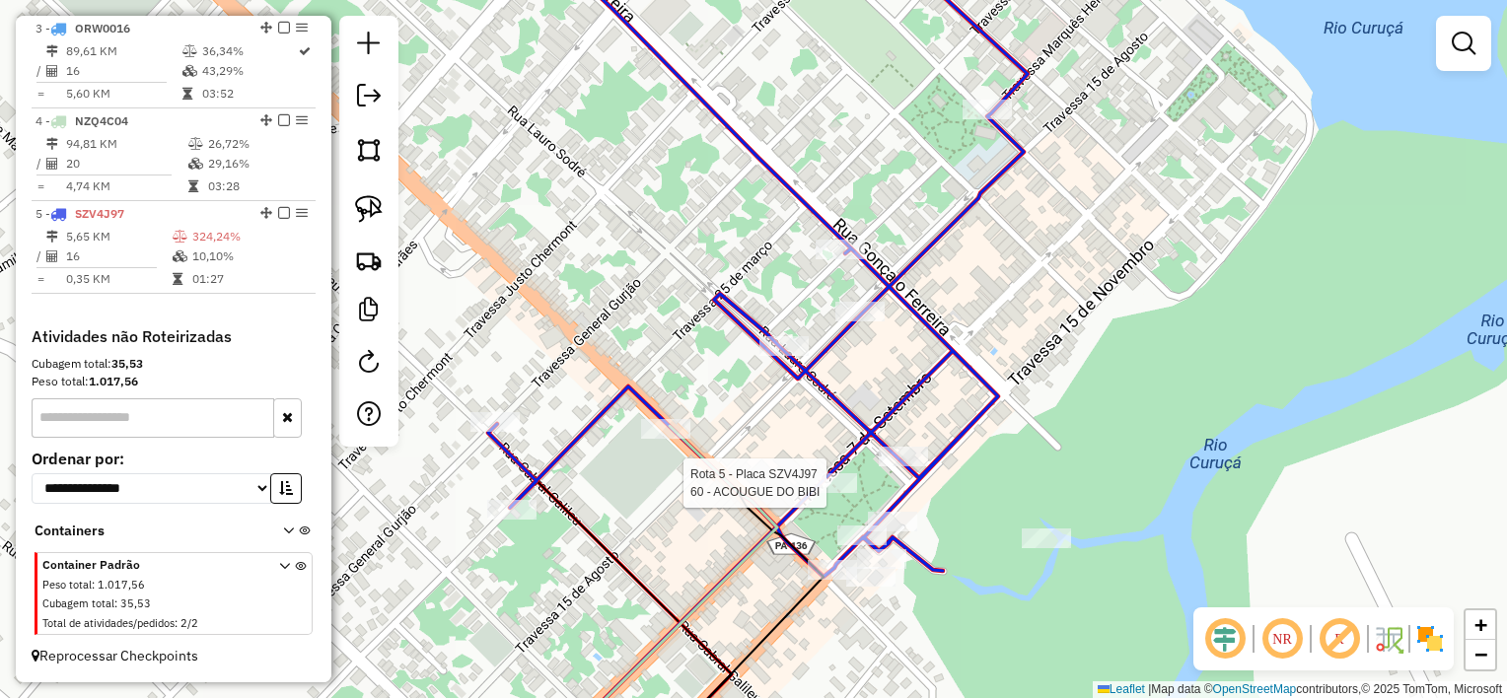
select select "**********"
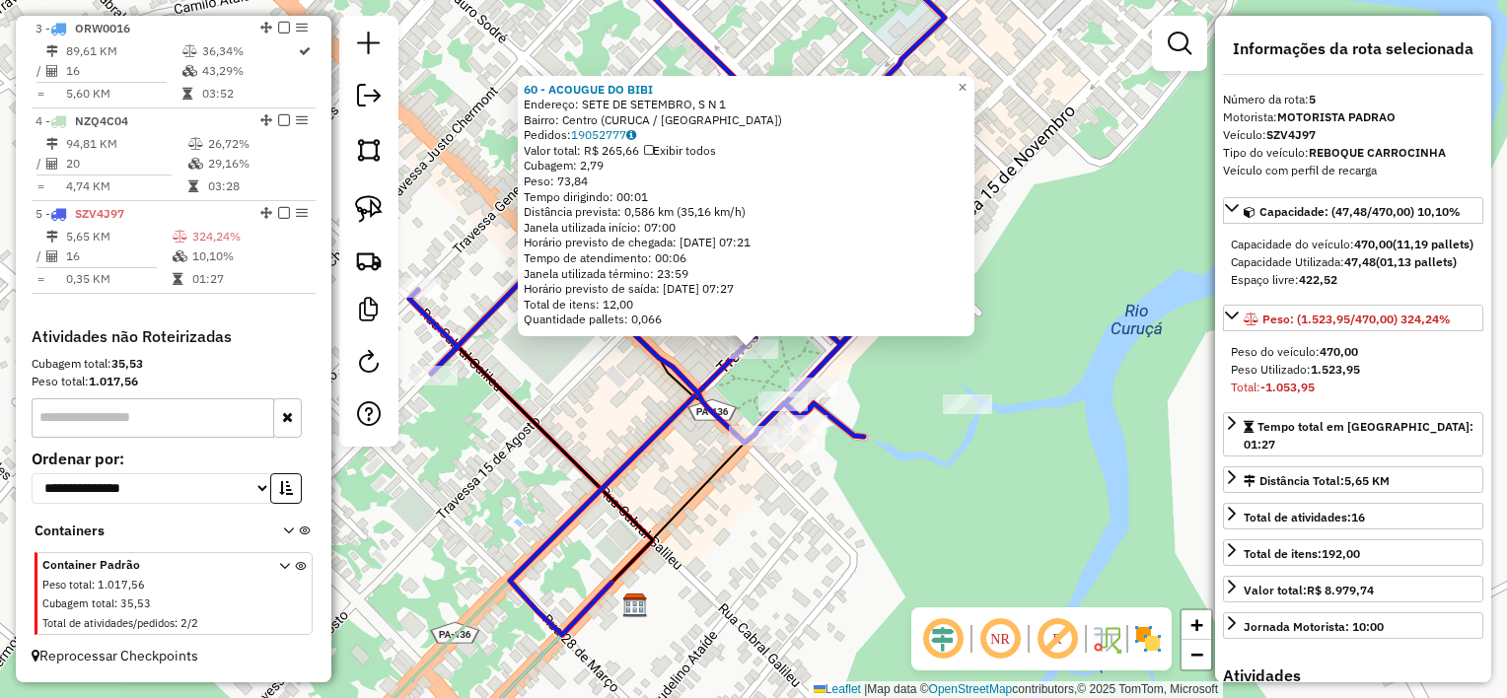
click at [833, 368] on icon at bounding box center [679, 186] width 540 height 513
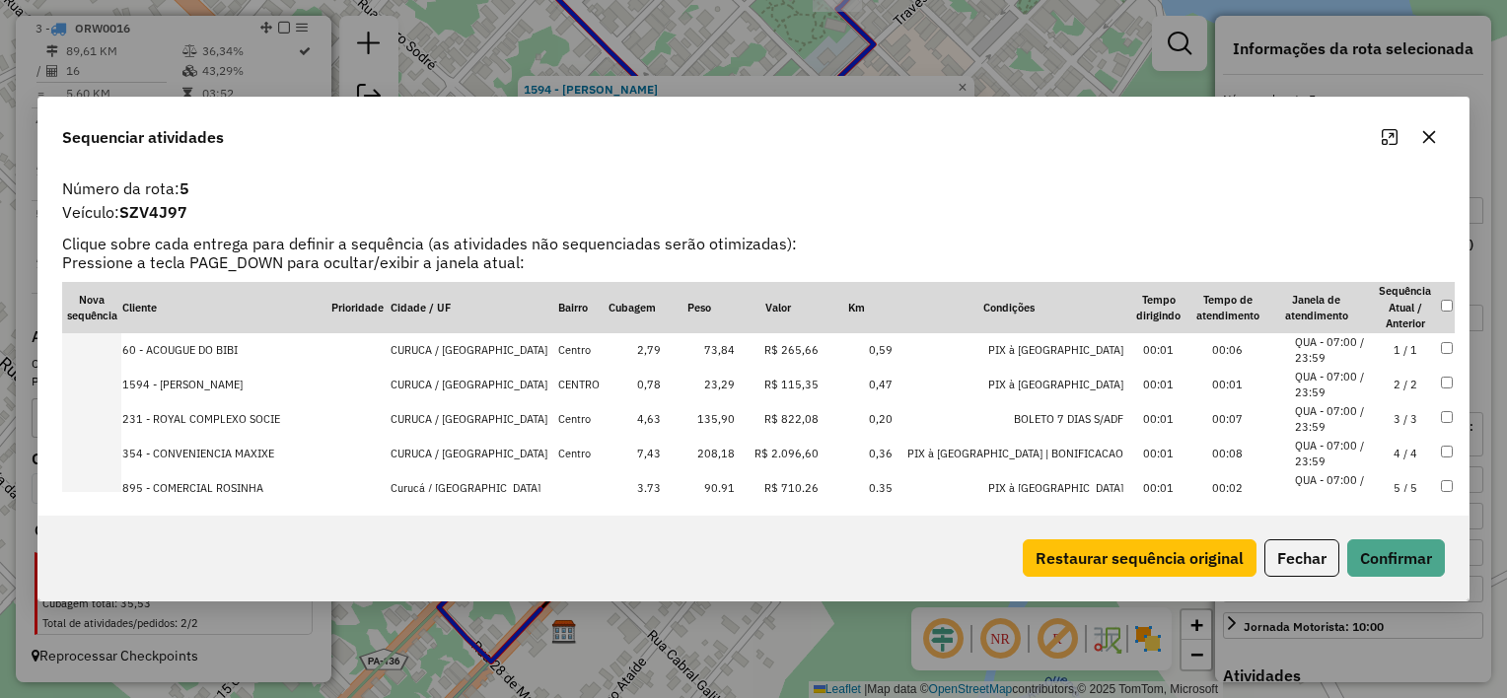
click at [1426, 134] on icon "button" at bounding box center [1429, 137] width 13 height 13
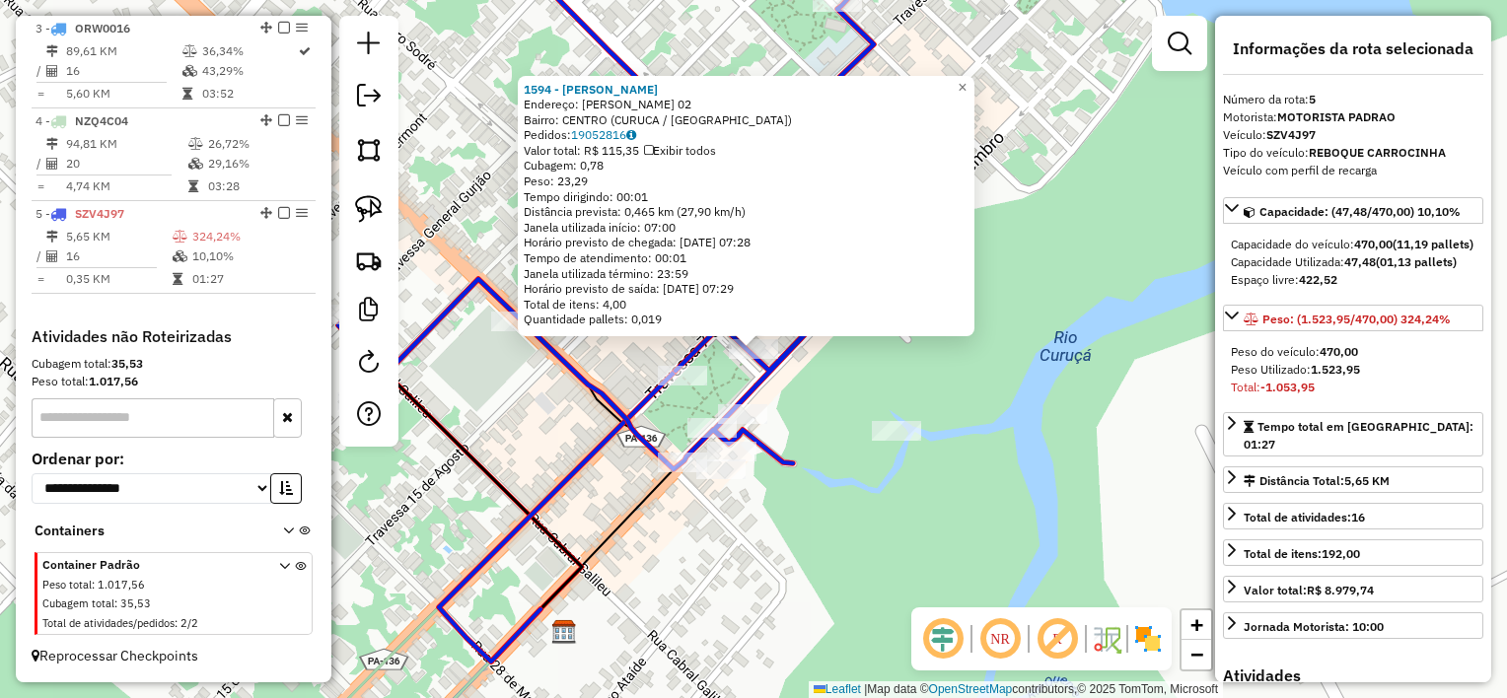
click at [817, 456] on div "Rota 5 - Placa SZV4J97 862 - [PERSON_NAME] 1594 - [PERSON_NAME]: LAURO SODRE 02…" at bounding box center [753, 349] width 1507 height 698
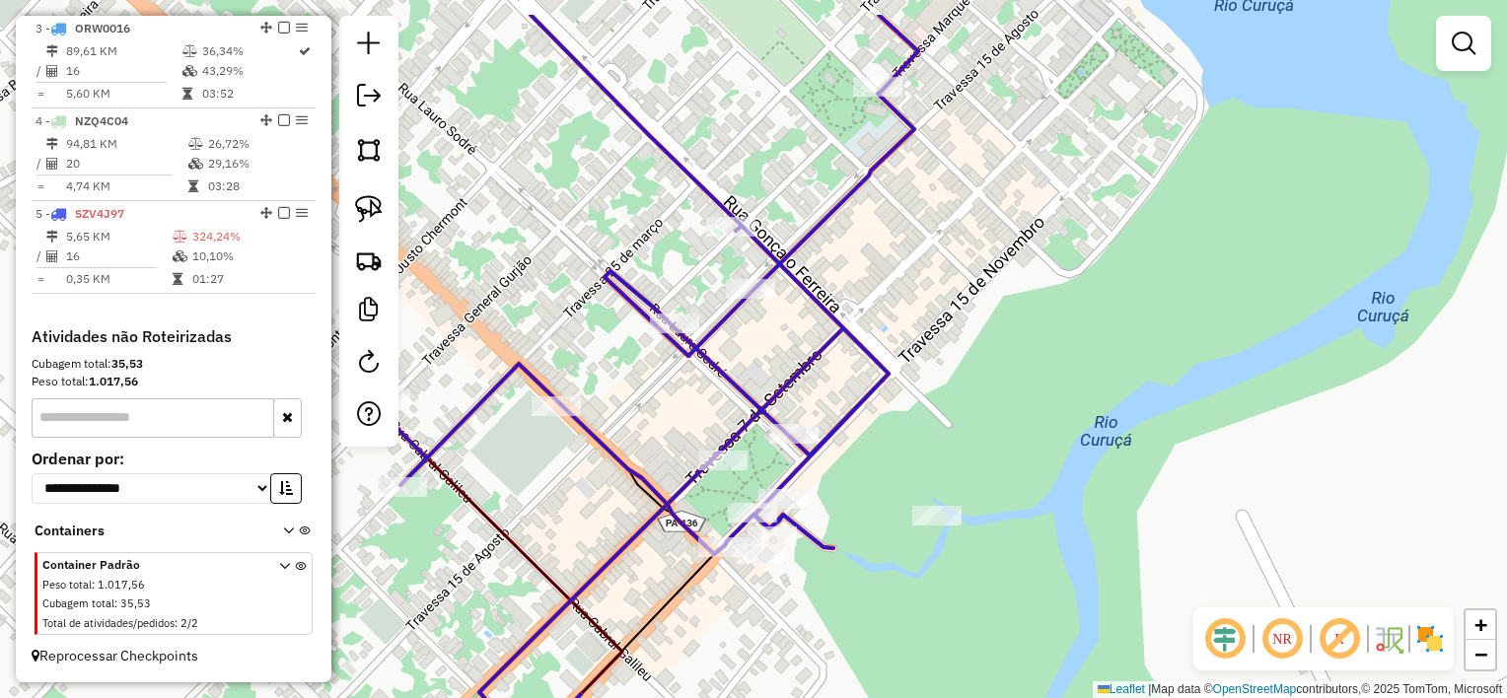
drag, startPoint x: 809, startPoint y: 293, endPoint x: 670, endPoint y: 297, distance: 139.1
click at [820, 335] on div "Janela de atendimento Grade de atendimento Capacidade Transportadoras Veículos …" at bounding box center [753, 349] width 1507 height 698
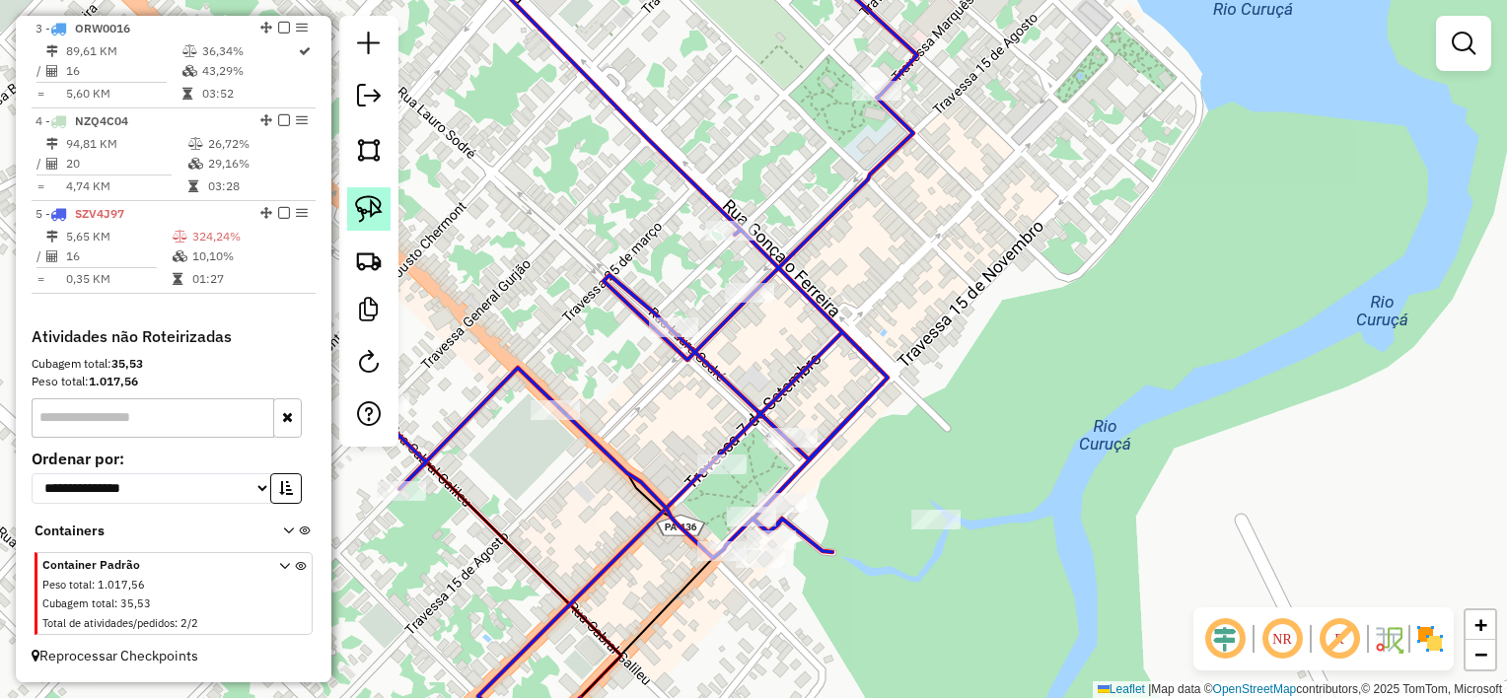
click at [373, 205] on img at bounding box center [369, 209] width 28 height 28
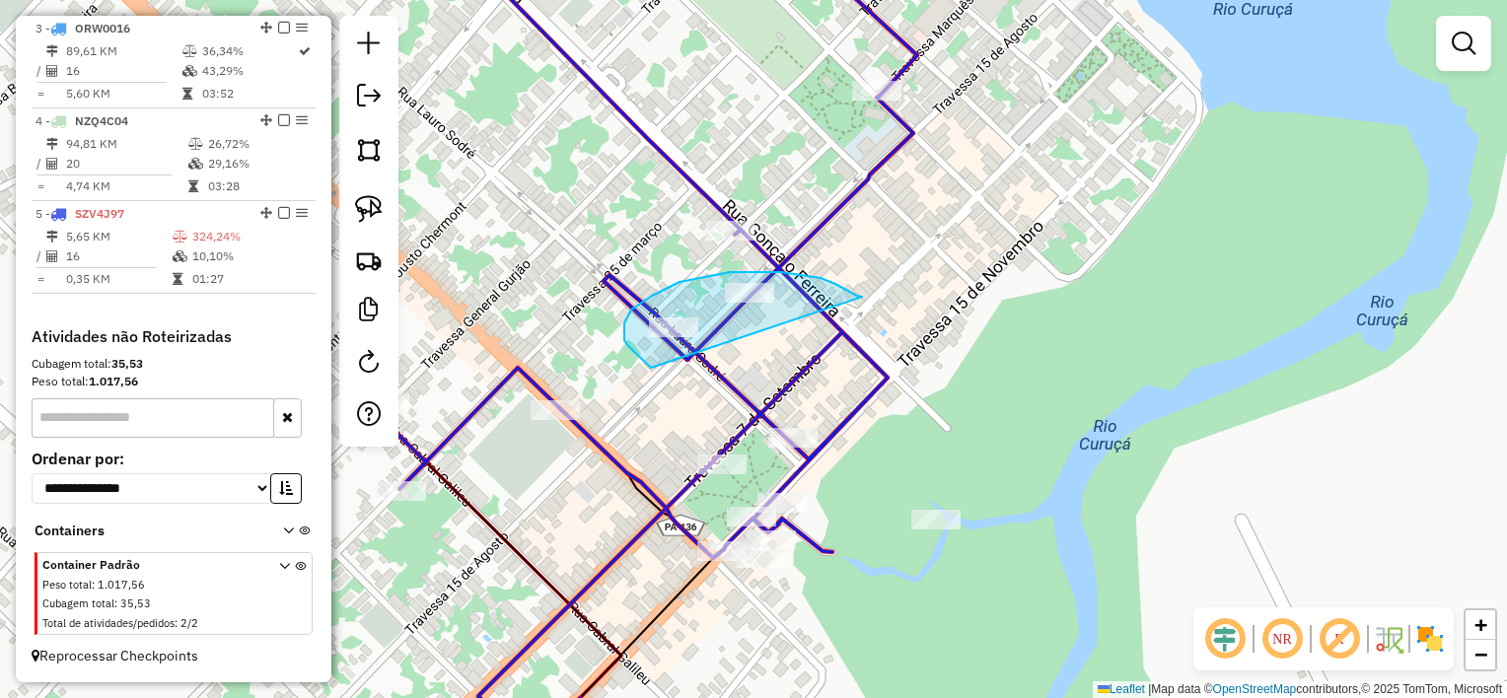
drag, startPoint x: 829, startPoint y: 282, endPoint x: 659, endPoint y: 371, distance: 191.5
click at [659, 371] on div "Janela de atendimento Grade de atendimento Capacidade Transportadoras Veículos …" at bounding box center [753, 349] width 1507 height 698
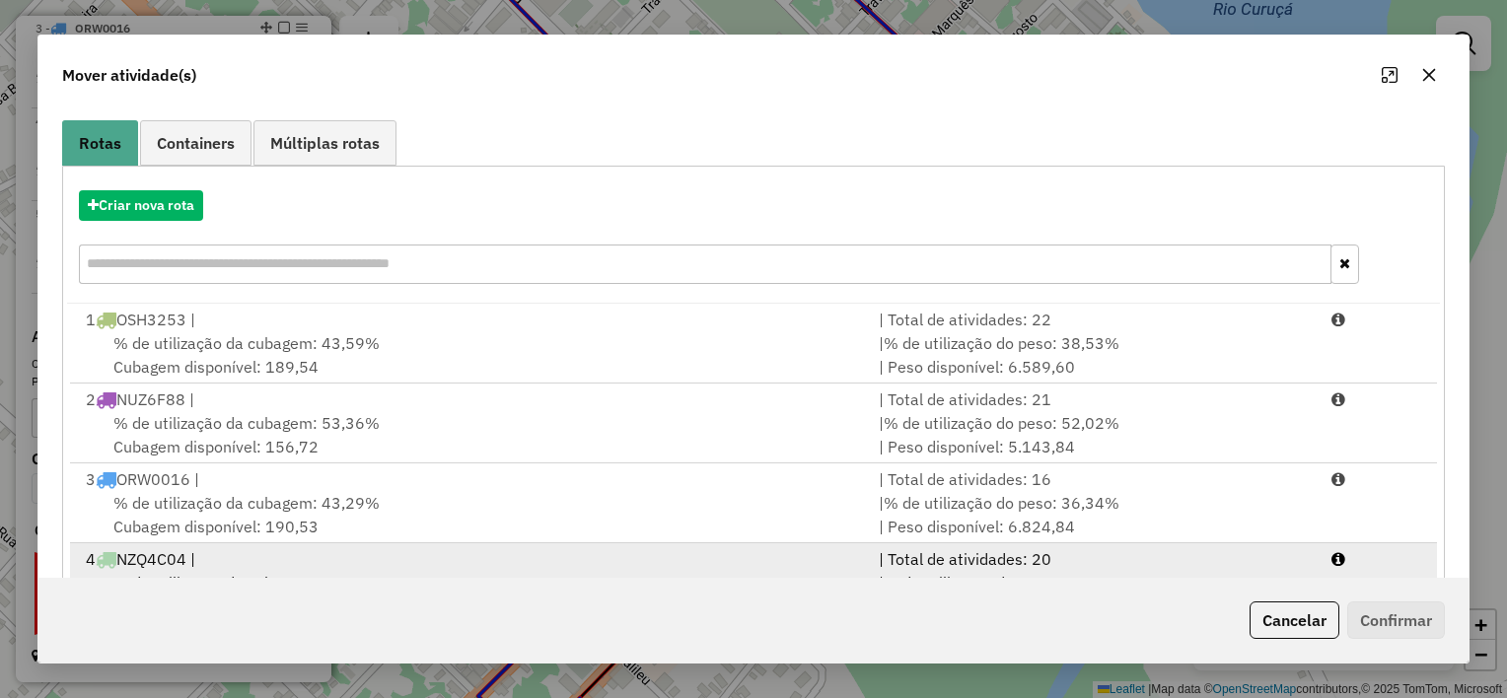
scroll to position [225, 0]
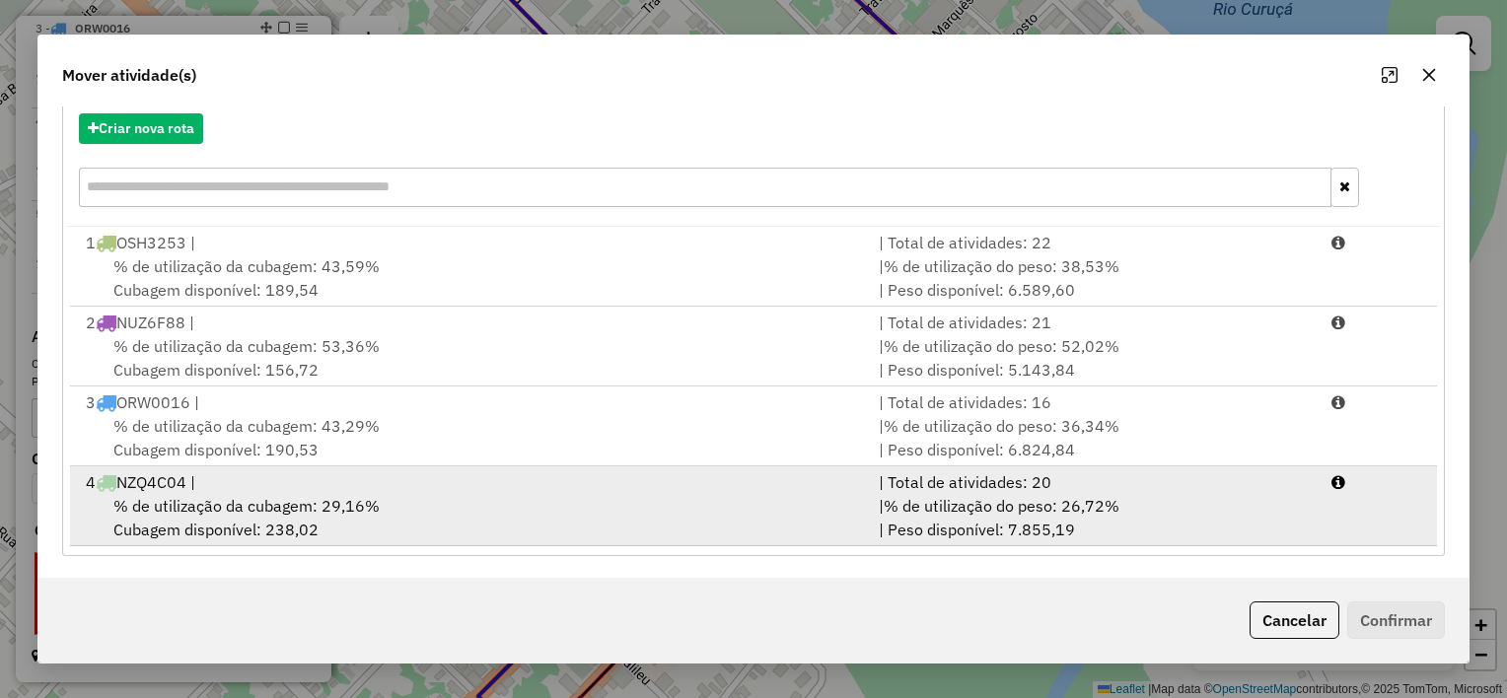
click at [592, 509] on div "% de utilização da cubagem: 29,16% Cubagem disponível: 238,02" at bounding box center [470, 517] width 793 height 47
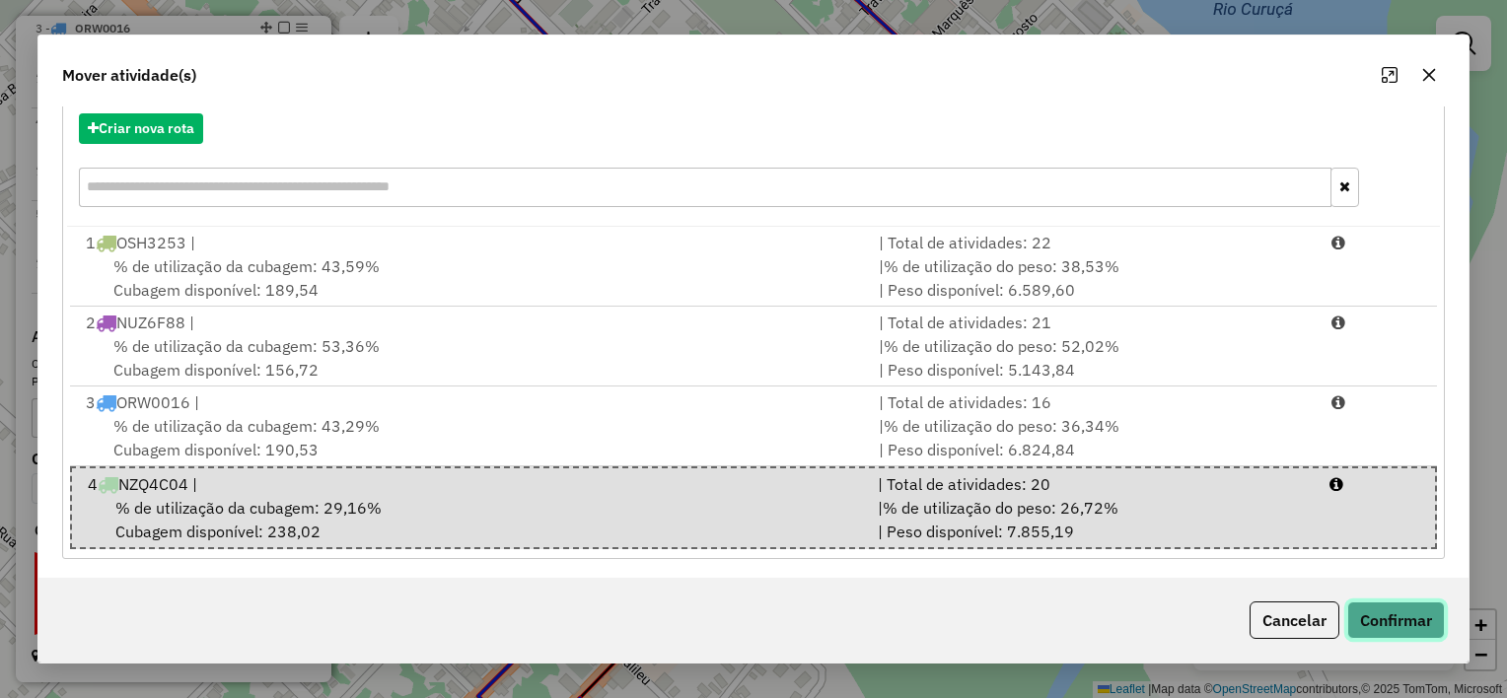
click at [1392, 625] on button "Confirmar" at bounding box center [1396, 620] width 98 height 37
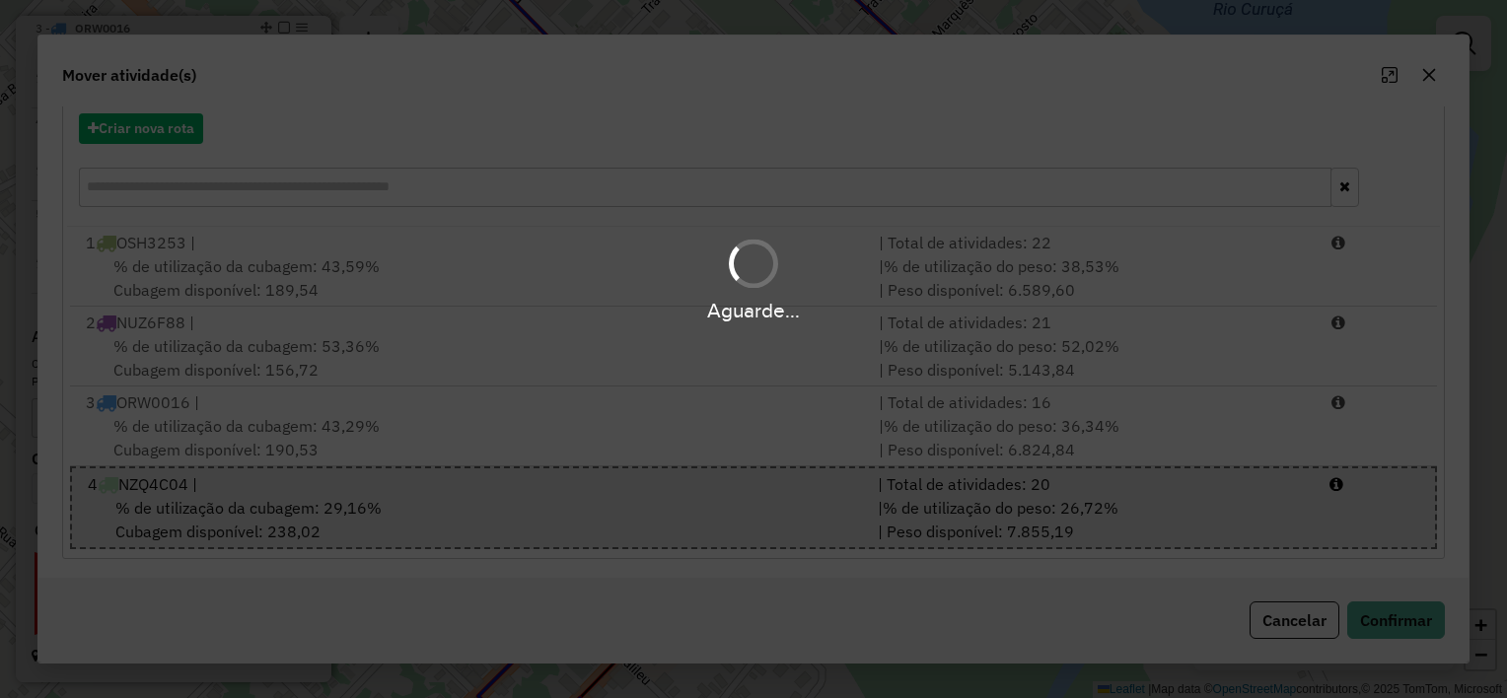
scroll to position [0, 0]
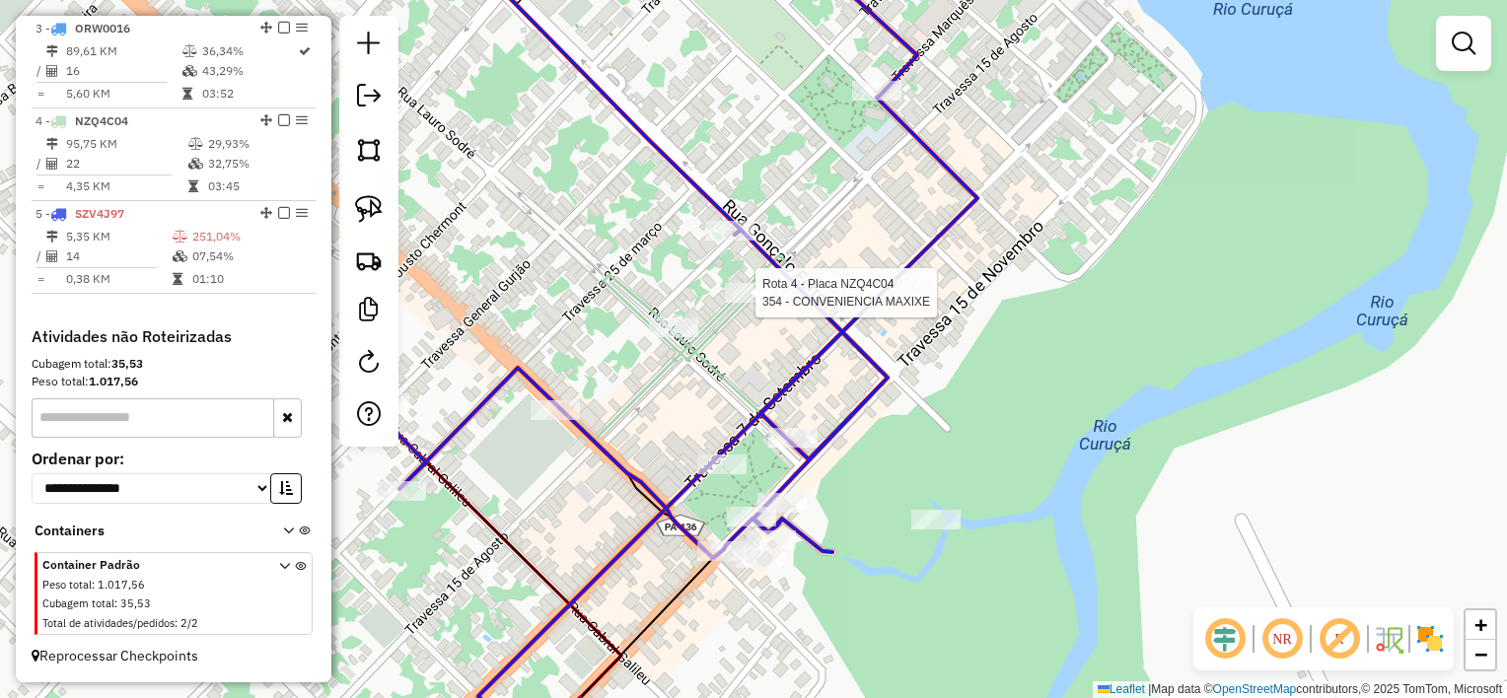
select select "**********"
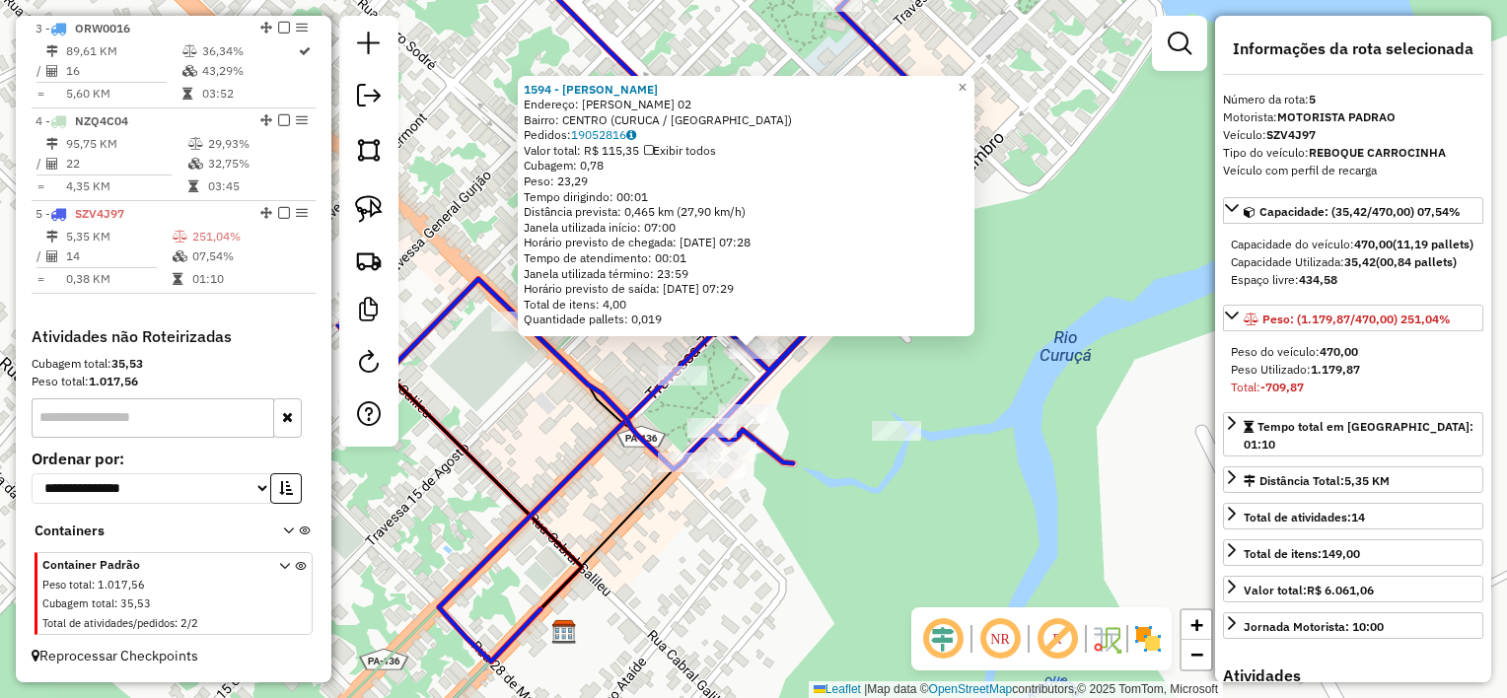
click at [833, 438] on div "1594 - [PERSON_NAME]: LAURO SODRE 02 Bairro: [GEOGRAPHIC_DATA] ([GEOGRAPHIC_DAT…" at bounding box center [753, 349] width 1507 height 698
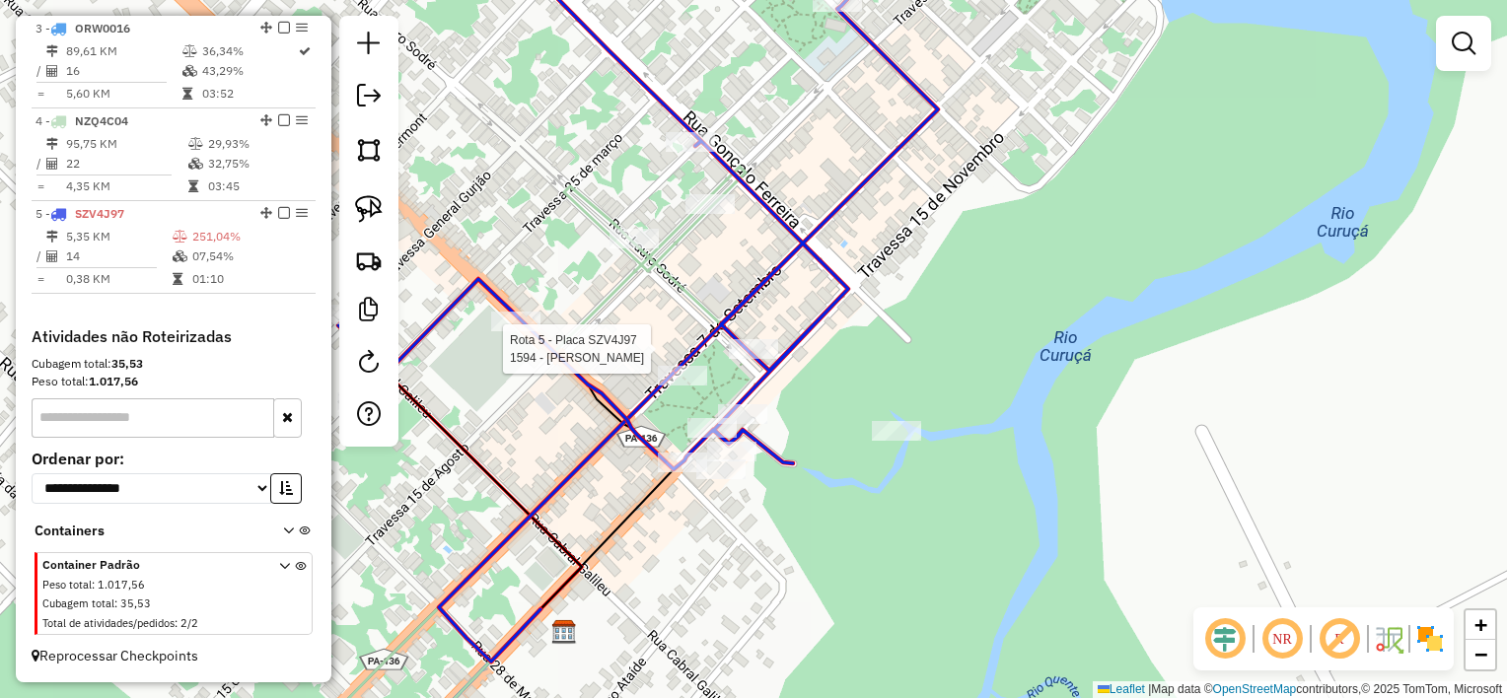
select select "**********"
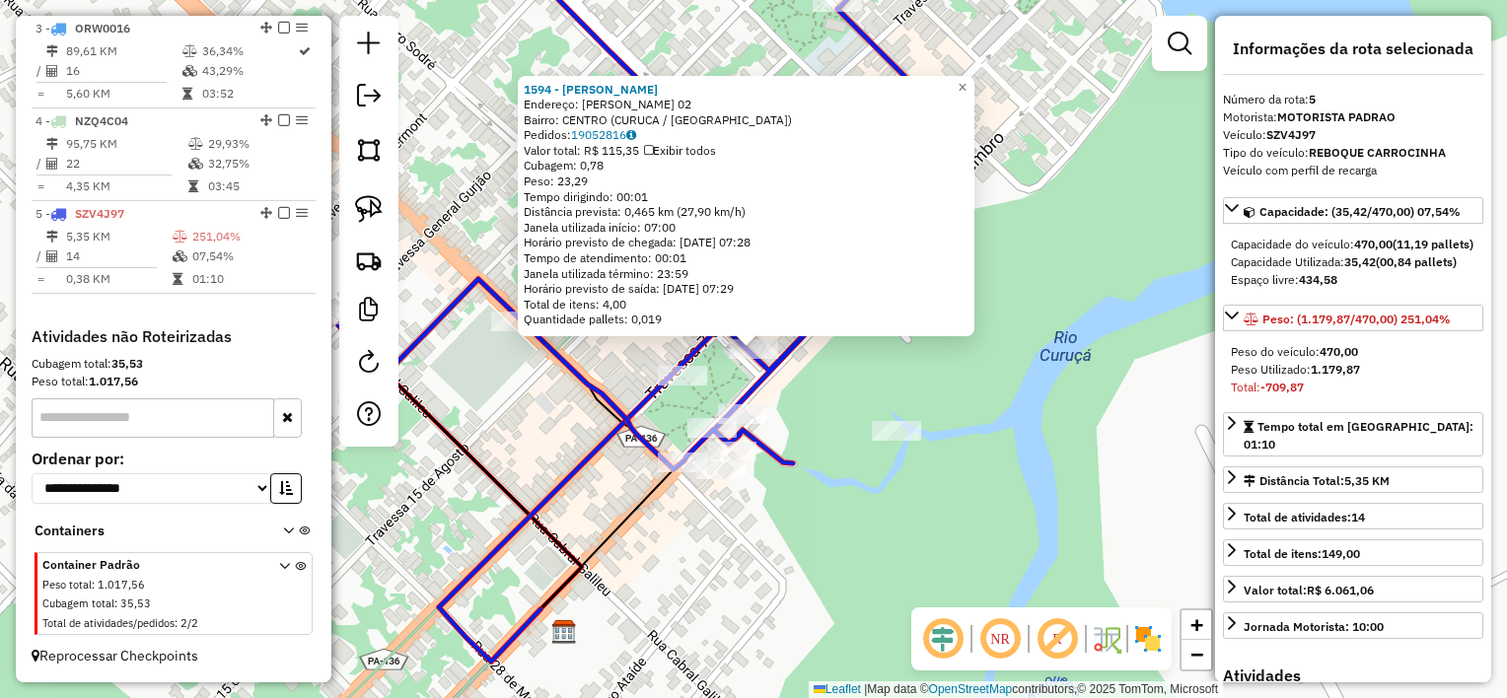
click at [802, 372] on div "Rota 5 - Placa SZV4J97 1594 - [PERSON_NAME] 1594 - [PERSON_NAME]: LAURO SODRE 0…" at bounding box center [753, 349] width 1507 height 698
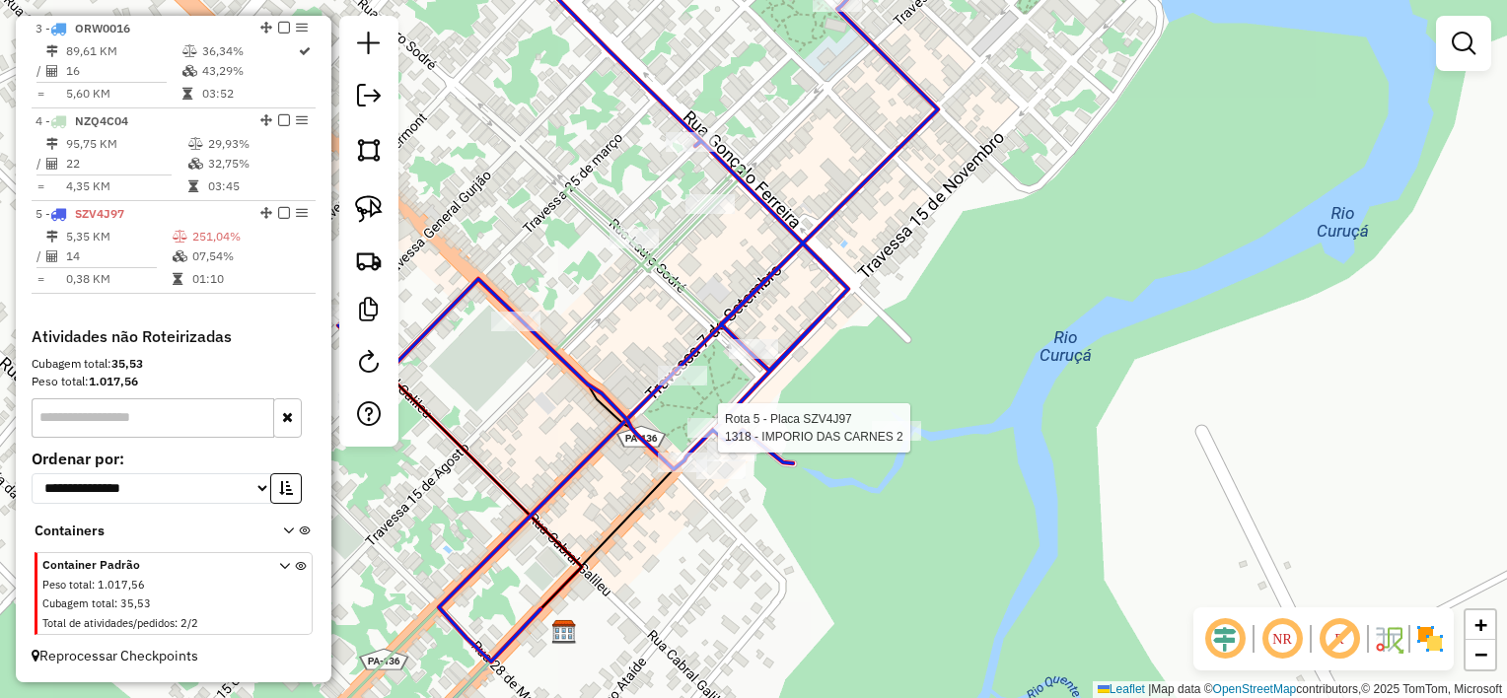
select select "**********"
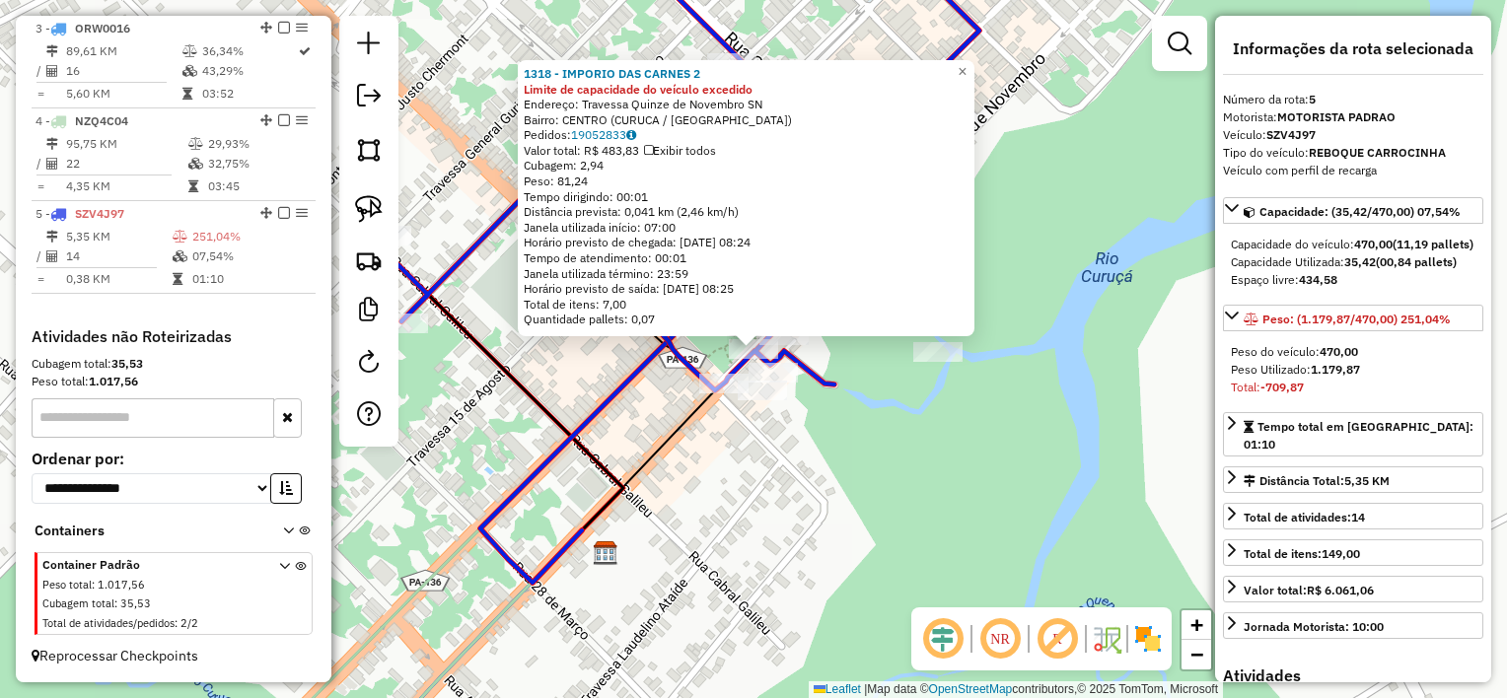
click at [711, 420] on div "1318 - IMPORIO DAS CARNES 2 Limite de capacidade do veículo excedido Endereço: …" at bounding box center [753, 349] width 1507 height 698
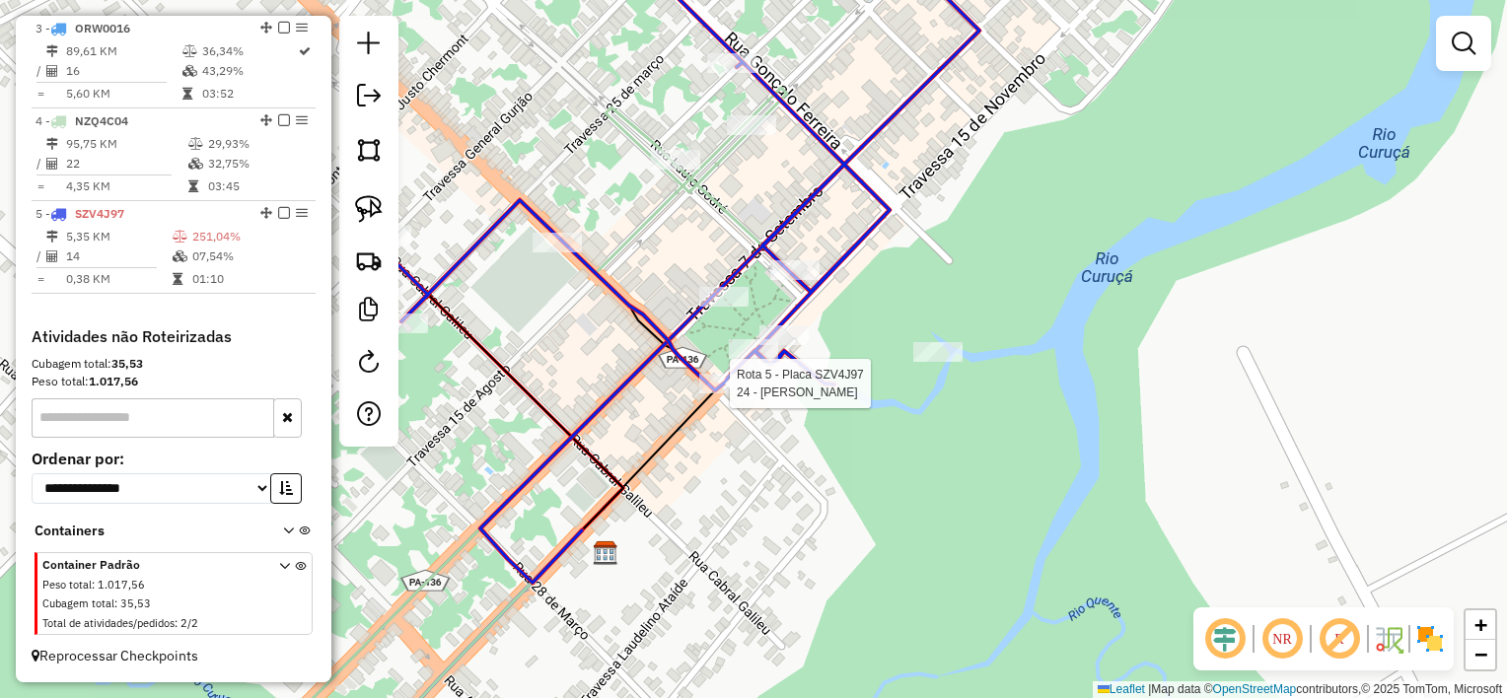
select select "**********"
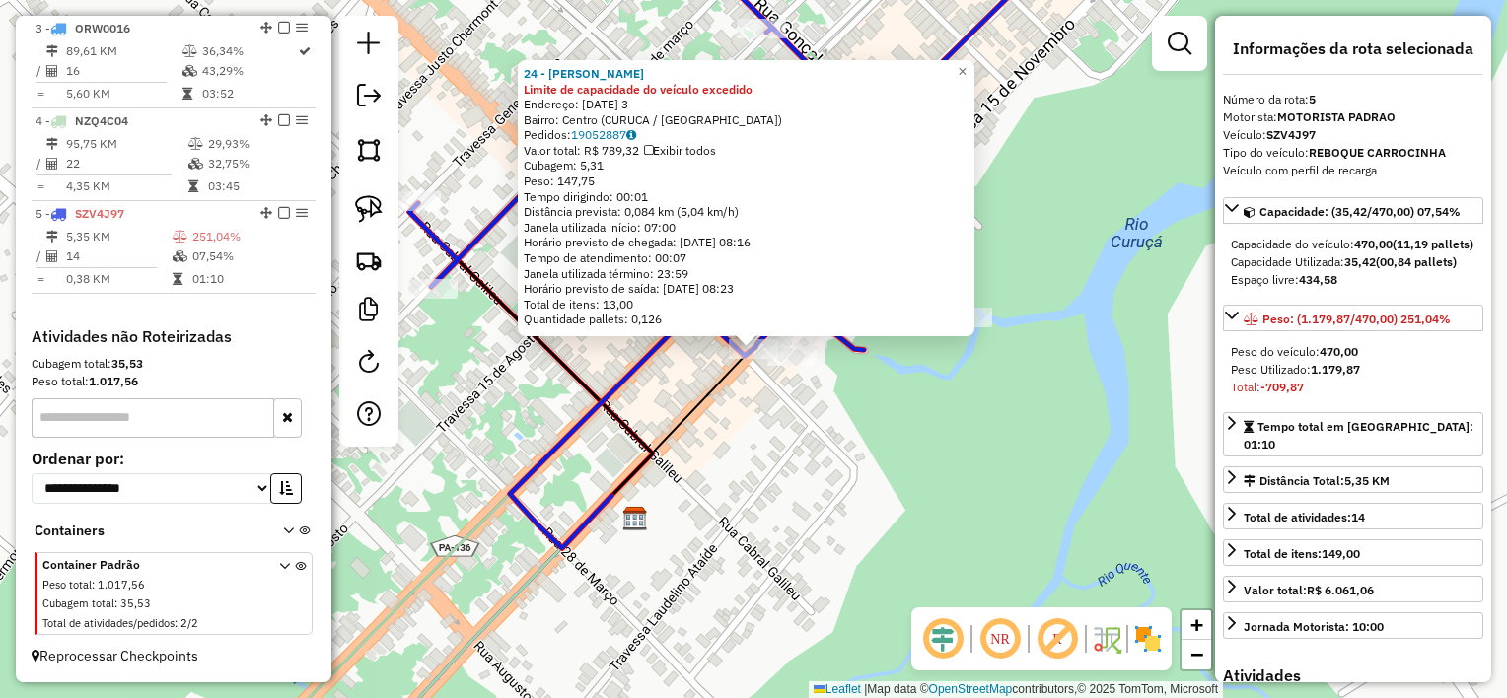
click at [763, 407] on div "24 - JANECO BAR Limite de capacidade do veículo excedido Endereço: [DATE] 3 Bai…" at bounding box center [753, 349] width 1507 height 698
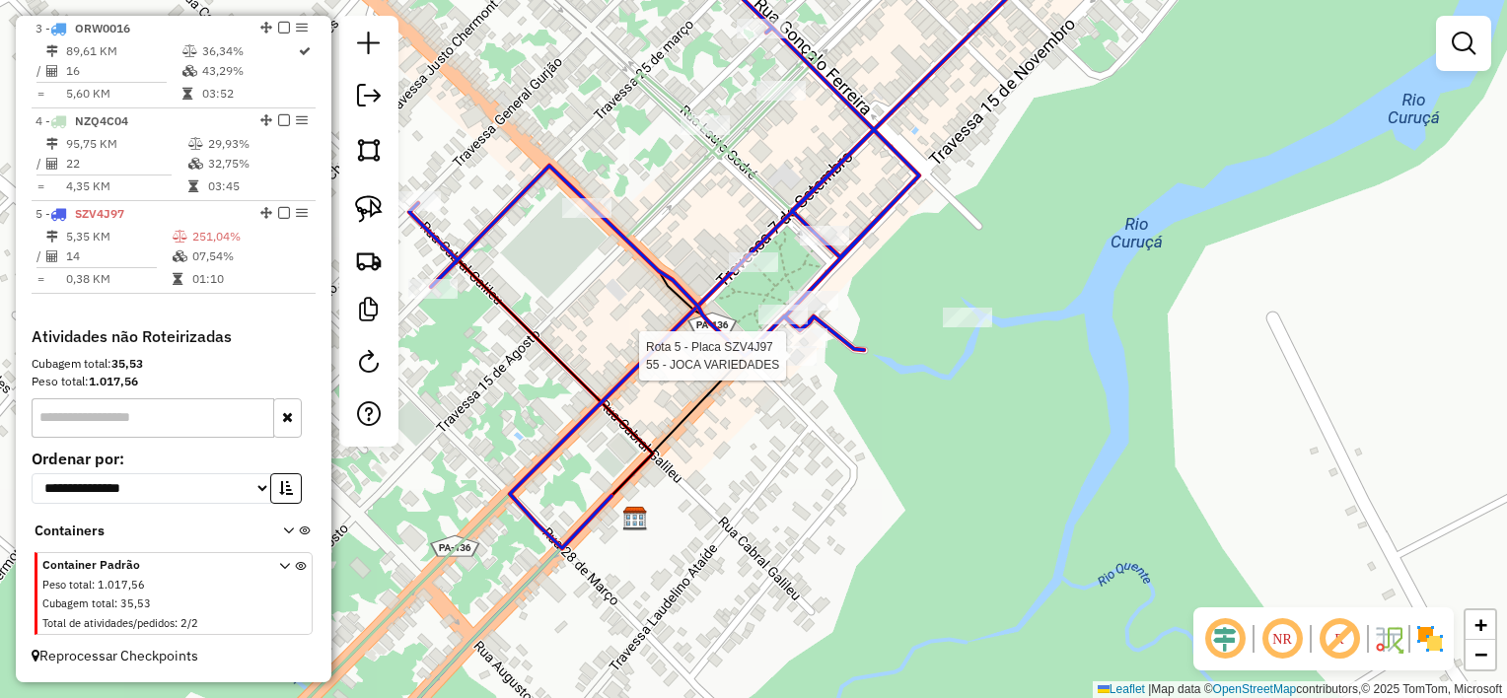
select select "**********"
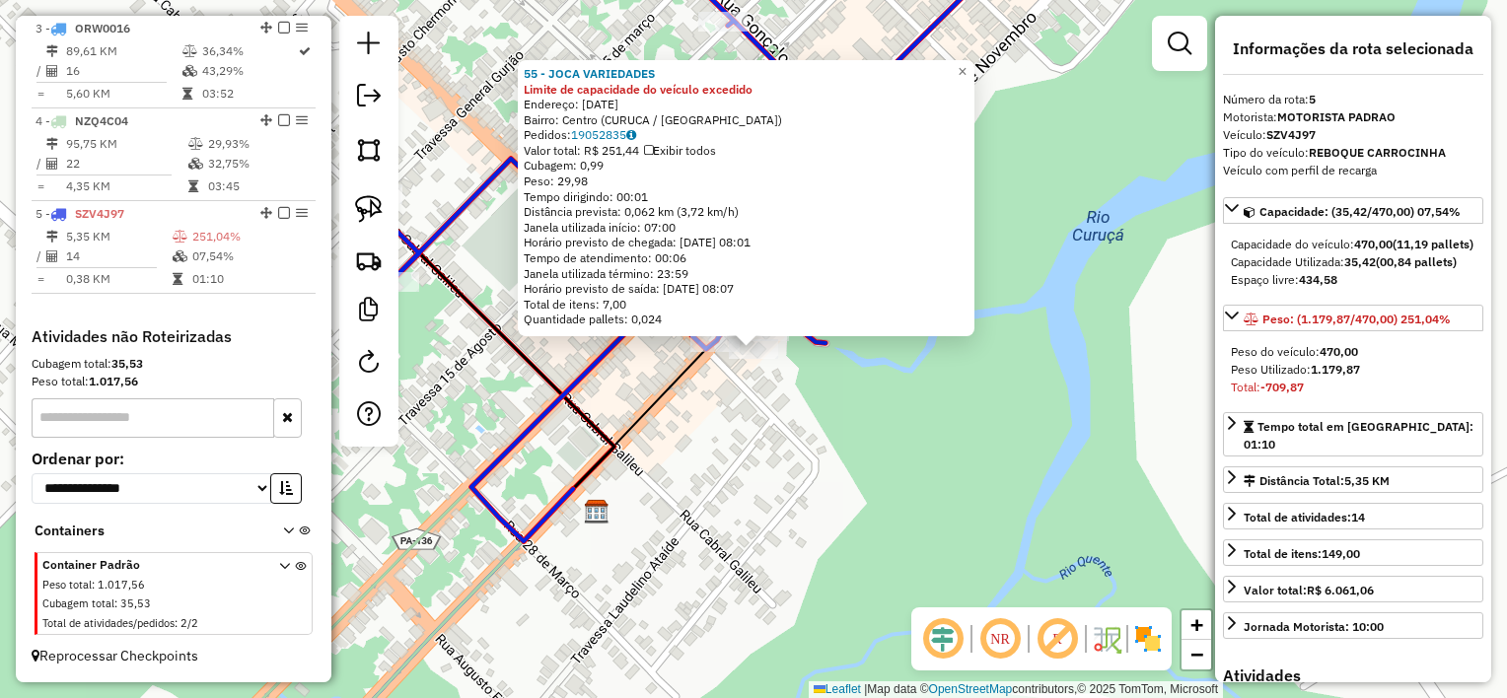
drag, startPoint x: 772, startPoint y: 398, endPoint x: 773, endPoint y: 371, distance: 26.7
click at [772, 395] on div "55 - JOCA VARIEDADES Limite de capacidade do veículo excedido Endereço: [DATE] …" at bounding box center [753, 349] width 1507 height 698
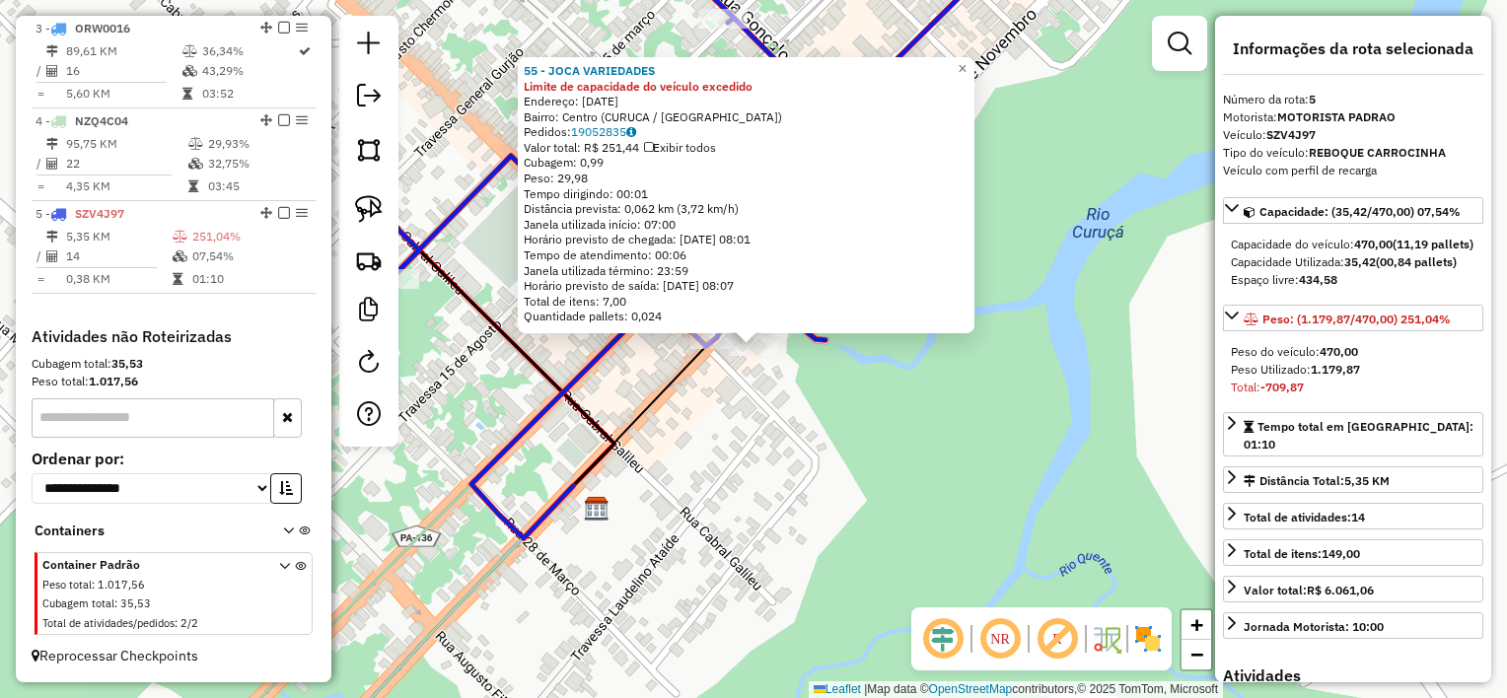
click at [783, 344] on div "Rota 5 - Placa SZV4J97 55 - JOCA VARIEDADES Rota 5 - Placa SZV4J97 163 - POINT …" at bounding box center [753, 349] width 1507 height 698
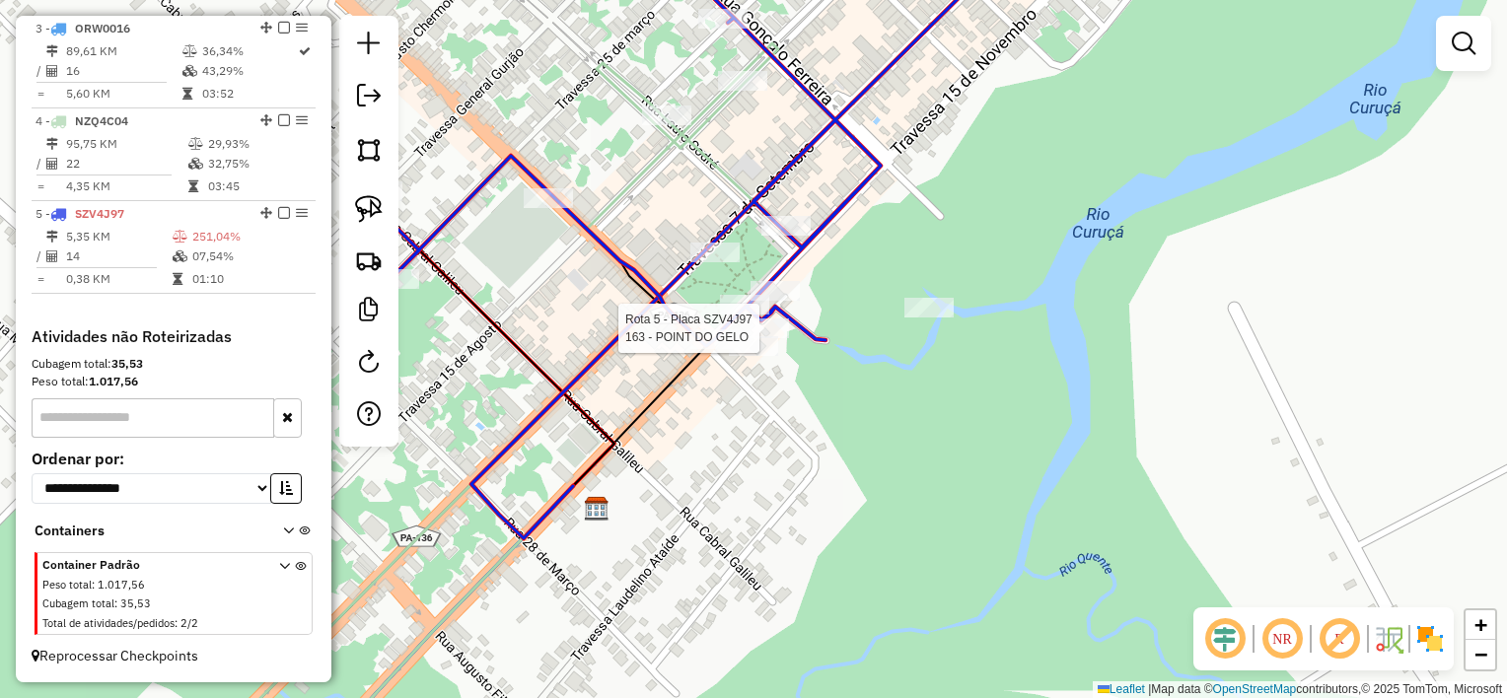
select select "**********"
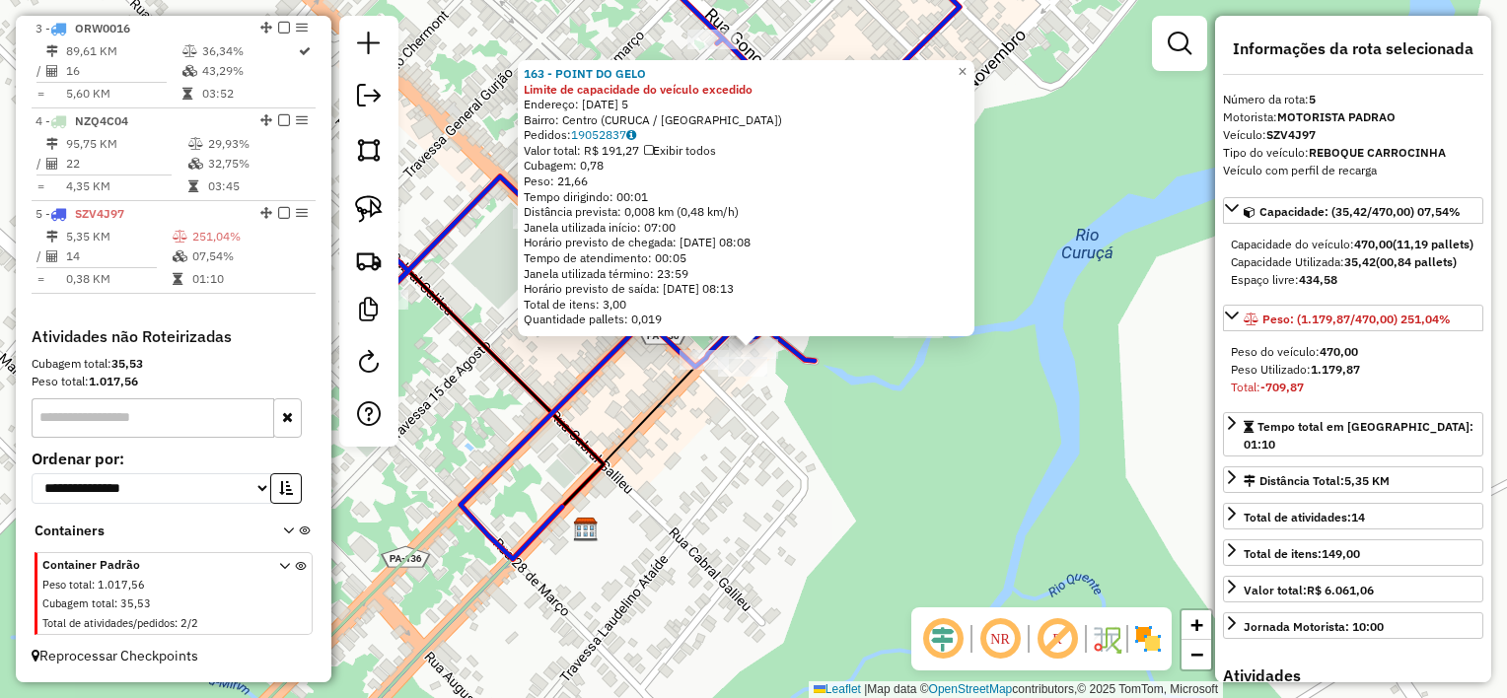
click at [858, 411] on div "163 - POINT DO GELO Limite de capacidade do veículo excedido Endereço: [DATE] 5…" at bounding box center [753, 349] width 1507 height 698
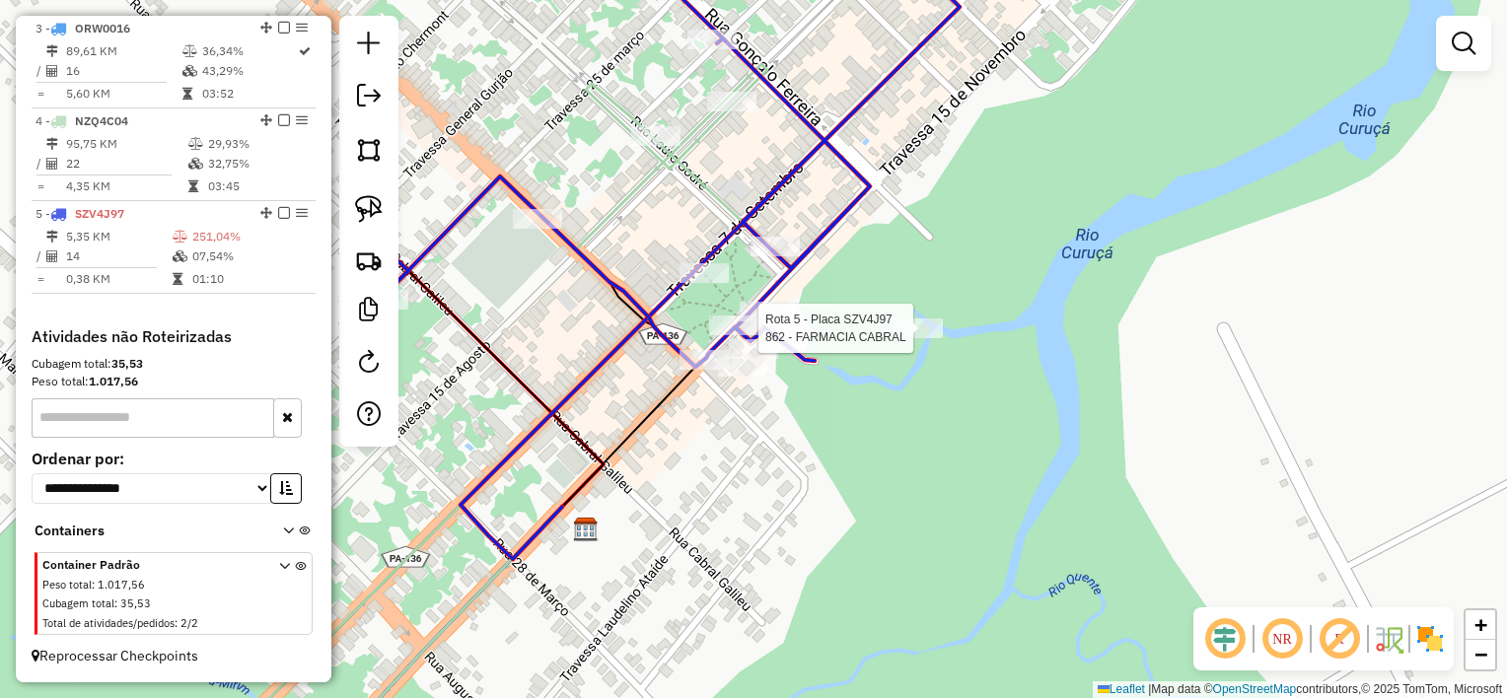
select select "**********"
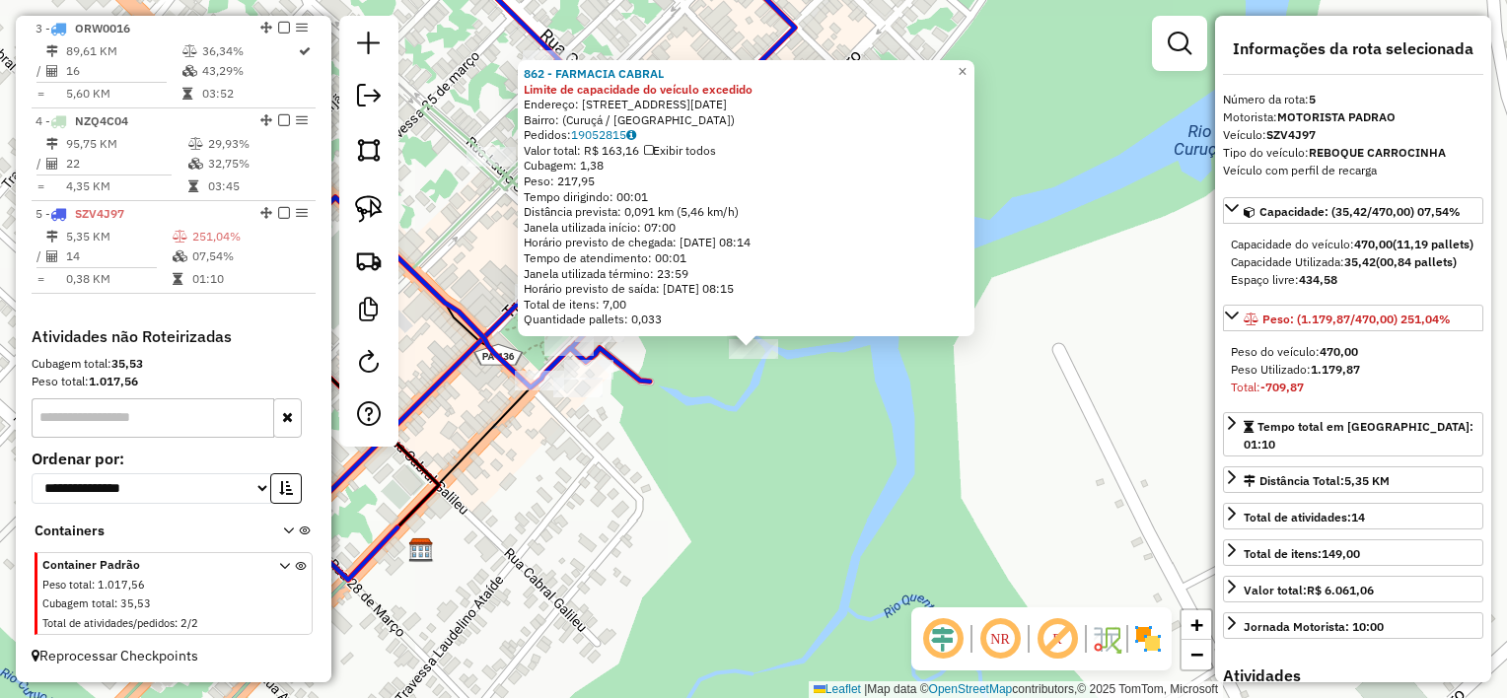
click at [800, 435] on div "862 - FARMACIA CABRAL Limite de capacidade do veículo excedido Endereço: [STREE…" at bounding box center [753, 349] width 1507 height 698
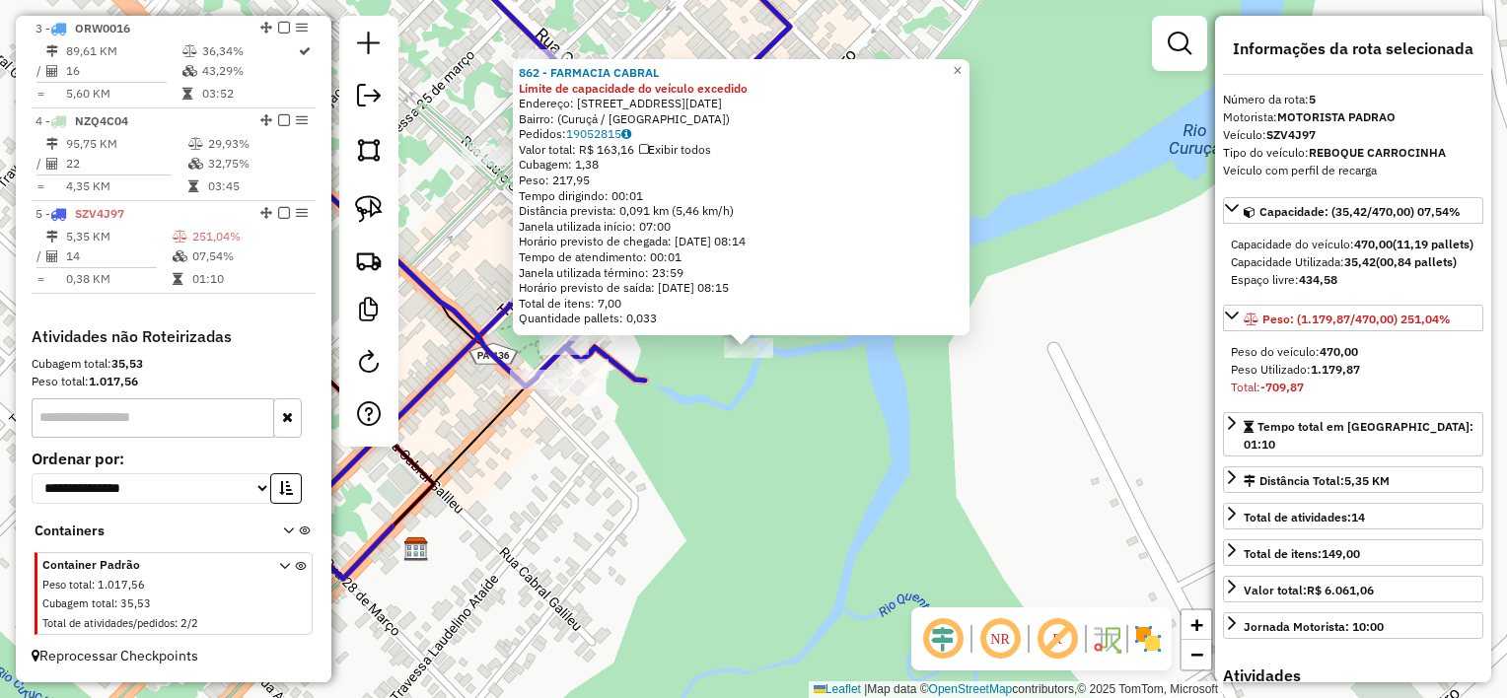
click at [754, 385] on div "862 - FARMACIA CABRAL Limite de capacidade do veículo excedido Endereço: [STREE…" at bounding box center [753, 349] width 1507 height 698
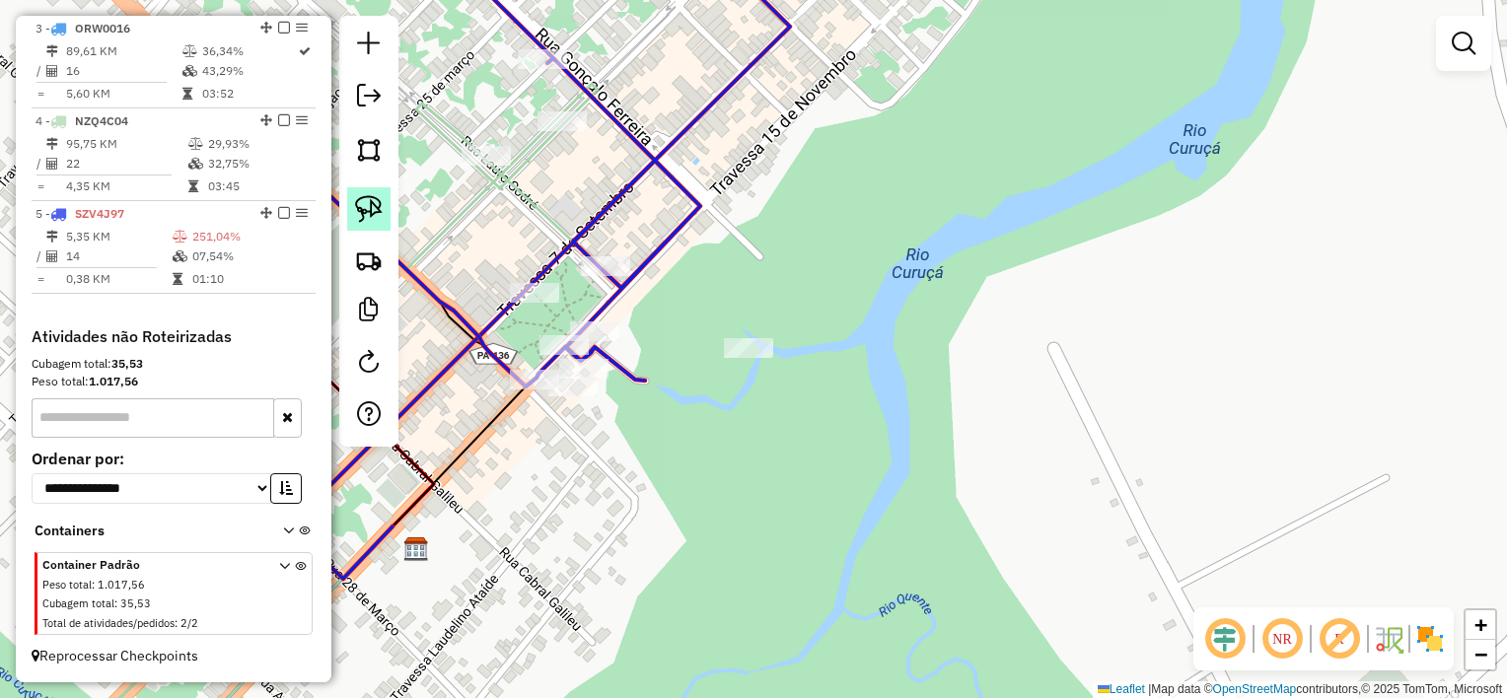
drag, startPoint x: 367, startPoint y: 208, endPoint x: 381, endPoint y: 201, distance: 15.4
click at [369, 207] on img at bounding box center [369, 209] width 28 height 28
drag, startPoint x: 789, startPoint y: 304, endPoint x: 832, endPoint y: 319, distance: 44.9
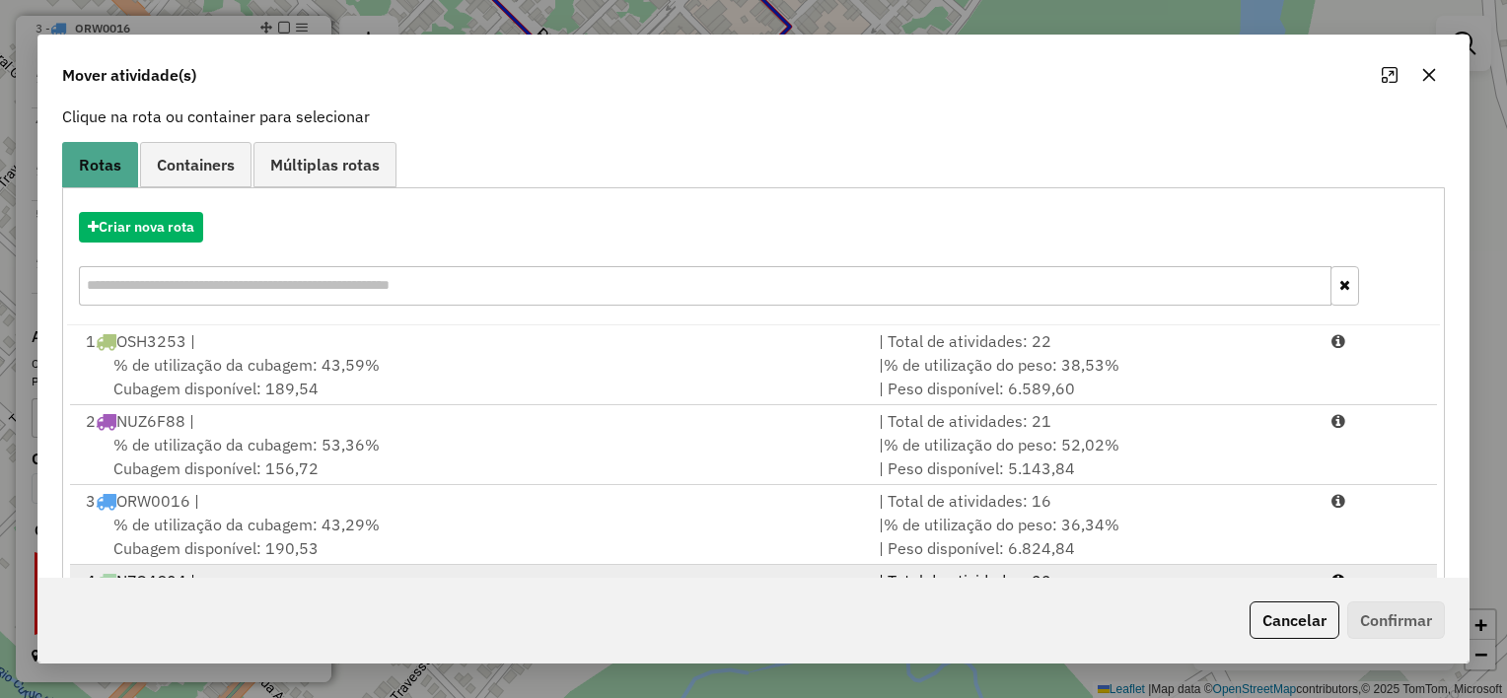
scroll to position [225, 0]
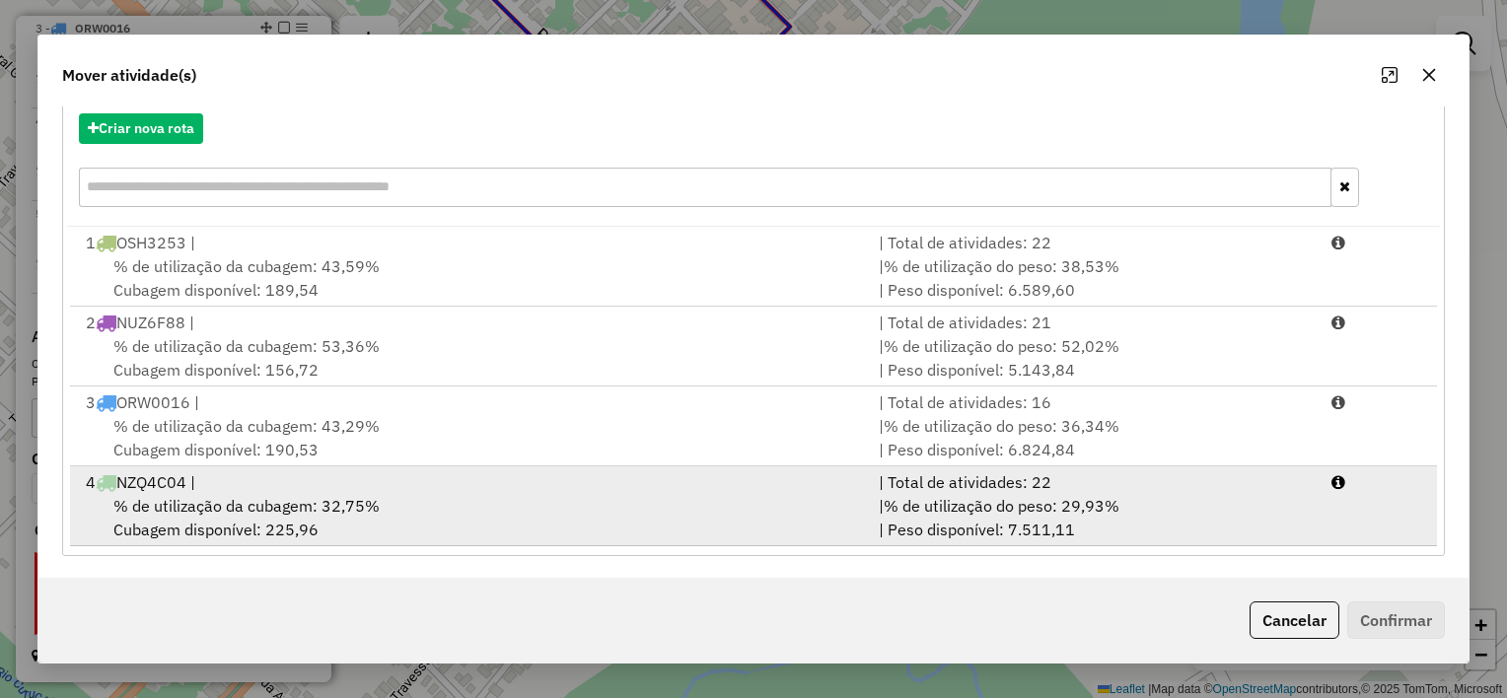
click at [554, 513] on div "% de utilização da cubagem: 32,75% Cubagem disponível: 225,96" at bounding box center [470, 517] width 793 height 47
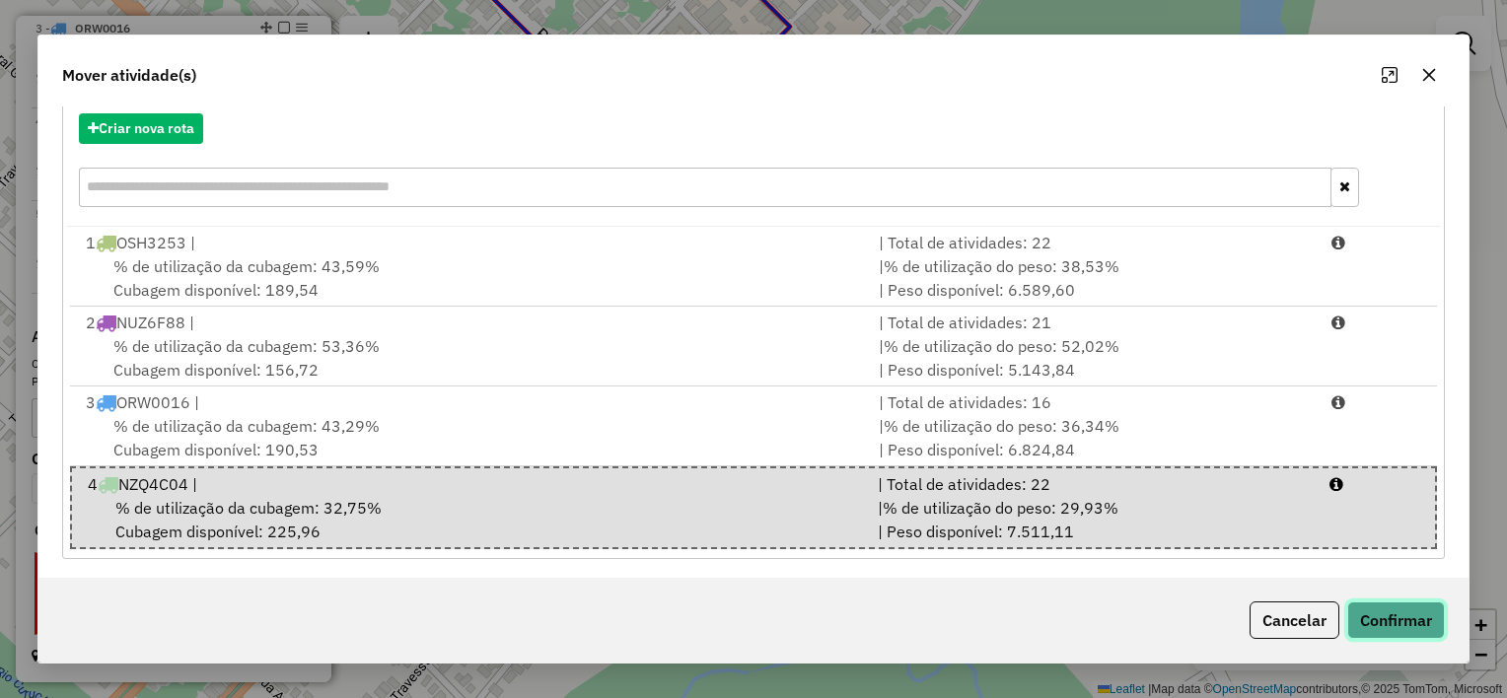
click at [1399, 616] on button "Confirmar" at bounding box center [1396, 620] width 98 height 37
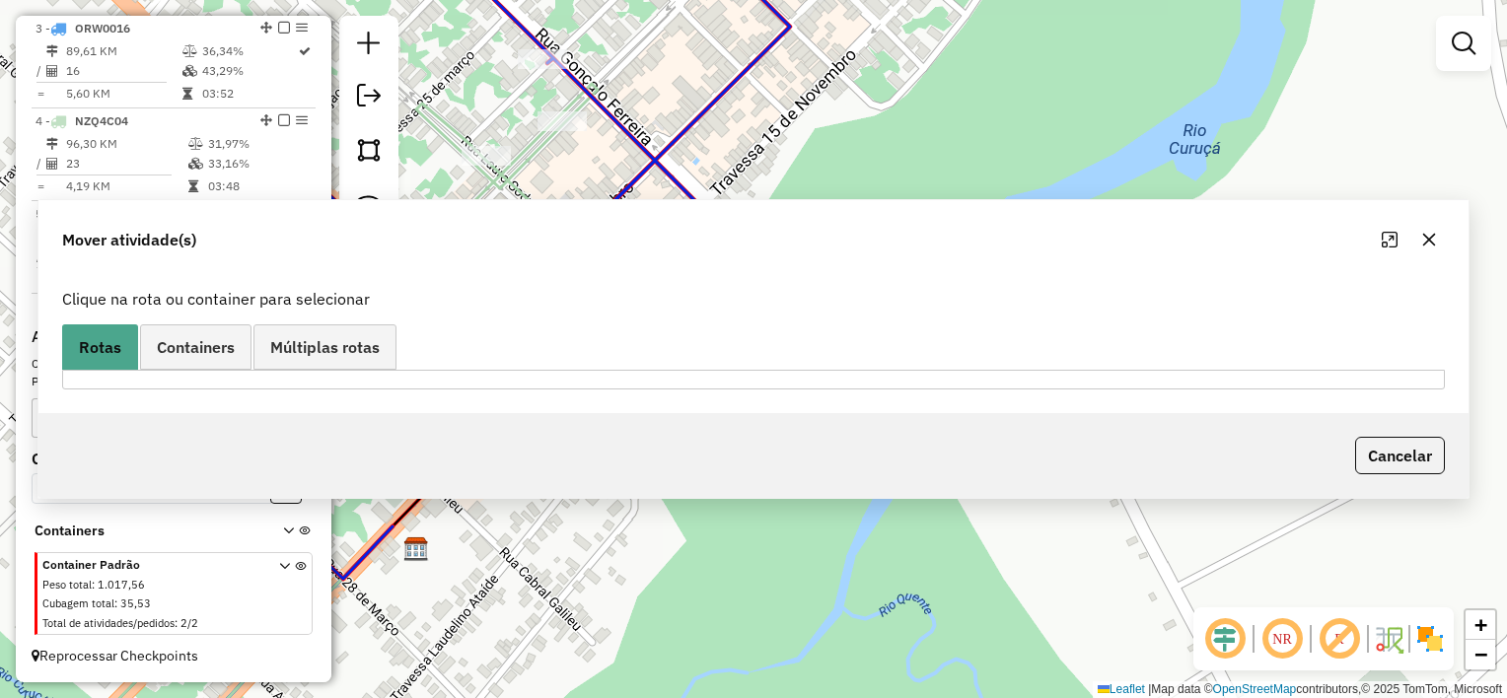
scroll to position [0, 0]
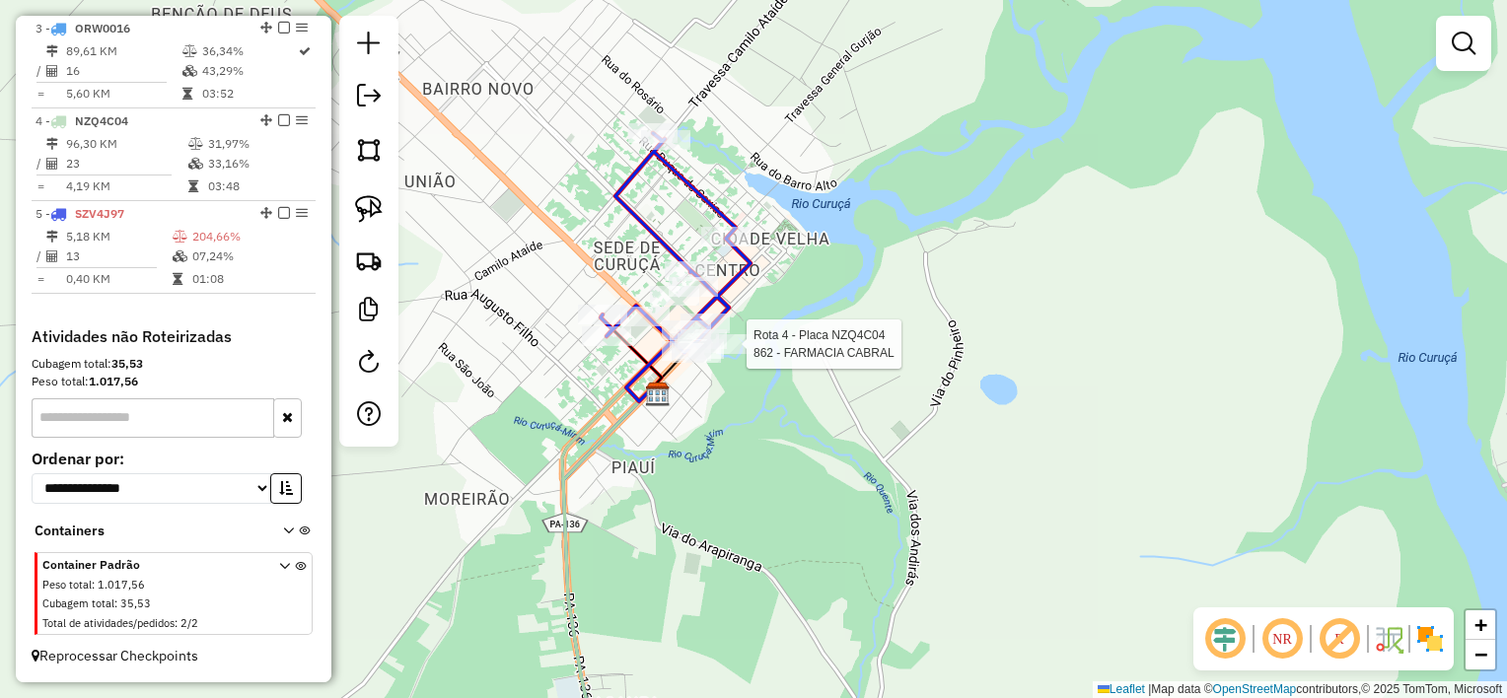
select select "**********"
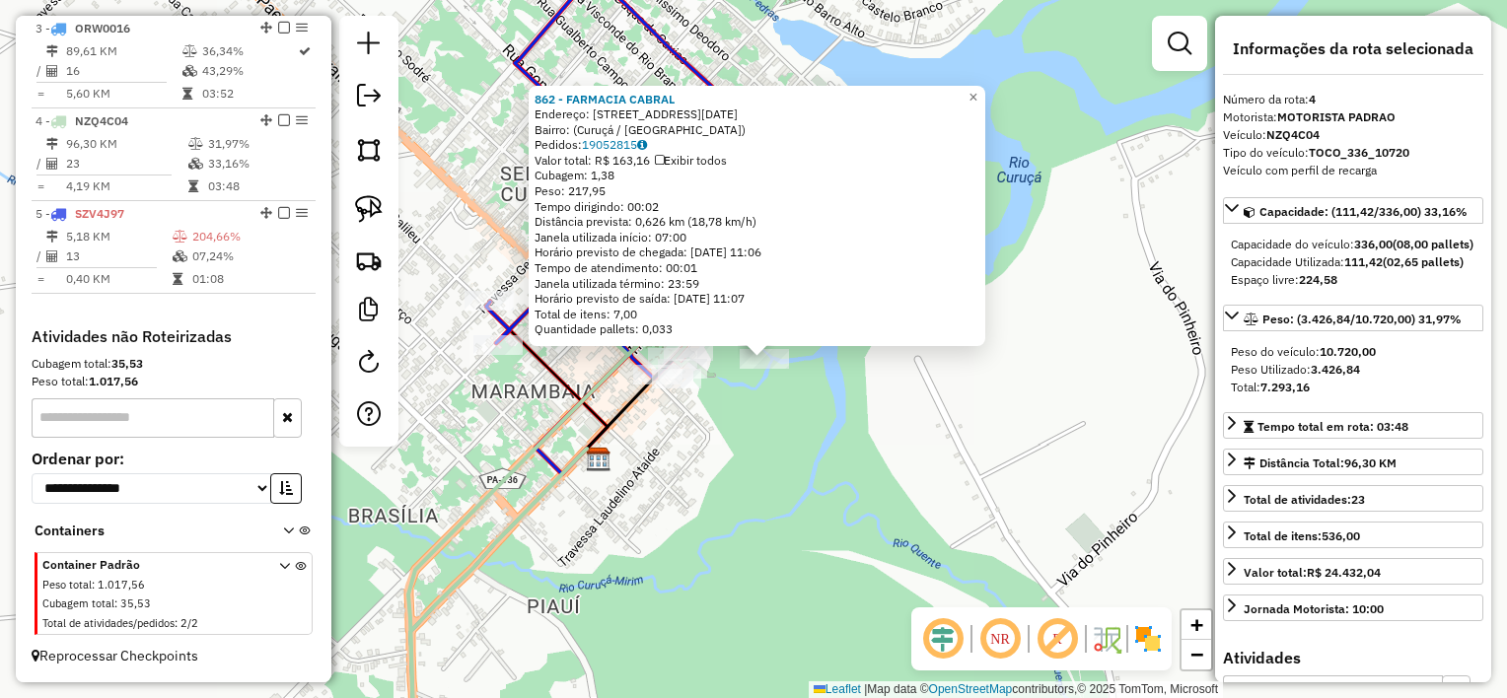
click at [774, 453] on div "862 - FARMACIA CABRAL Endereço: [STREET_ADDRESS][DATE] Bairro: ([GEOGRAPHIC_DAT…" at bounding box center [753, 349] width 1507 height 698
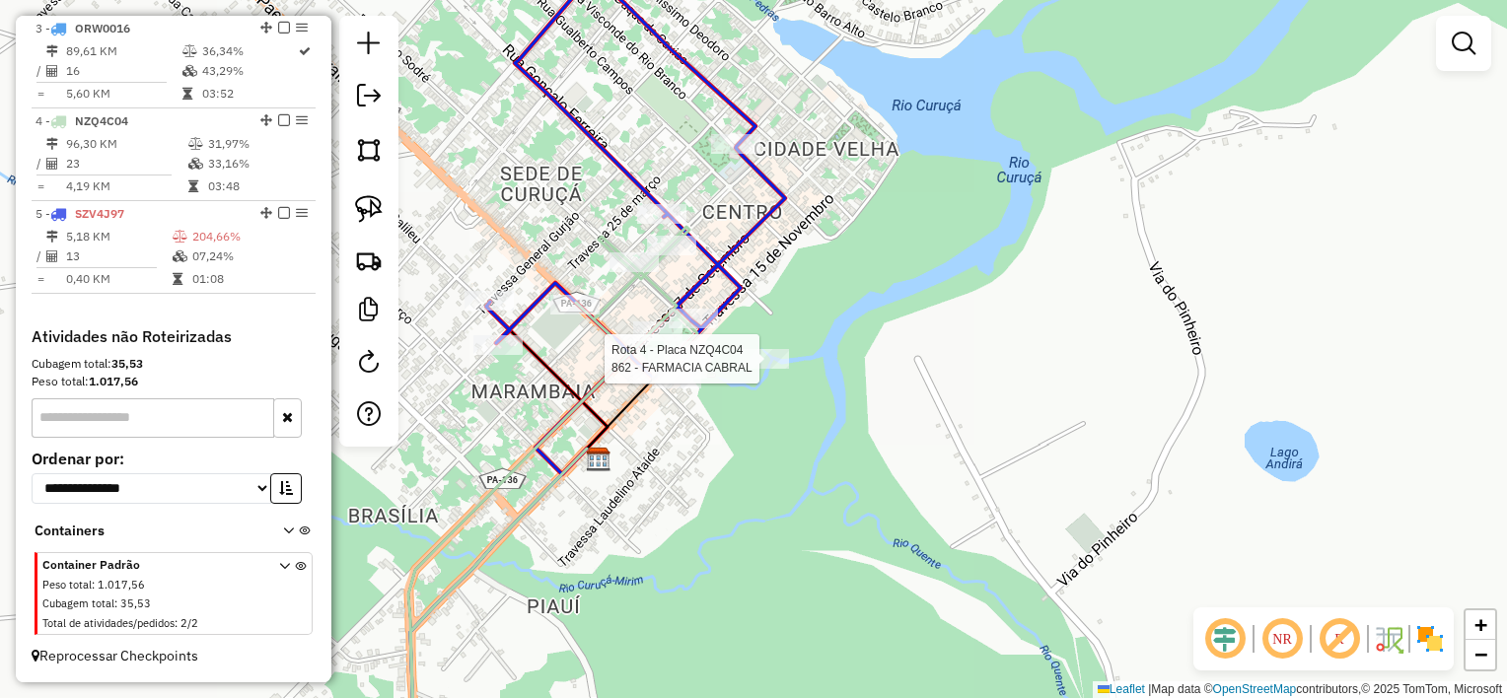
select select "**********"
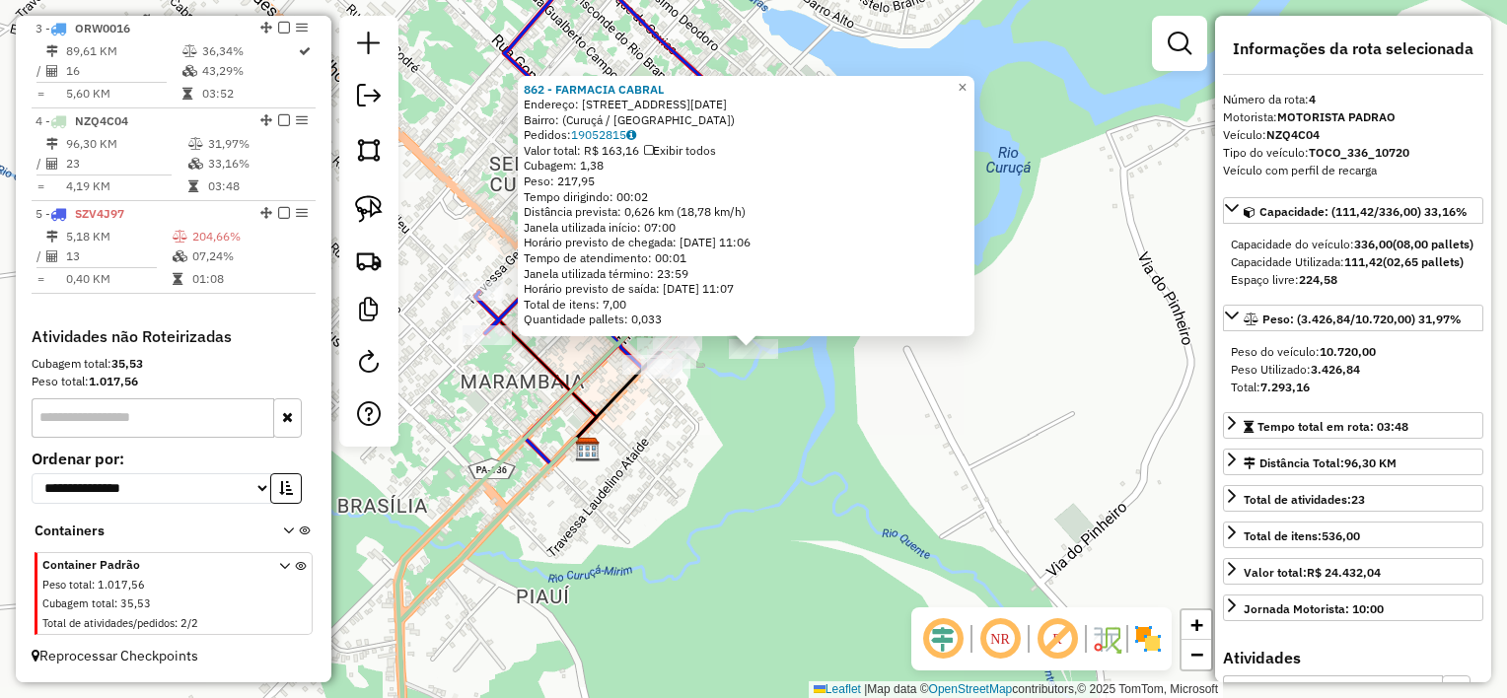
click at [775, 374] on div "862 - FARMACIA CABRAL Endereço: [STREET_ADDRESS][DATE] Bairro: ([GEOGRAPHIC_DAT…" at bounding box center [753, 349] width 1507 height 698
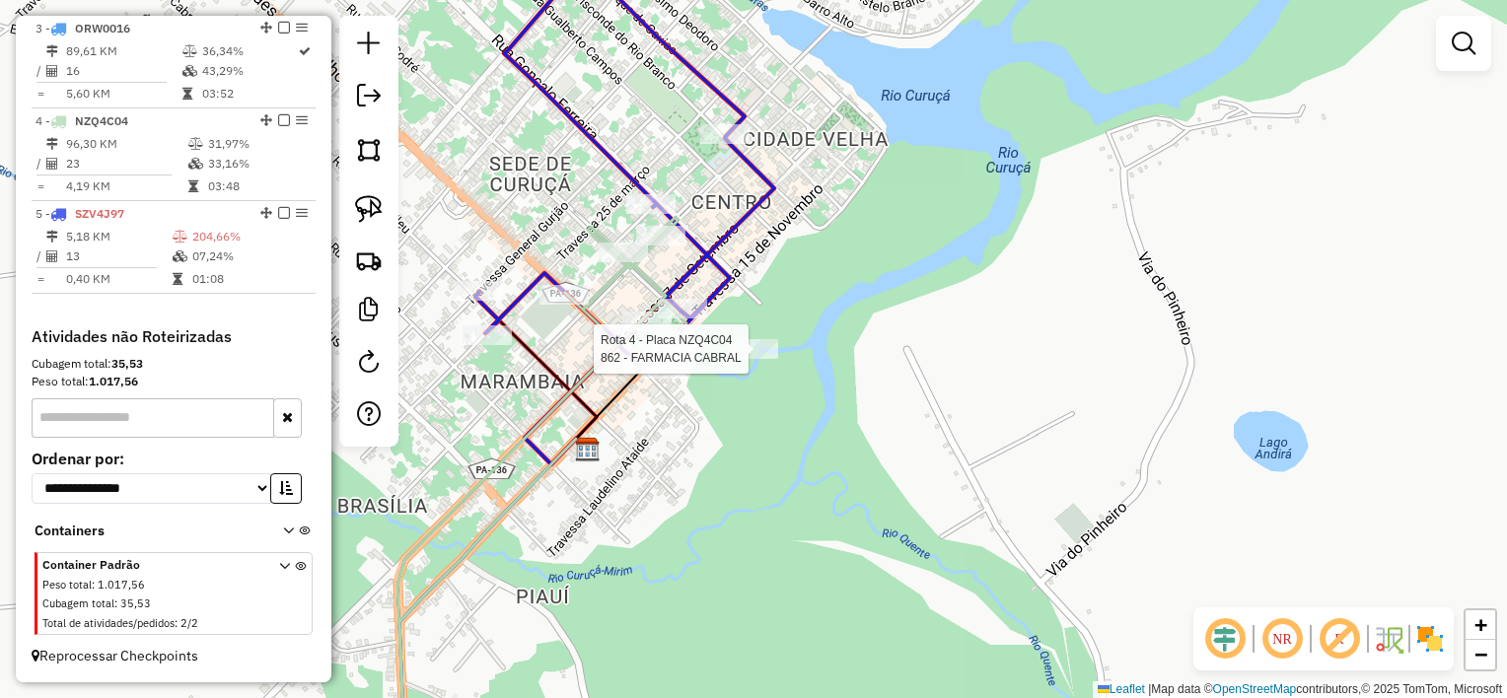
select select "**********"
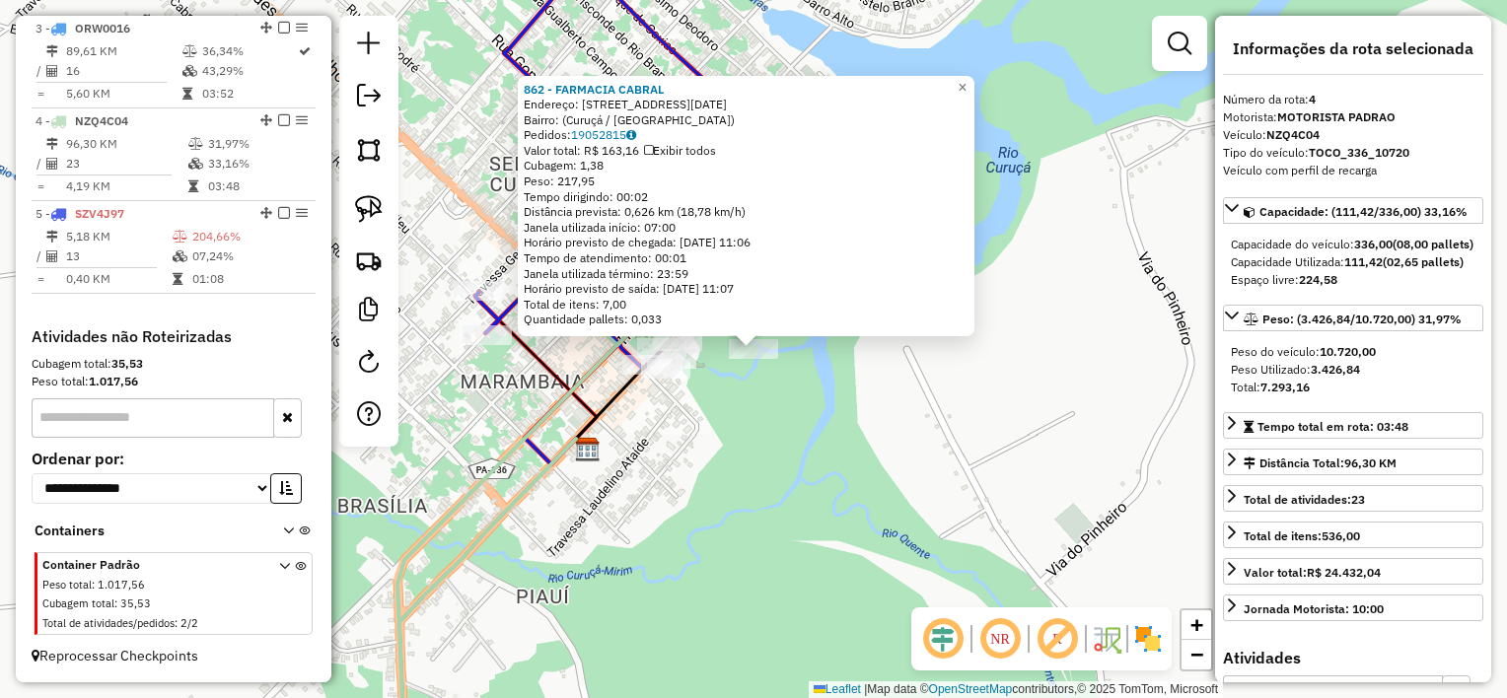
click at [657, 402] on div "Rota 4 - Placa NZQ4C04 862 - FARMACIA CABRAL 862 - FARMACIA CABRAL Endereço: [S…" at bounding box center [753, 349] width 1507 height 698
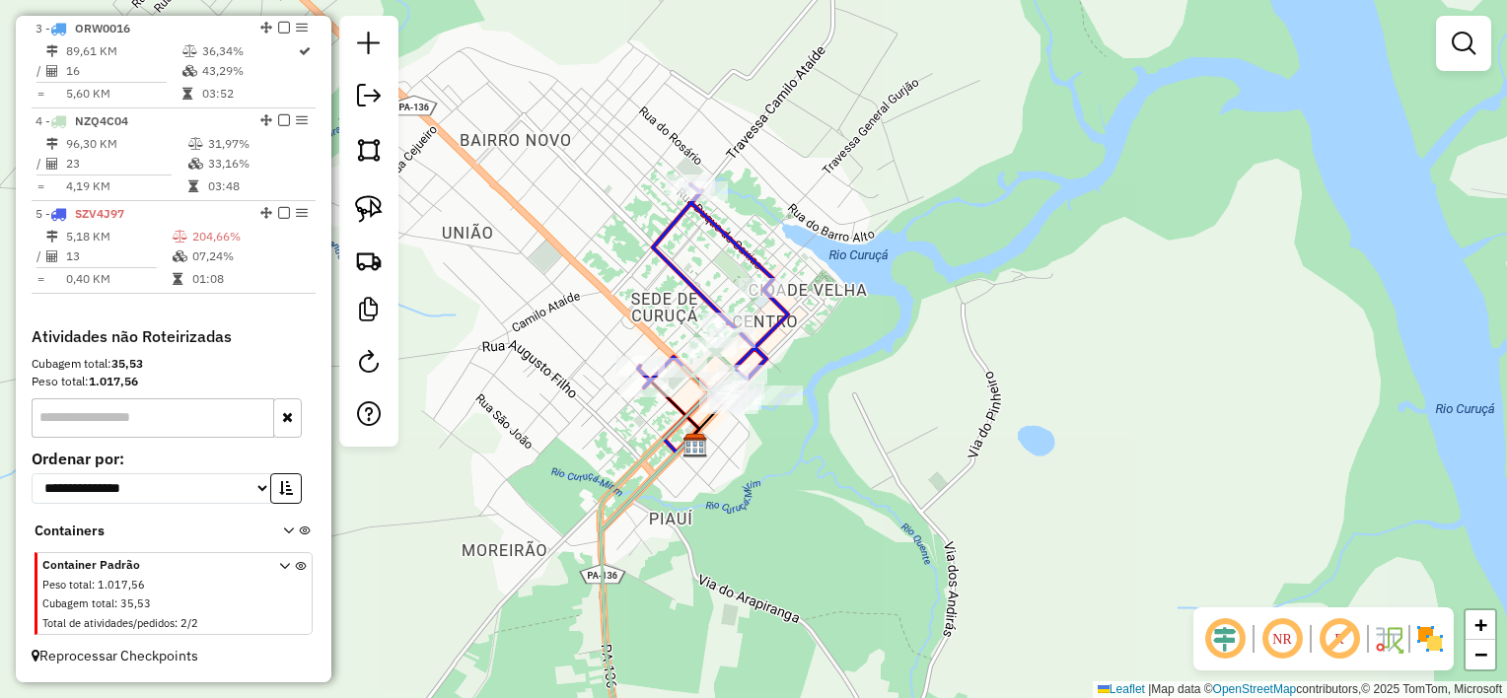
drag, startPoint x: 1014, startPoint y: 446, endPoint x: 833, endPoint y: 269, distance: 253.2
click at [833, 269] on div "Janela de atendimento Grade de atendimento Capacidade Transportadoras Veículos …" at bounding box center [753, 349] width 1507 height 698
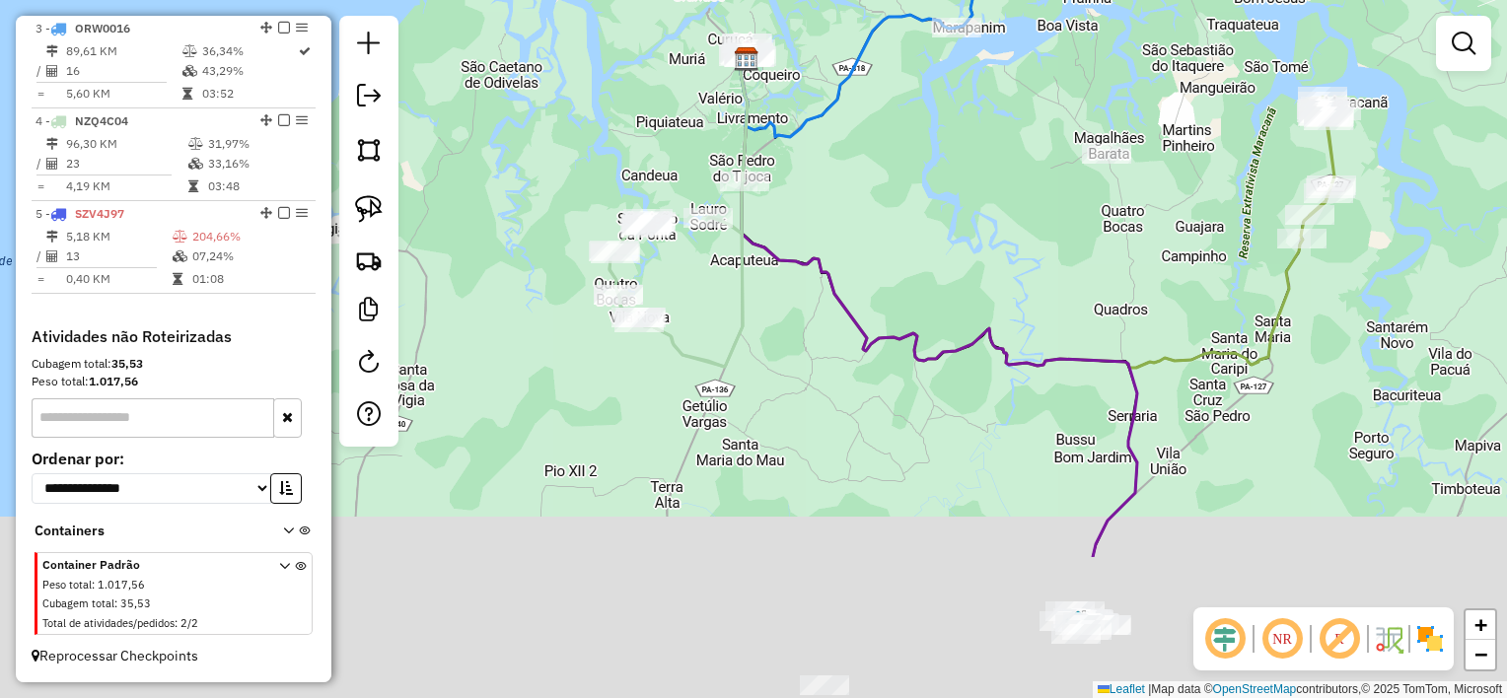
drag, startPoint x: 813, startPoint y: 371, endPoint x: 690, endPoint y: 201, distance: 209.7
click at [686, 205] on div "Janela de atendimento Grade de atendimento Capacidade Transportadoras Veículos …" at bounding box center [753, 349] width 1507 height 698
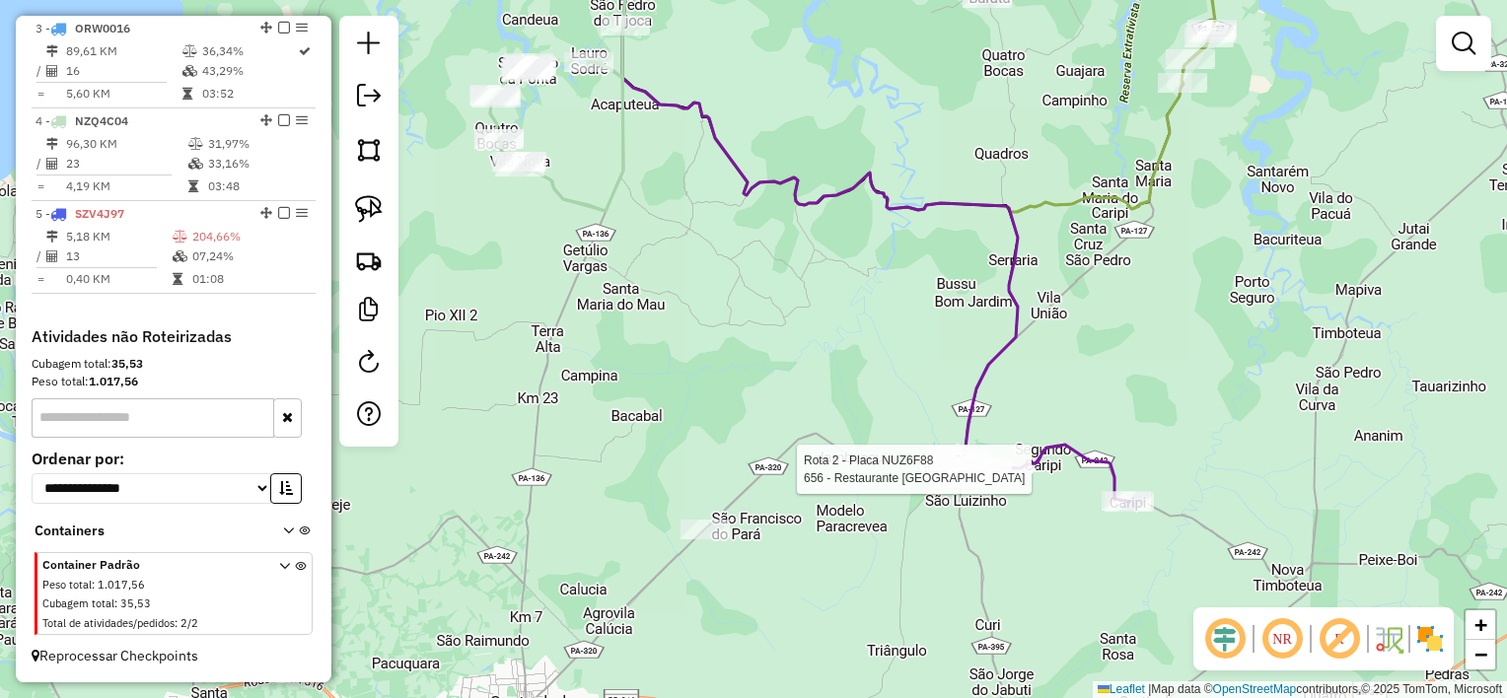
select select "**********"
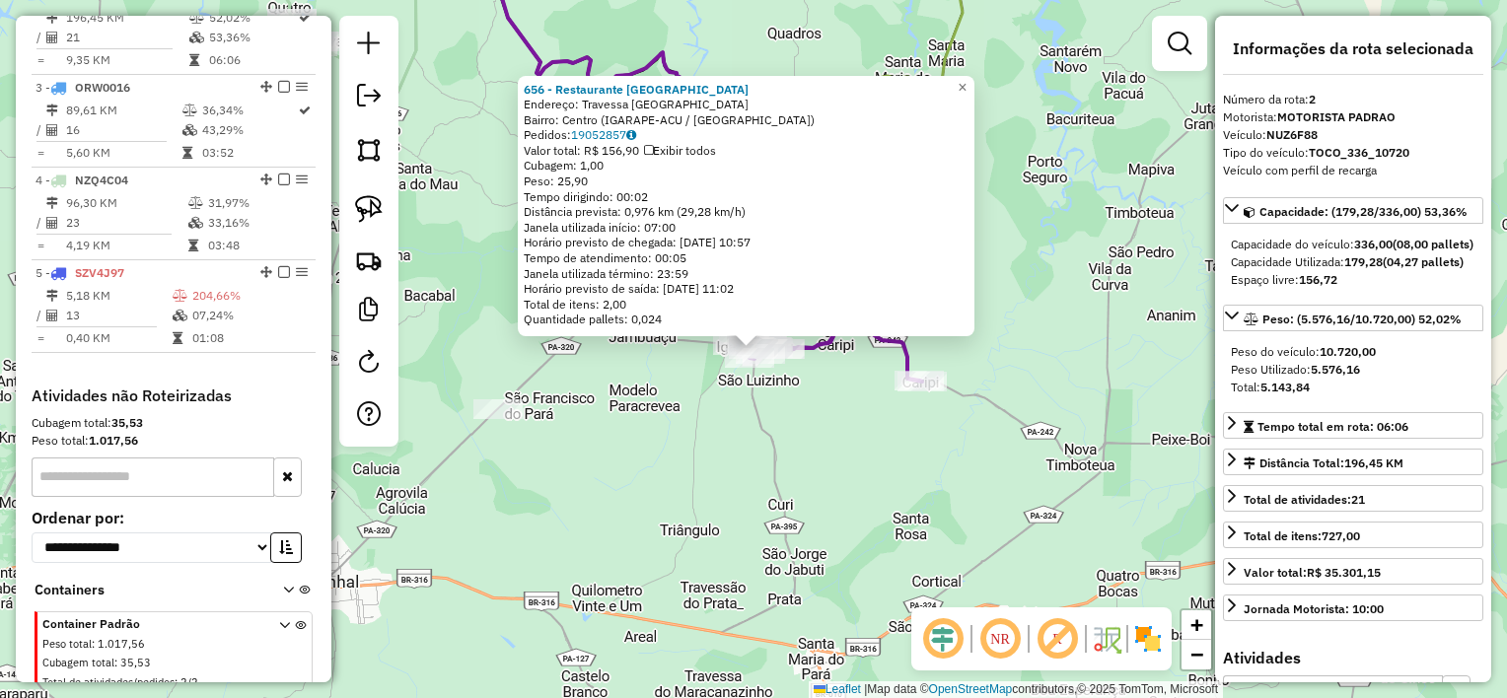
scroll to position [855, 0]
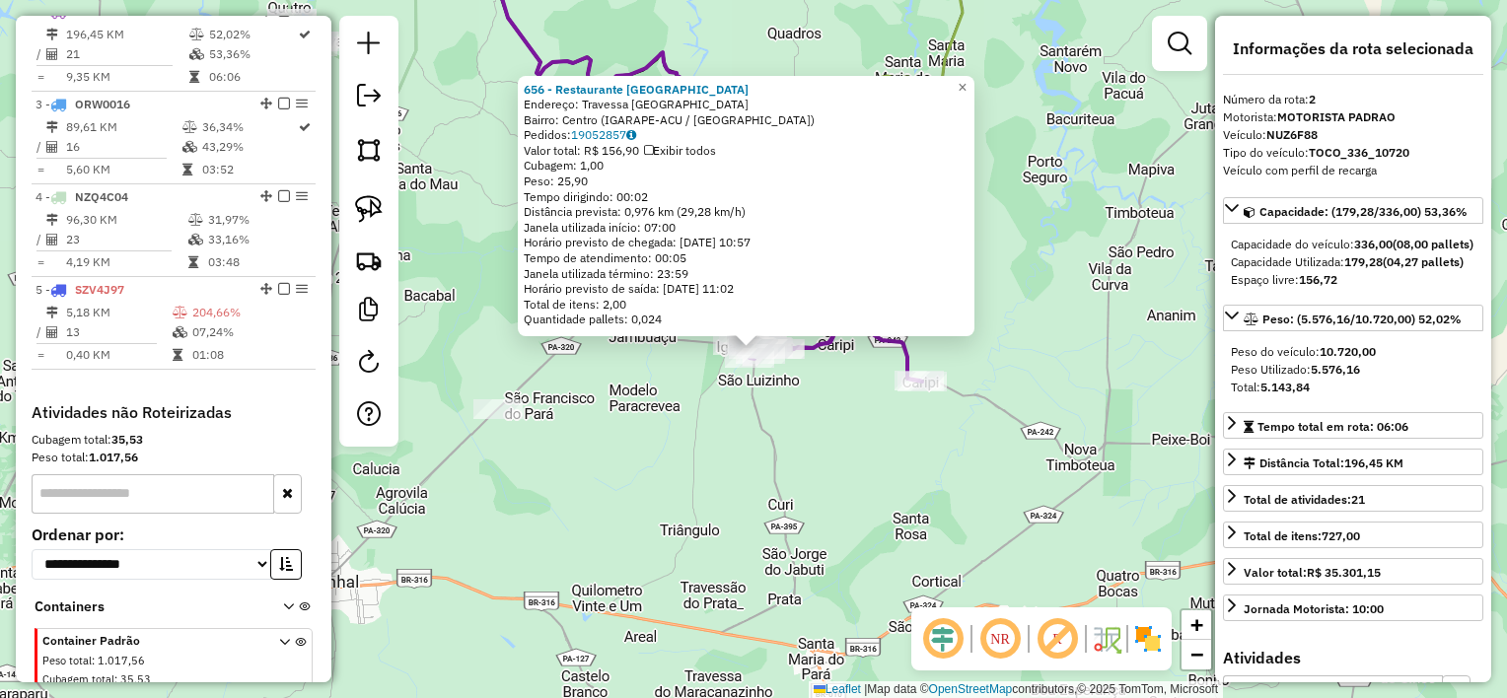
drag, startPoint x: 903, startPoint y: 436, endPoint x: 876, endPoint y: 425, distance: 28.8
click at [890, 430] on div "656 - Restaurante da Dilma Endereço: Travessa [GEOGRAPHIC_DATA] SN Bairro: [GEO…" at bounding box center [753, 349] width 1507 height 698
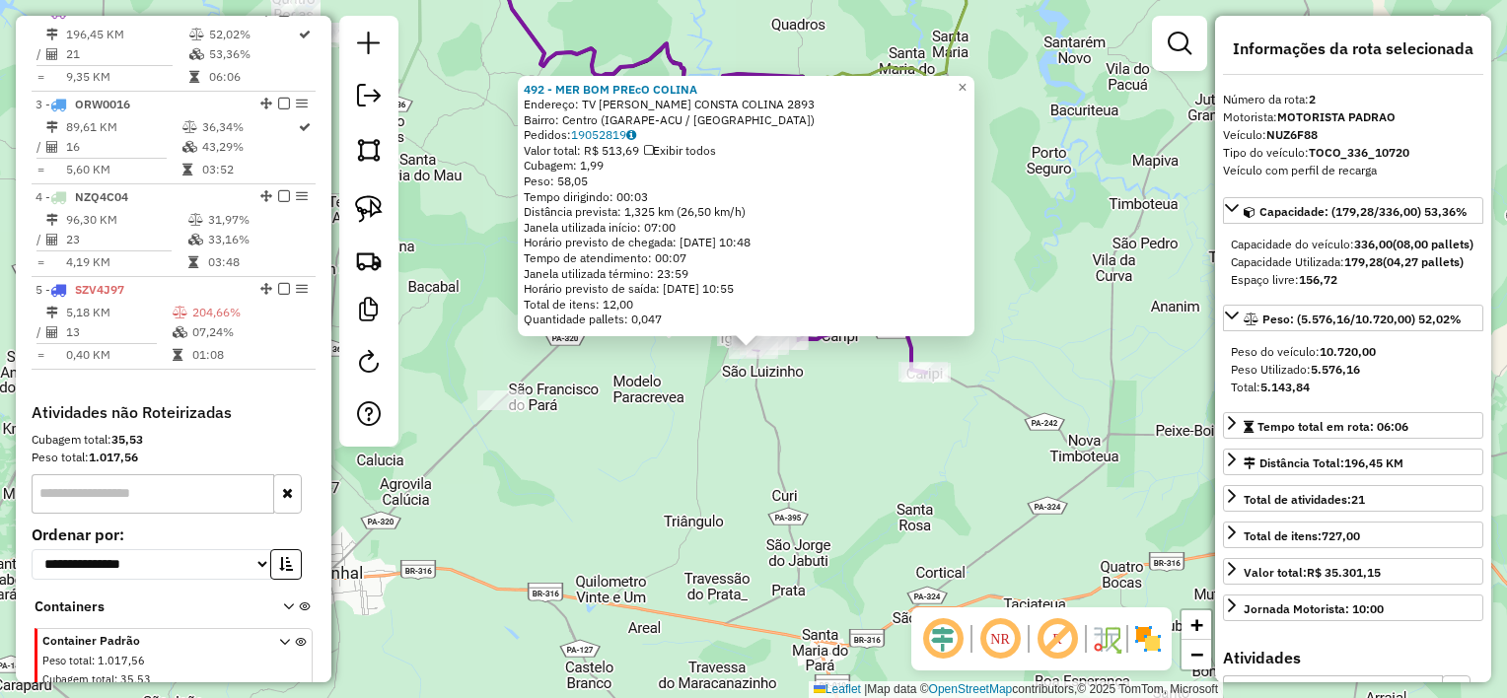
click at [799, 415] on div "Rota 2 - Placa NUZ6F88 492 - MER BOM PREcO COLINA 492 - MER BOM PREcO COLINA En…" at bounding box center [753, 349] width 1507 height 698
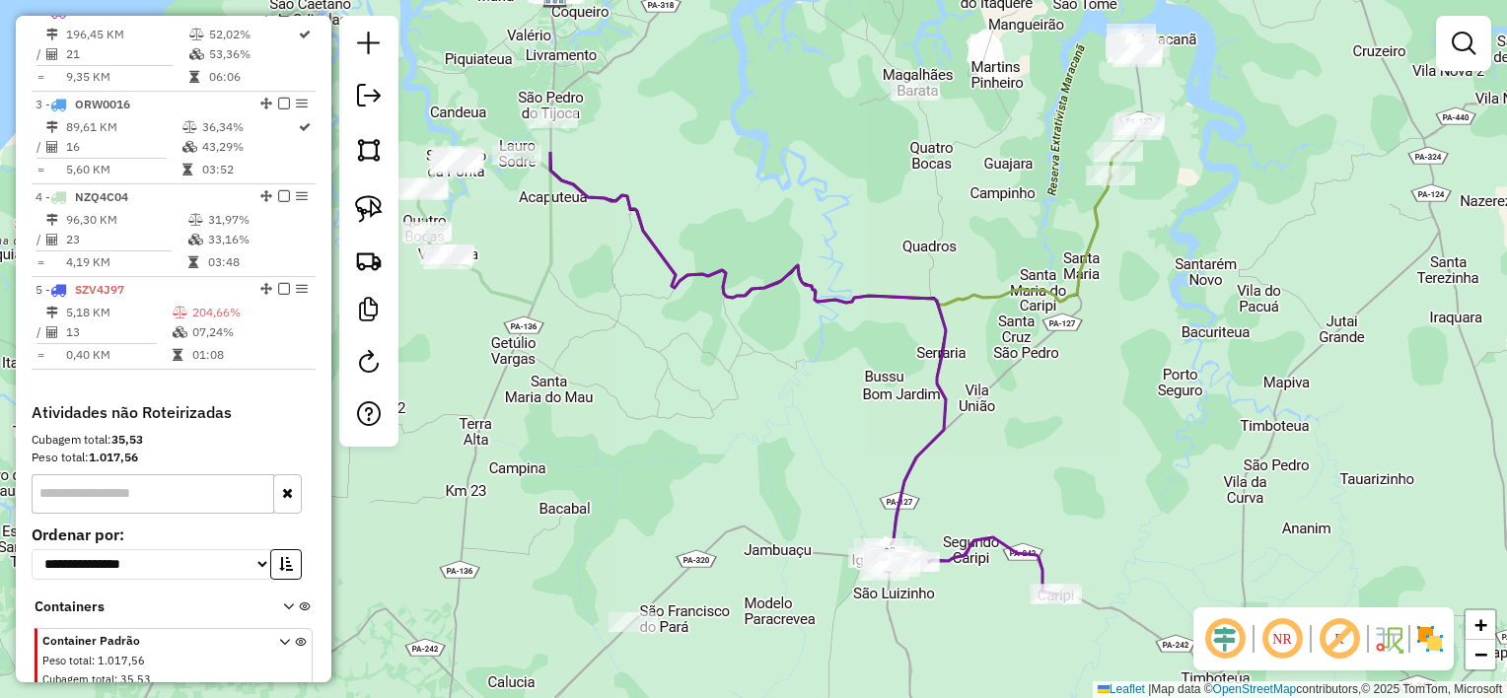
drag, startPoint x: 583, startPoint y: 158, endPoint x: 714, endPoint y: 380, distance: 257.8
click at [714, 380] on div "Janela de atendimento Grade de atendimento Capacidade Transportadoras Veículos …" at bounding box center [753, 349] width 1507 height 698
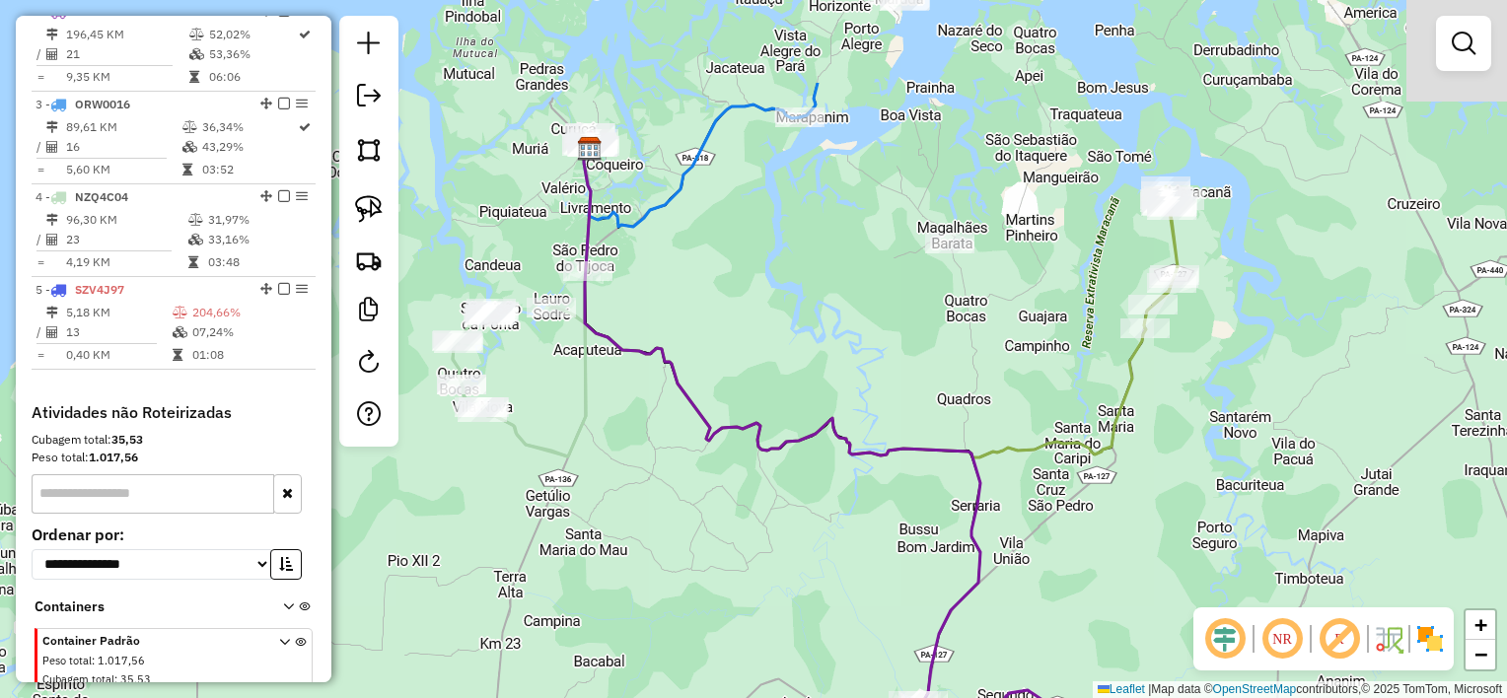
drag, startPoint x: 787, startPoint y: 240, endPoint x: 836, endPoint y: 444, distance: 210.1
click at [836, 444] on div "Janela de atendimento Grade de atendimento Capacidade Transportadoras Veículos …" at bounding box center [753, 349] width 1507 height 698
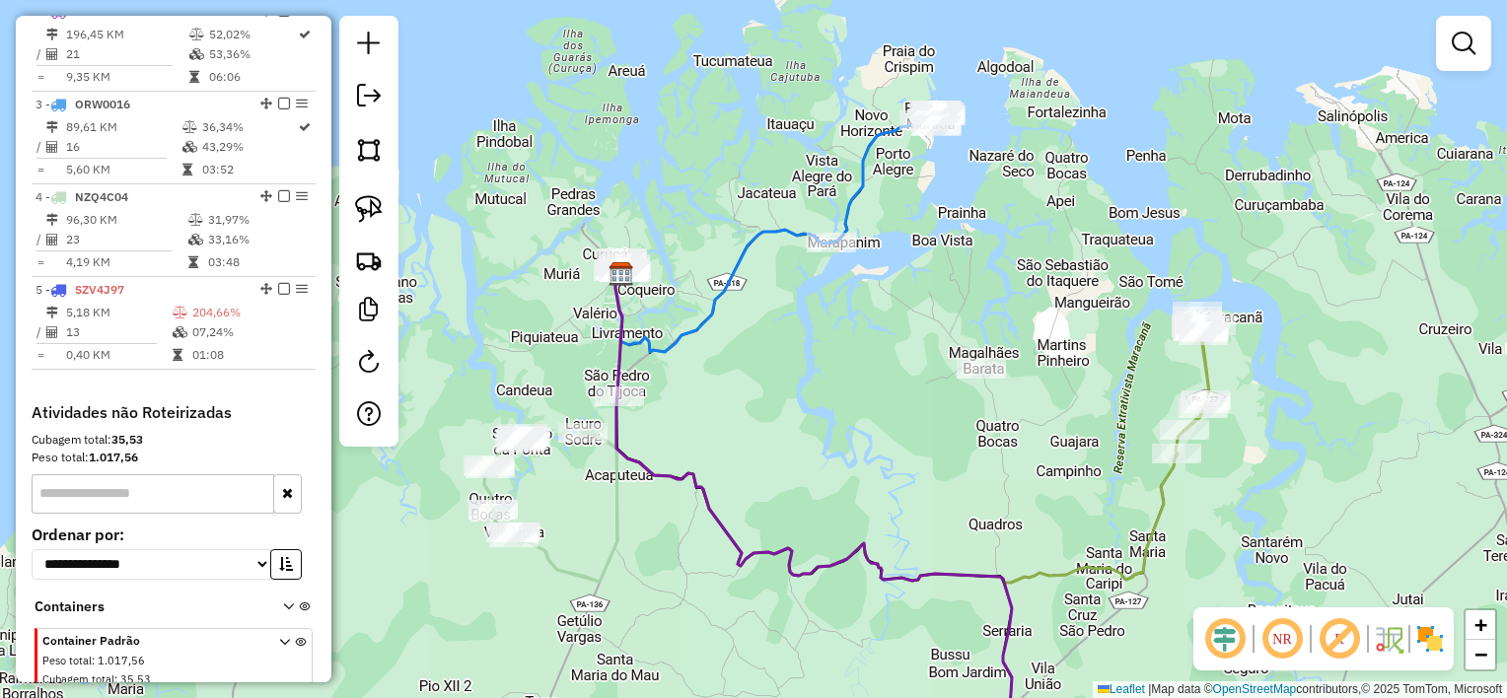
click at [731, 340] on div "Janela de atendimento Grade de atendimento Capacidade Transportadoras Veículos …" at bounding box center [753, 349] width 1507 height 698
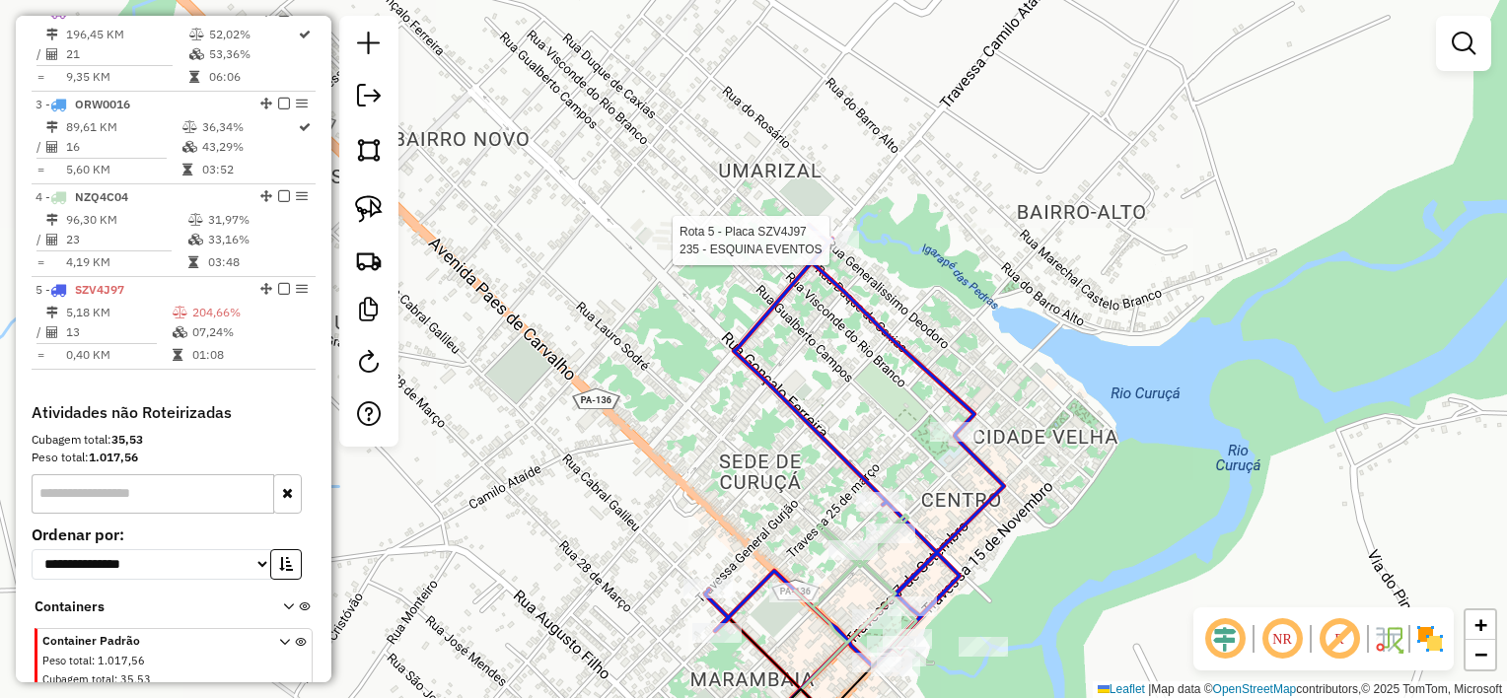
select select "**********"
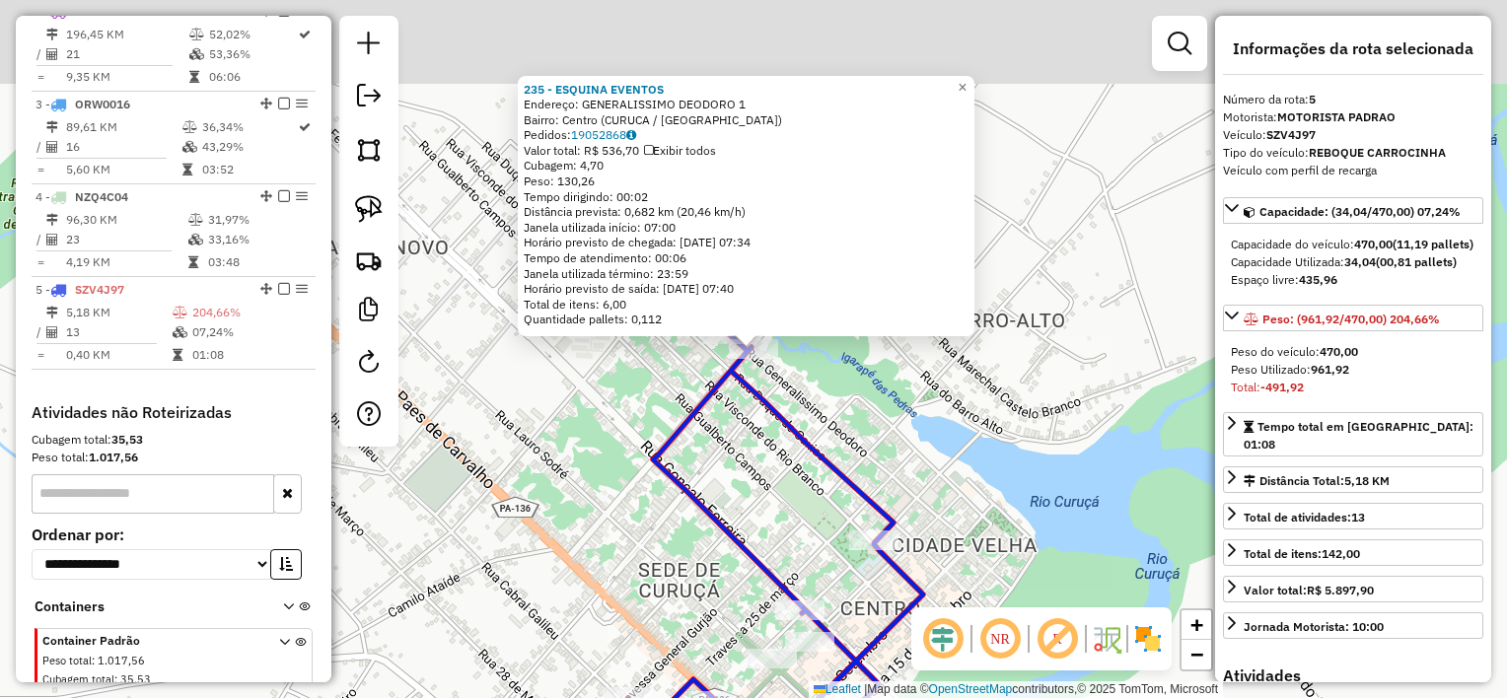
scroll to position [946, 0]
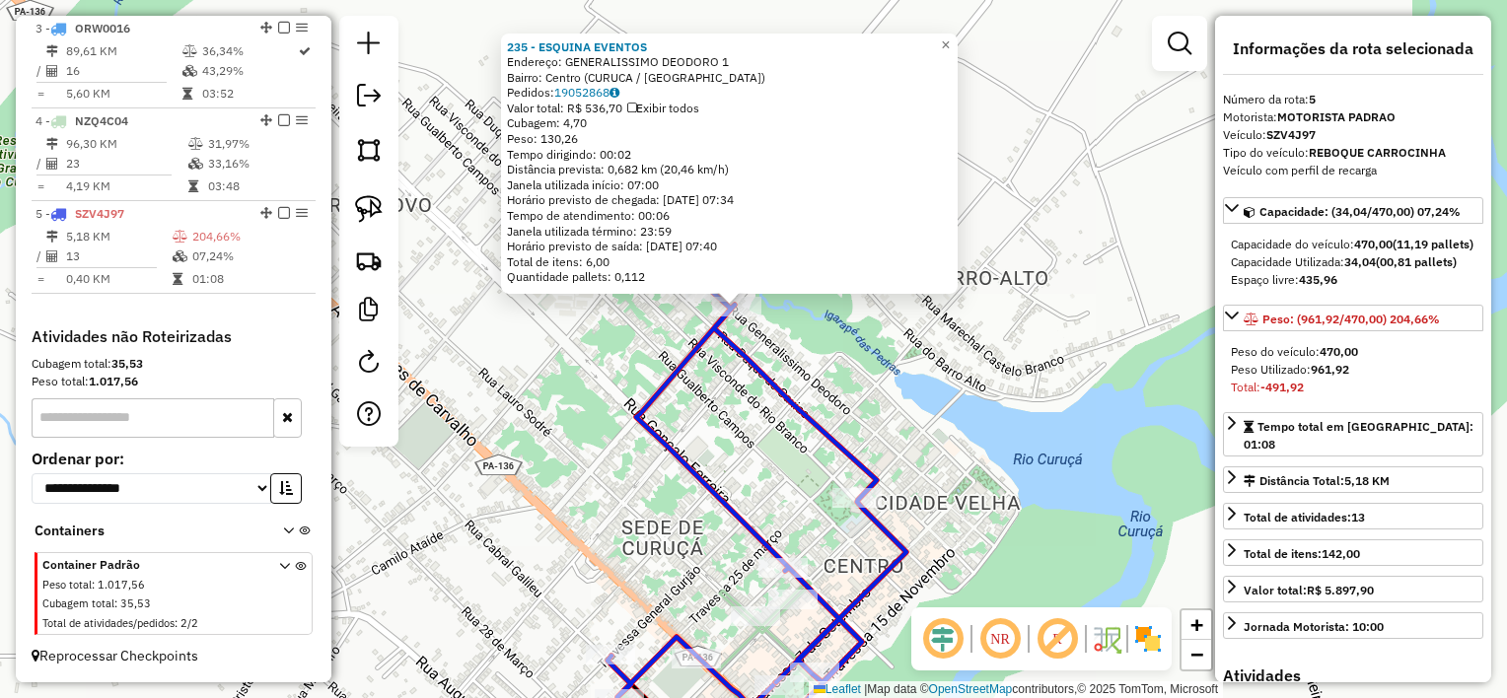
drag, startPoint x: 812, startPoint y: 472, endPoint x: 780, endPoint y: 362, distance: 114.0
click at [780, 362] on div "235 - ESQUINA EVENTOS Endereço: GENERALISSIMO DEODORO 1 Bairro: [GEOGRAPHIC_DAT…" at bounding box center [753, 349] width 1507 height 698
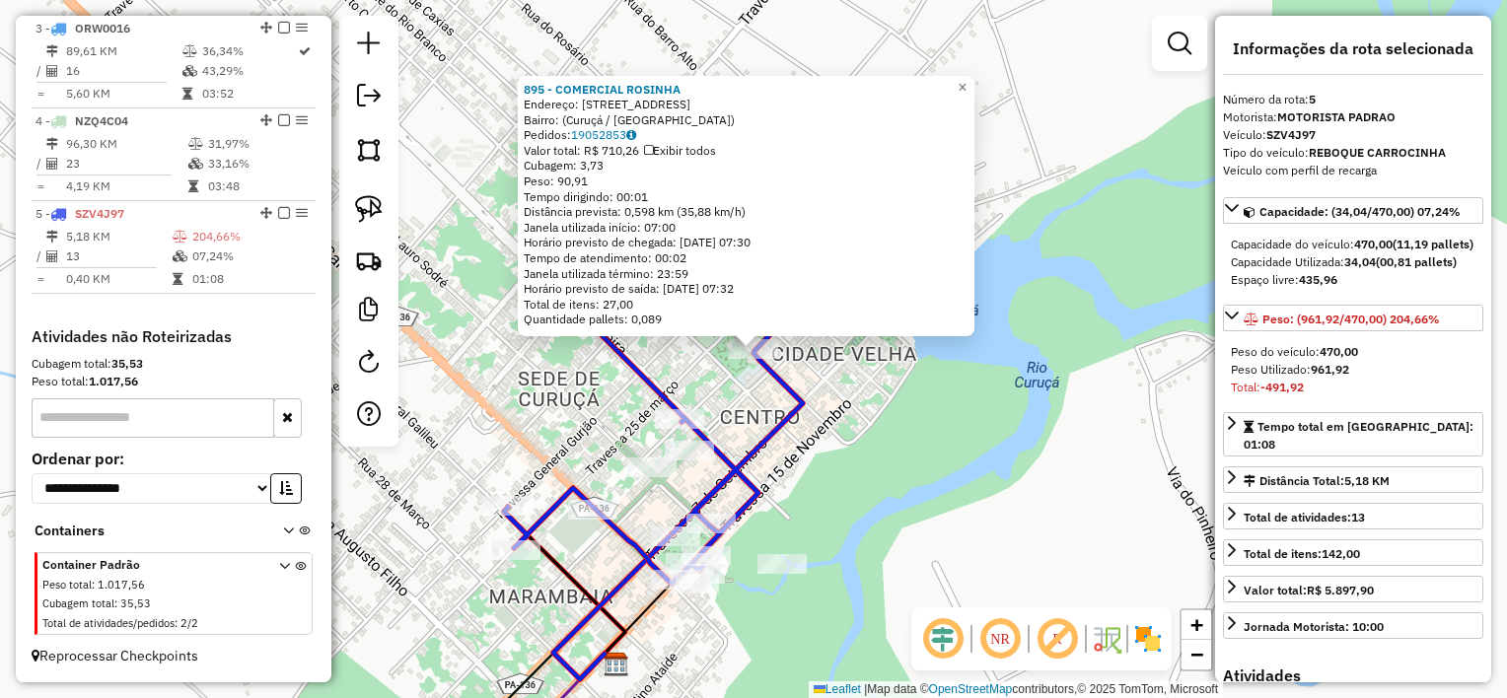
click at [766, 367] on icon at bounding box center [653, 363] width 299 height 442
click at [777, 449] on div "Rota 5 - Placa SZV4J97 895 - COMERCIAL ROSINHA 895 - COMERCIAL ROSINHA Endereço…" at bounding box center [753, 349] width 1507 height 698
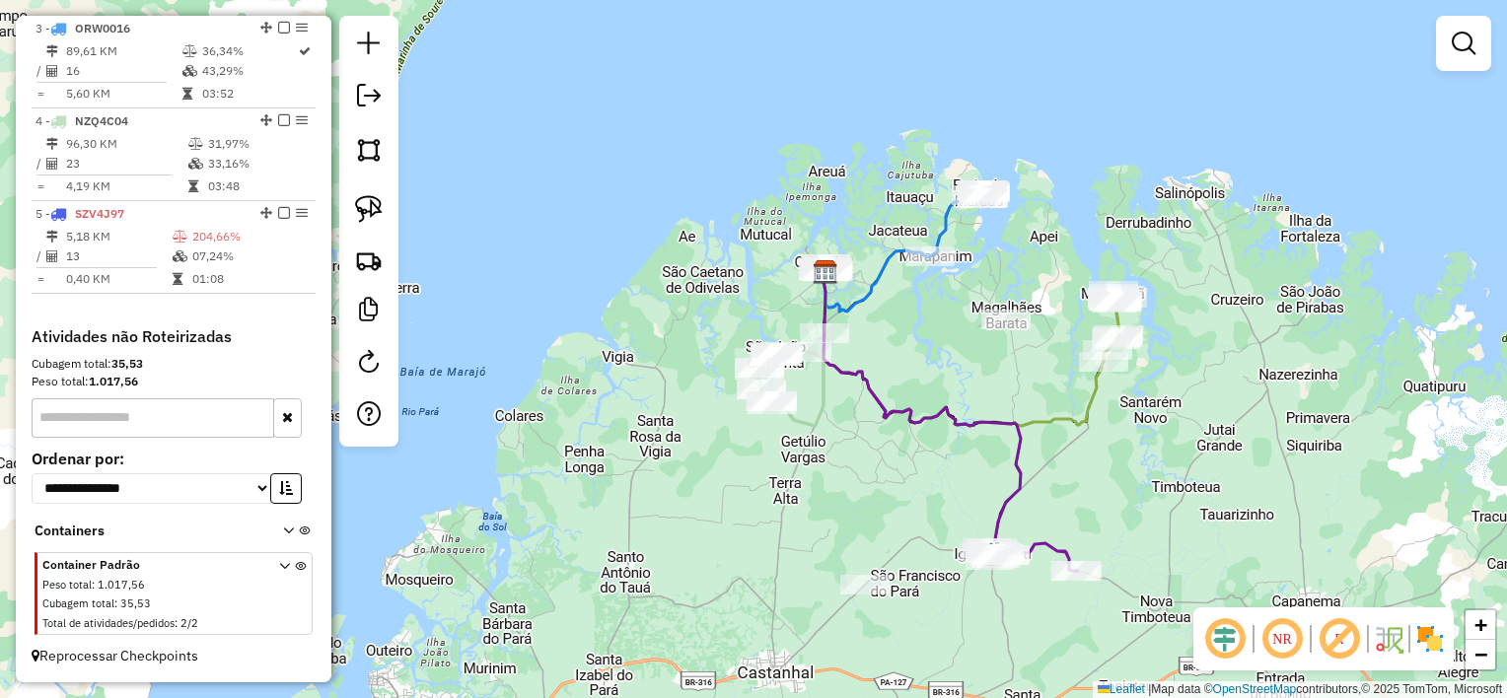
drag, startPoint x: 851, startPoint y: 535, endPoint x: 836, endPoint y: 510, distance: 28.8
click at [836, 511] on div "Janela de atendimento Grade de atendimento Capacidade Transportadoras Veículos …" at bounding box center [753, 349] width 1507 height 698
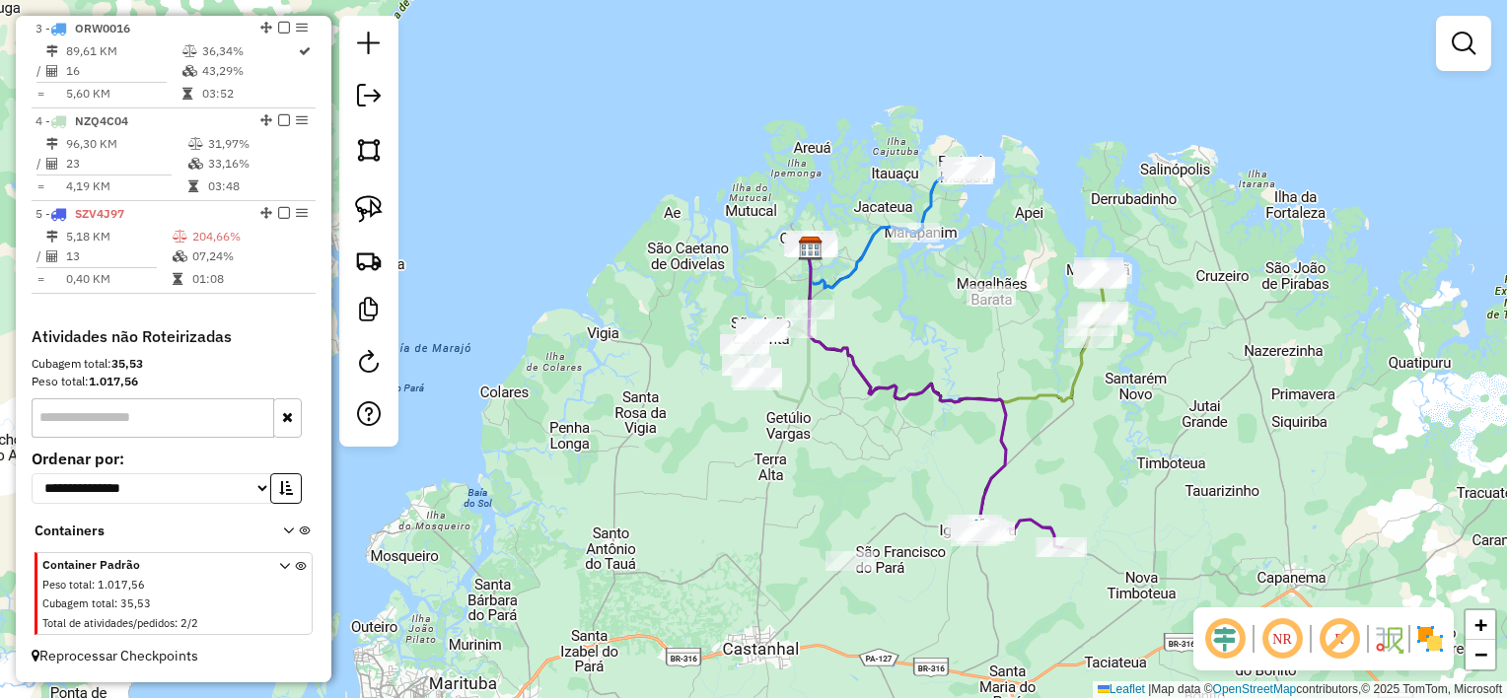
drag, startPoint x: 371, startPoint y: 201, endPoint x: 413, endPoint y: 225, distance: 48.6
click at [371, 201] on img at bounding box center [369, 209] width 28 height 28
drag, startPoint x: 832, startPoint y: 521, endPoint x: 890, endPoint y: 600, distance: 98.1
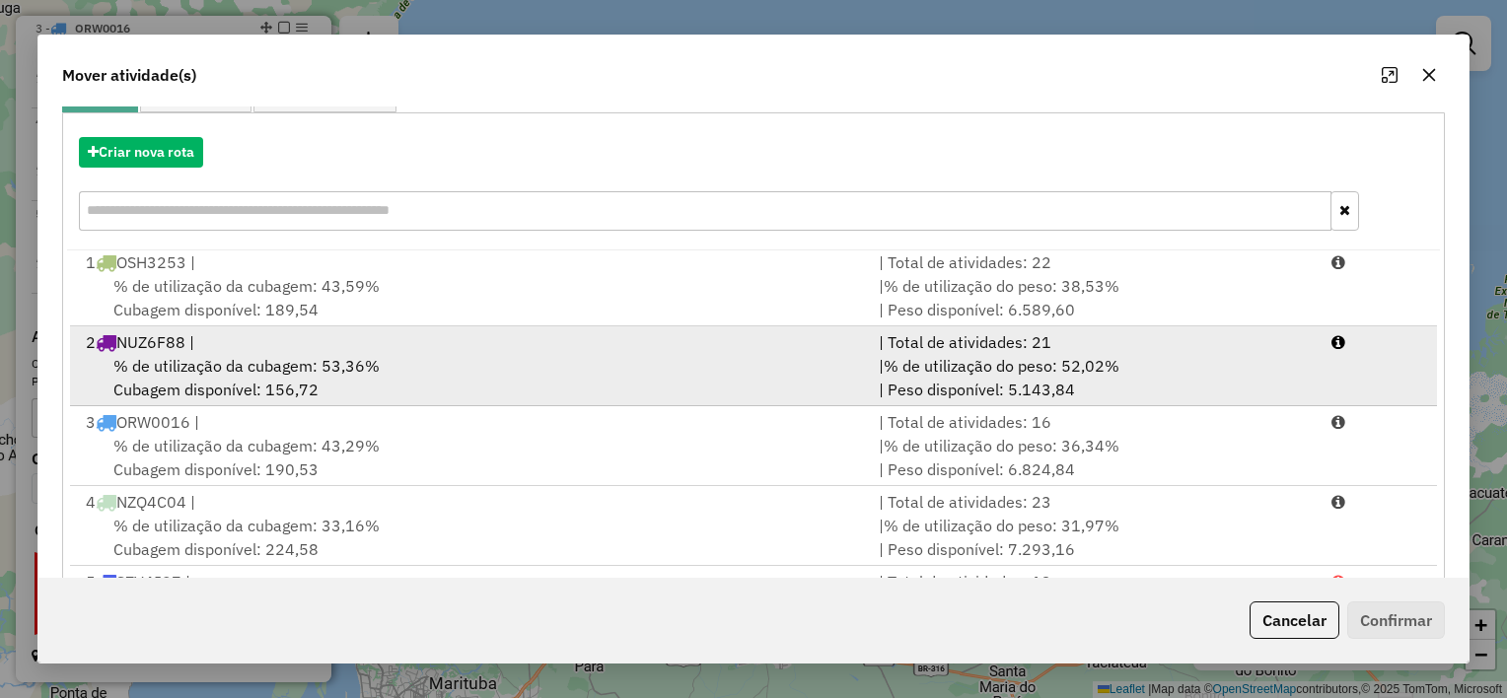
scroll to position [301, 0]
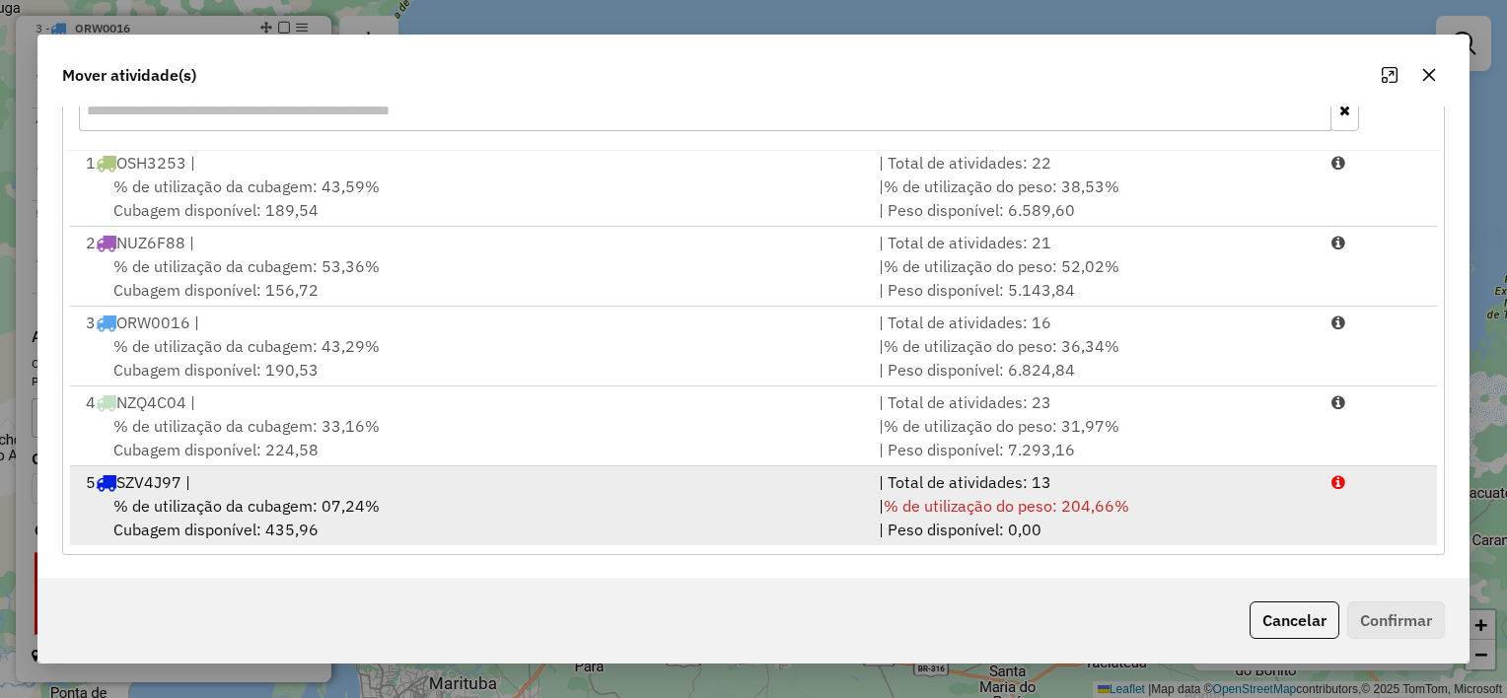
click at [601, 505] on div "% de utilização da cubagem: 07,24% Cubagem disponível: 435,96" at bounding box center [470, 517] width 793 height 47
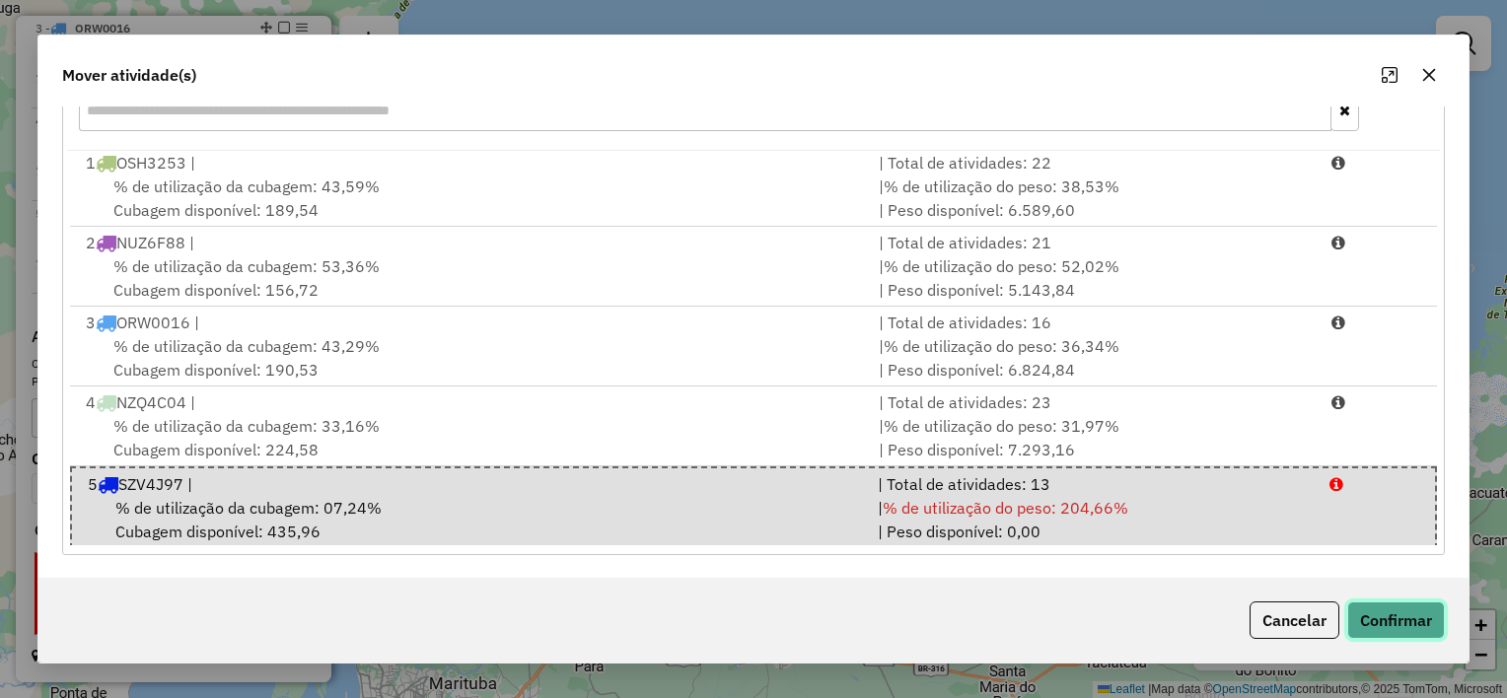
click at [1390, 619] on button "Confirmar" at bounding box center [1396, 620] width 98 height 37
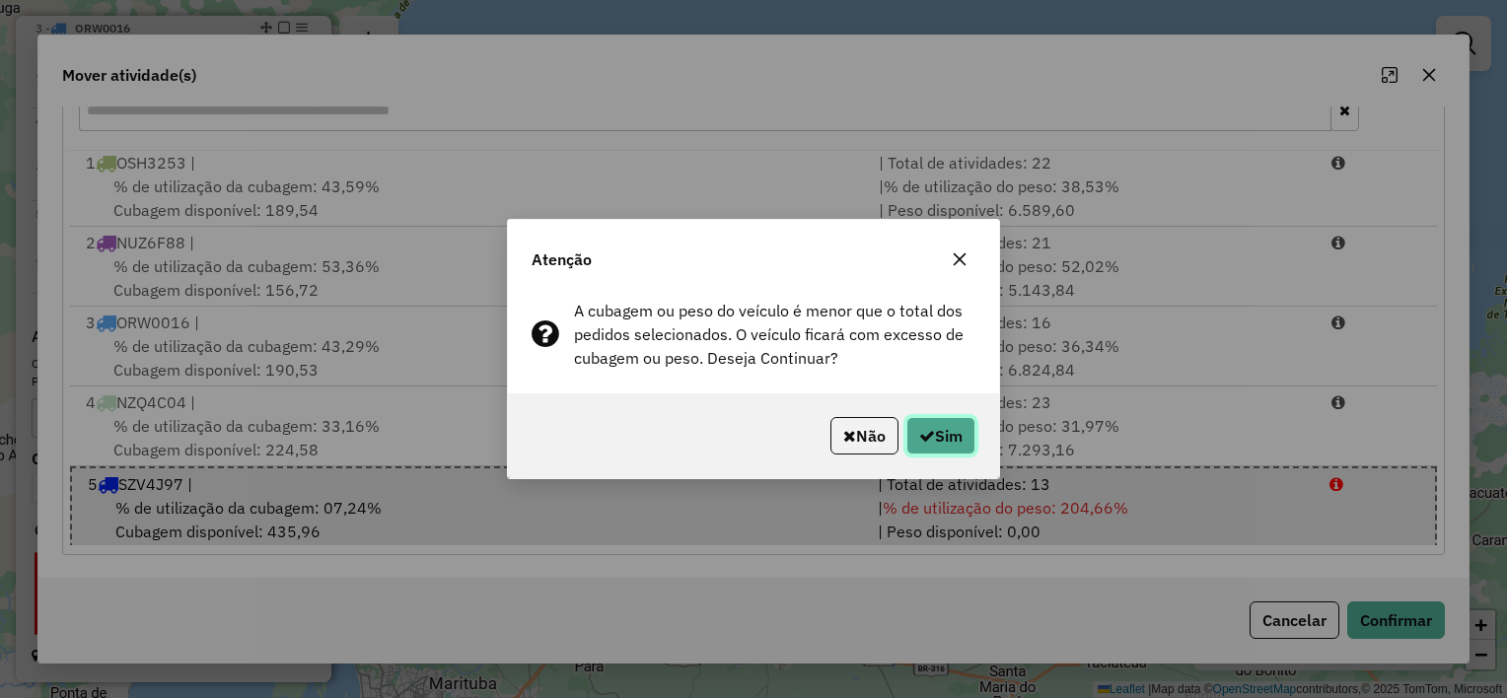
click at [955, 439] on button "Sim" at bounding box center [941, 435] width 69 height 37
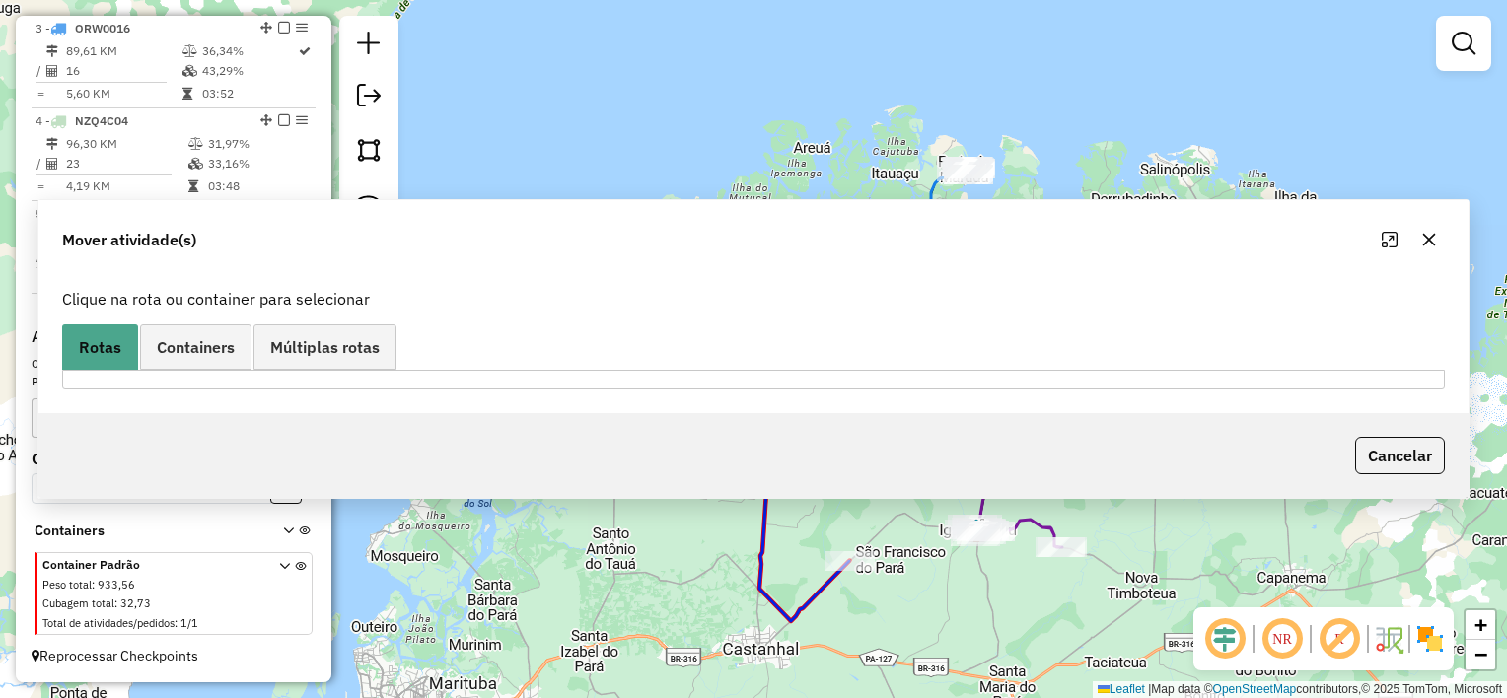
scroll to position [0, 0]
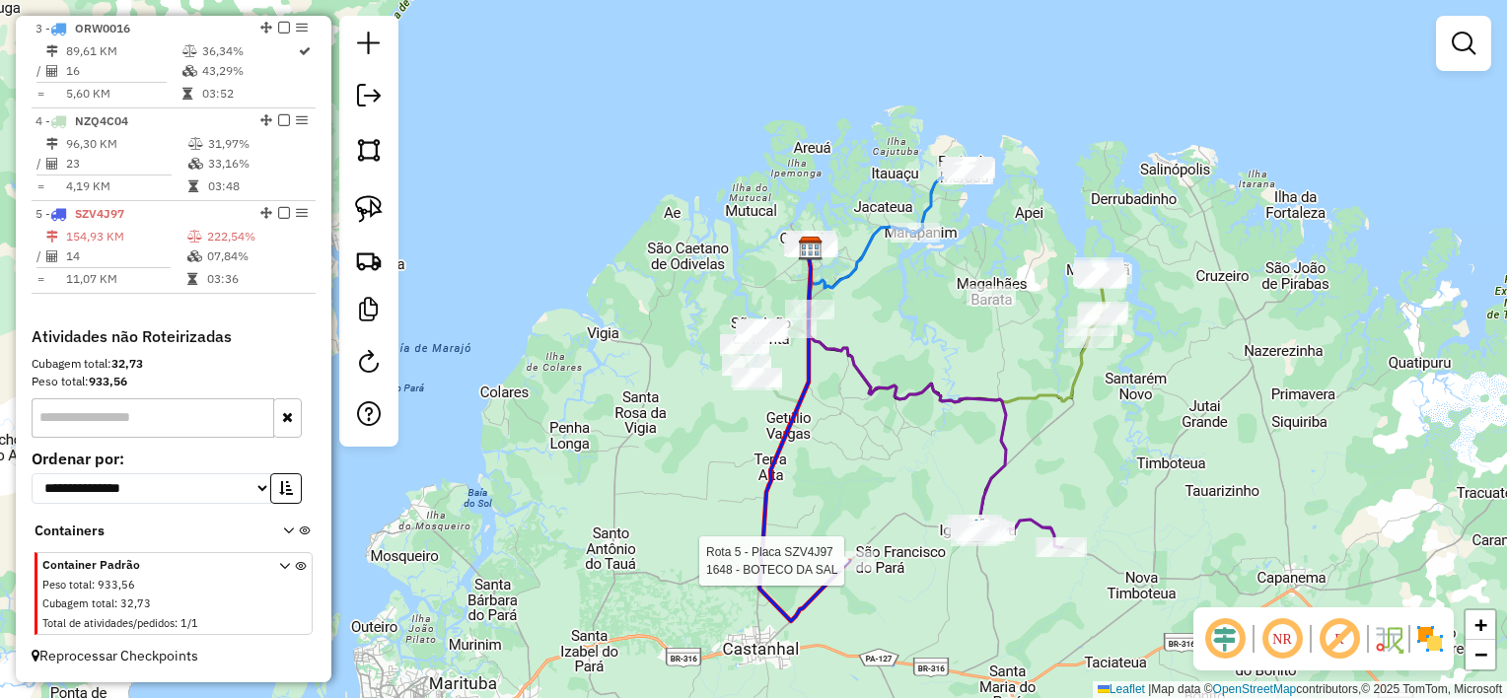
select select "**********"
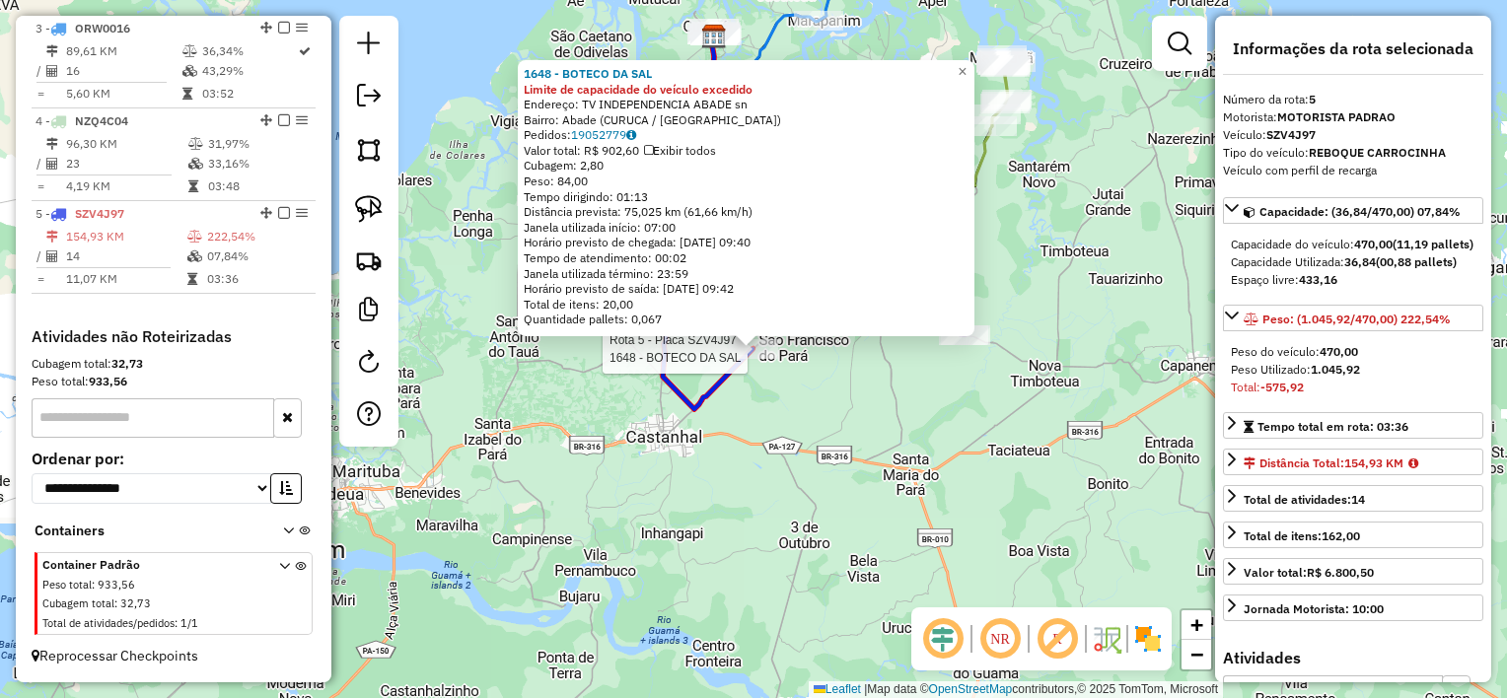
click at [835, 378] on div "Rota 5 - Placa SZV4J97 1648 - BOTECO DA SAL 1648 - BOTECO DA SAL Limite de capa…" at bounding box center [753, 349] width 1507 height 698
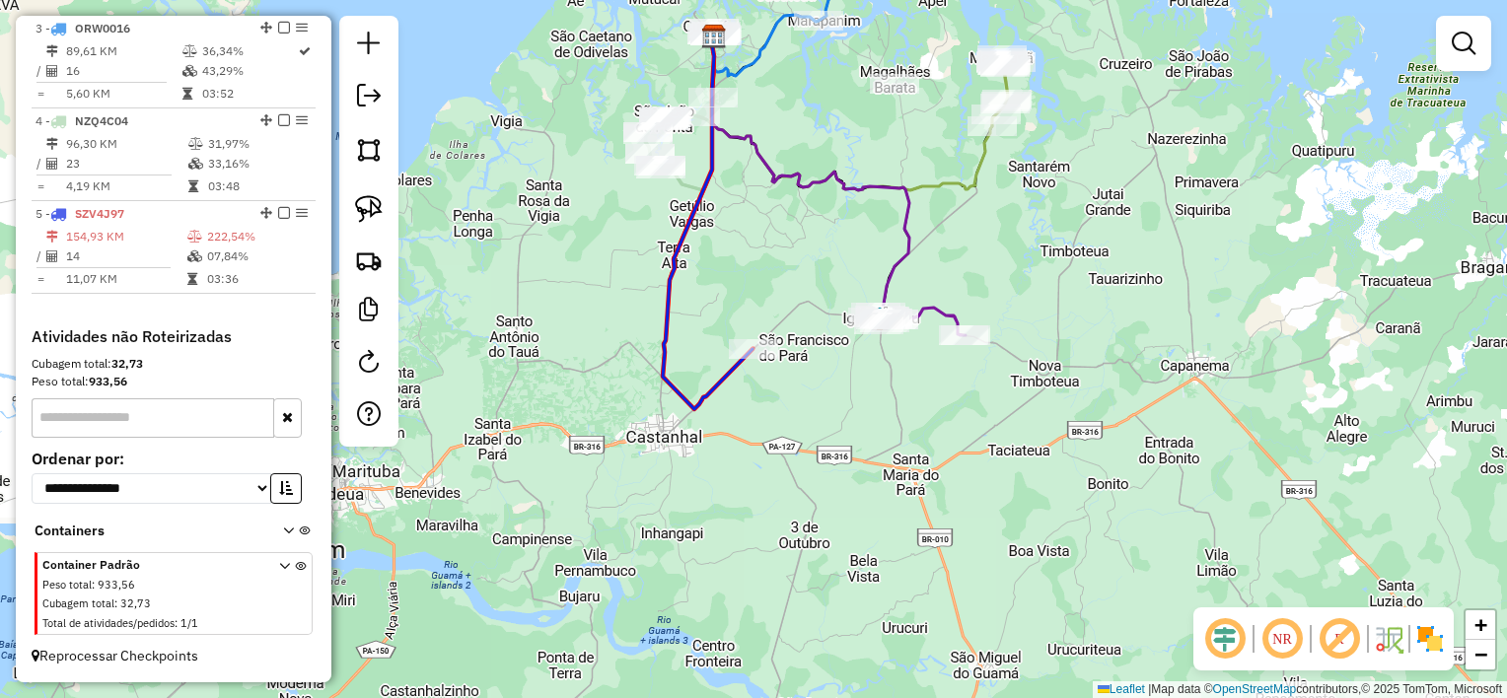
drag, startPoint x: 755, startPoint y: 341, endPoint x: 752, endPoint y: 355, distance: 14.1
click at [752, 355] on div "Janela de atendimento Grade de atendimento Capacidade Transportadoras Veículos …" at bounding box center [753, 349] width 1507 height 698
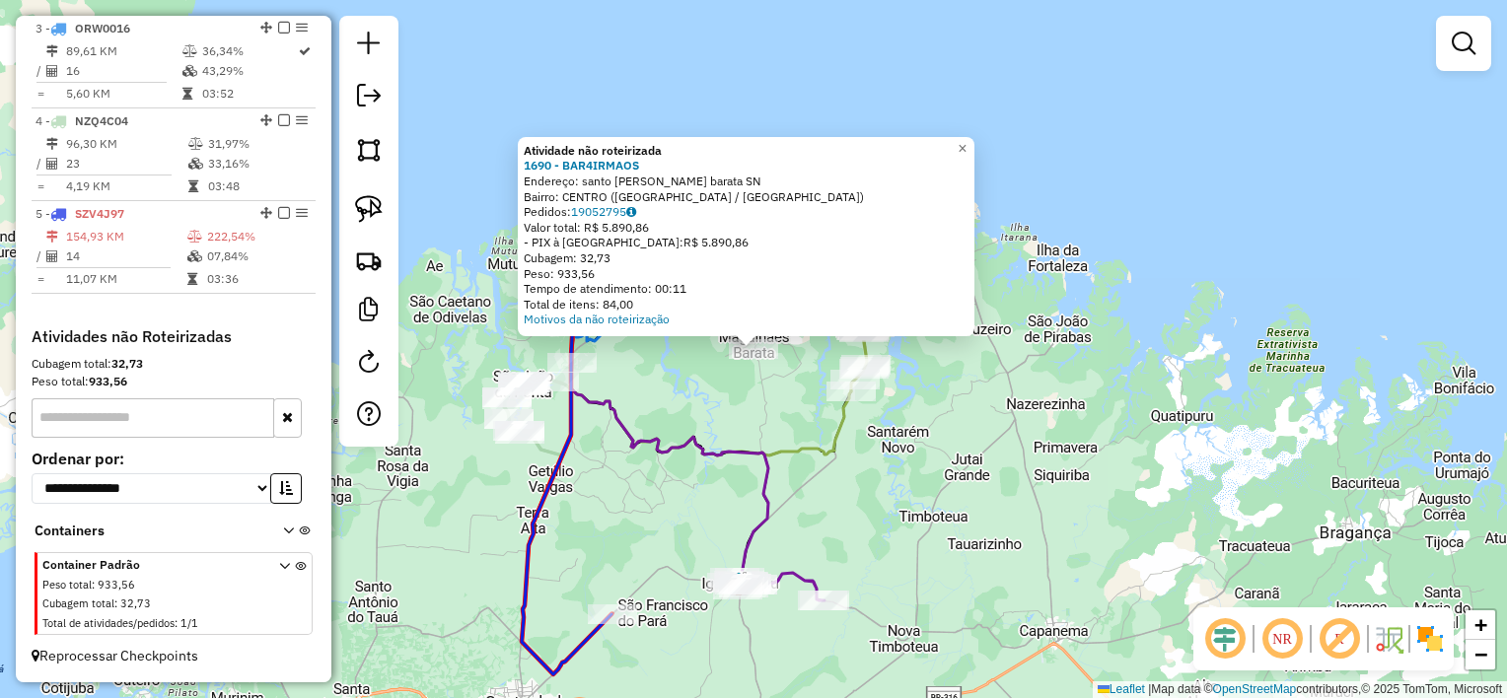
click at [769, 369] on div "Atividade não roteirizada 1690 - BAR4IRMAOS Endereço: santo [PERSON_NAME] barat…" at bounding box center [753, 349] width 1507 height 698
click at [727, 409] on div "Atividade não roteirizada 1690 - BAR4IRMAOS Endereço: santo [PERSON_NAME] barat…" at bounding box center [753, 349] width 1507 height 698
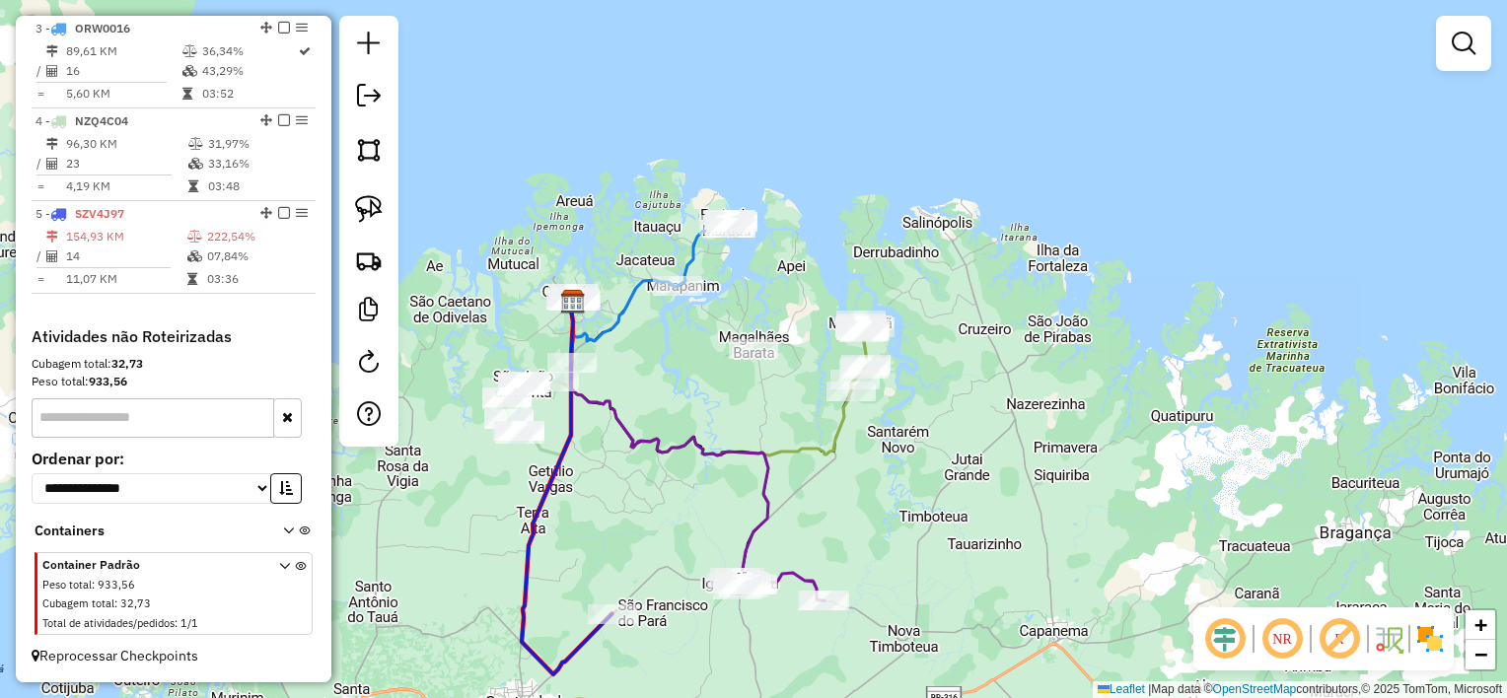
drag, startPoint x: 730, startPoint y: 414, endPoint x: 835, endPoint y: 399, distance: 106.7
click at [831, 402] on div "Janela de atendimento Grade de atendimento Capacidade Transportadoras Veículos …" at bounding box center [753, 349] width 1507 height 698
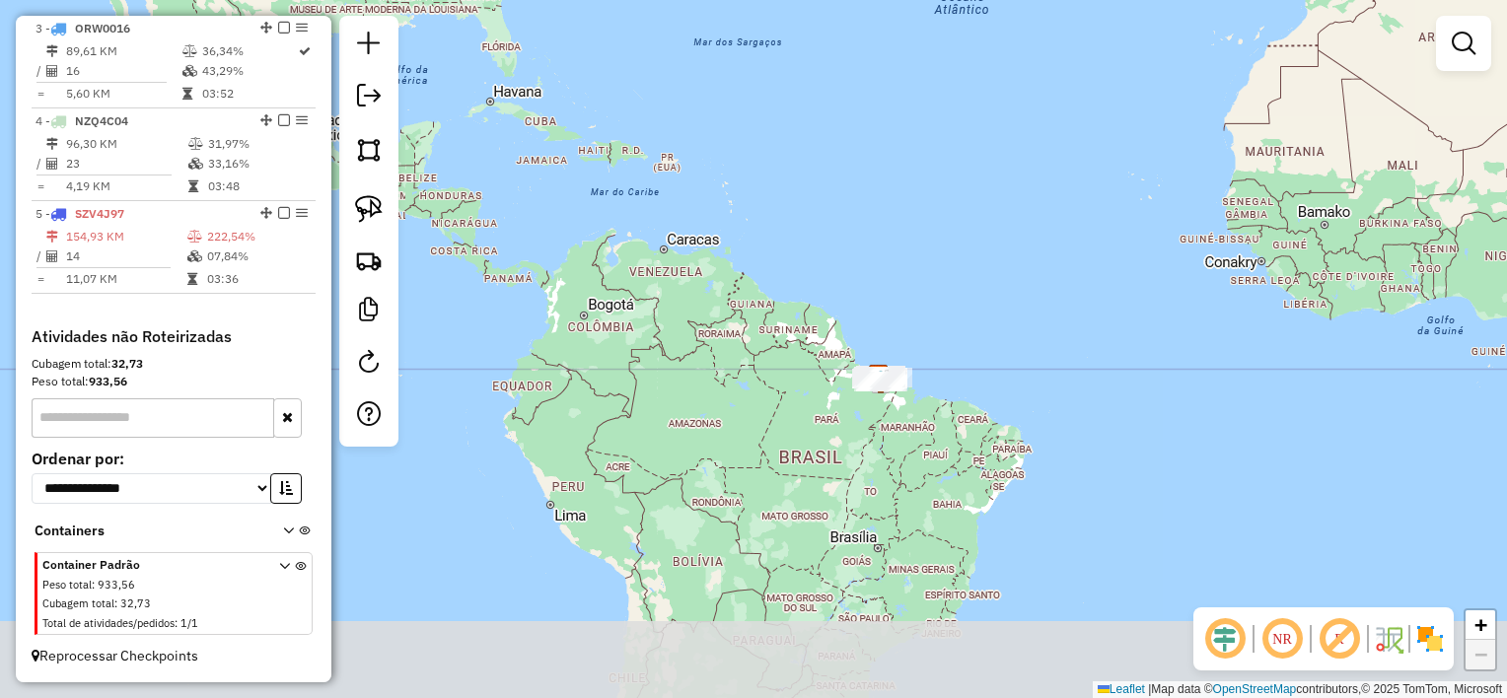
drag, startPoint x: 430, startPoint y: 30, endPoint x: 418, endPoint y: 7, distance: 25.6
click at [419, 8] on div "Janela de atendimento Grade de atendimento Capacidade Transportadoras Veículos …" at bounding box center [753, 349] width 1507 height 698
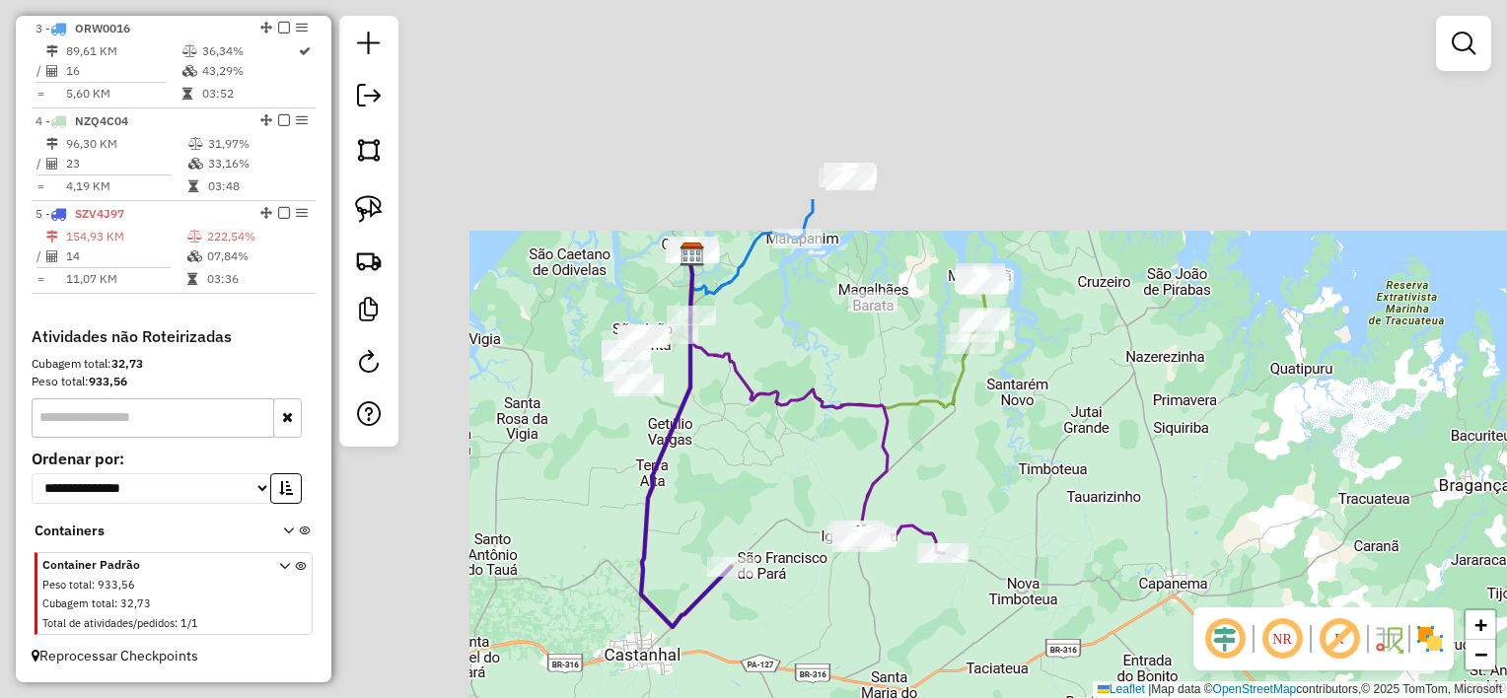
drag, startPoint x: 585, startPoint y: 161, endPoint x: 1161, endPoint y: 448, distance: 643.6
click at [1161, 448] on div "Janela de atendimento Grade de atendimento Capacidade Transportadoras Veículos …" at bounding box center [753, 349] width 1507 height 698
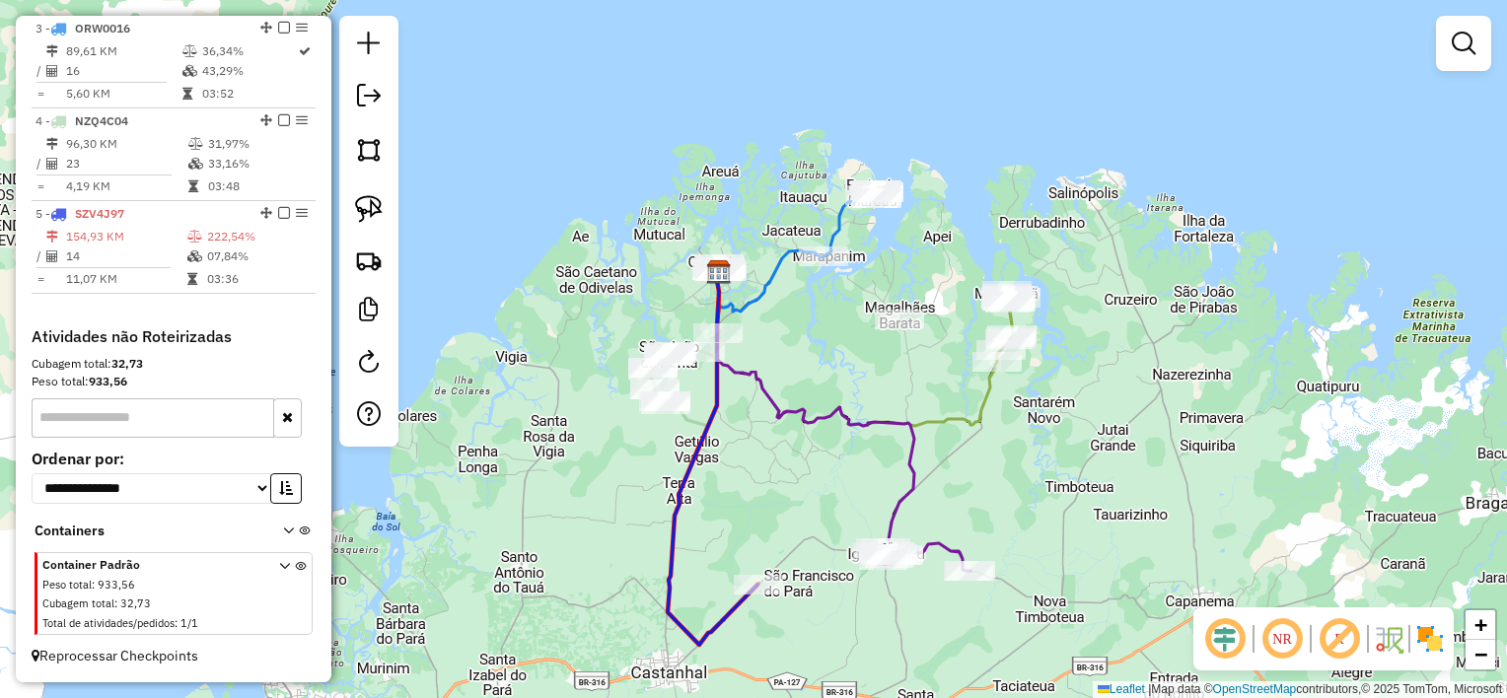
drag, startPoint x: 847, startPoint y: 496, endPoint x: 748, endPoint y: 383, distance: 151.0
click at [748, 383] on div "Janela de atendimento Grade de atendimento Capacidade Transportadoras Veículos …" at bounding box center [753, 349] width 1507 height 698
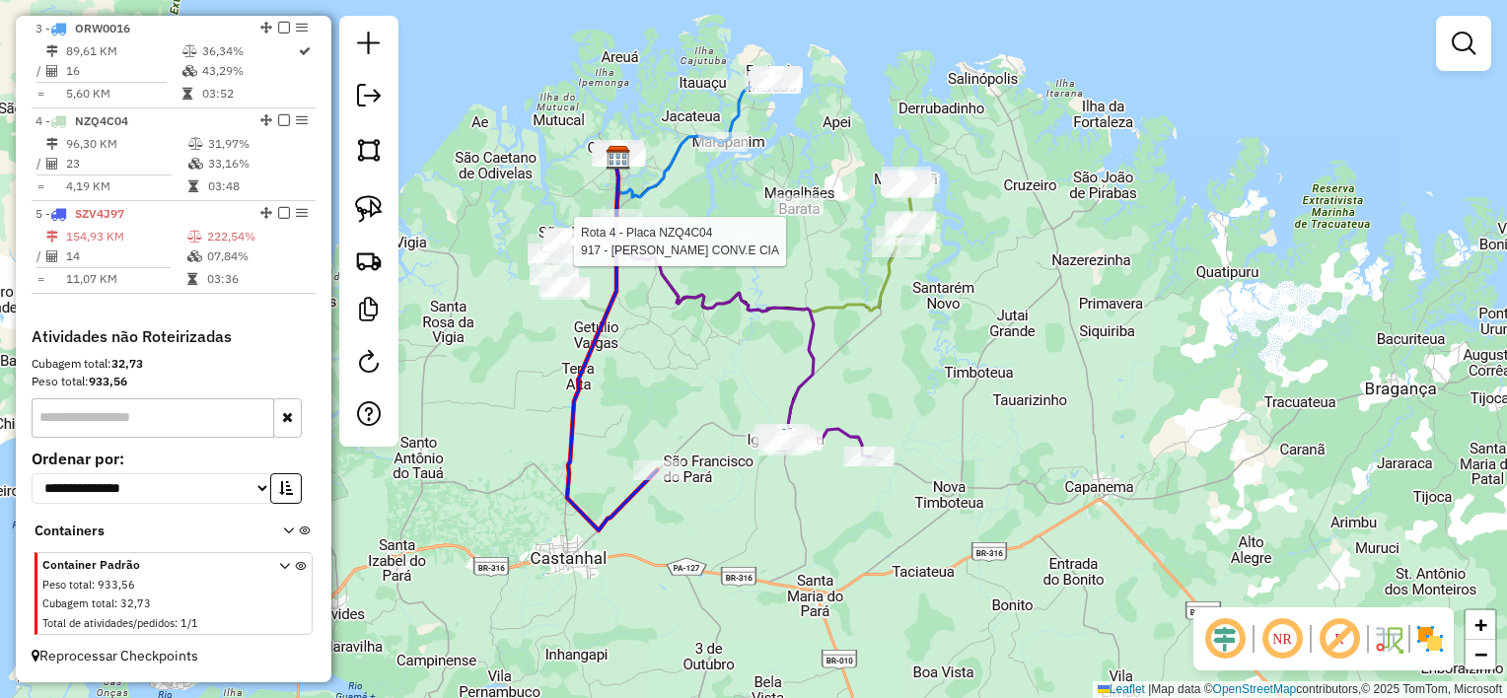
select select "**********"
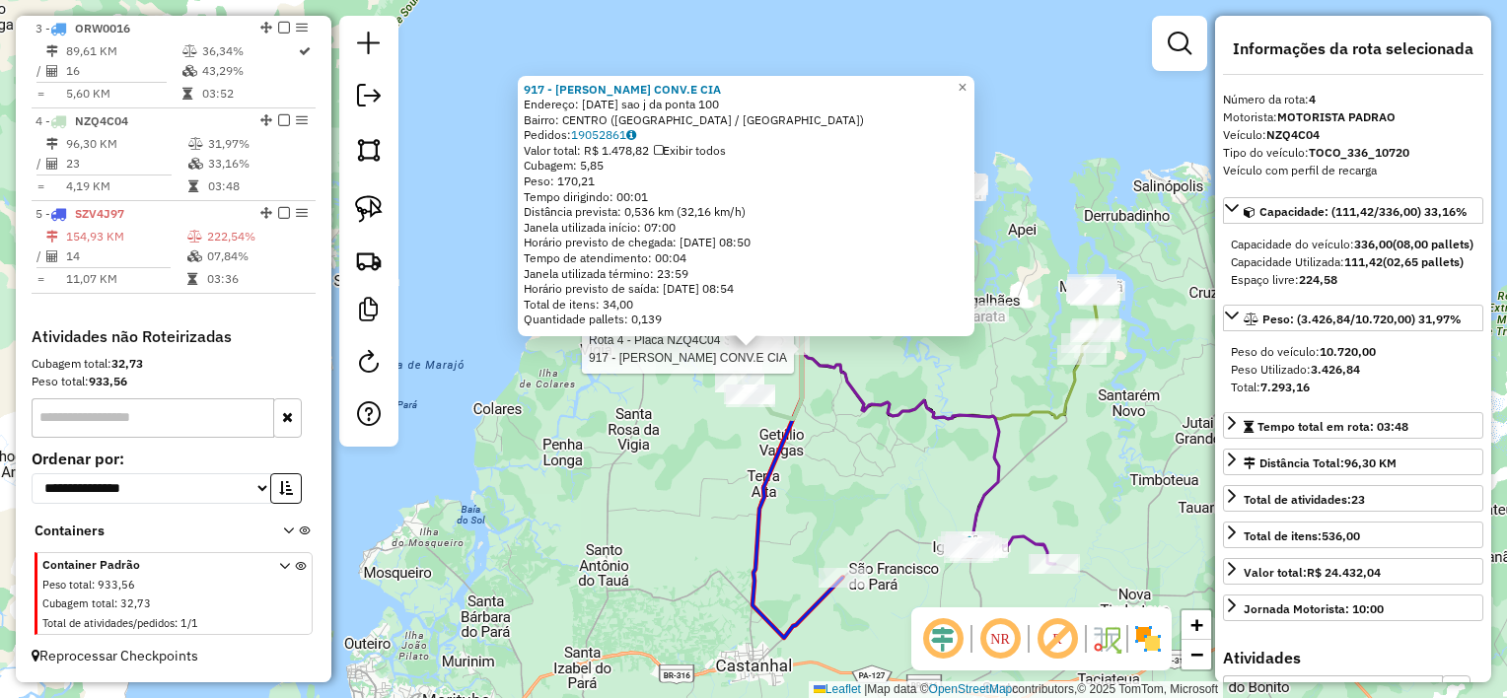
click at [700, 466] on div "Rota 4 - Placa NZQ4C04 917 - [PERSON_NAME] CONV.E CIA 917 - [PERSON_NAME] CONV.…" at bounding box center [753, 349] width 1507 height 698
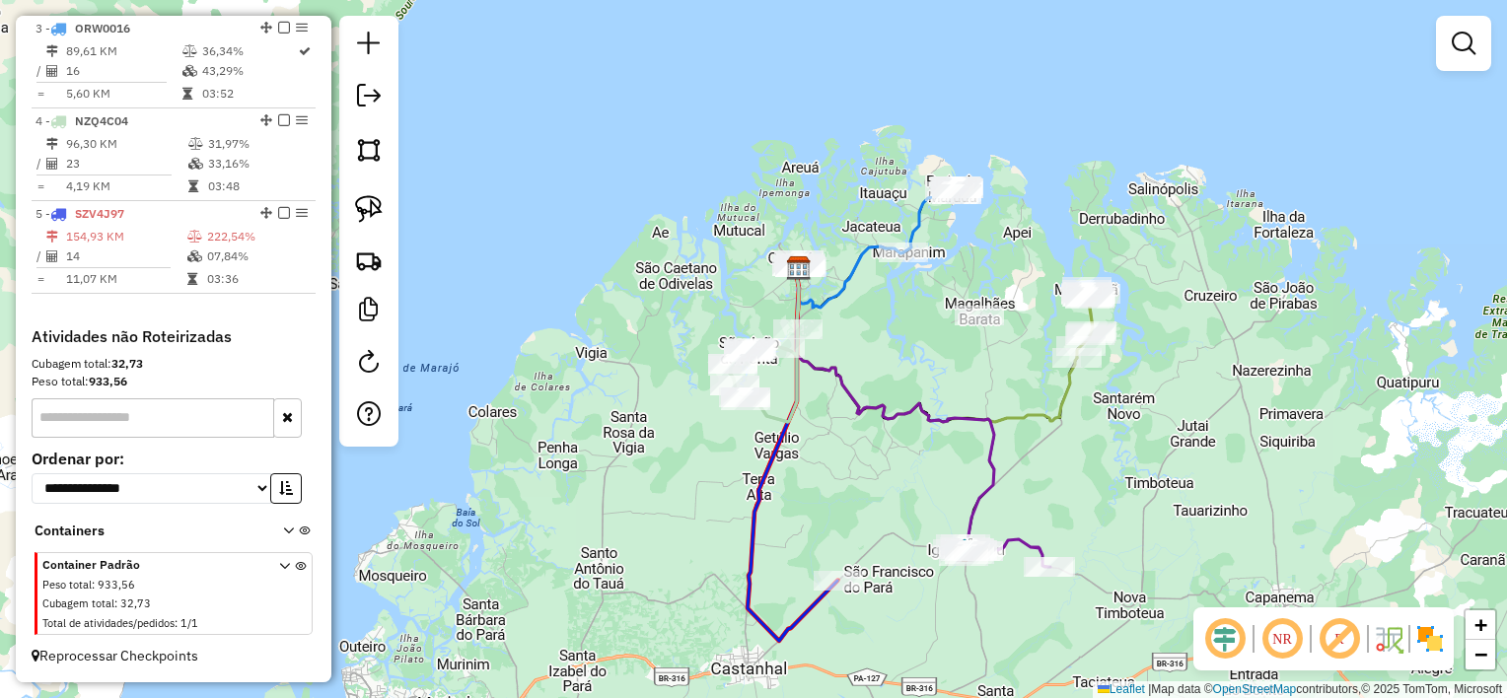
click at [847, 484] on div "Janela de atendimento Grade de atendimento Capacidade Transportadoras Veículos …" at bounding box center [753, 349] width 1507 height 698
select select "**********"
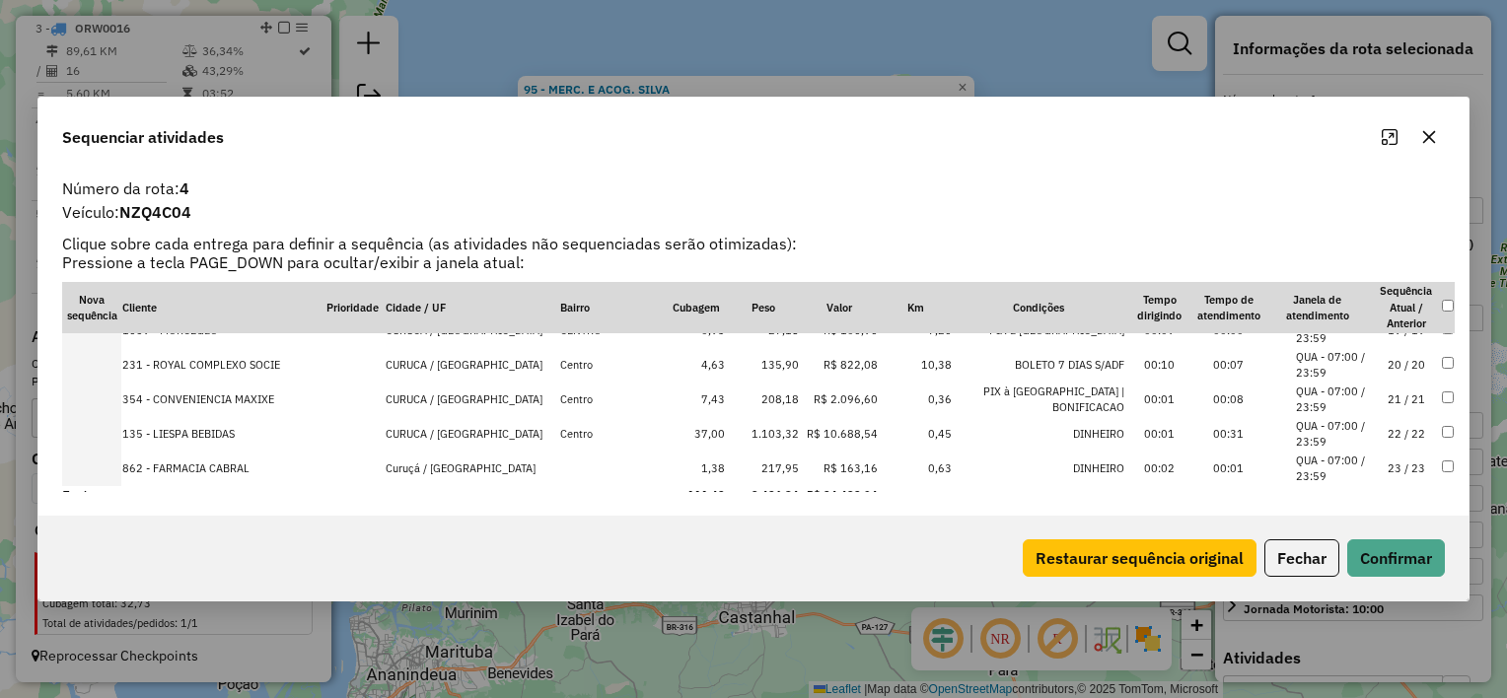
scroll to position [653, 0]
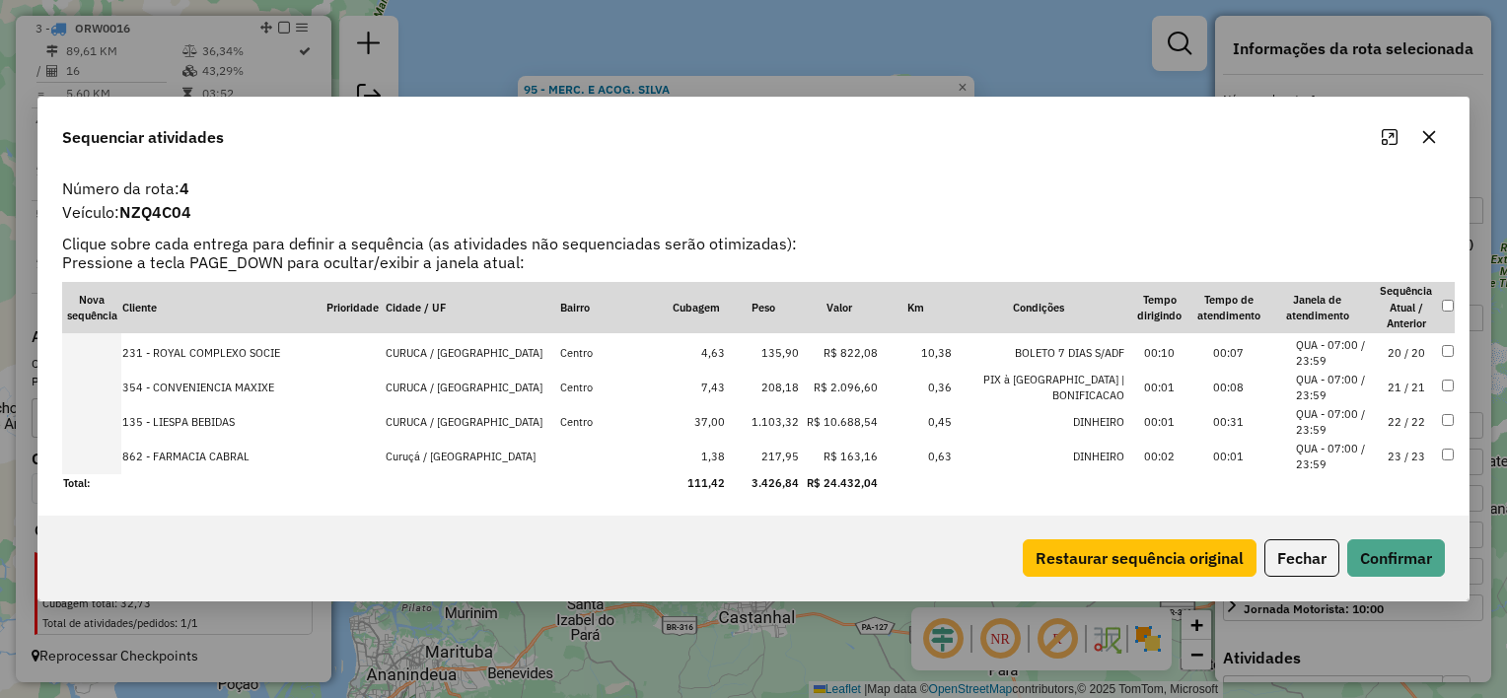
click at [1424, 134] on icon "button" at bounding box center [1429, 137] width 13 height 13
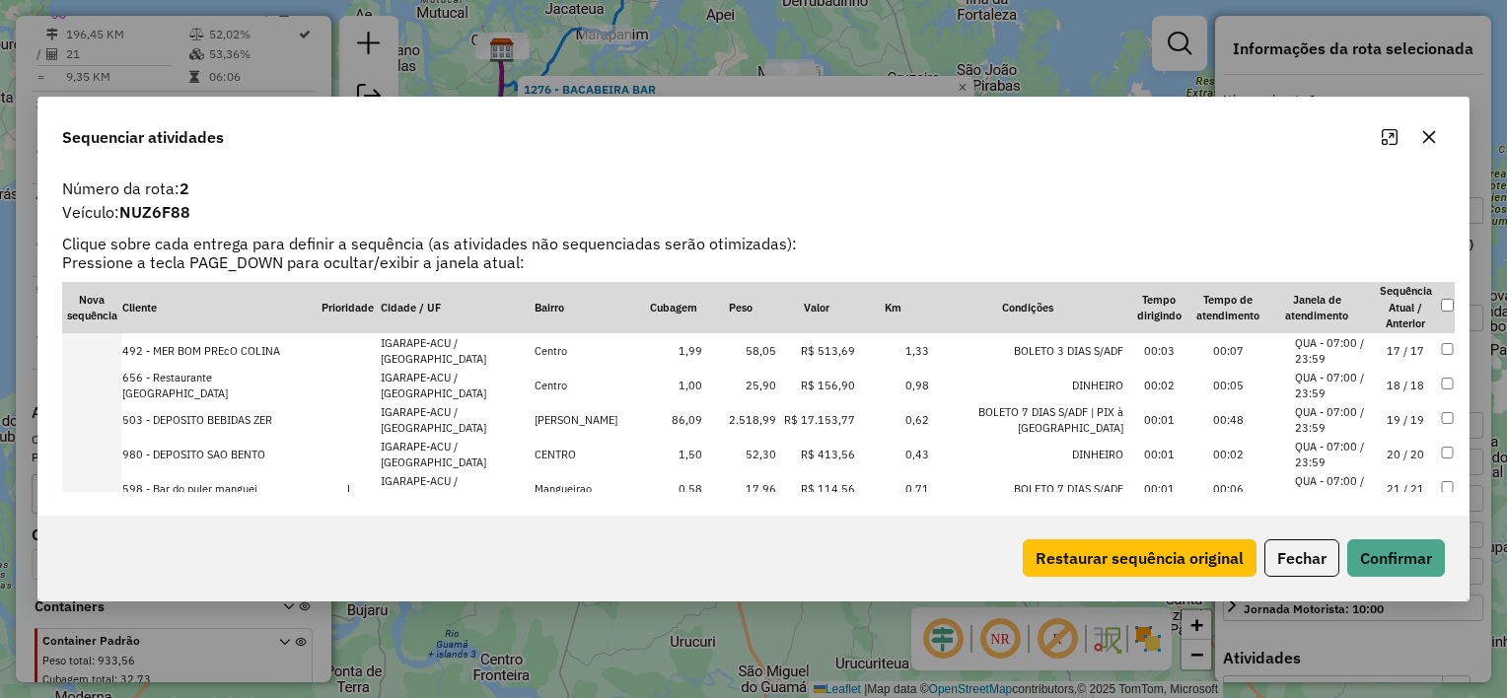
scroll to position [584, 0]
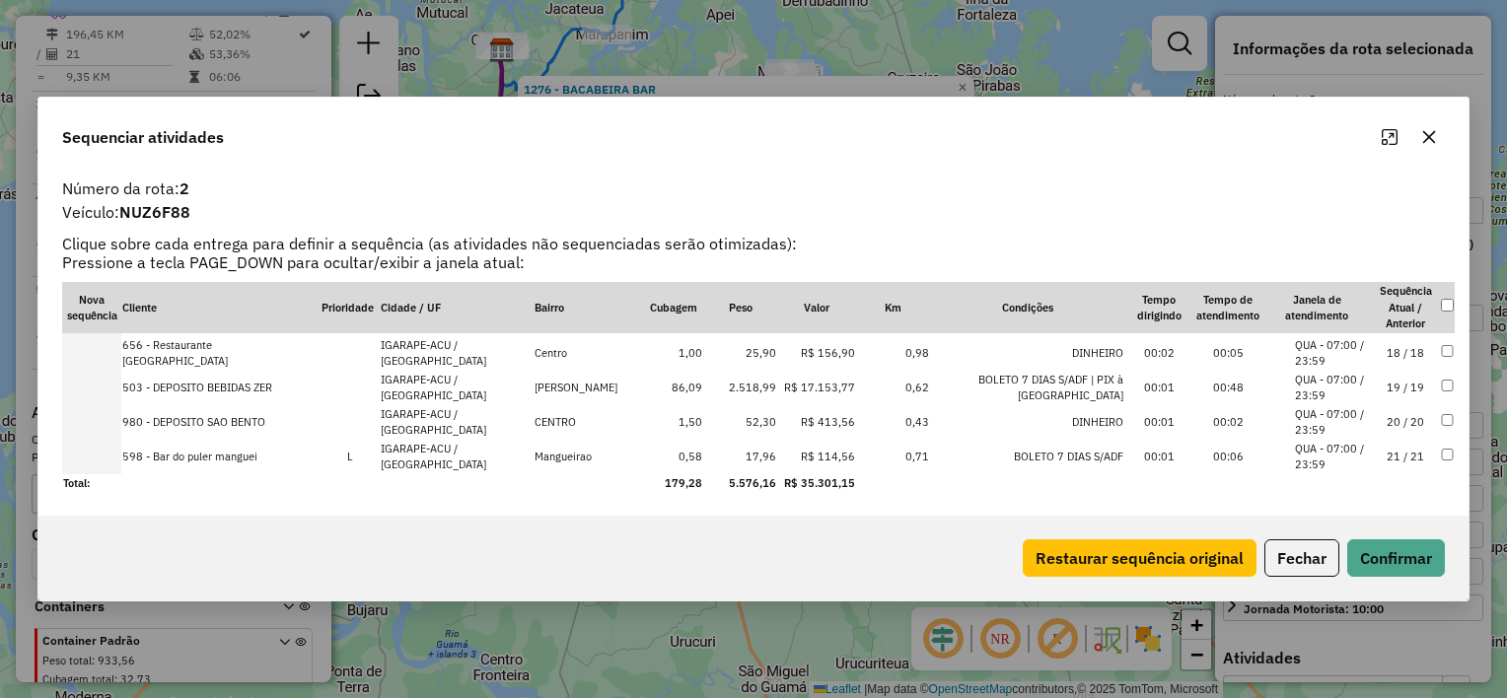
click at [1421, 134] on icon "button" at bounding box center [1429, 137] width 16 height 16
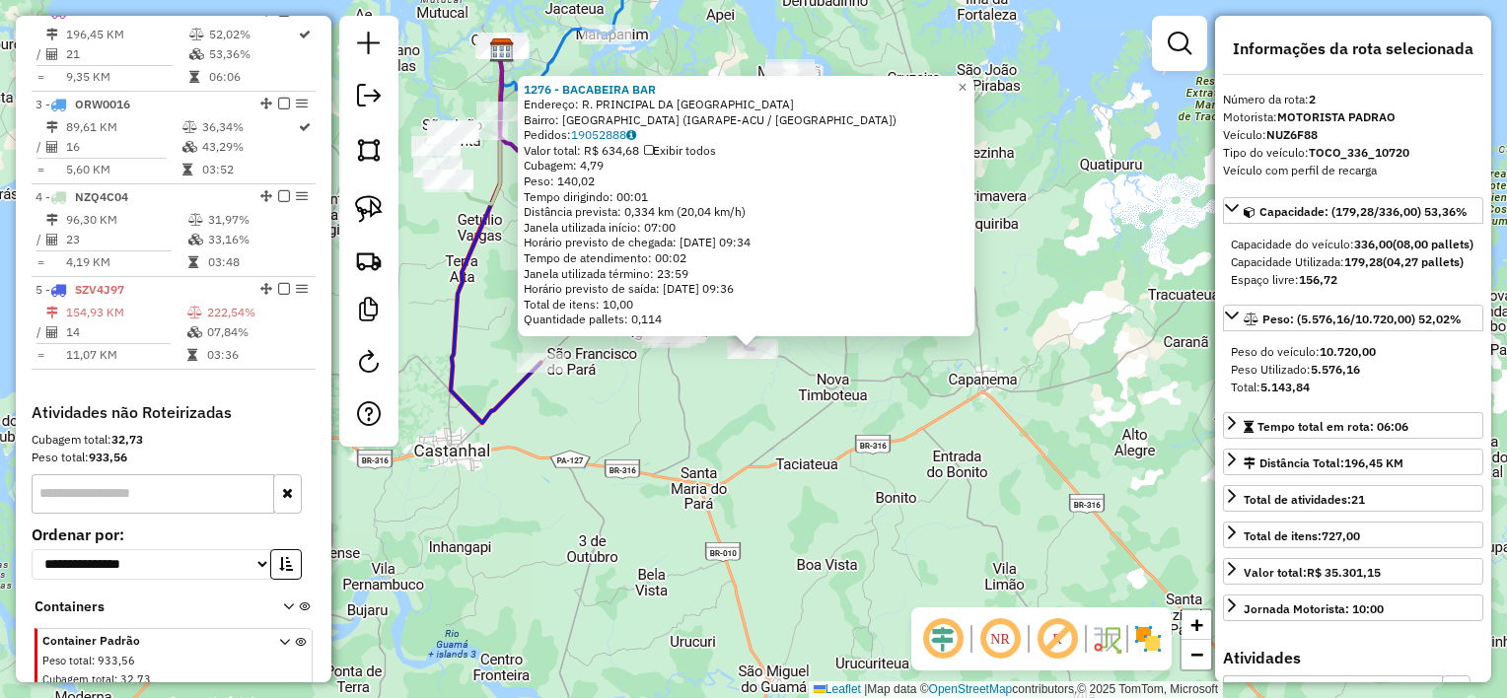
click at [850, 395] on div "1276 - [PERSON_NAME]: R. PRINCIPAL DA [GEOGRAPHIC_DATA]: [GEOGRAPHIC_DATA] (IGA…" at bounding box center [753, 349] width 1507 height 698
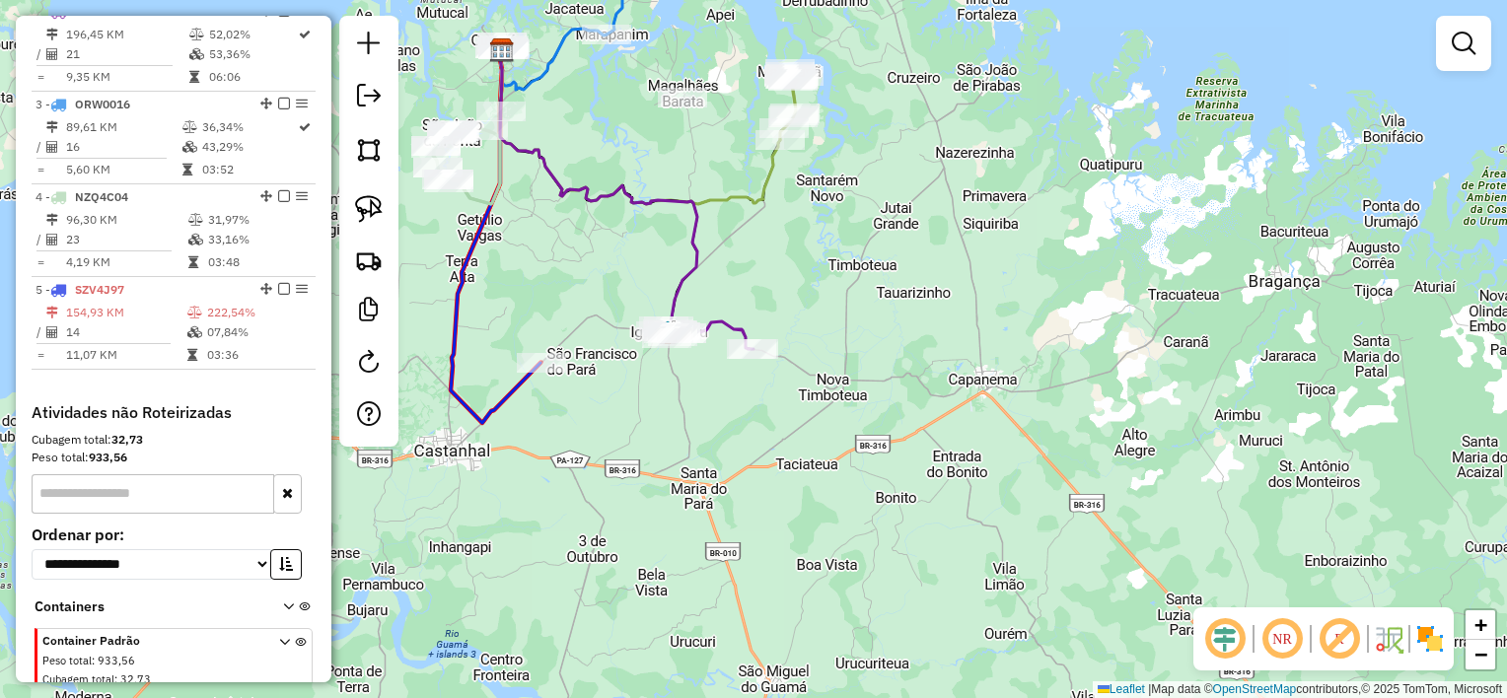
click at [834, 399] on div "Janela de atendimento Grade de atendimento Capacidade Transportadoras Veículos …" at bounding box center [753, 349] width 1507 height 698
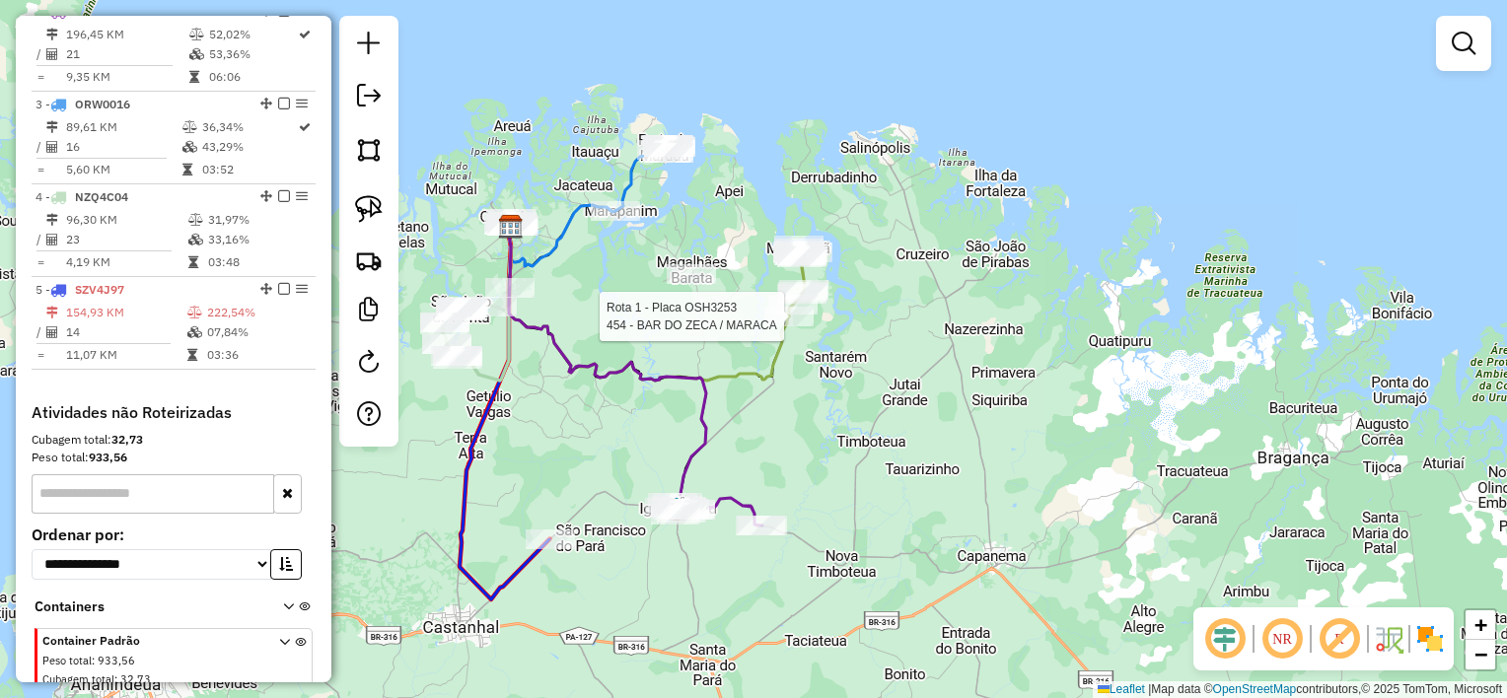
click at [801, 327] on div at bounding box center [788, 317] width 49 height 20
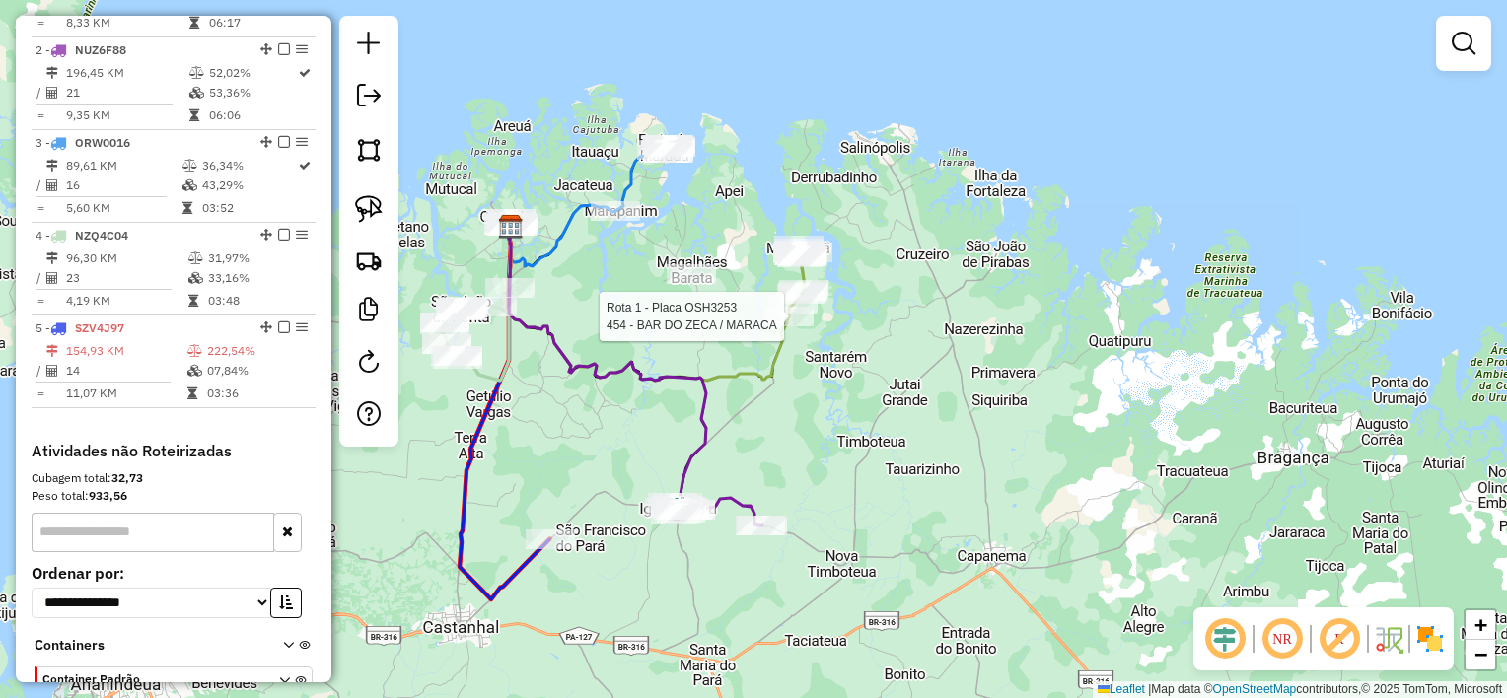
select select "**********"
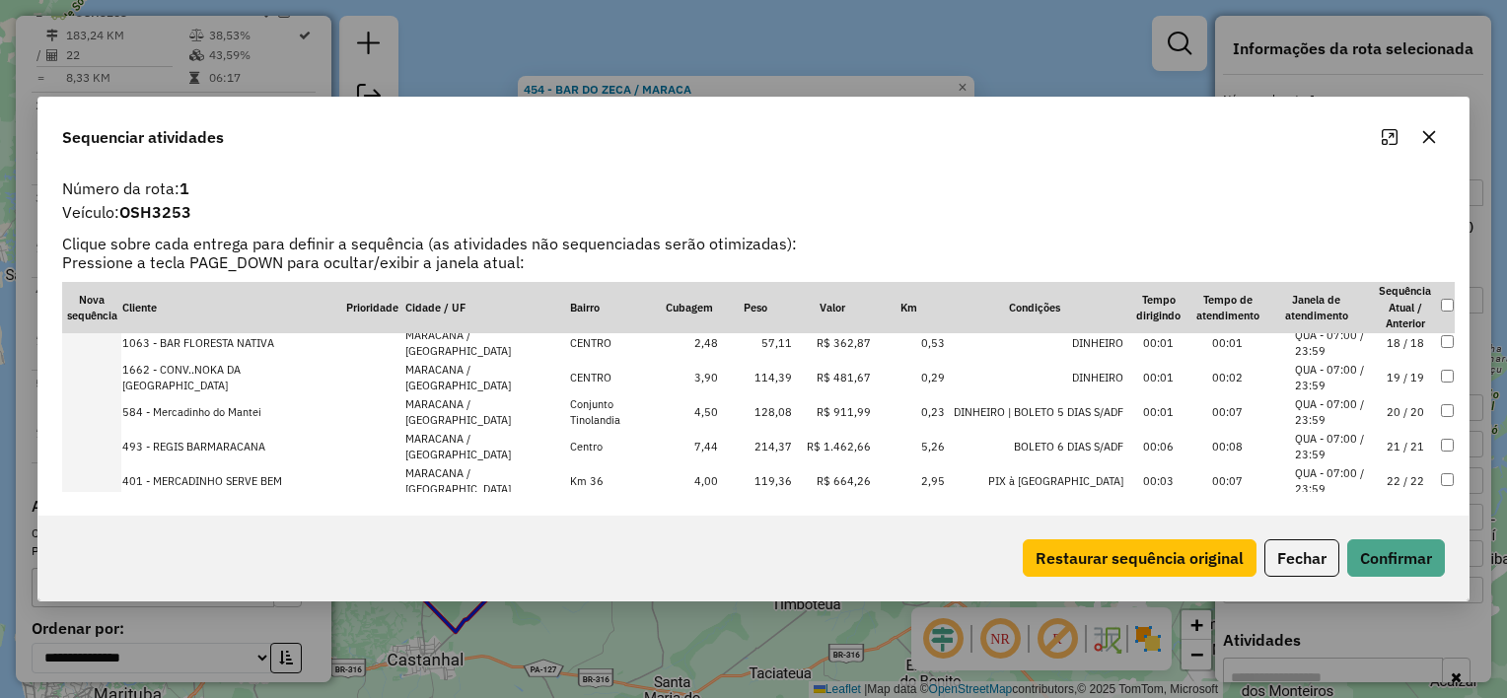
scroll to position [618, 0]
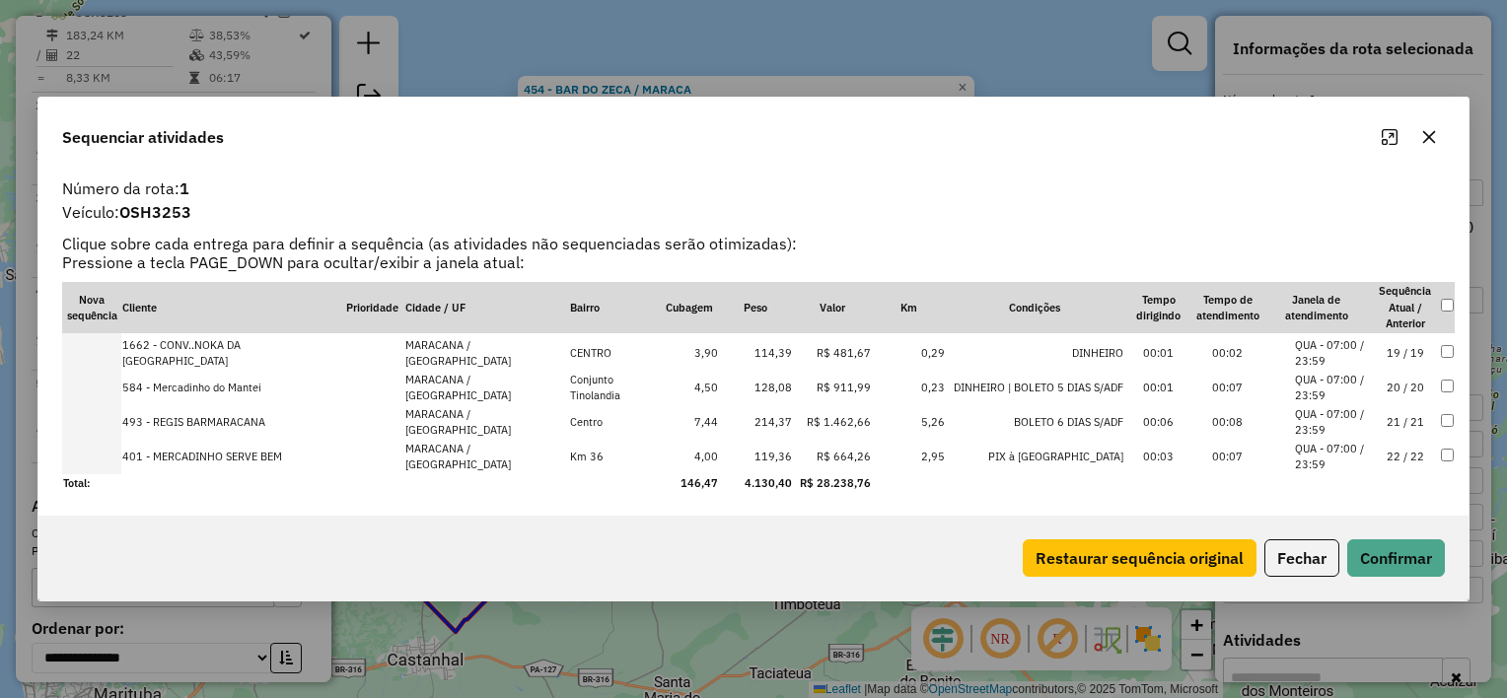
click at [1429, 137] on icon "button" at bounding box center [1429, 137] width 13 height 13
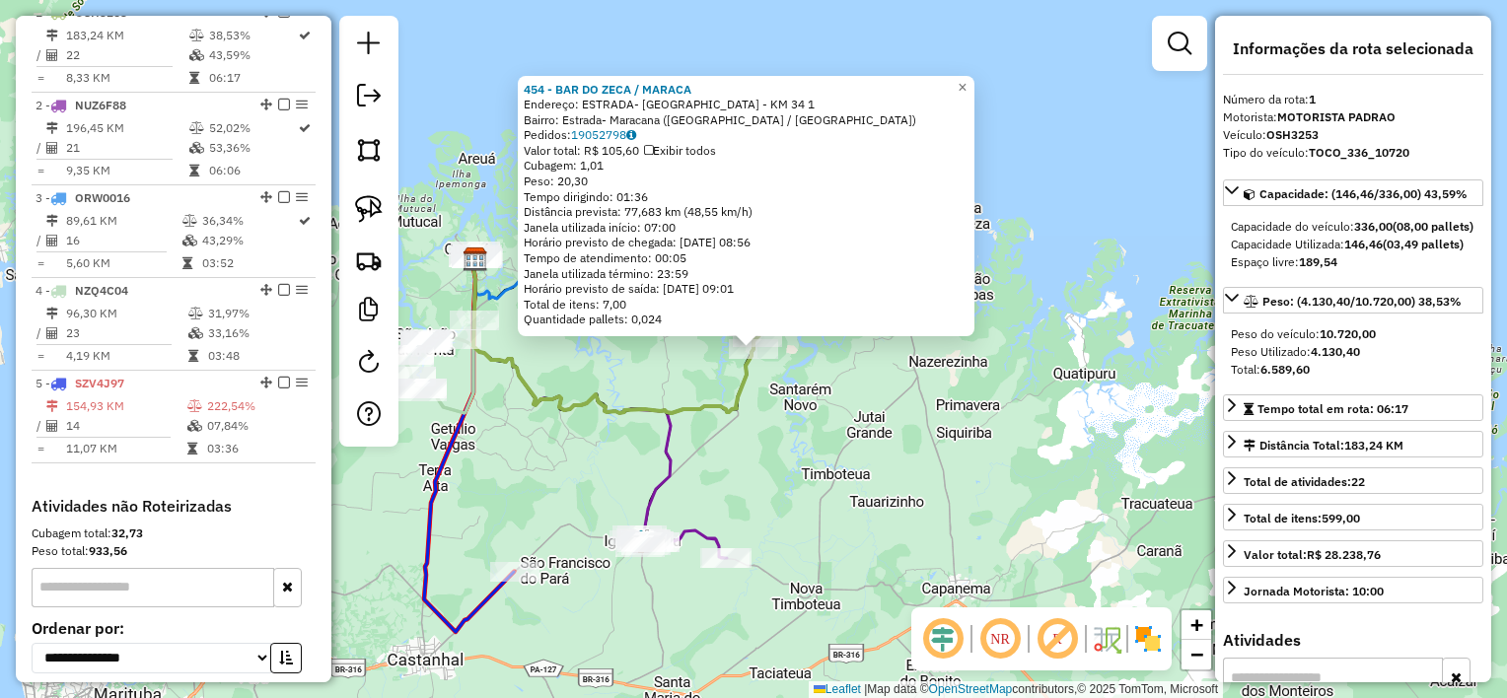
drag, startPoint x: 886, startPoint y: 370, endPoint x: 827, endPoint y: 381, distance: 60.2
click at [884, 370] on div "454 - BAR DO ZECA / [GEOGRAPHIC_DATA] Endereço: ESTRADA- [GEOGRAPHIC_DATA] - KM…" at bounding box center [753, 349] width 1507 height 698
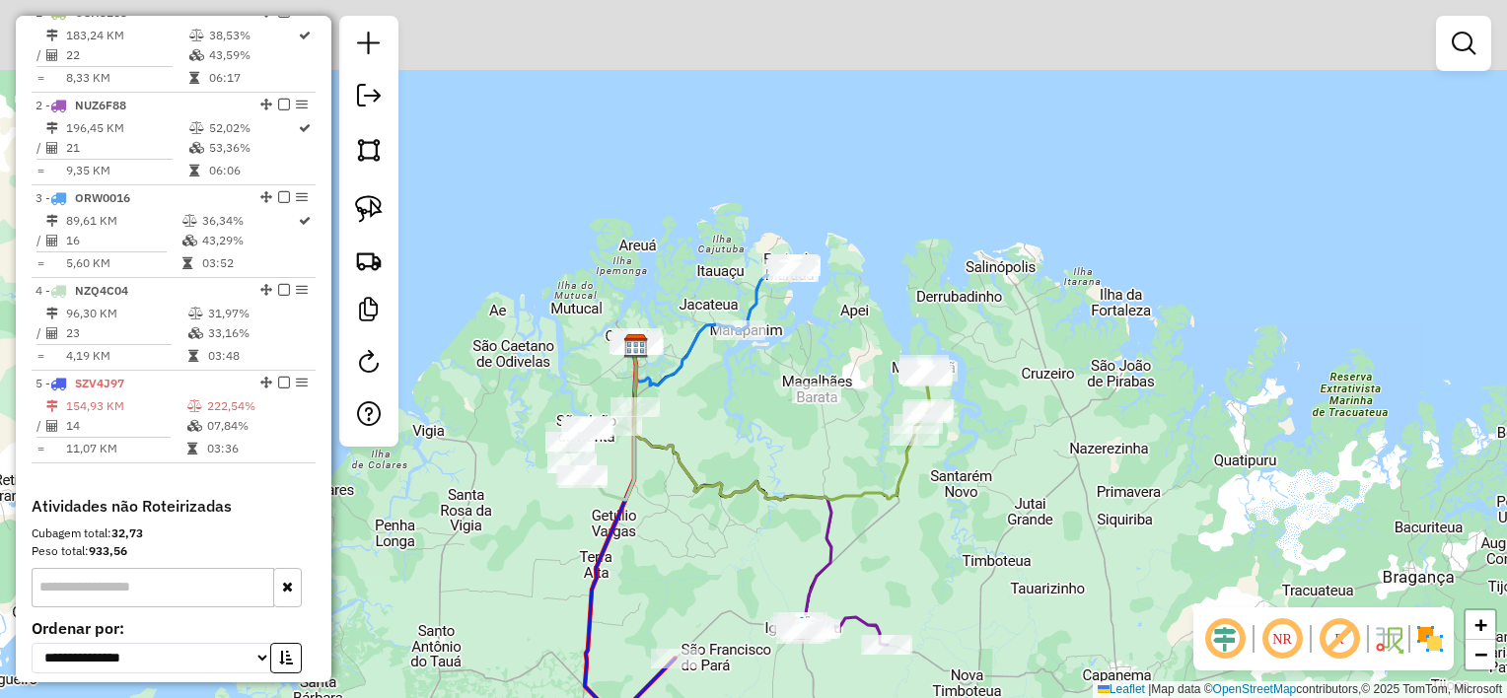
drag, startPoint x: 623, startPoint y: 335, endPoint x: 786, endPoint y: 411, distance: 179.6
click at [784, 418] on div "Janela de atendimento Grade de atendimento Capacidade Transportadoras Veículos …" at bounding box center [753, 349] width 1507 height 698
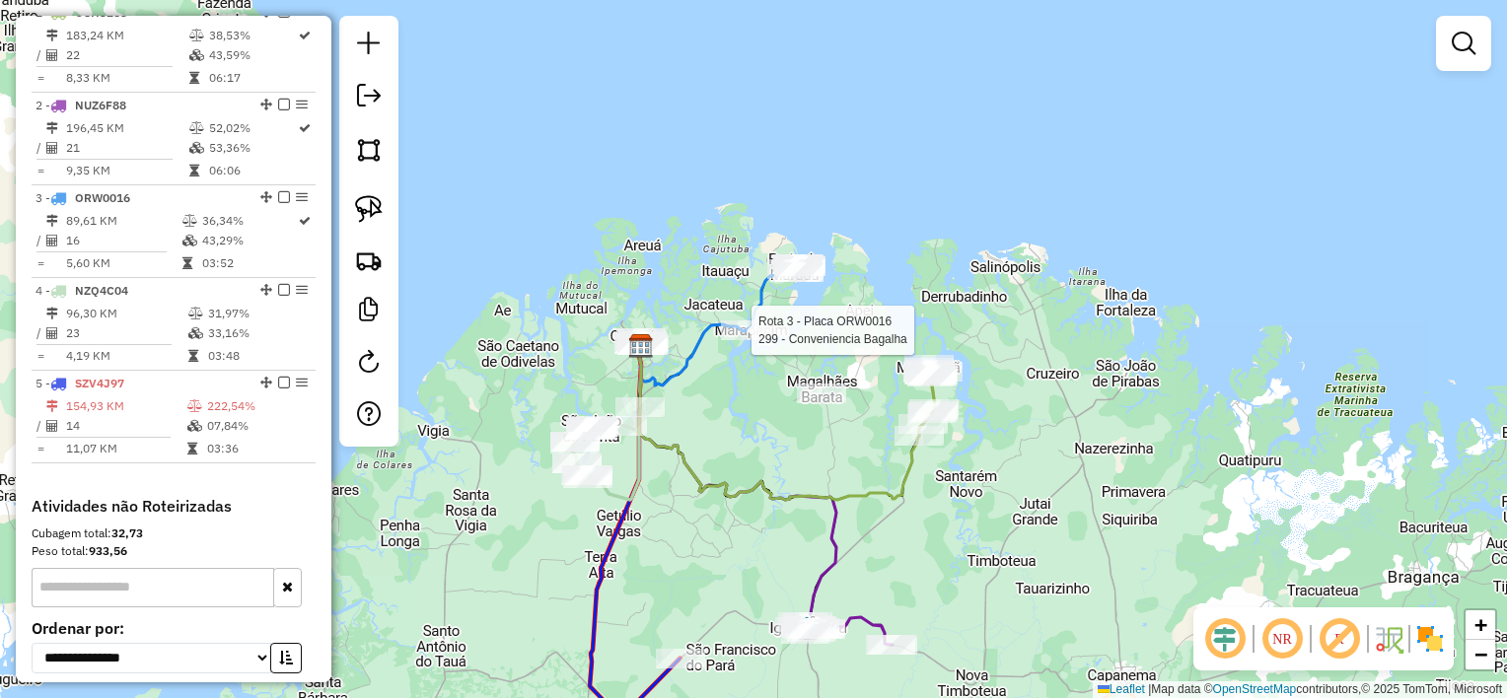
select select "**********"
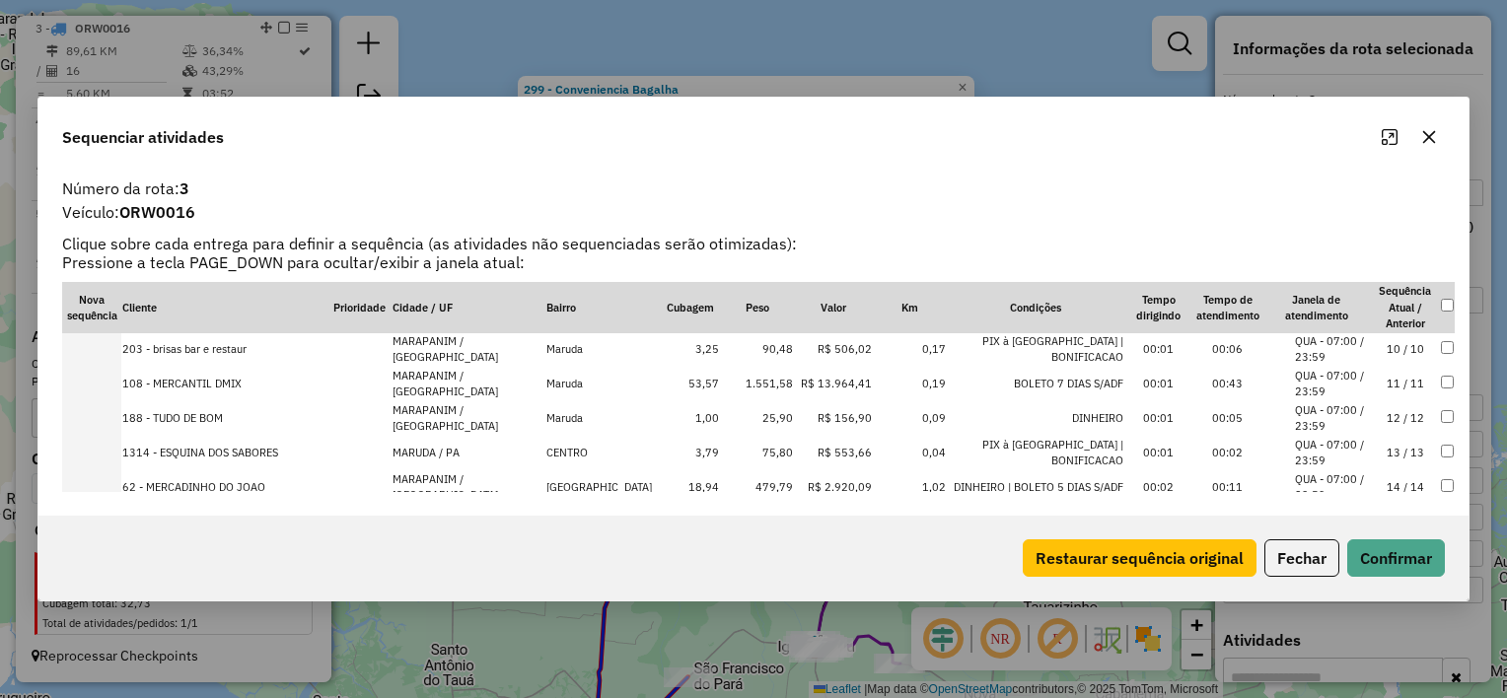
scroll to position [411, 0]
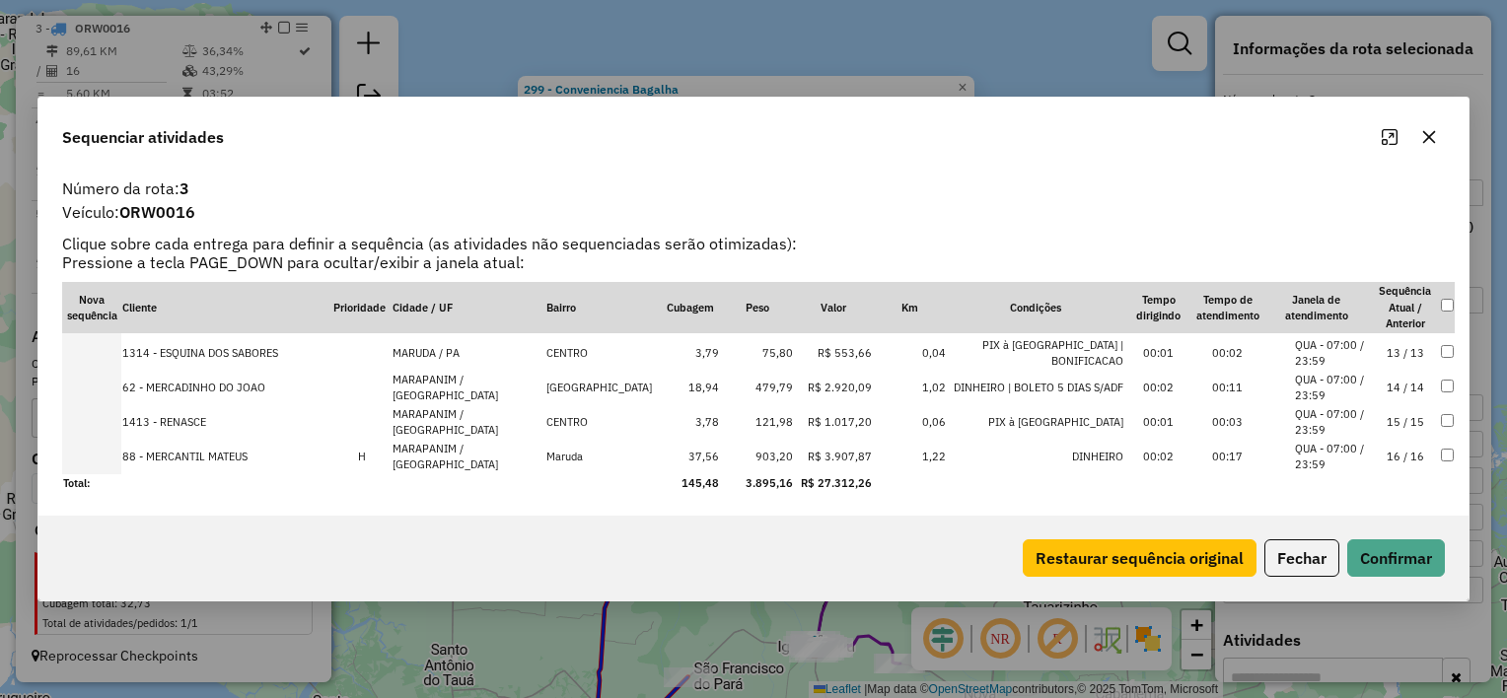
click at [1438, 145] on button "button" at bounding box center [1430, 137] width 32 height 32
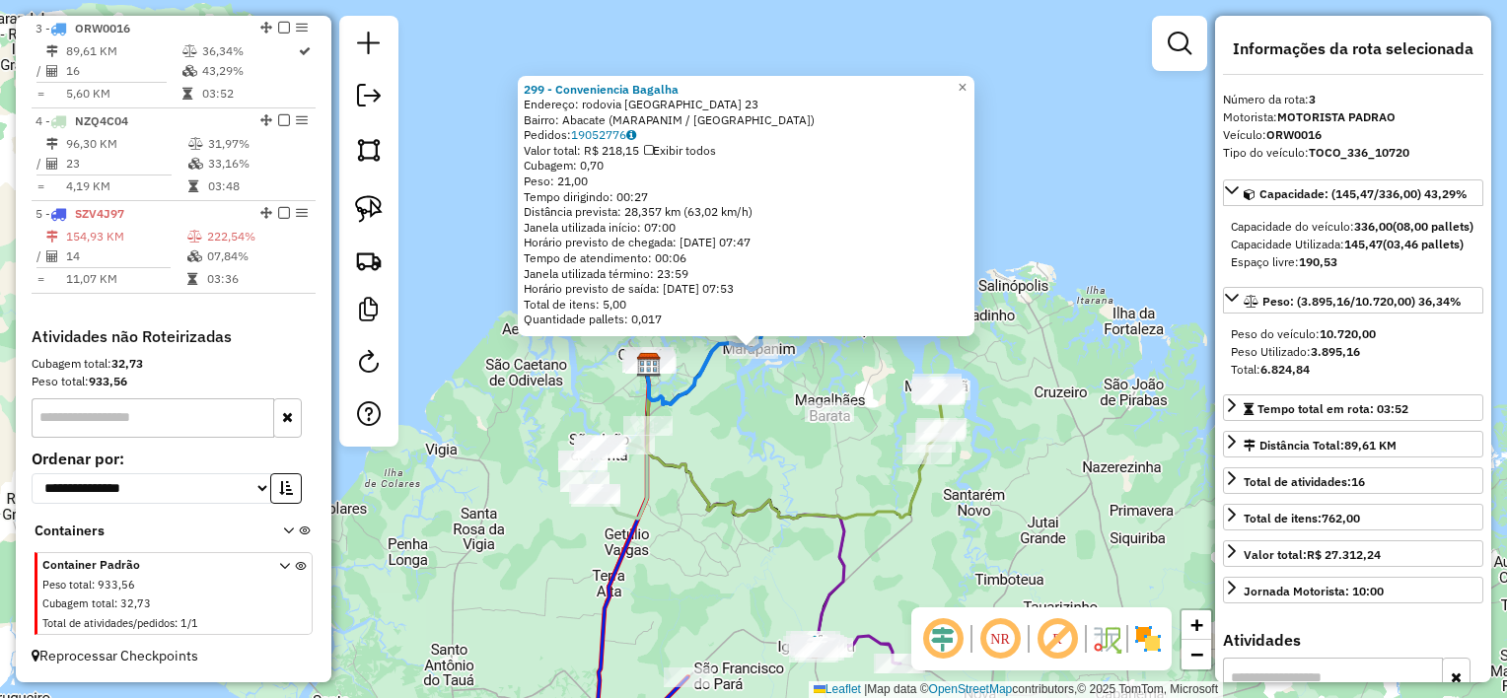
click at [864, 463] on div "299 - Conveniencia [PERSON_NAME]: rodovia [GEOGRAPHIC_DATA] 23 Bairro: [GEOGRAP…" at bounding box center [753, 349] width 1507 height 698
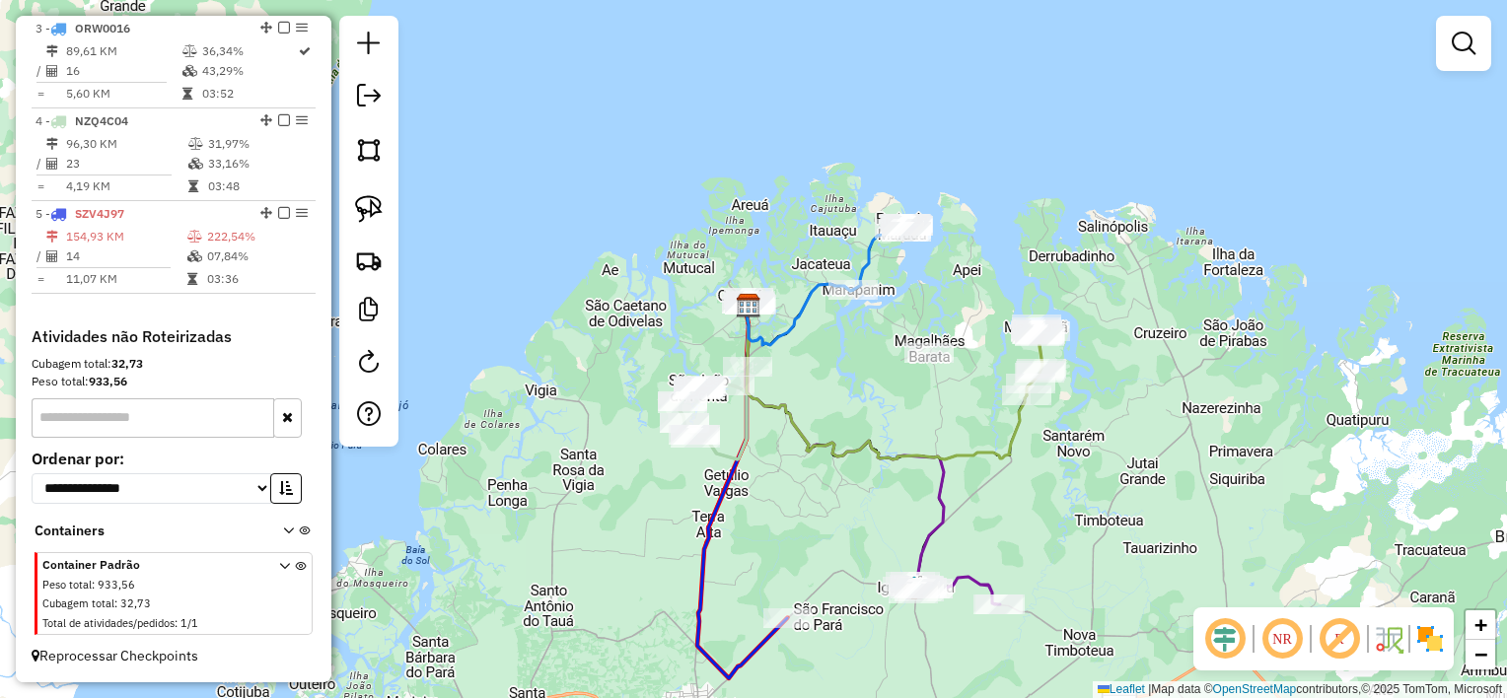
drag, startPoint x: 761, startPoint y: 464, endPoint x: 825, endPoint y: 391, distance: 97.2
click at [860, 402] on div "Janela de atendimento Grade de atendimento Capacidade Transportadoras Veículos …" at bounding box center [753, 349] width 1507 height 698
click at [371, 93] on em at bounding box center [369, 96] width 24 height 24
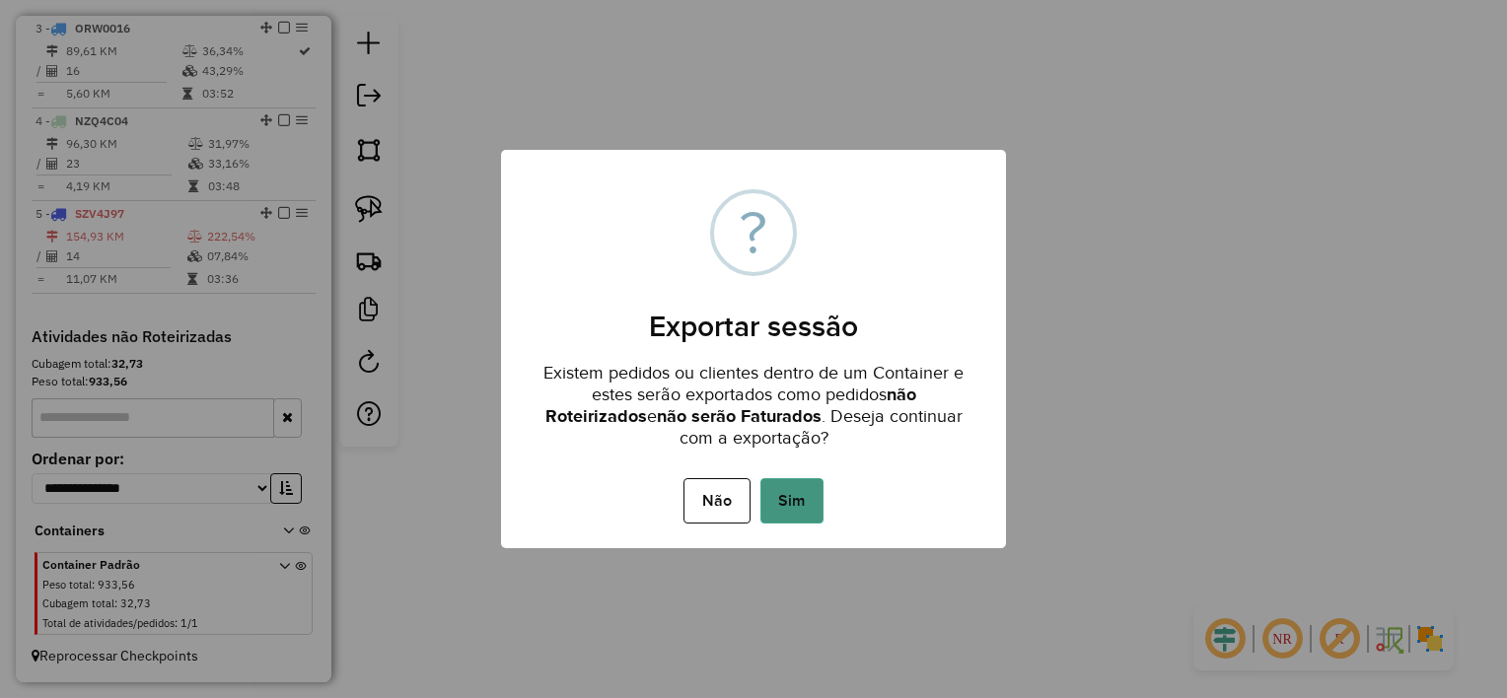
click at [808, 501] on button "Sim" at bounding box center [792, 500] width 63 height 45
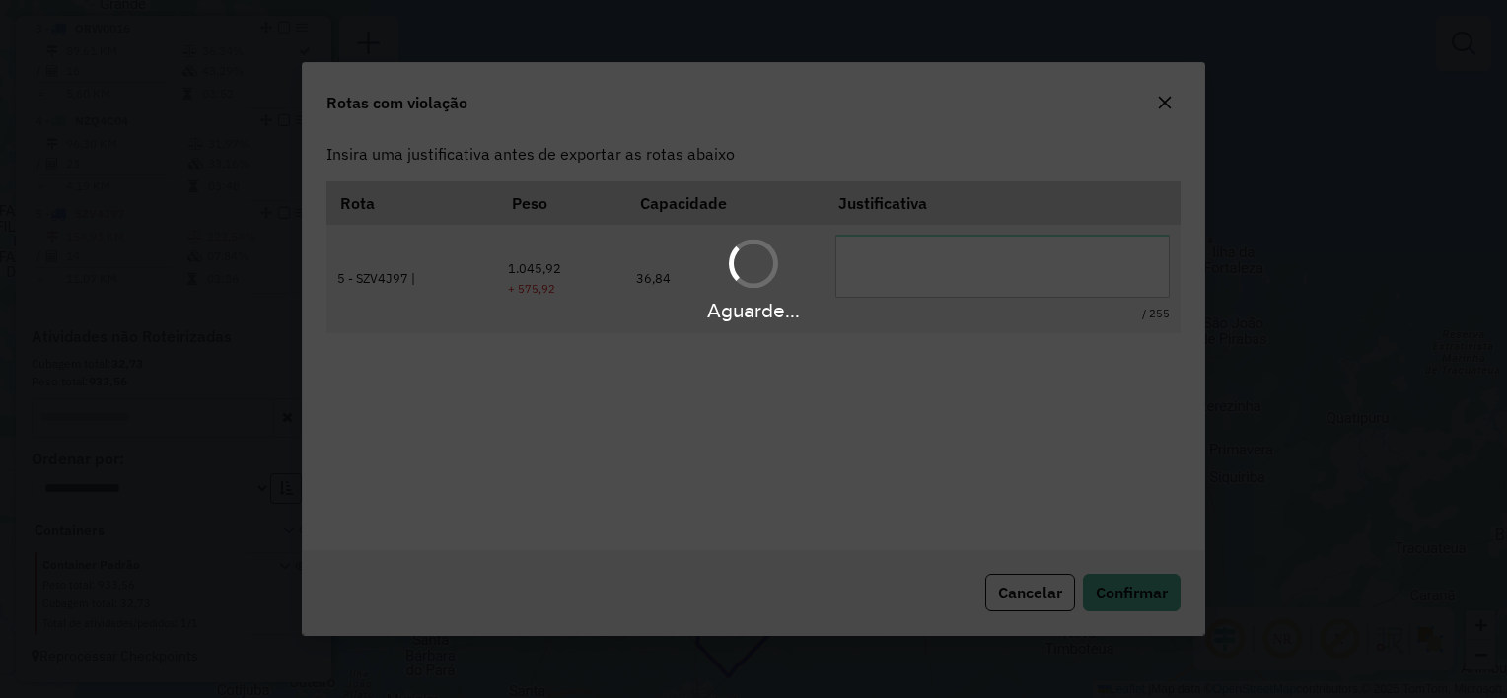
scroll to position [0, 0]
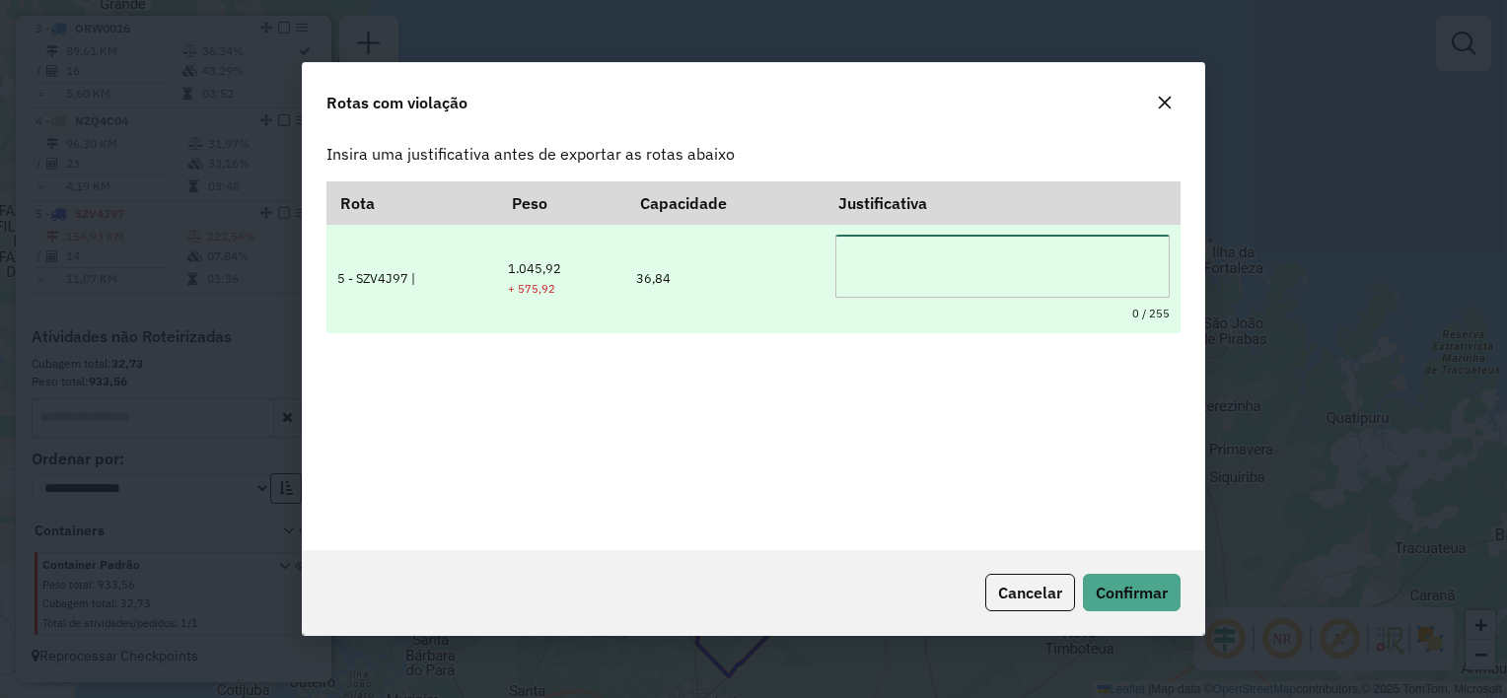
click at [927, 262] on textarea at bounding box center [1002, 266] width 335 height 63
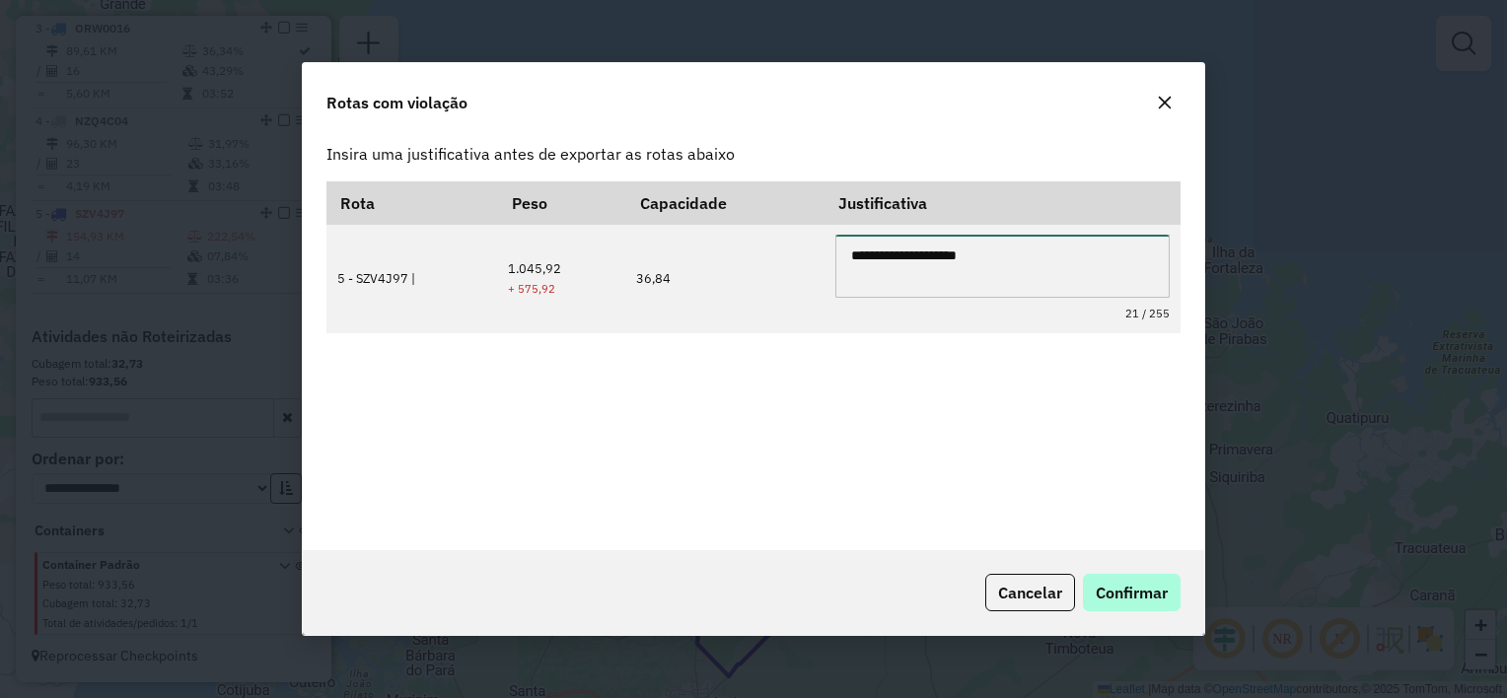
type textarea "**********"
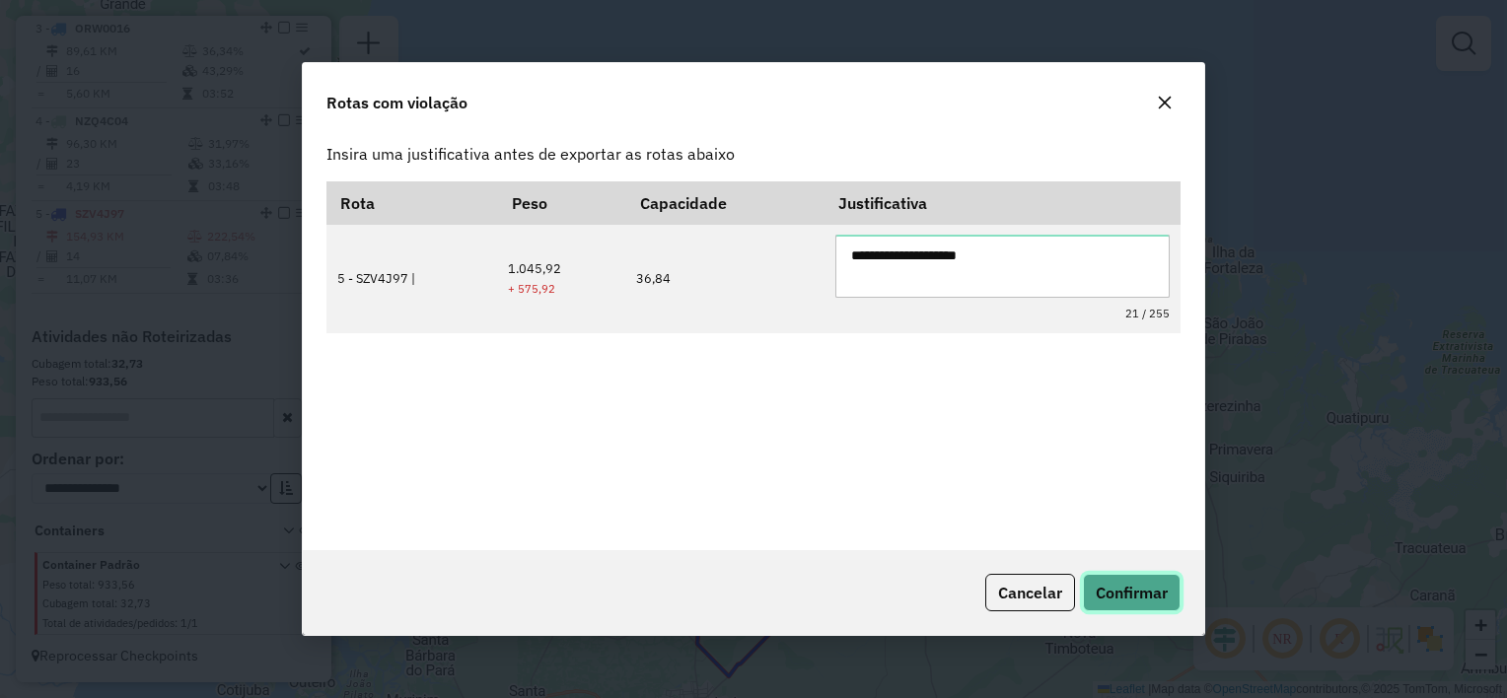
click at [1119, 586] on span "Confirmar" at bounding box center [1132, 593] width 72 height 20
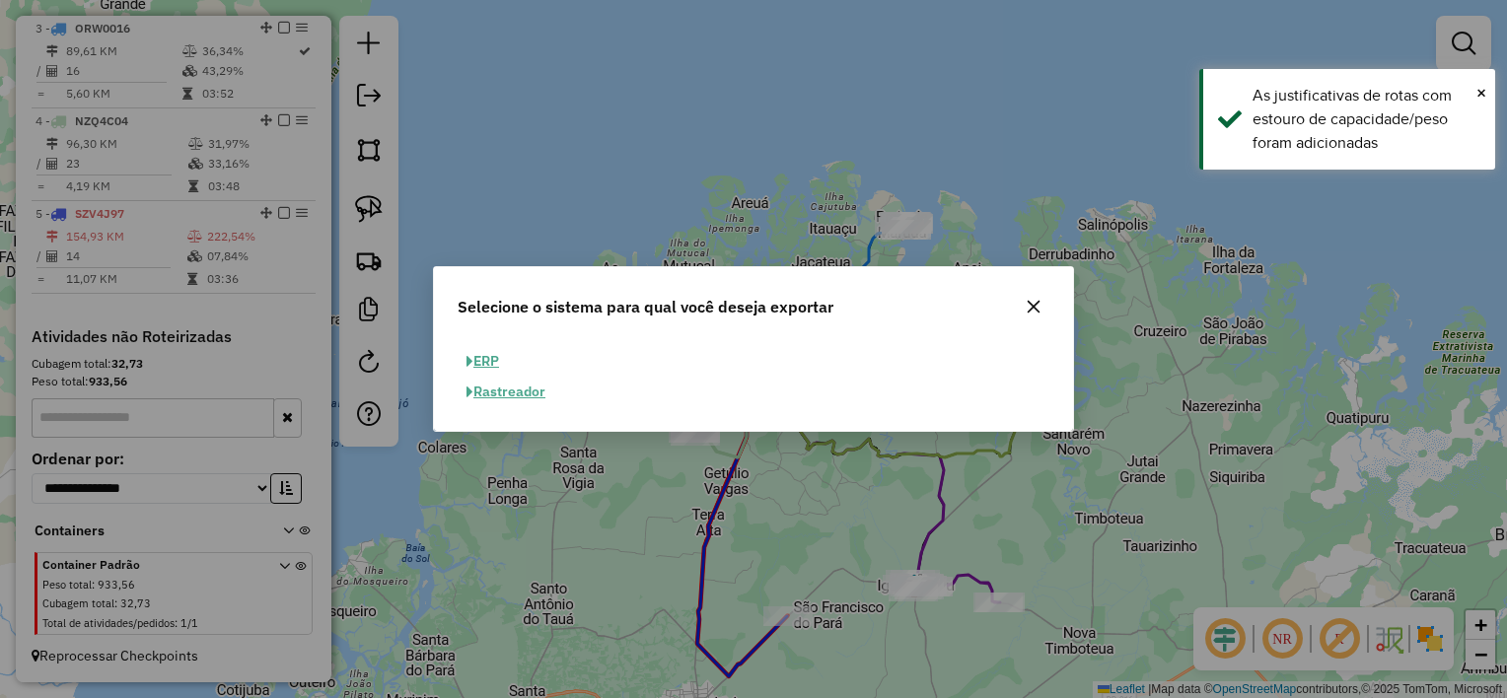
click at [486, 359] on button "ERP" at bounding box center [483, 361] width 50 height 31
select select "**"
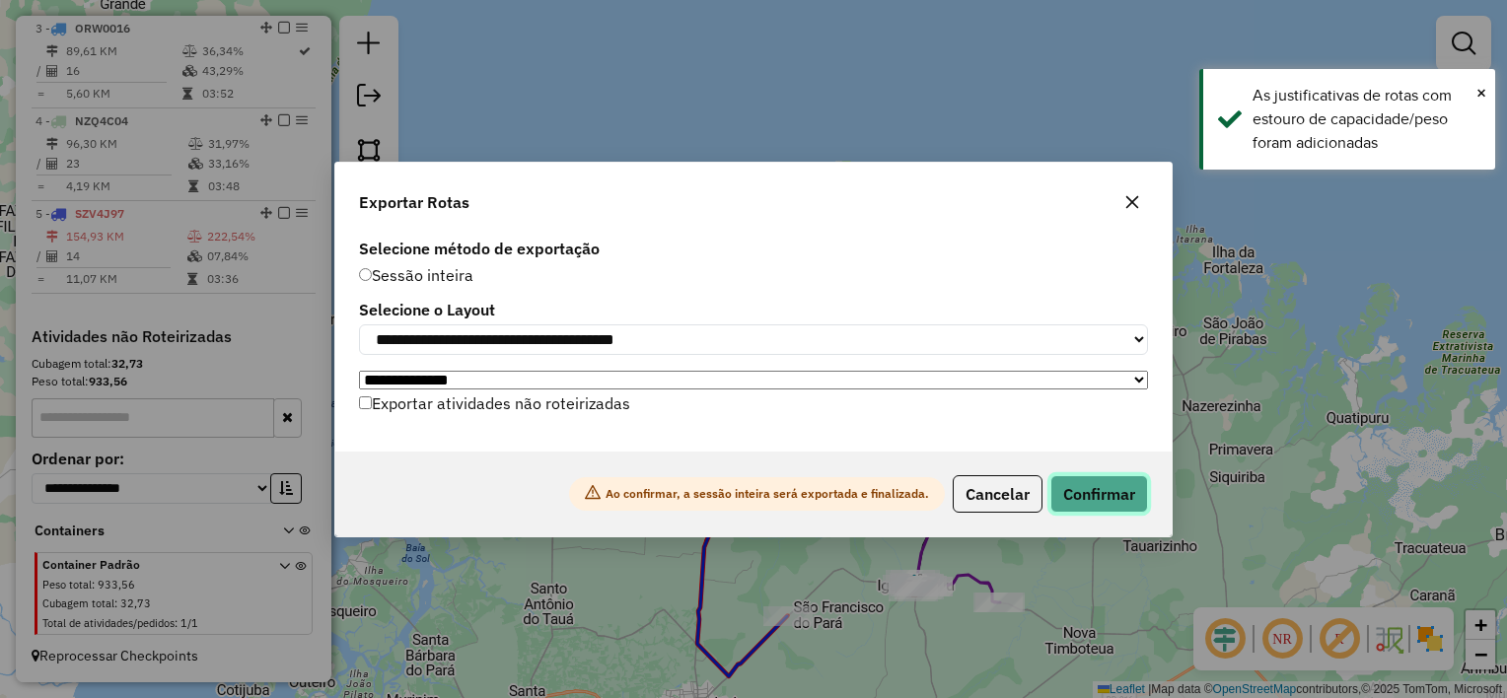
click at [1093, 491] on button "Confirmar" at bounding box center [1100, 493] width 98 height 37
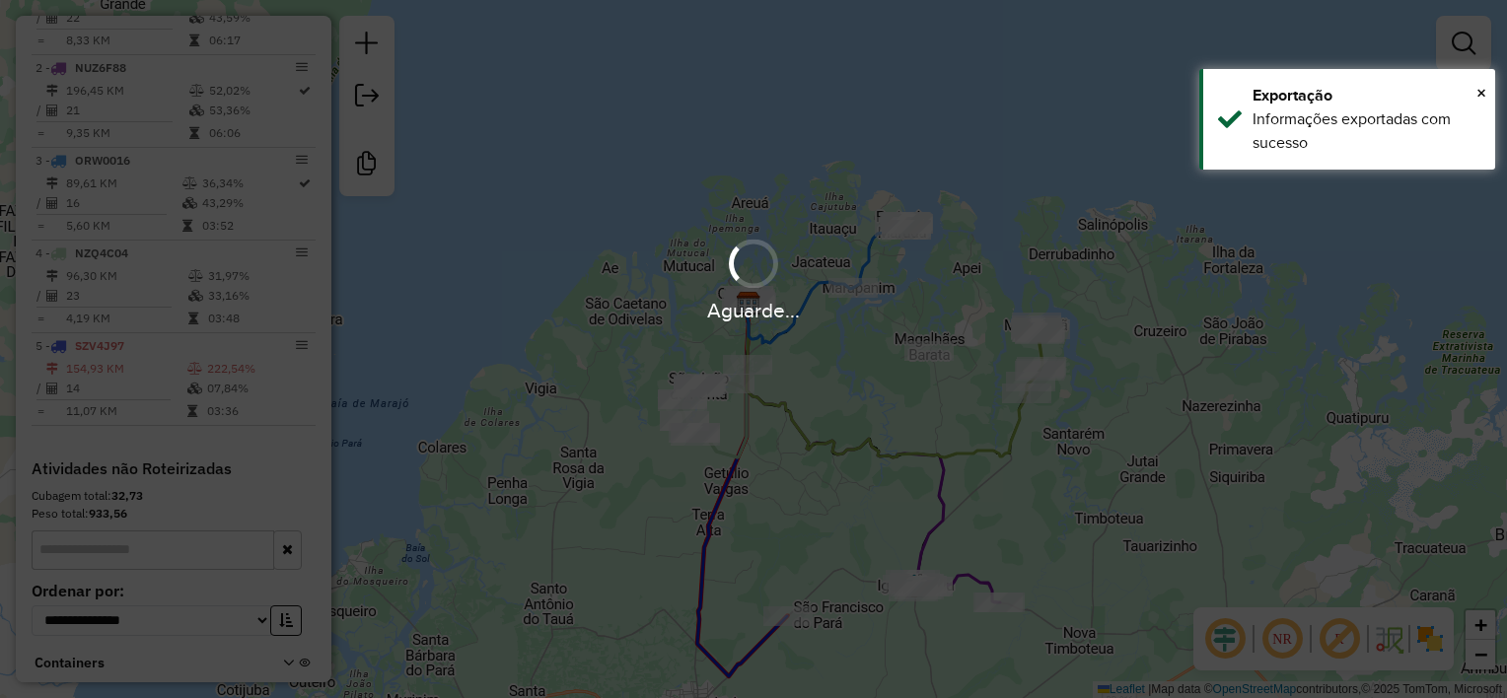
scroll to position [915, 0]
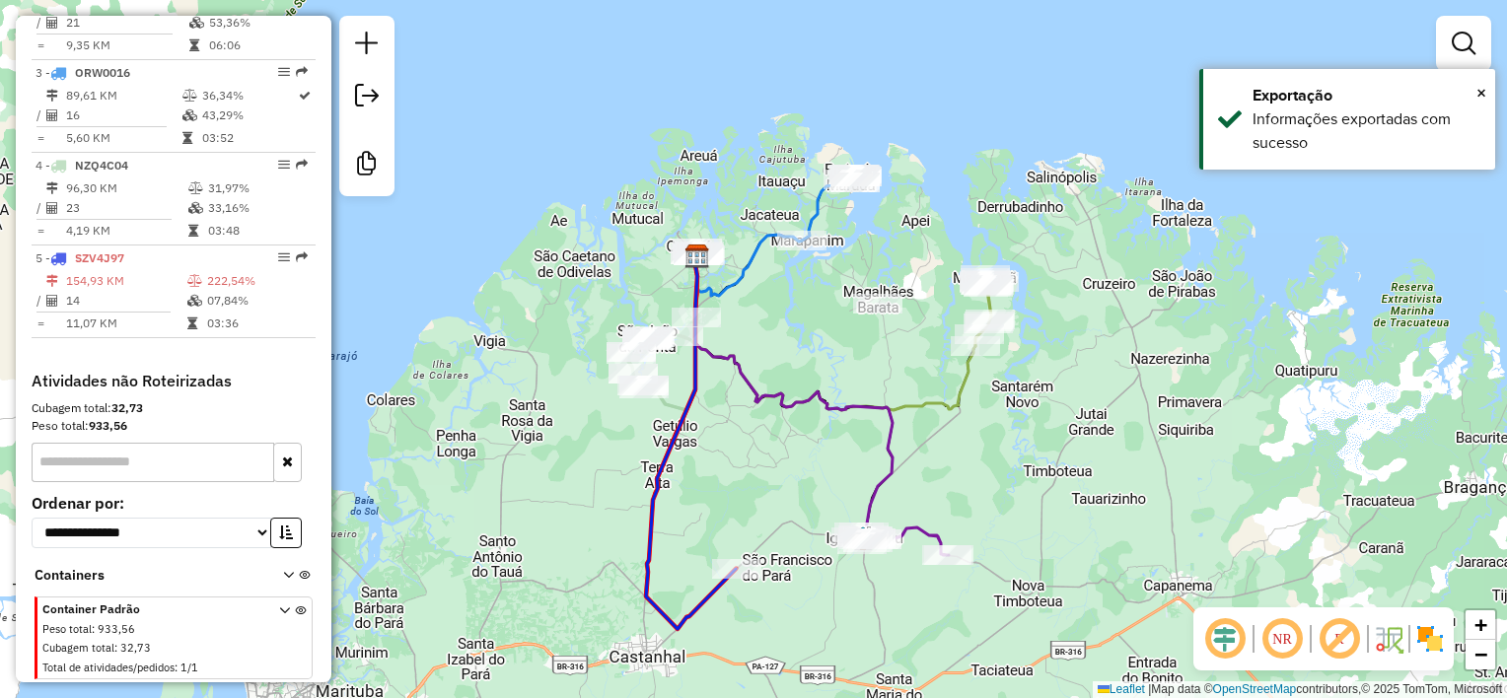
drag, startPoint x: 818, startPoint y: 304, endPoint x: 810, endPoint y: 286, distance: 19.4
click at [809, 288] on div "Janela de atendimento Grade de atendimento Capacidade Transportadoras Veículos …" at bounding box center [753, 349] width 1507 height 698
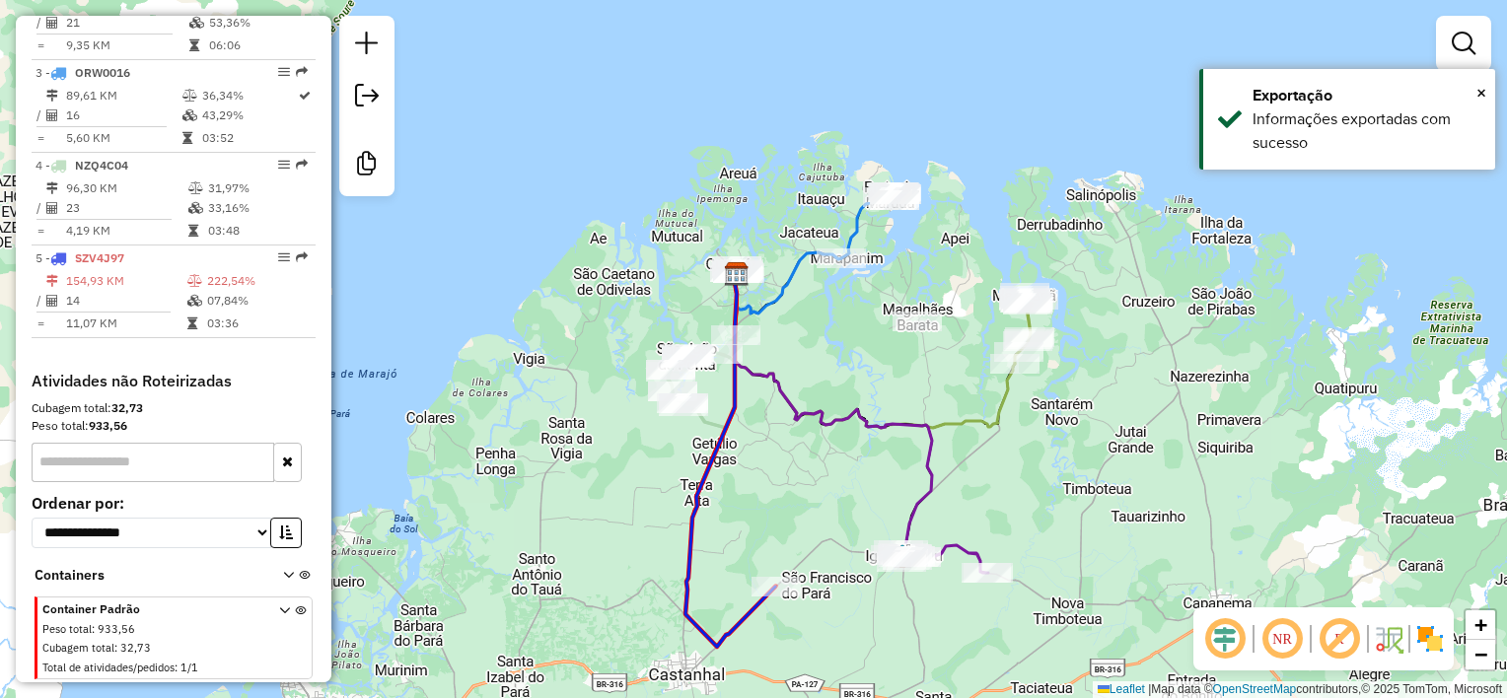
drag, startPoint x: 809, startPoint y: 311, endPoint x: 850, endPoint y: 332, distance: 46.8
click at [850, 332] on div "Janela de atendimento Grade de atendimento Capacidade Transportadoras Veículos …" at bounding box center [753, 349] width 1507 height 698
